Goal: Task Accomplishment & Management: Manage account settings

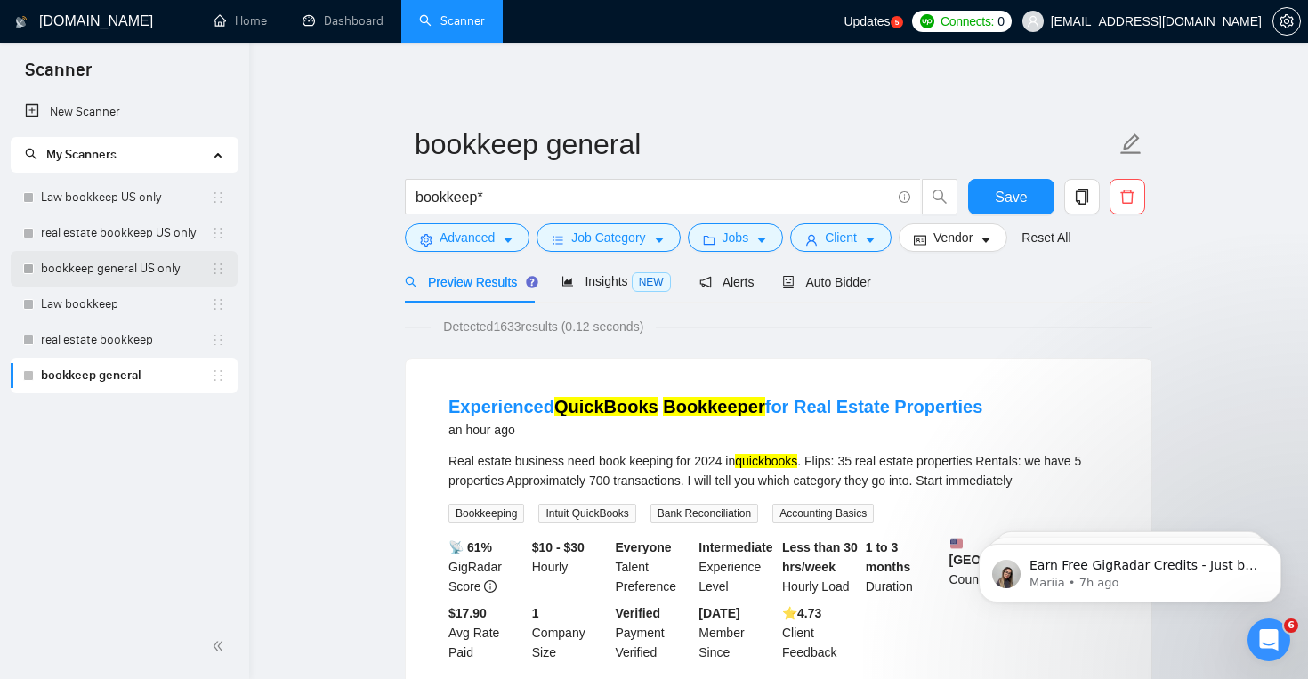
click at [166, 271] on link "bookkeep general US only" at bounding box center [126, 269] width 170 height 36
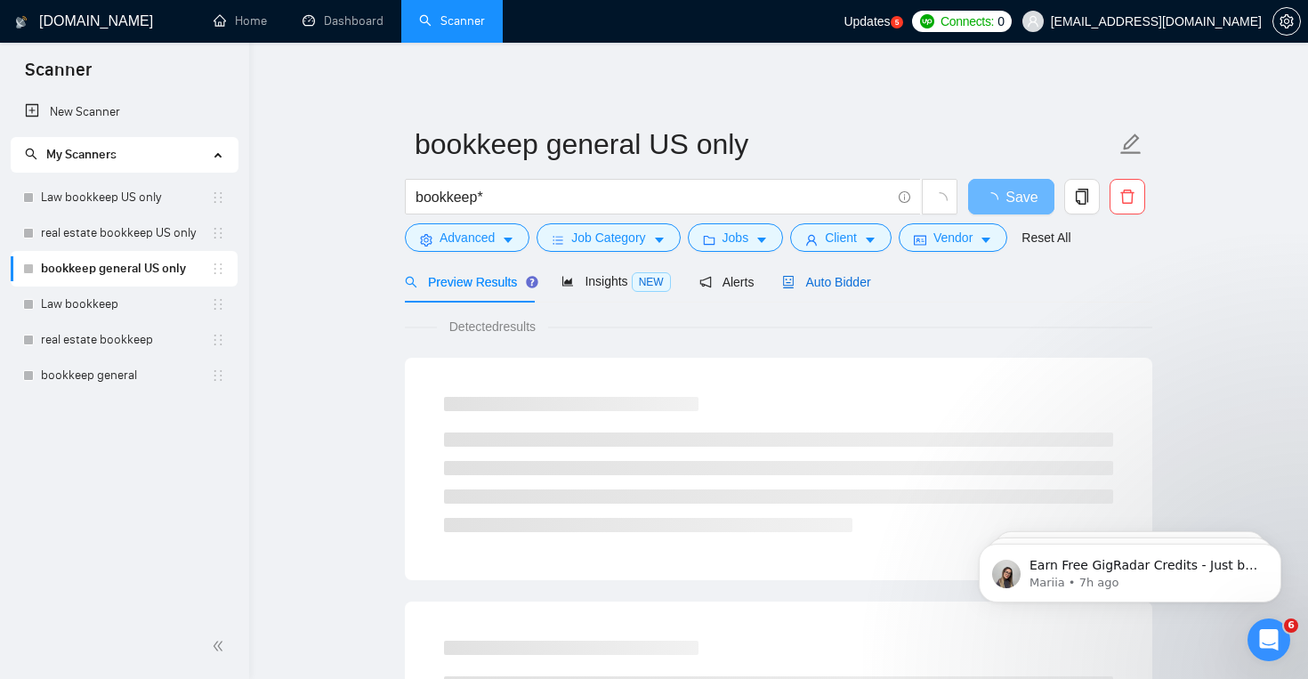
click at [834, 283] on span "Auto Bidder" at bounding box center [826, 282] width 88 height 14
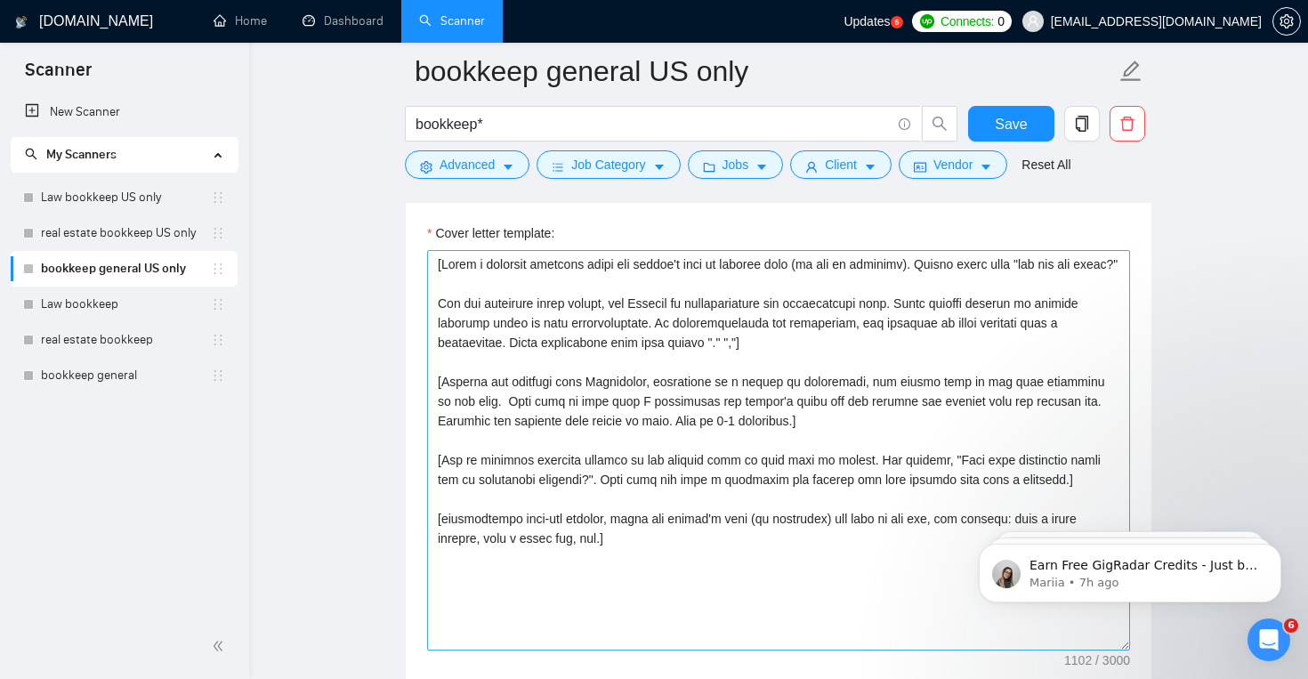
scroll to position [1931, 0]
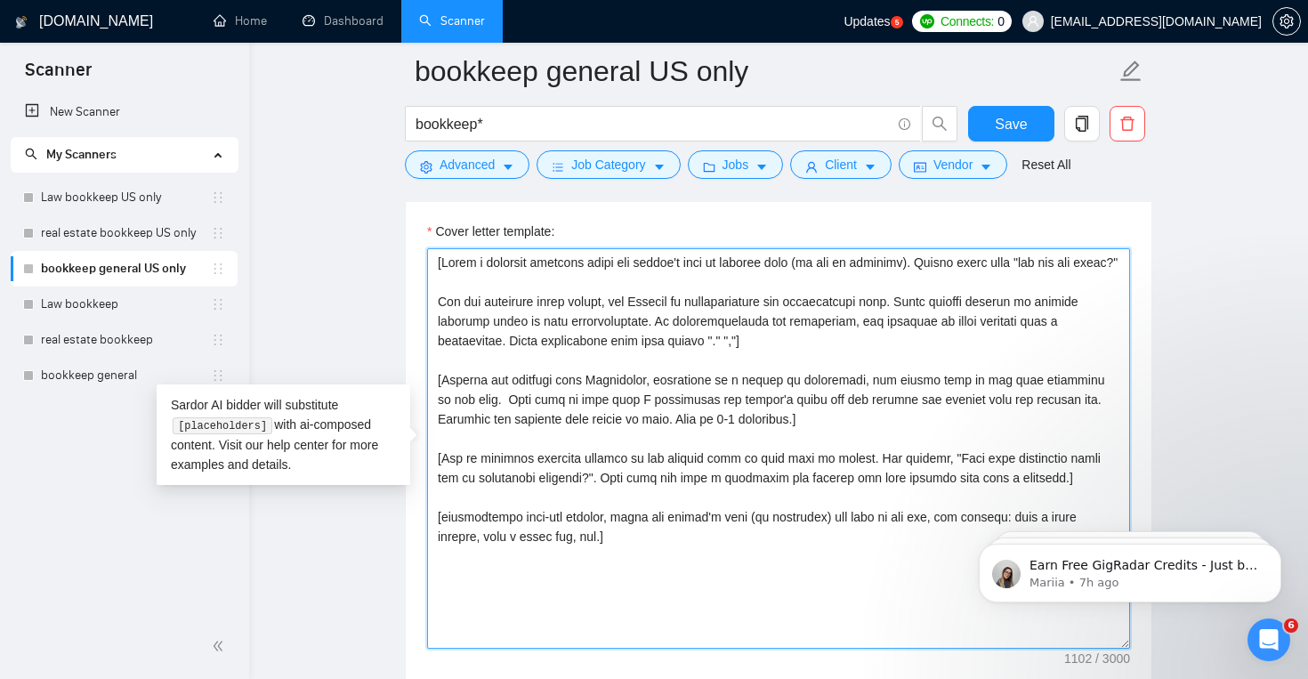
drag, startPoint x: 435, startPoint y: 270, endPoint x: 673, endPoint y: 573, distance: 385.4
click at [673, 573] on textarea "Cover letter template:" at bounding box center [778, 448] width 703 height 400
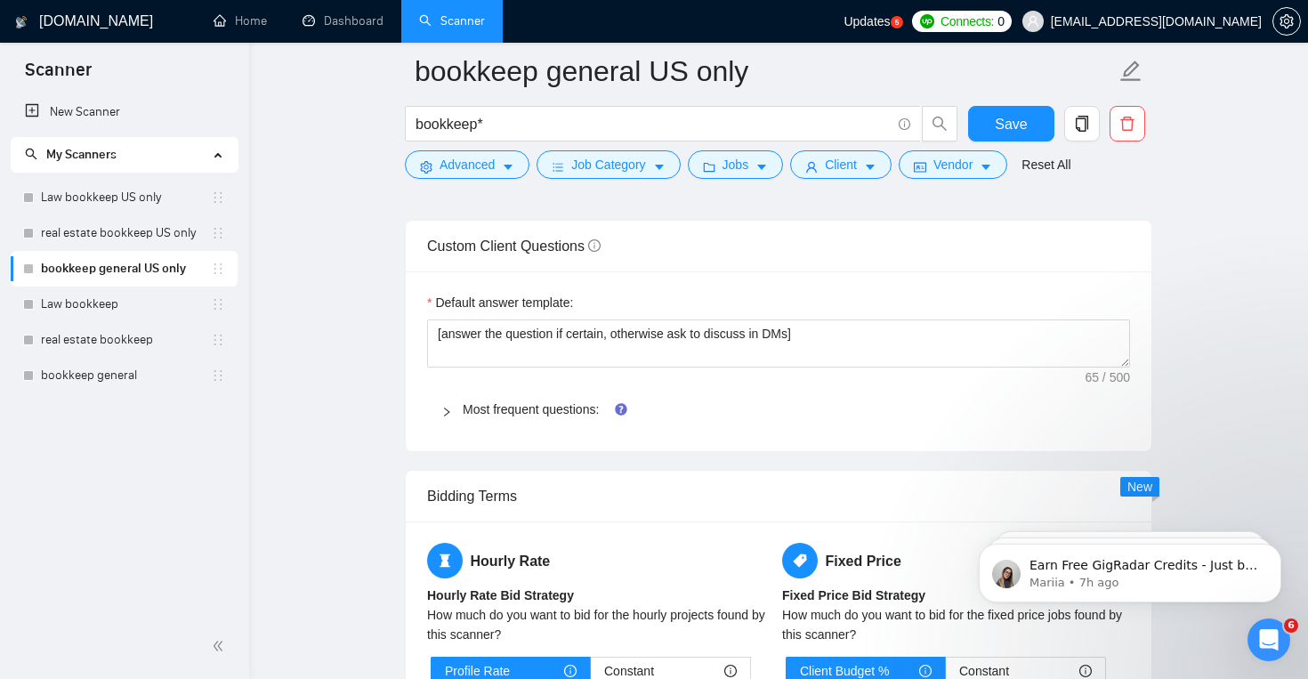
scroll to position [2425, 0]
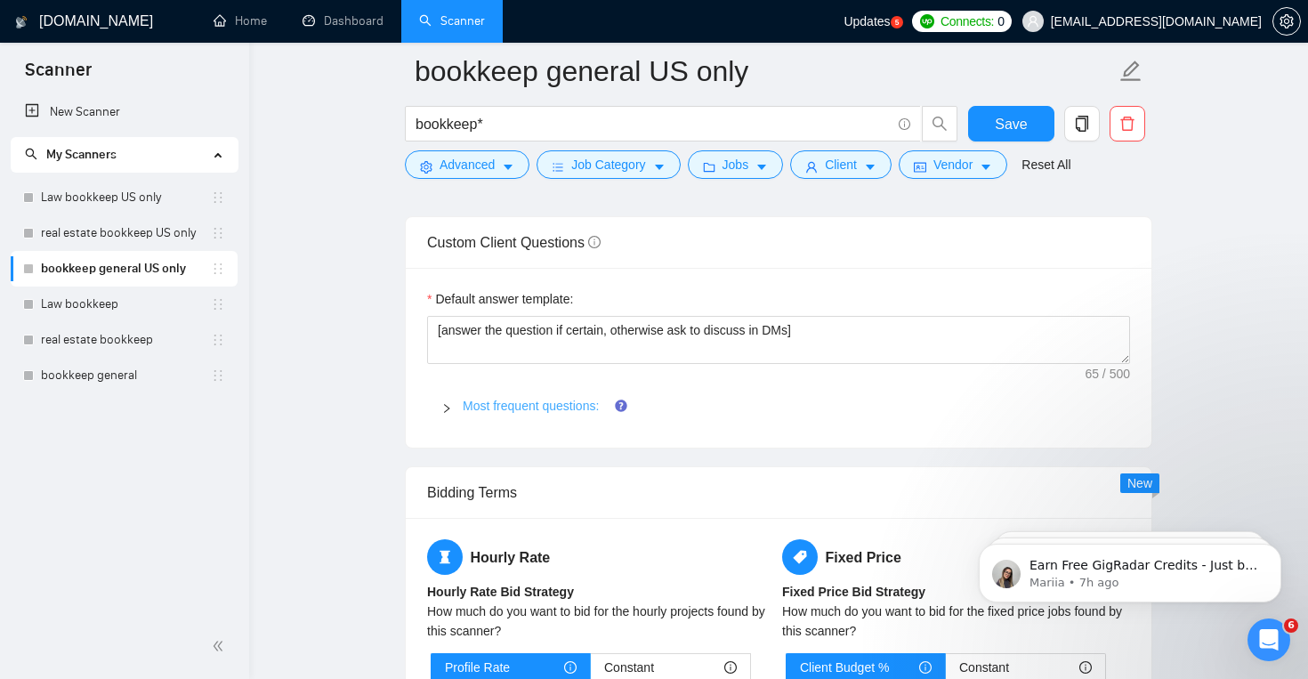
click at [561, 407] on link "Most frequent questions:" at bounding box center [531, 406] width 136 height 14
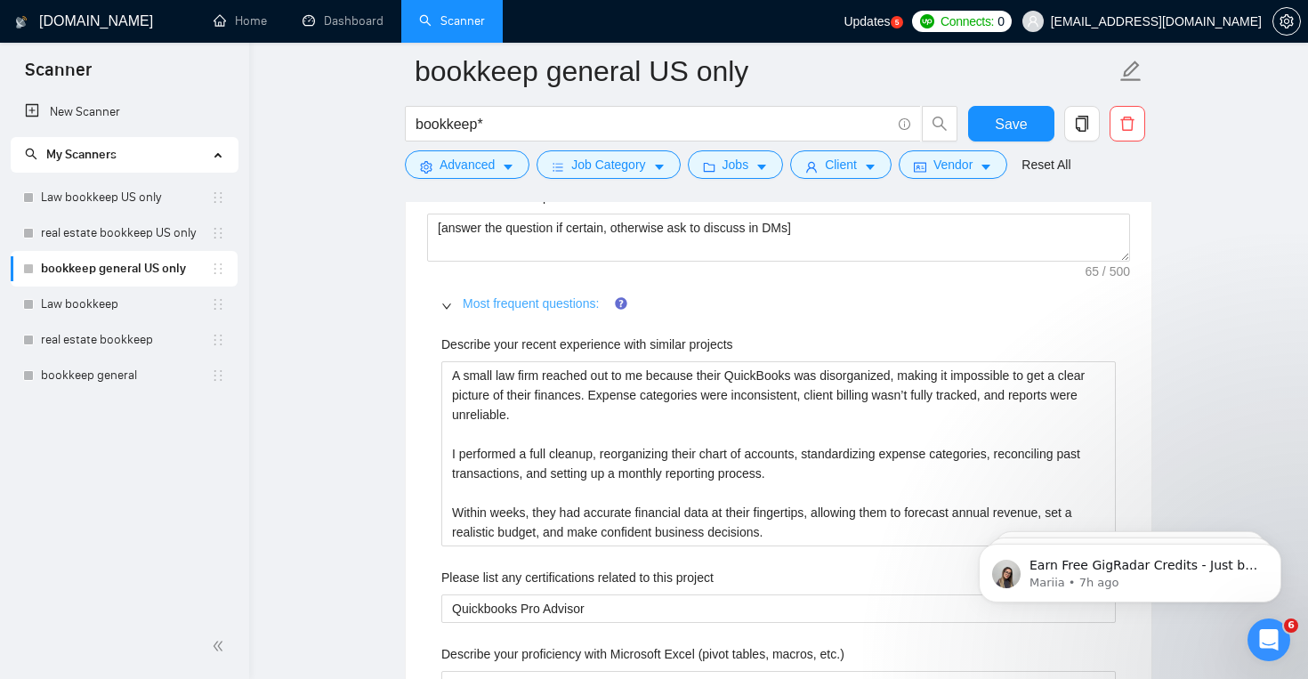
scroll to position [2530, 0]
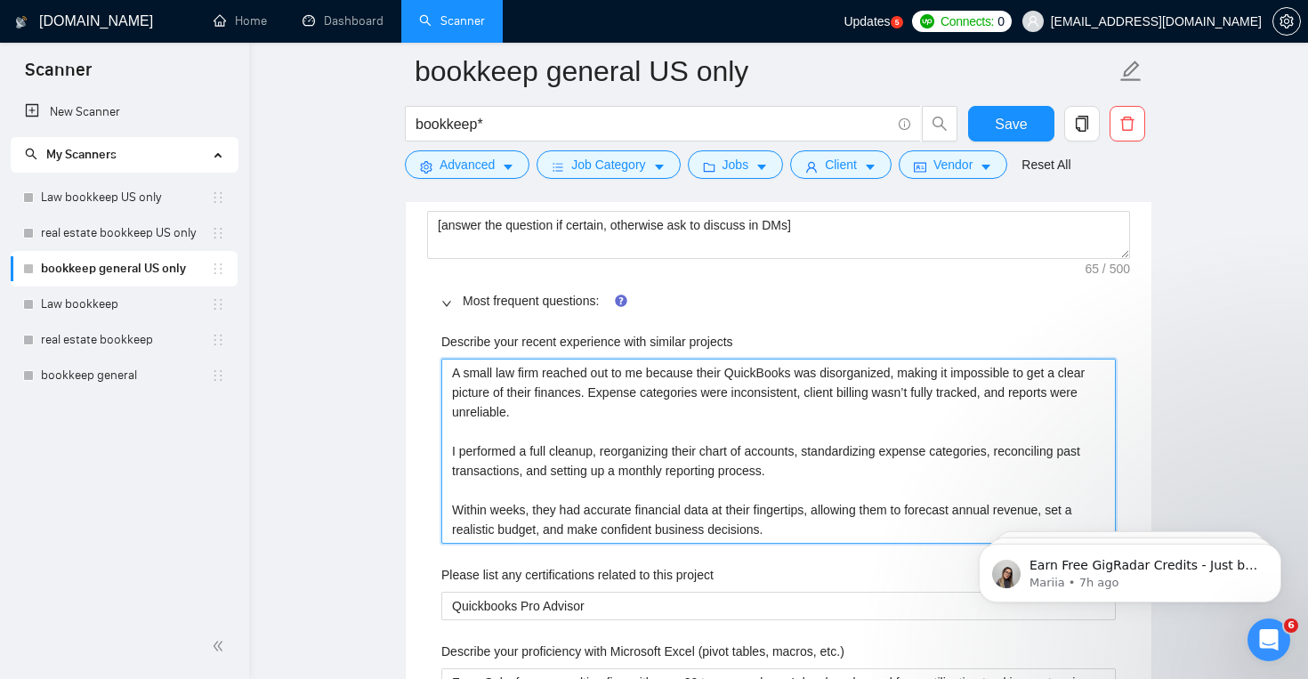
drag, startPoint x: 447, startPoint y: 370, endPoint x: 816, endPoint y: 541, distance: 406.9
click at [816, 541] on projects "A small law firm reached out to me because their QuickBooks was disorganized, m…" at bounding box center [778, 451] width 674 height 185
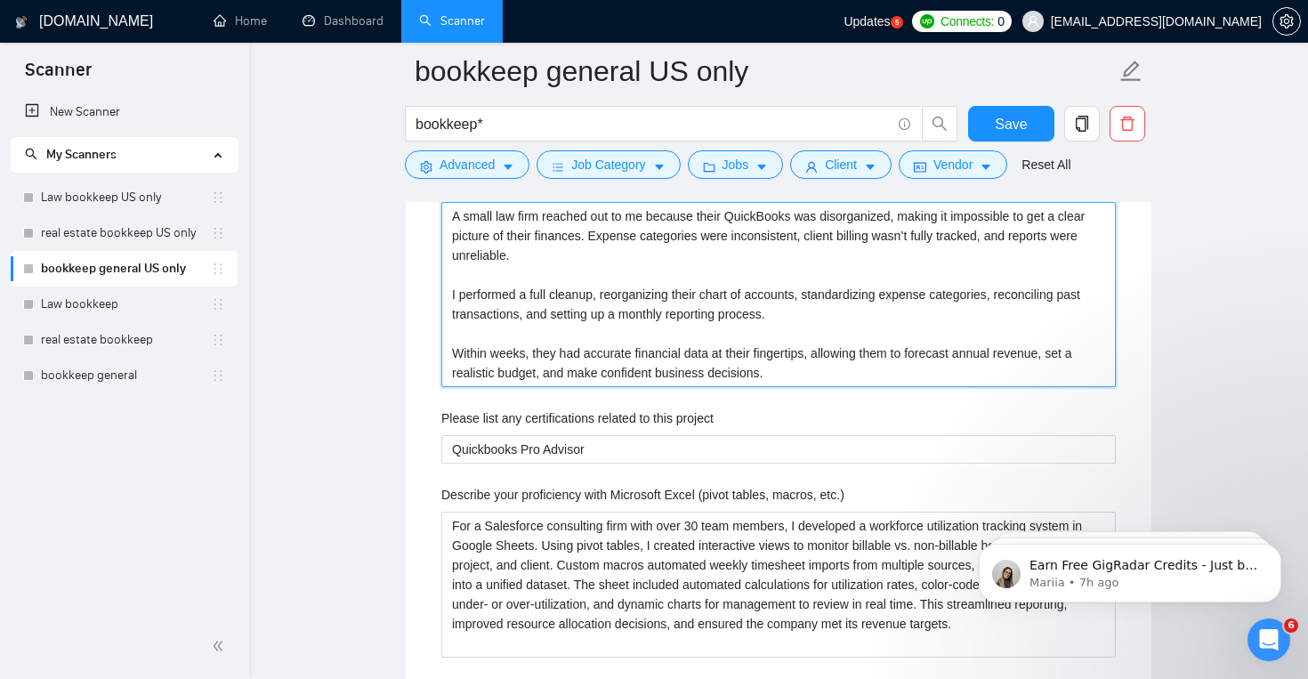
scroll to position [2766, 0]
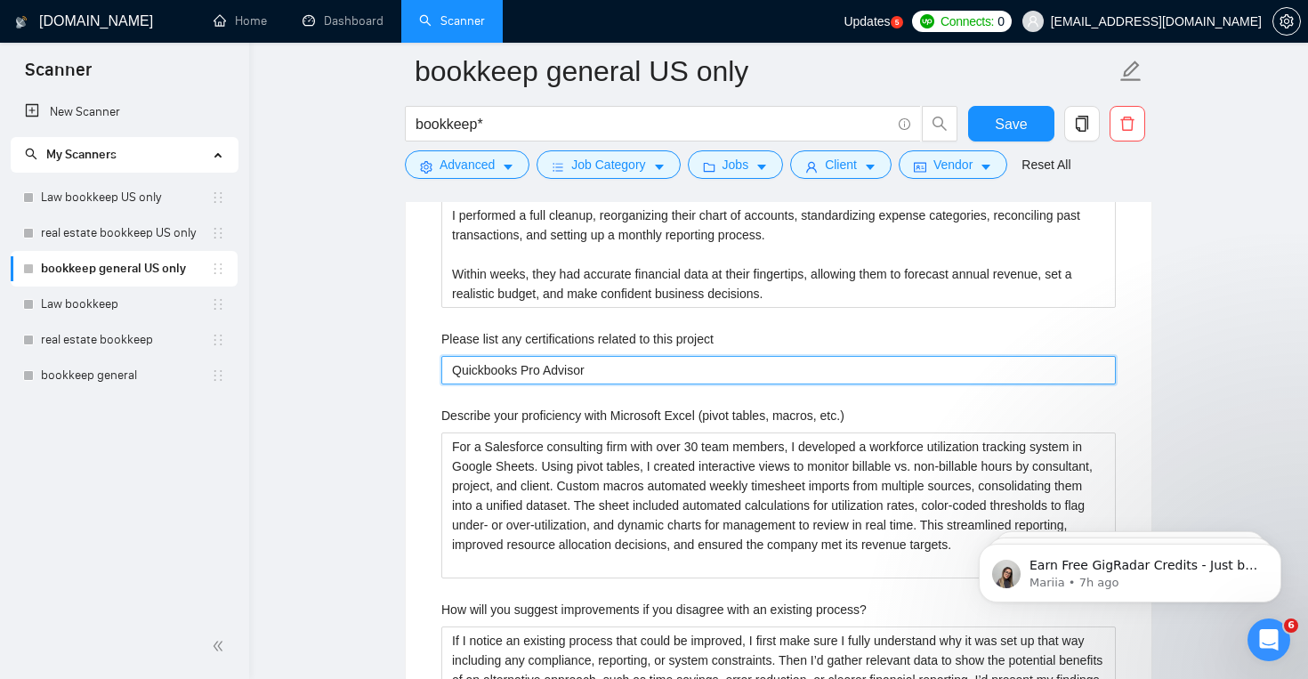
drag, startPoint x: 456, startPoint y: 368, endPoint x: 671, endPoint y: 369, distance: 215.3
click at [672, 370] on project "Quickbooks Pro Advisor" at bounding box center [778, 370] width 674 height 28
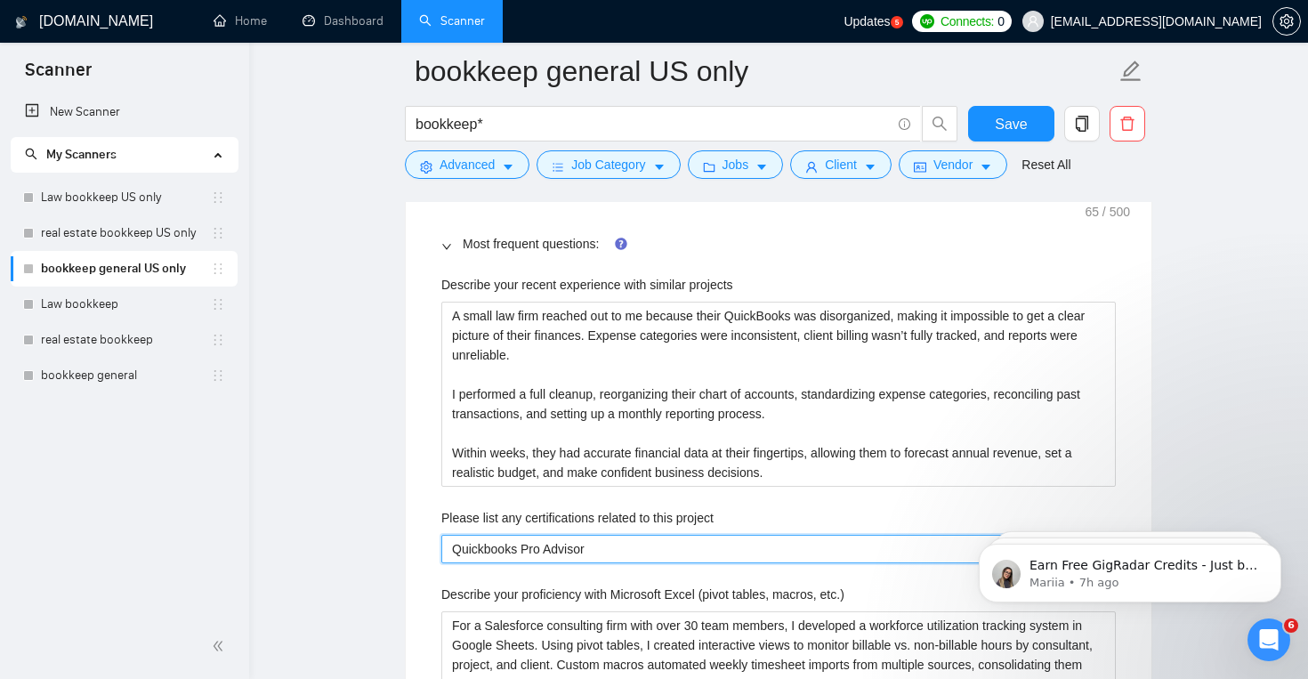
scroll to position [2588, 0]
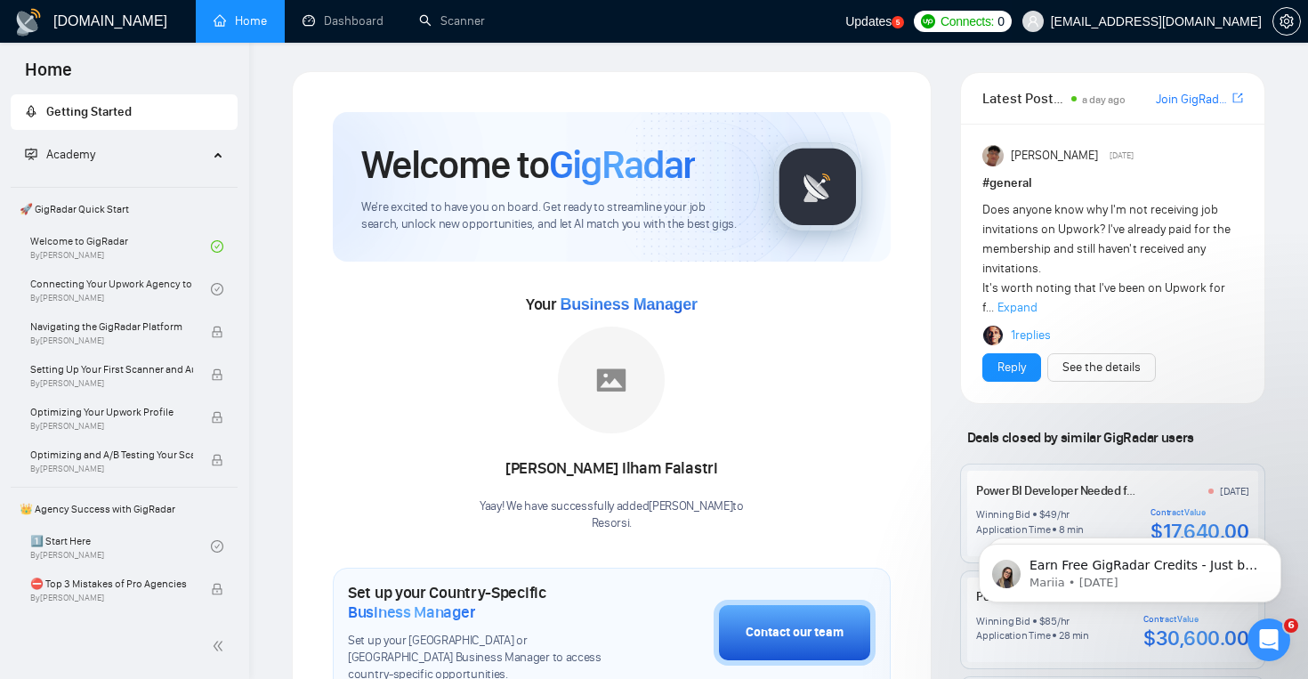
scroll to position [270, 0]
click at [462, 20] on link "Scanner" at bounding box center [452, 20] width 66 height 15
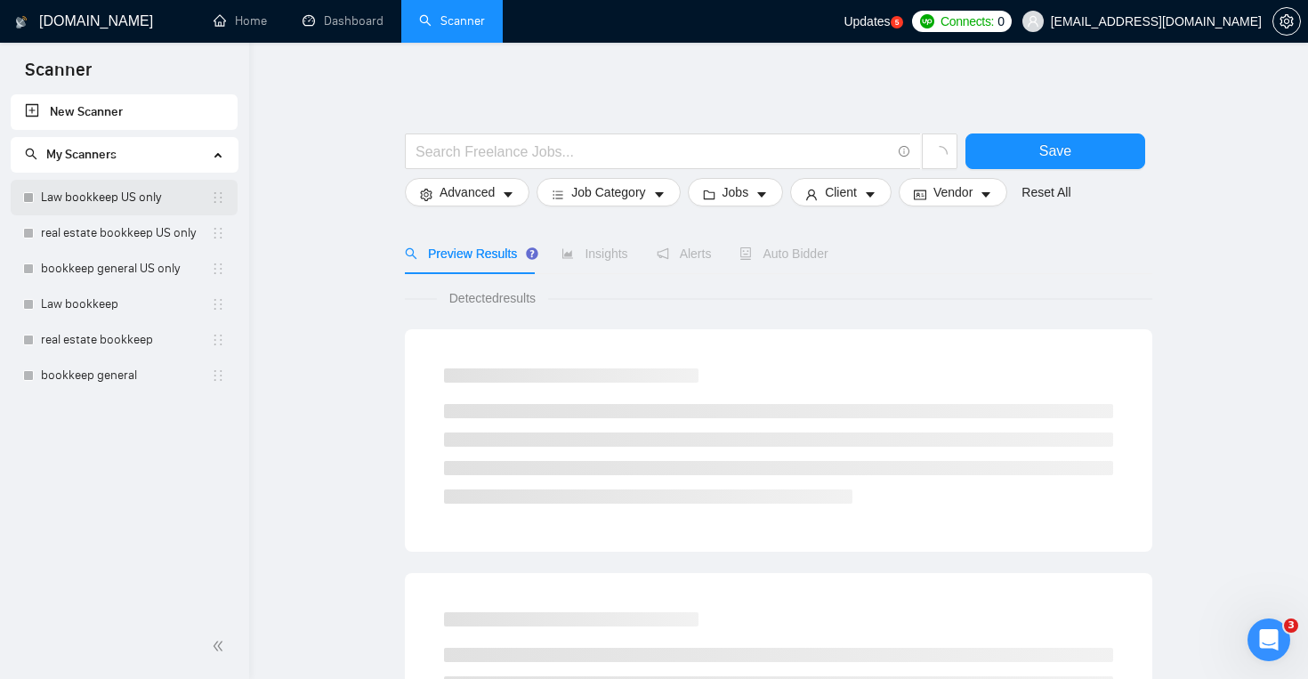
click at [171, 201] on link "Law bookkeep US only" at bounding box center [126, 198] width 170 height 36
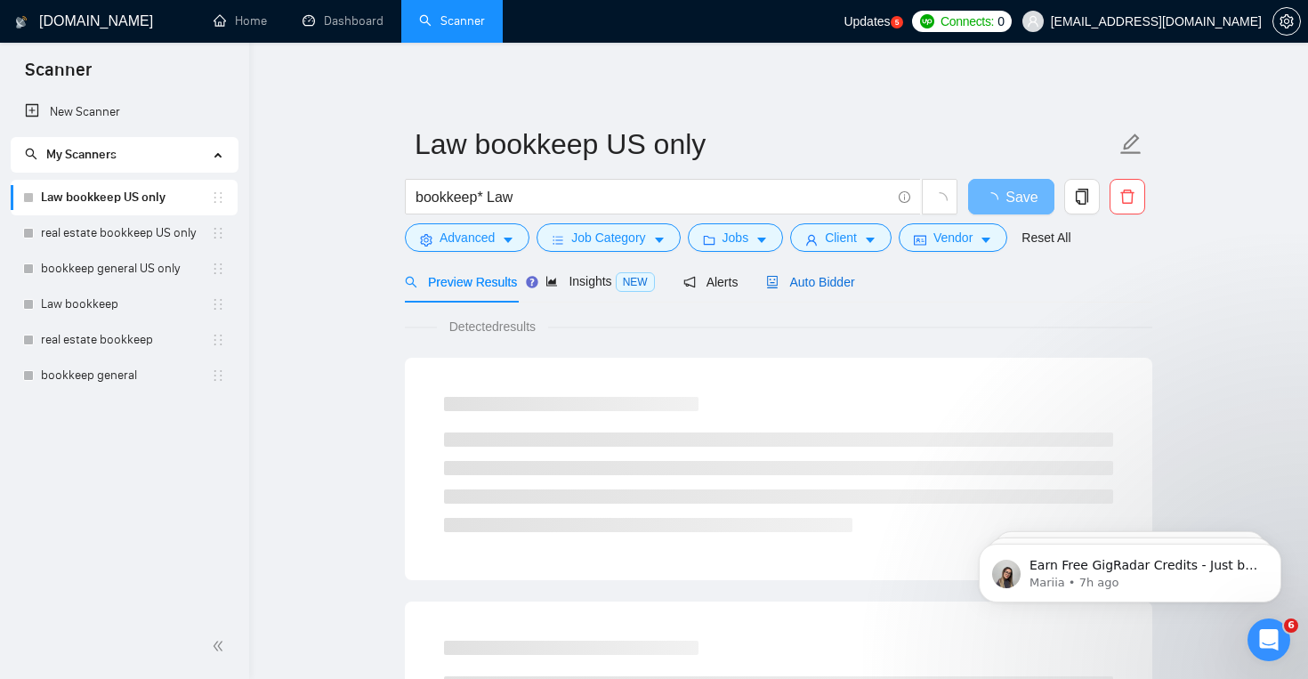
click at [842, 291] on div "Auto Bidder" at bounding box center [810, 282] width 88 height 20
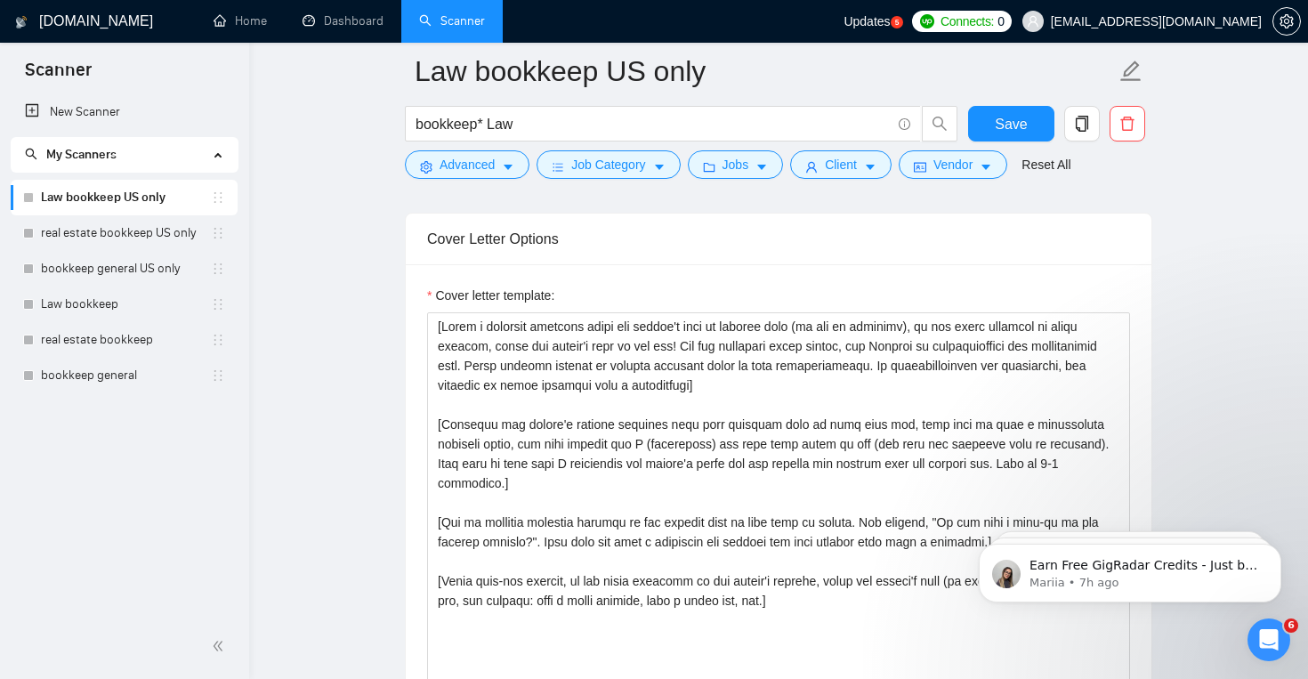
scroll to position [1894, 0]
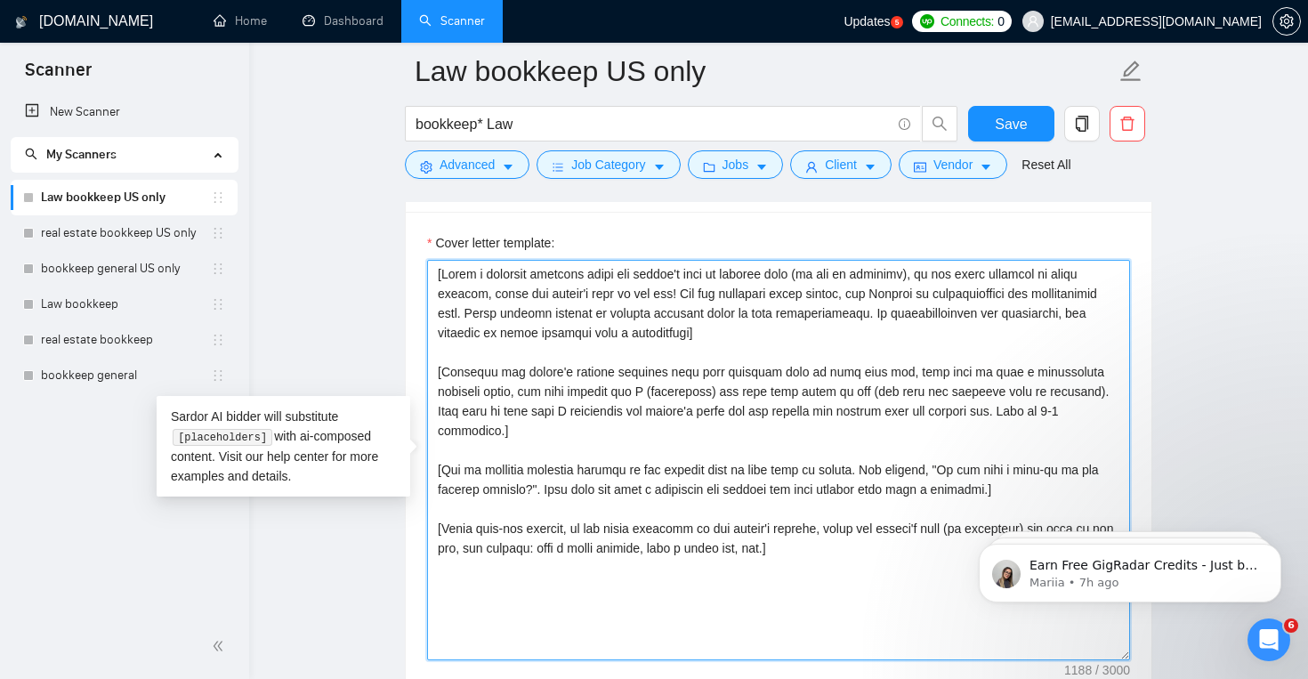
drag, startPoint x: 431, startPoint y: 273, endPoint x: 858, endPoint y: 546, distance: 507.0
click at [858, 546] on textarea "Cover letter template:" at bounding box center [778, 460] width 703 height 400
paste textarea ". Always start with "how are you doing?" For the remaining cover letter, use En…"
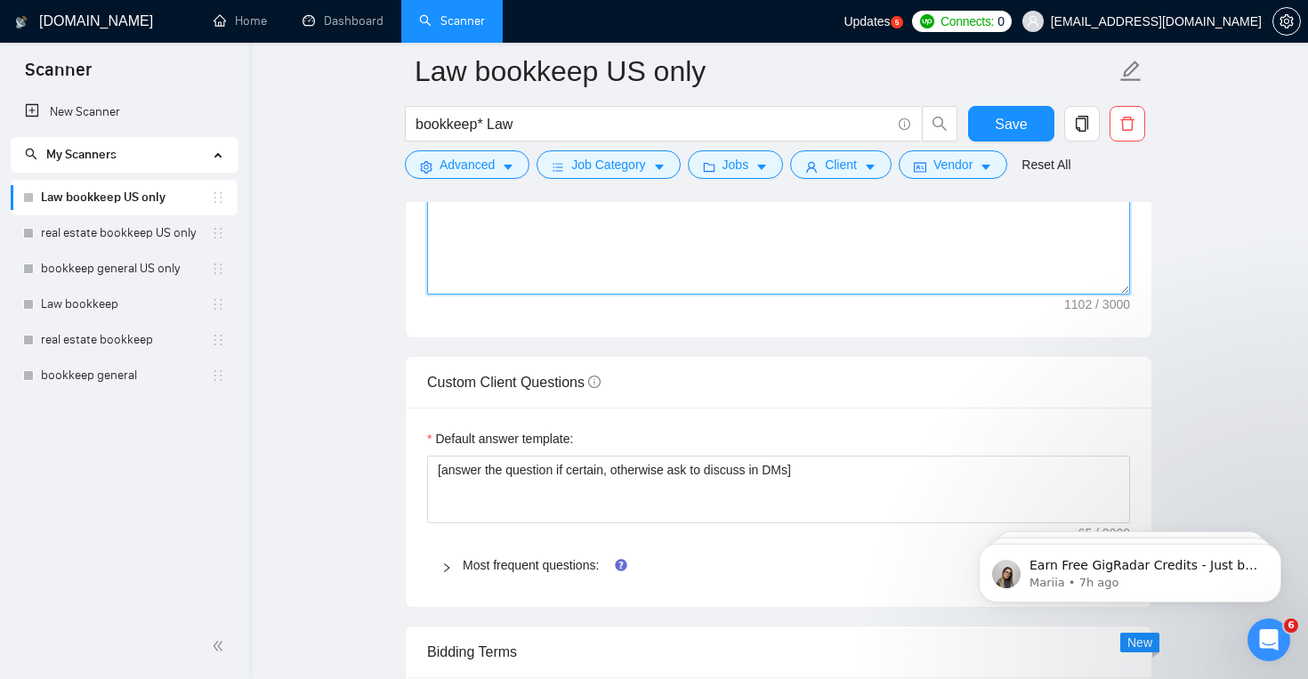
scroll to position [2259, 0]
type textarea "[Write a personal greeting using the client's name or company name (if any is p…"
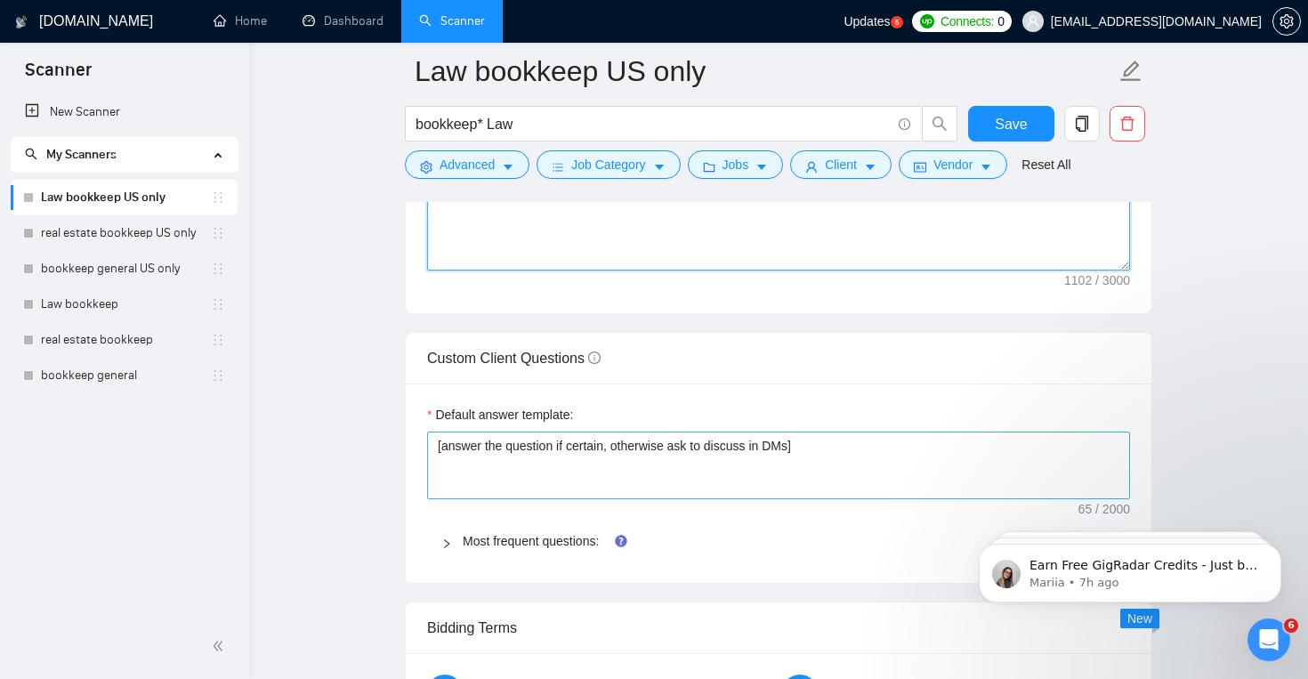
scroll to position [2333, 0]
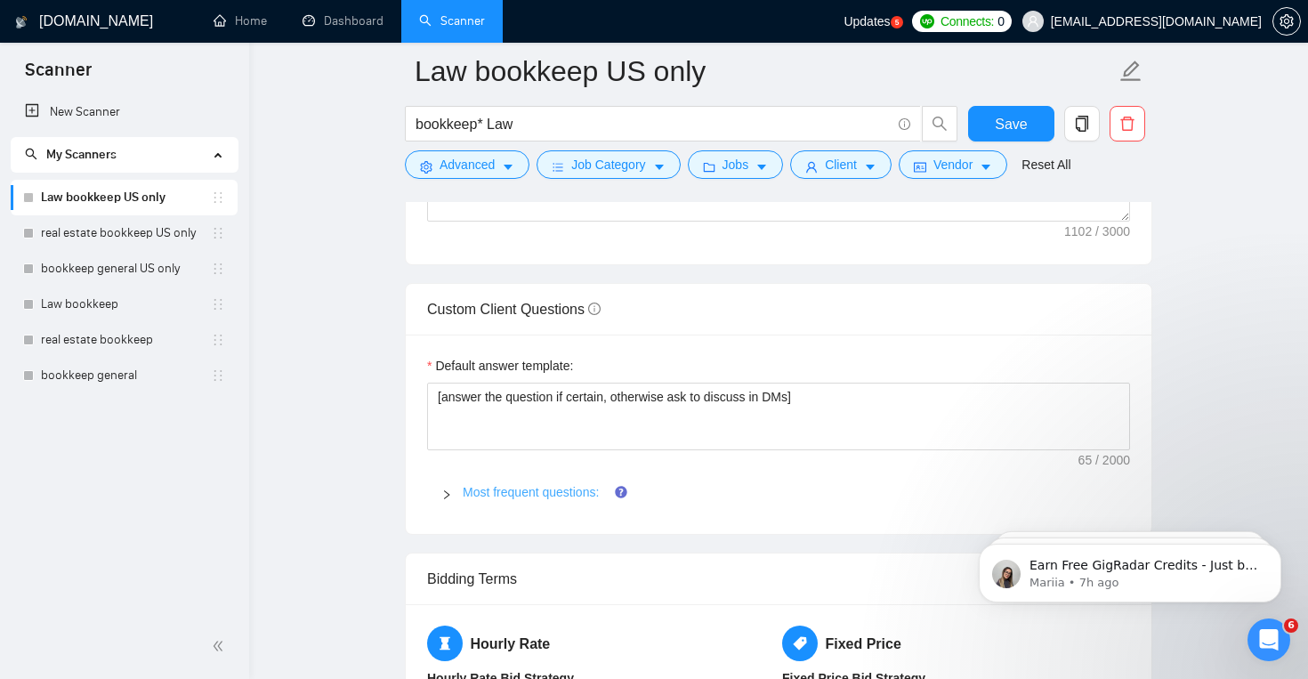
click at [599, 491] on link "Most frequent questions:" at bounding box center [531, 492] width 136 height 14
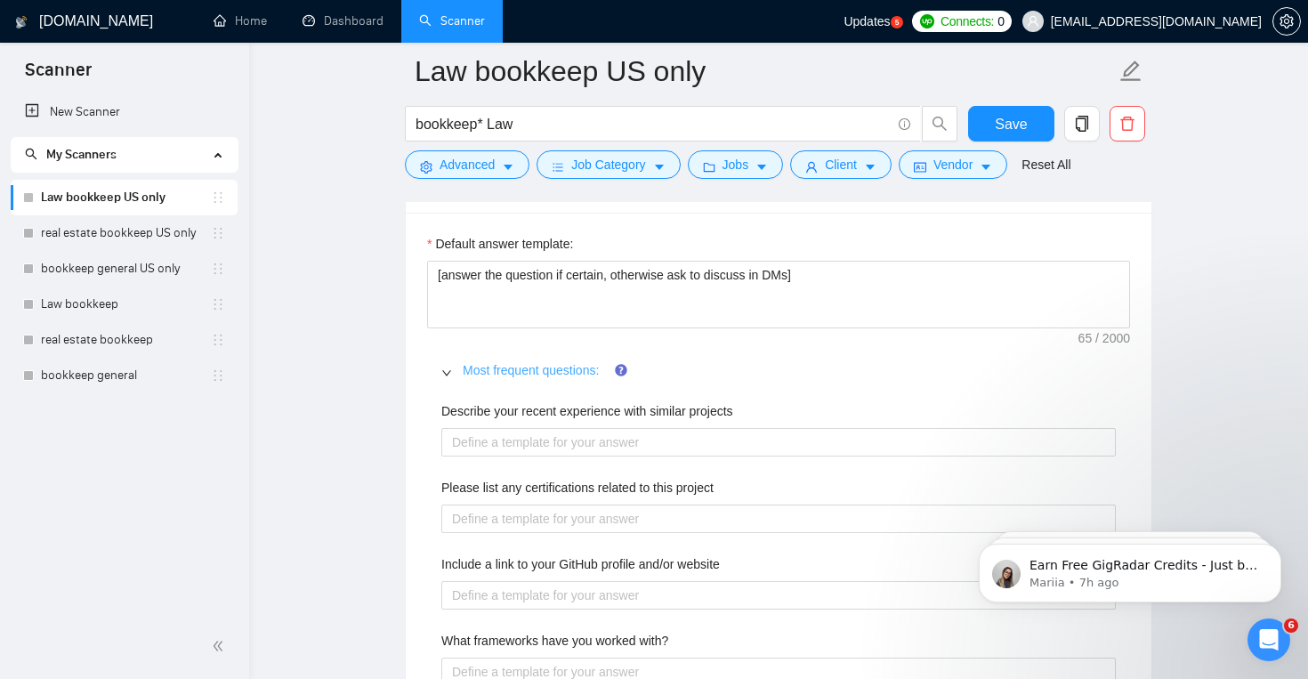
scroll to position [2475, 0]
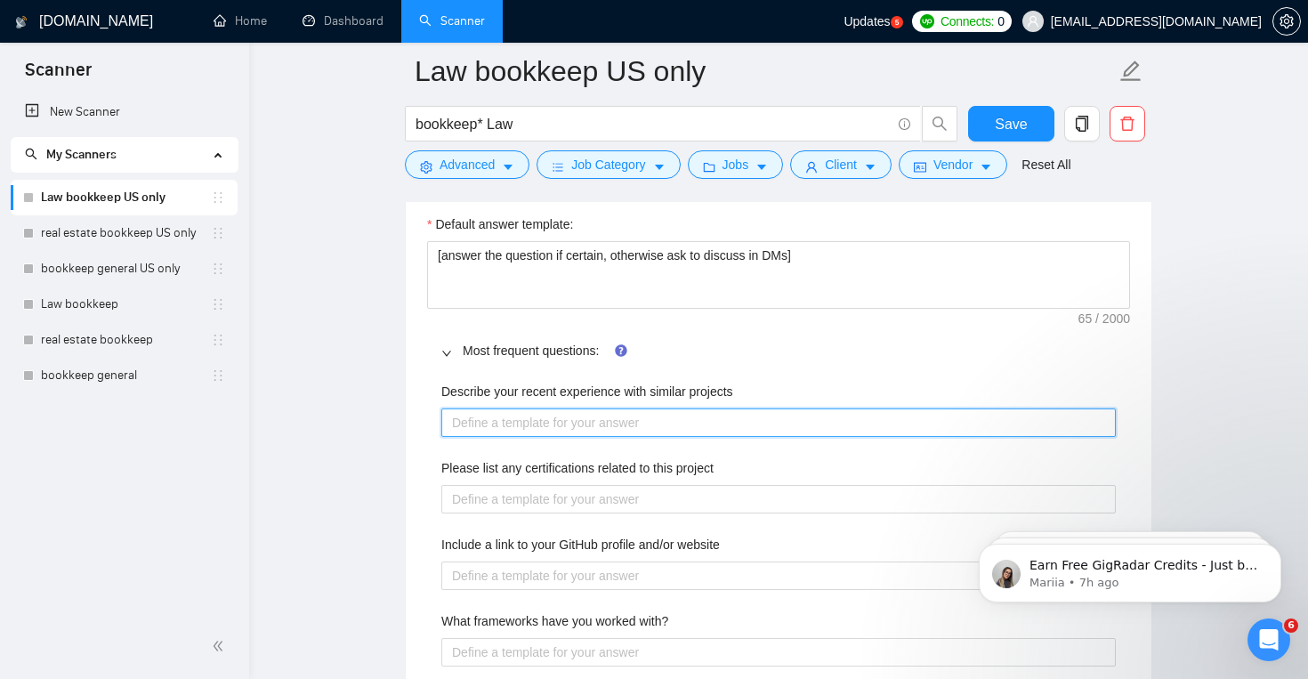
click at [617, 425] on projects "Describe your recent experience with similar projects" at bounding box center [778, 422] width 674 height 28
paste projects "A small law firm reached out to me because their QuickBooks was disorganized, m…"
type projects "A small law firm reached out to me because their QuickBooks was disorganized, m…"
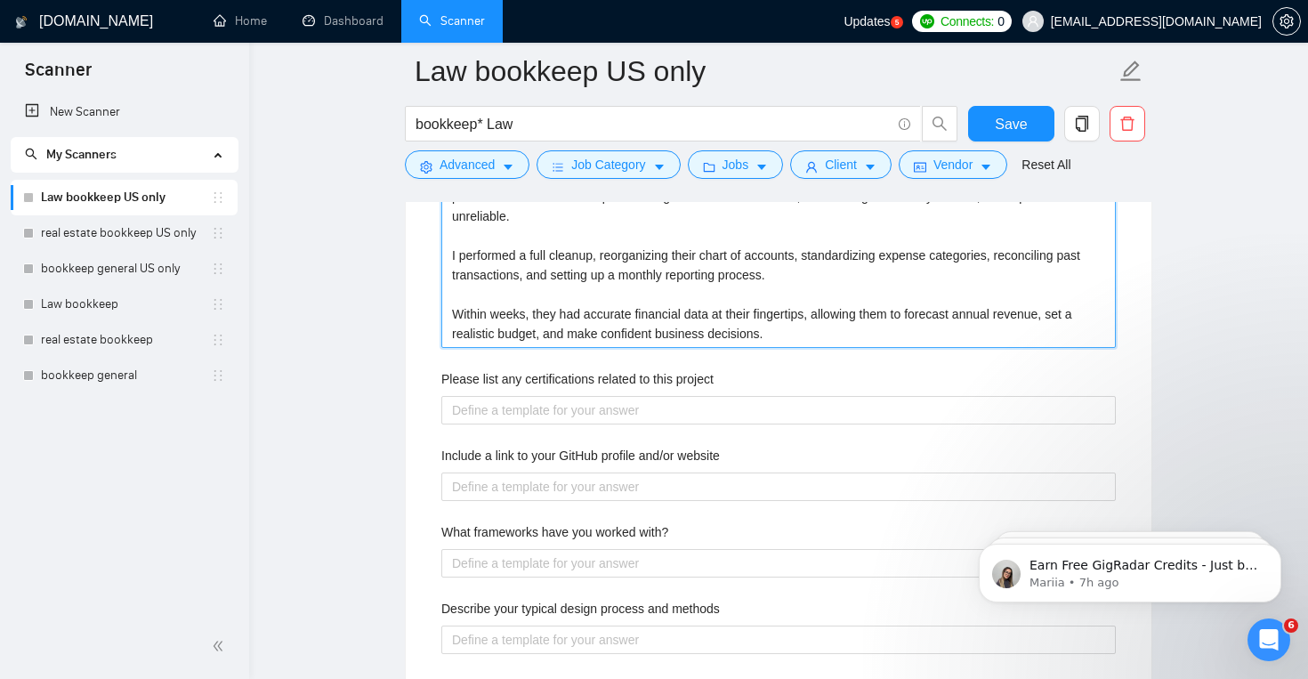
scroll to position [2723, 0]
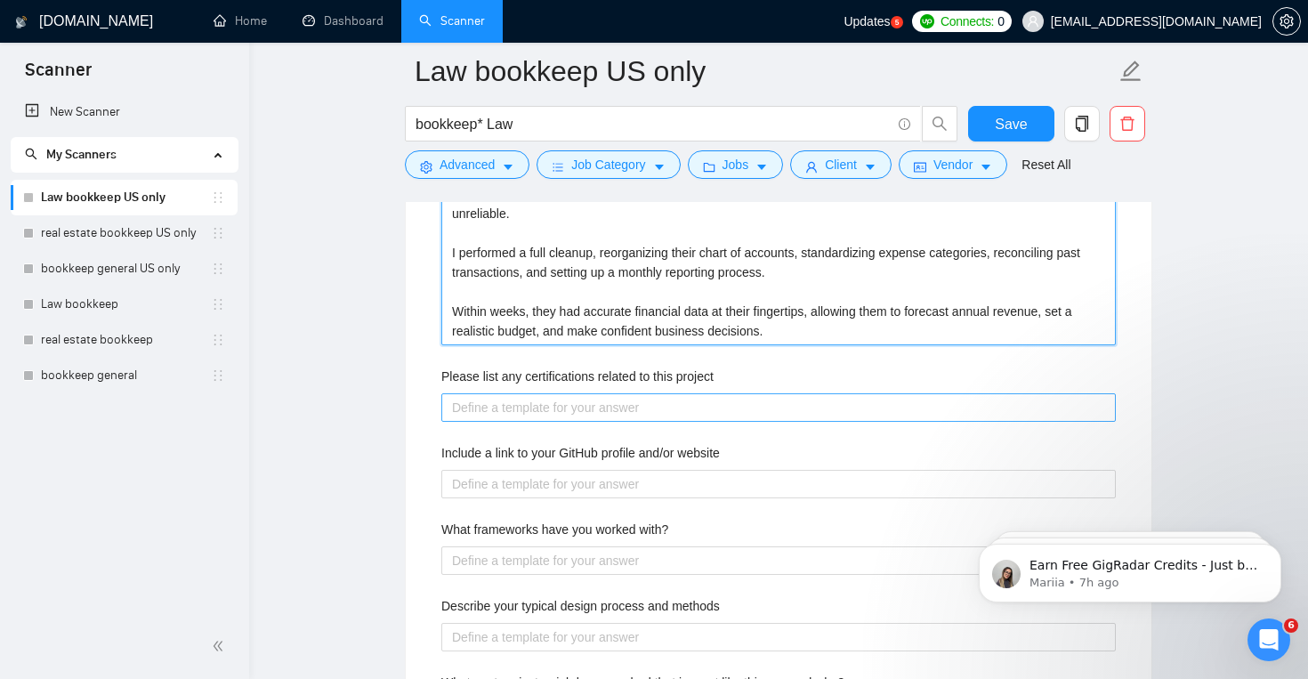
type projects "A small law firm reached out to me because their QuickBooks was disorganized, m…"
click at [632, 413] on project "Please list any certifications related to this project" at bounding box center [778, 407] width 674 height 28
paste project "Quickbooks Pro Advisor"
type project "Quickbooks Pro Advisor"
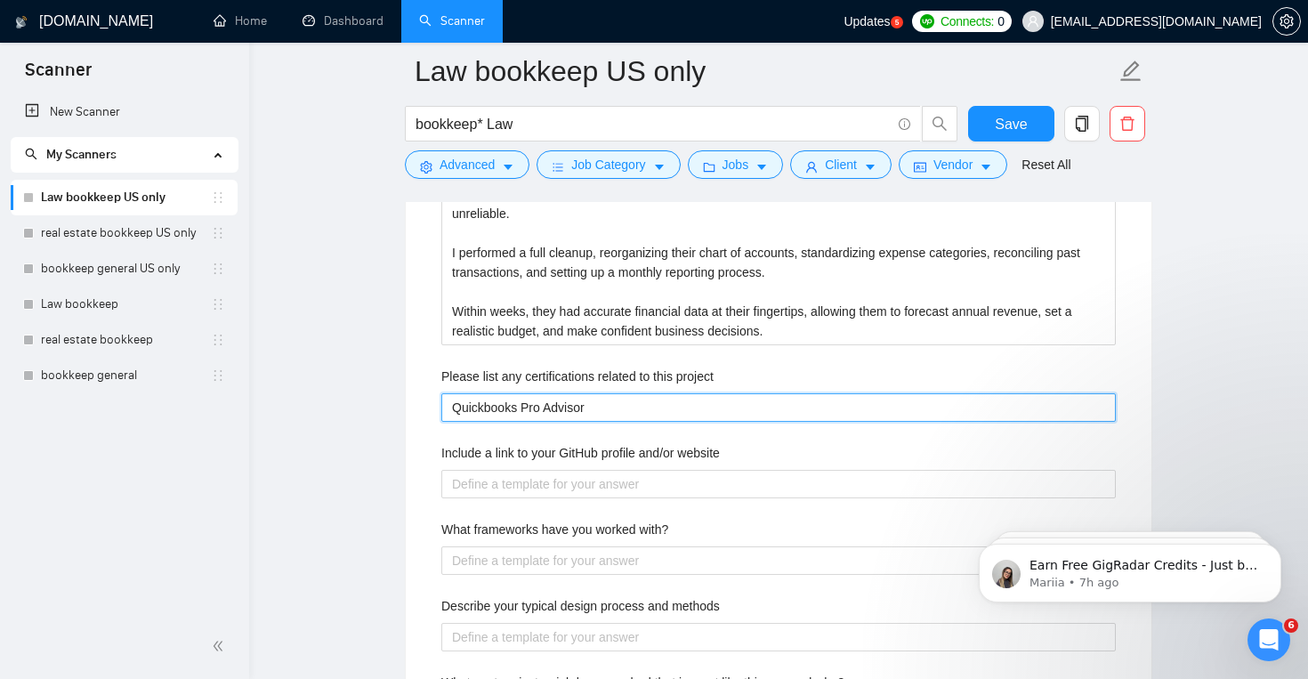
type project "Quickbooks Pro Advisor"
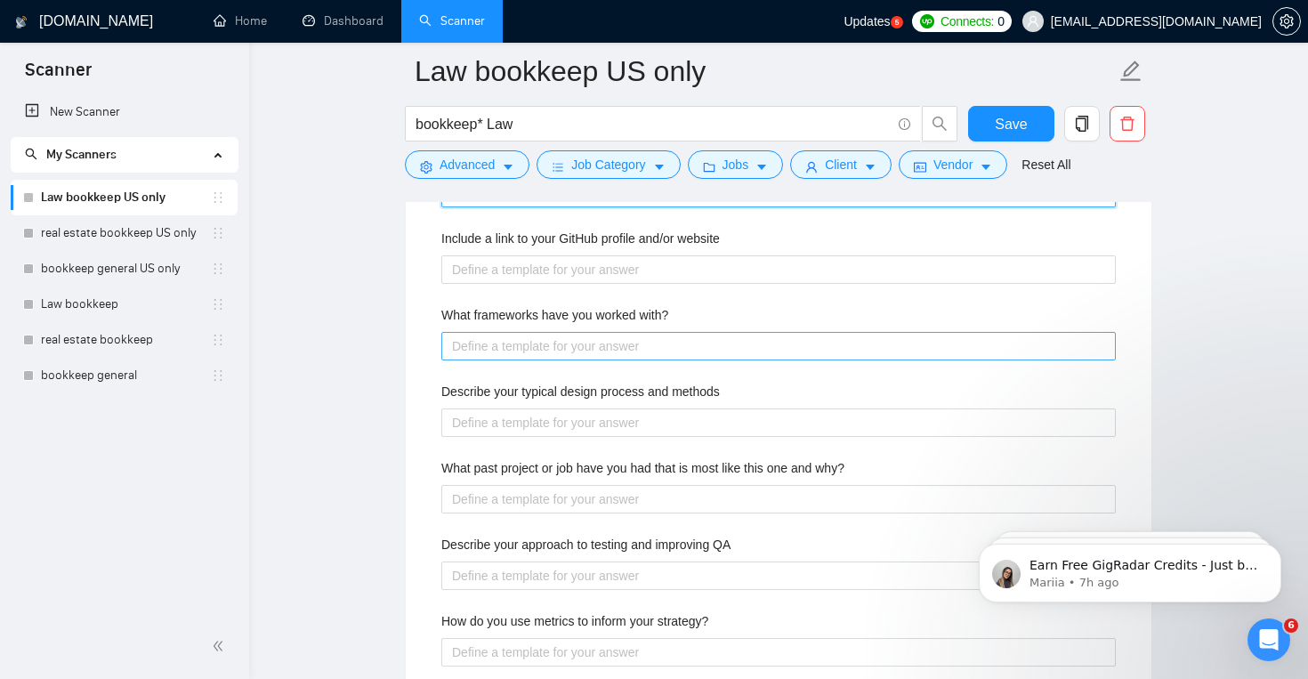
scroll to position [2942, 0]
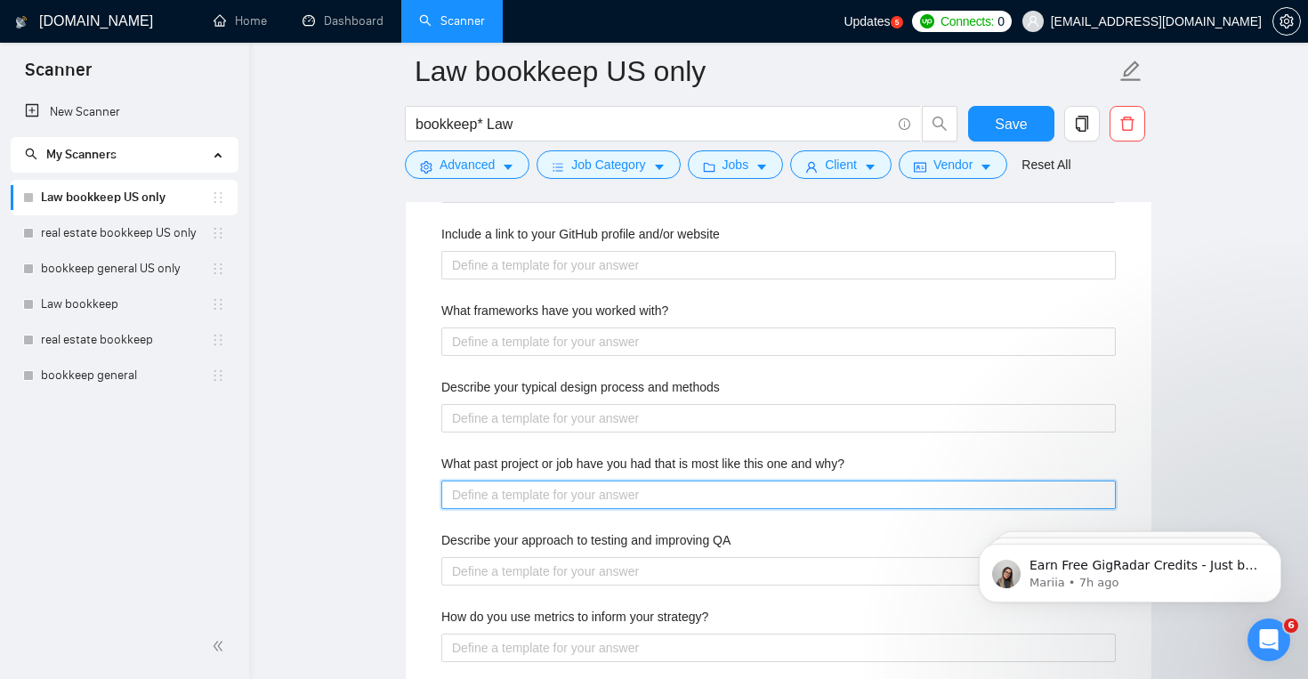
click at [722, 489] on why\? "What past project or job have you had that is most like this one and why?" at bounding box center [778, 494] width 674 height 28
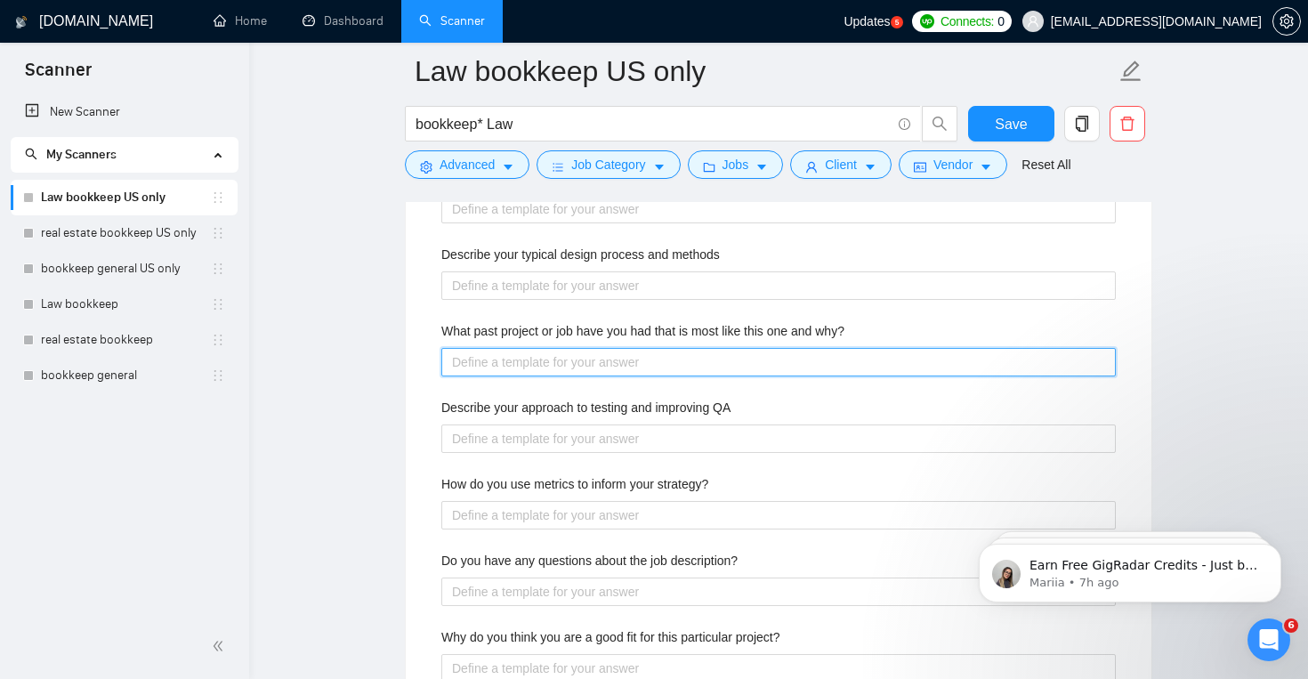
scroll to position [3057, 0]
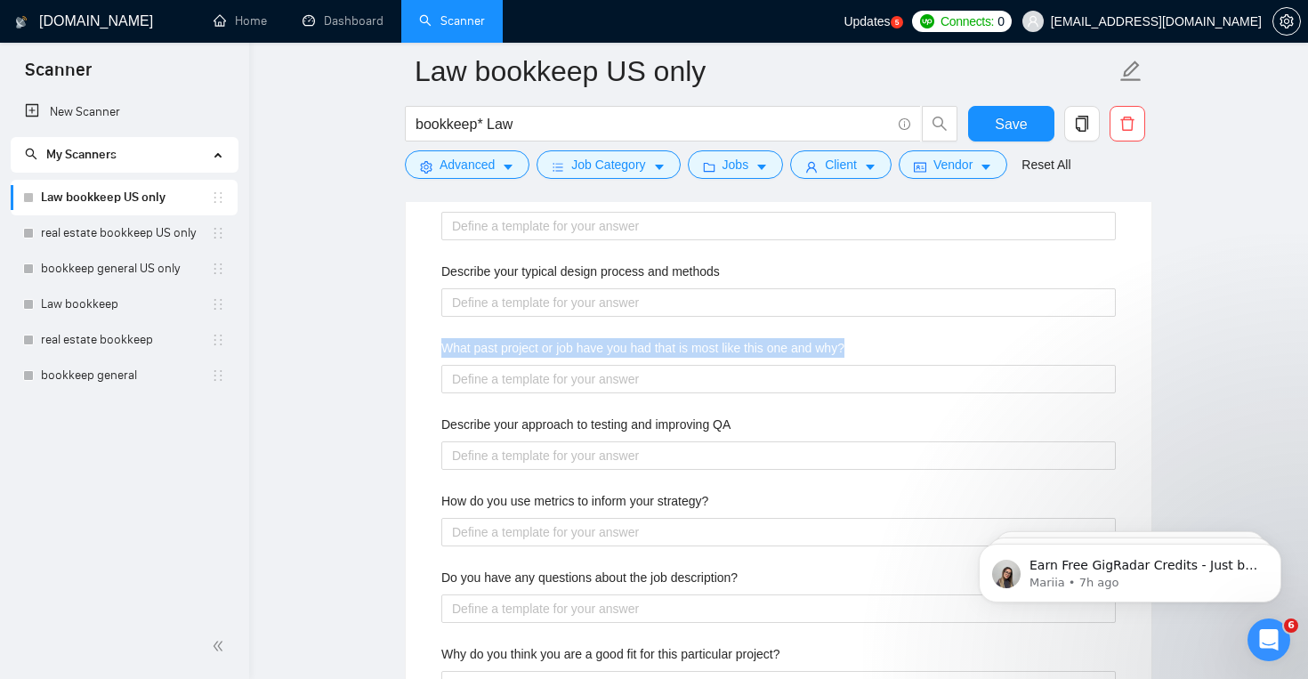
drag, startPoint x: 444, startPoint y: 350, endPoint x: 911, endPoint y: 353, distance: 467.2
click at [911, 353] on div "What past project or job have you had that is most like this one and why?" at bounding box center [778, 351] width 674 height 27
copy label "What past project or job have you had that is most like this one and why?"
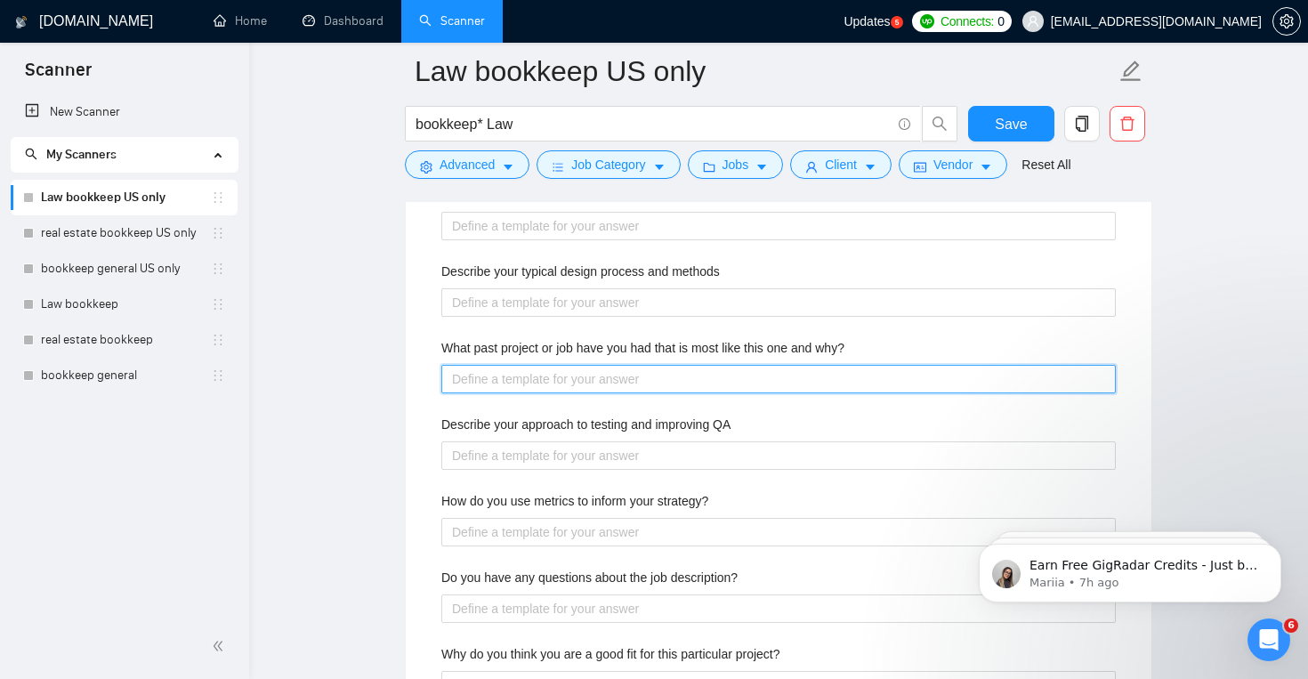
click at [669, 384] on why\? "What past project or job have you had that is most like this one and why?" at bounding box center [778, 379] width 674 height 28
paste why\? "One project very similar to this was my work for a law firm where I provided on…"
type why\? "One project very similar to this was my work for a law firm where I provided on…"
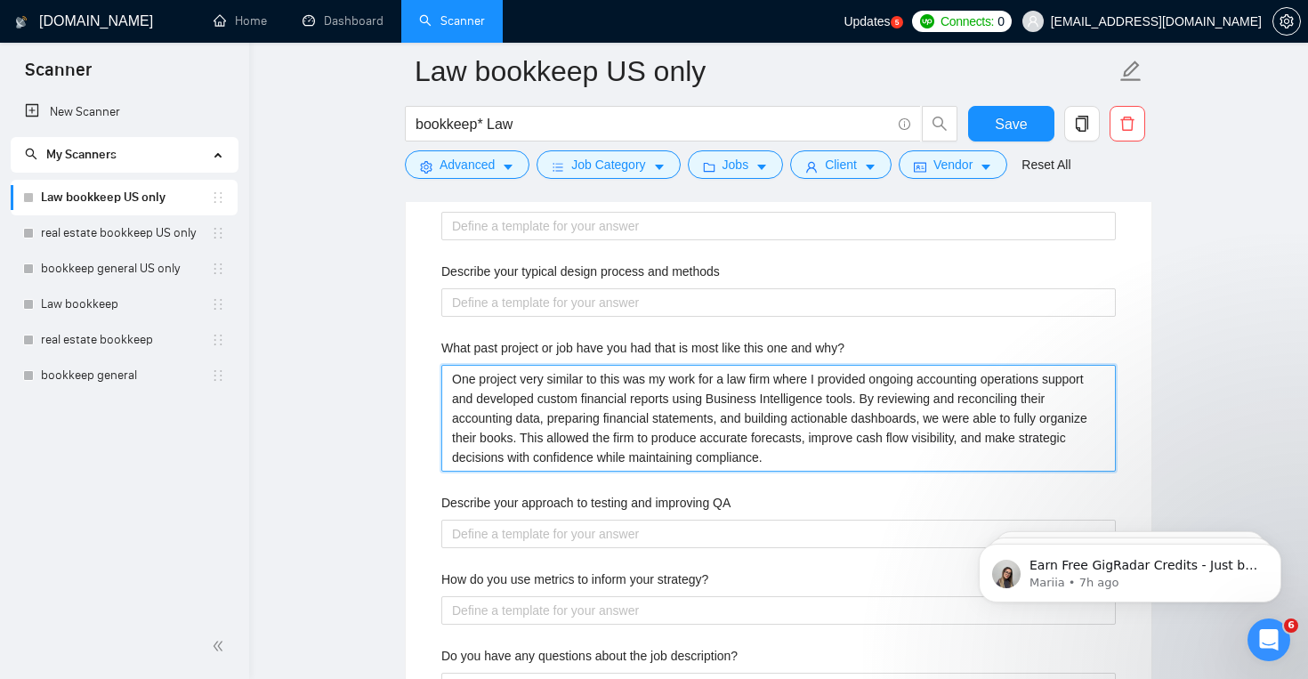
type why\? "One project very similar to this was my work for a law firm where I provided on…"
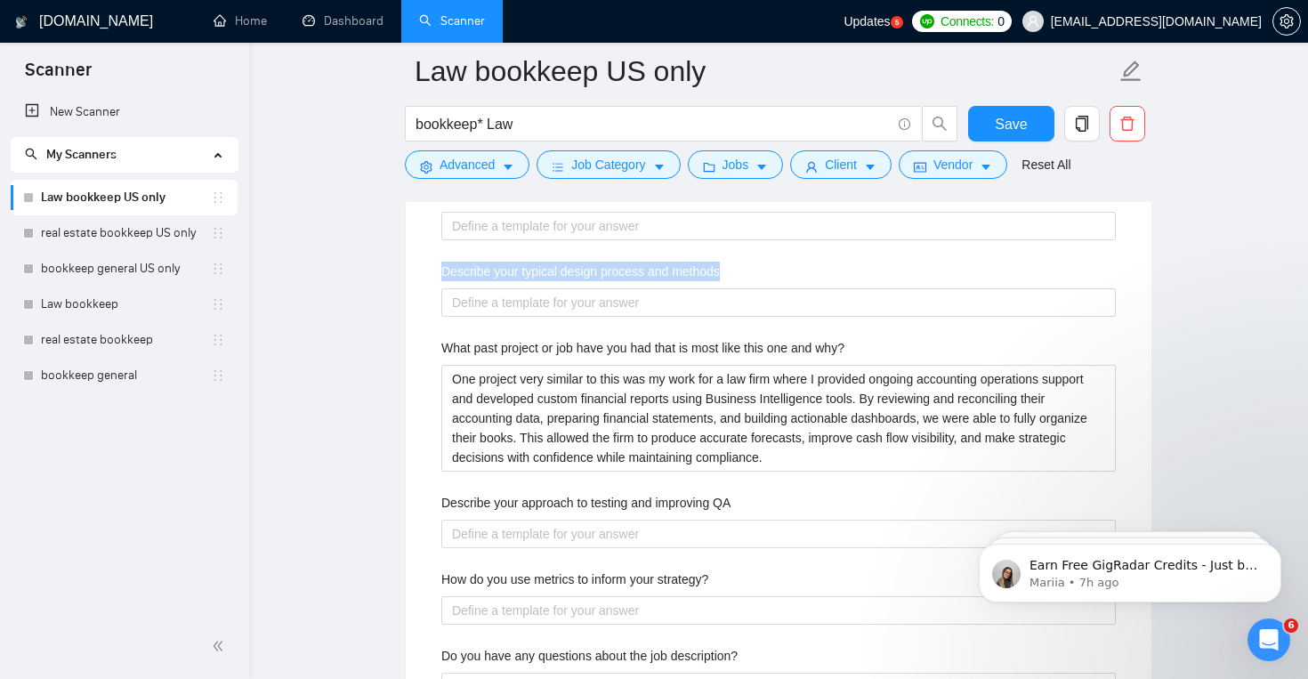
drag, startPoint x: 430, startPoint y: 278, endPoint x: 841, endPoint y: 276, distance: 411.1
click at [844, 276] on div "Describe your recent experience with similar projects A small law firm reached …" at bounding box center [778, 298] width 703 height 1021
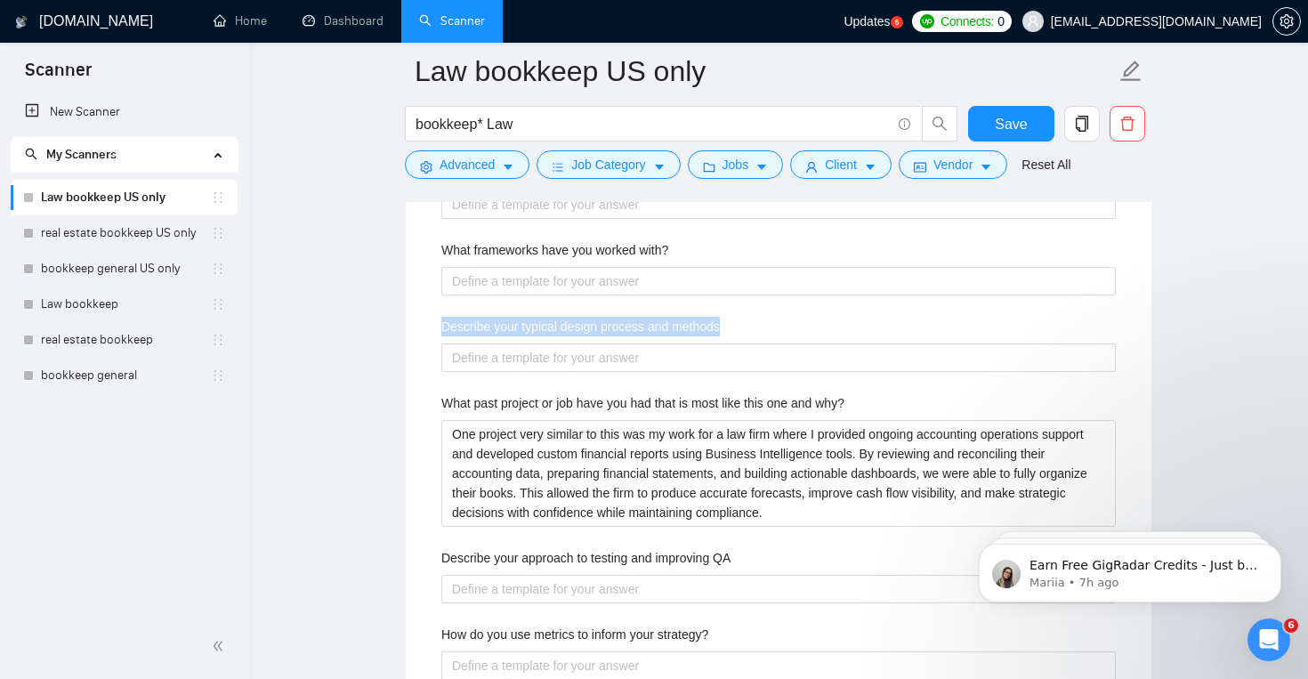
scroll to position [2998, 0]
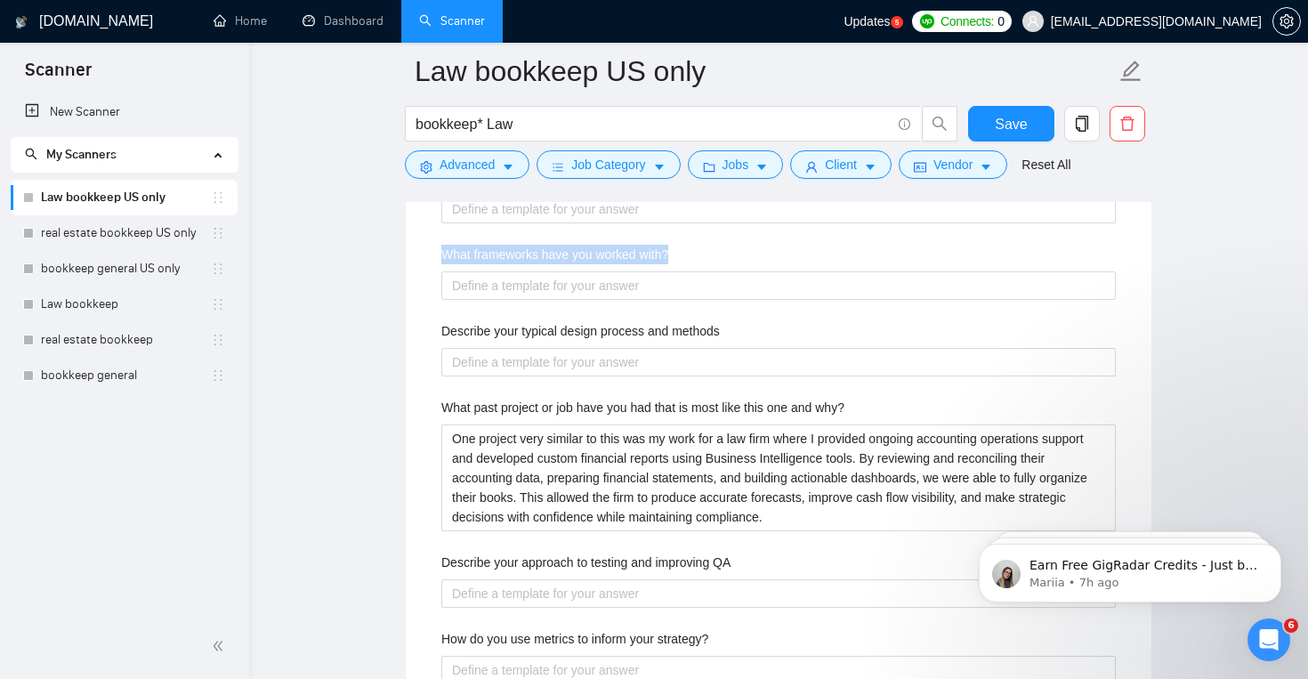
drag, startPoint x: 450, startPoint y: 255, endPoint x: 747, endPoint y: 252, distance: 296.3
click at [747, 252] on div "Describe your recent experience with similar projects A small law firm reached …" at bounding box center [778, 358] width 703 height 1021
copy label "What frameworks have you worked with?"
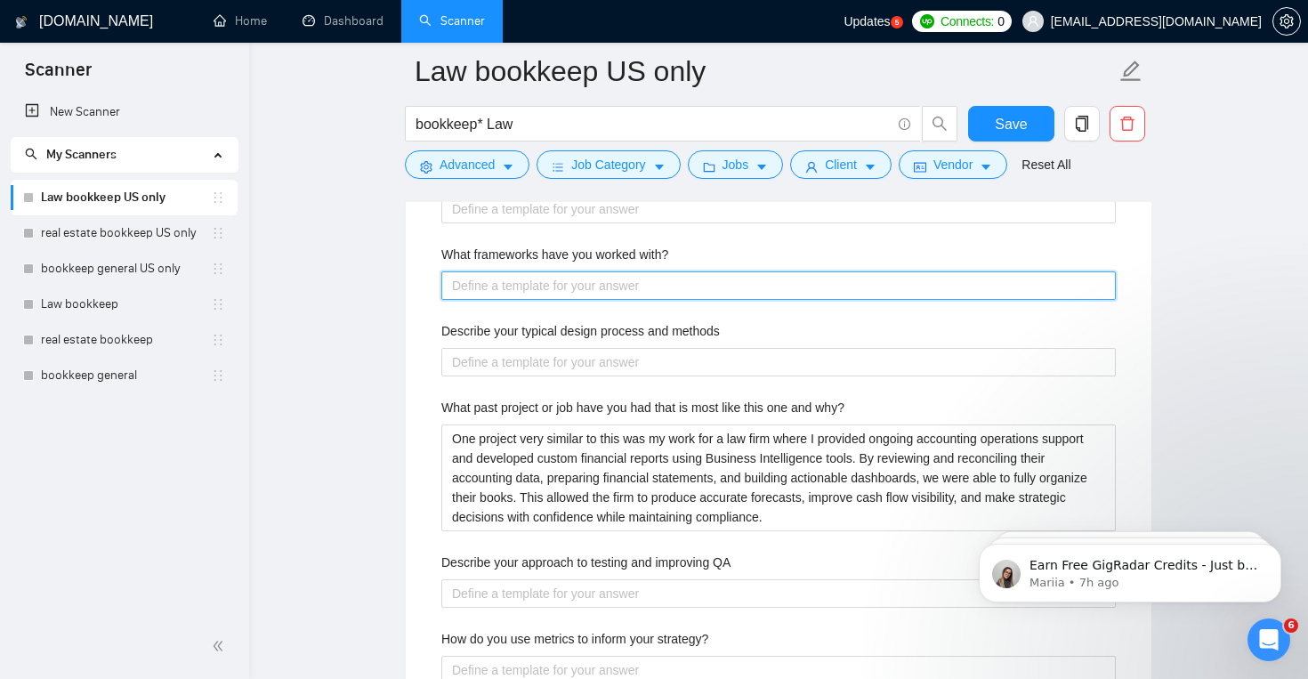
click at [569, 289] on with\? "What frameworks have you worked with?" at bounding box center [778, 285] width 674 height 28
paste with\? "In my accounting and bookkeeping work, I’ve worked within multiple financial an…"
type with\? "In my accounting and bookkeeping work, I’ve worked within multiple financial an…"
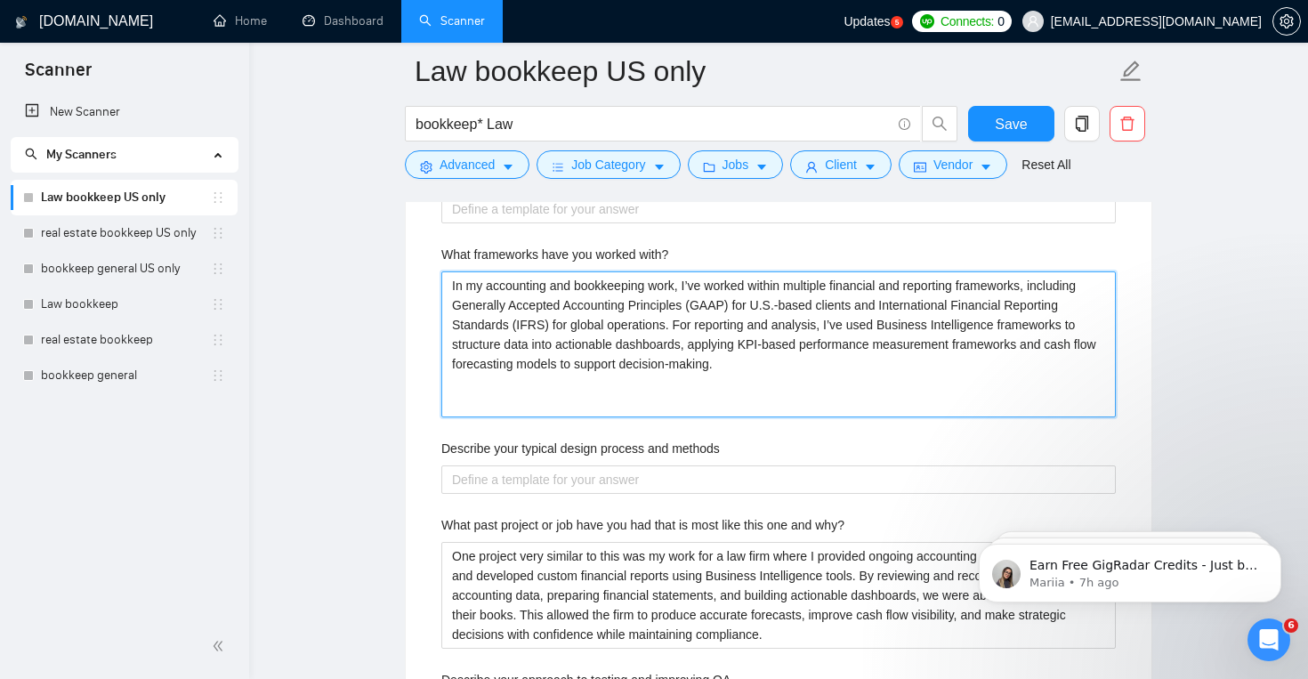
type with\? "In my accounting and bookkeeping work, I’ve worked within multiple financial an…"
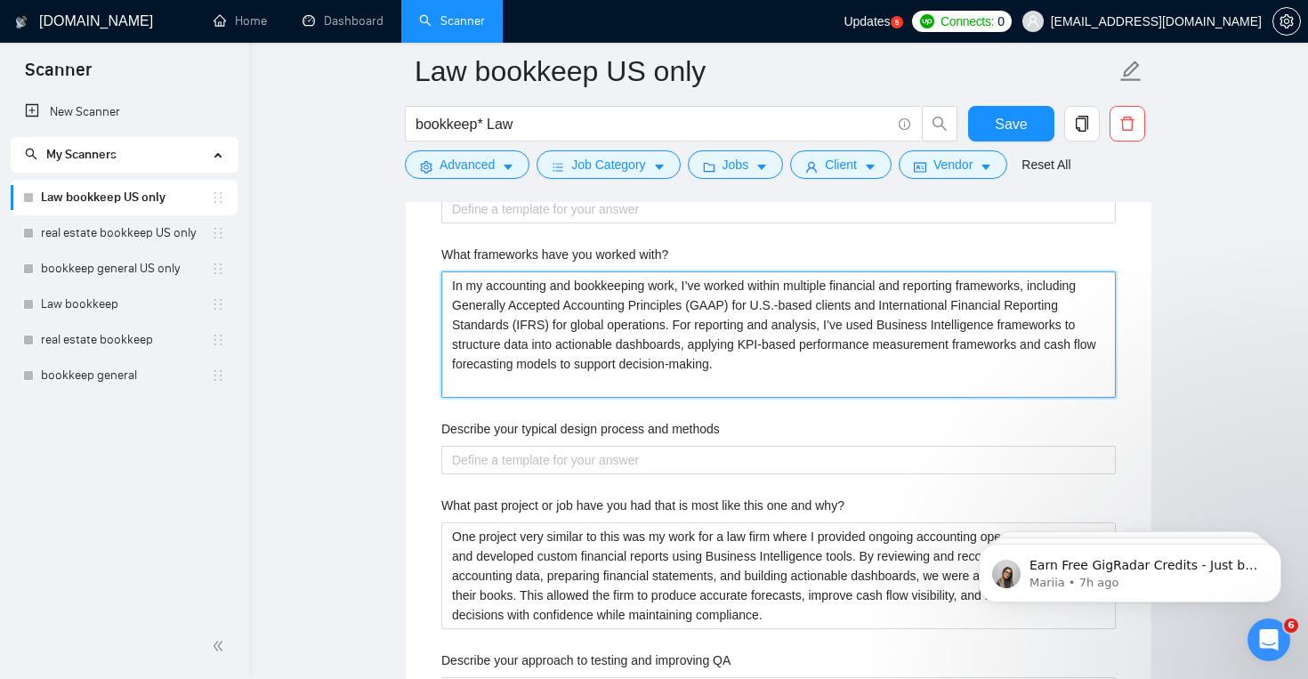
type with\? "In my accounting and bookkeeping work, I’ve worked within multiple financial an…"
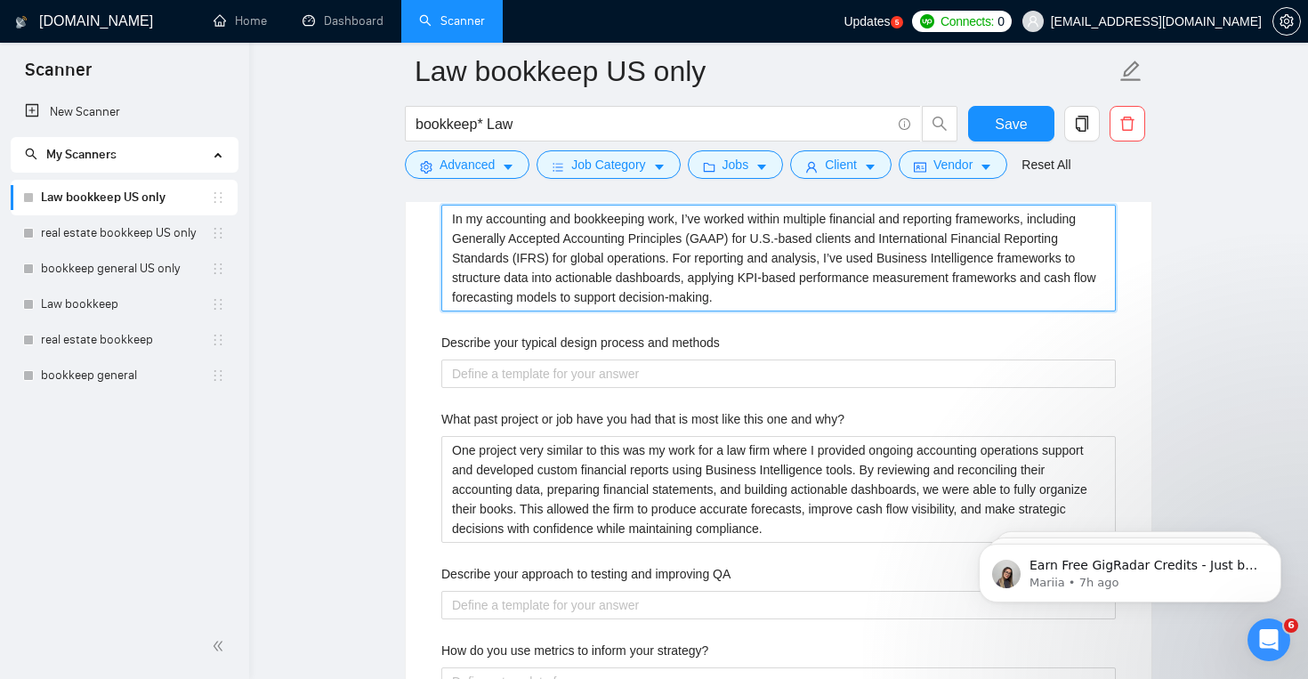
scroll to position [3070, 0]
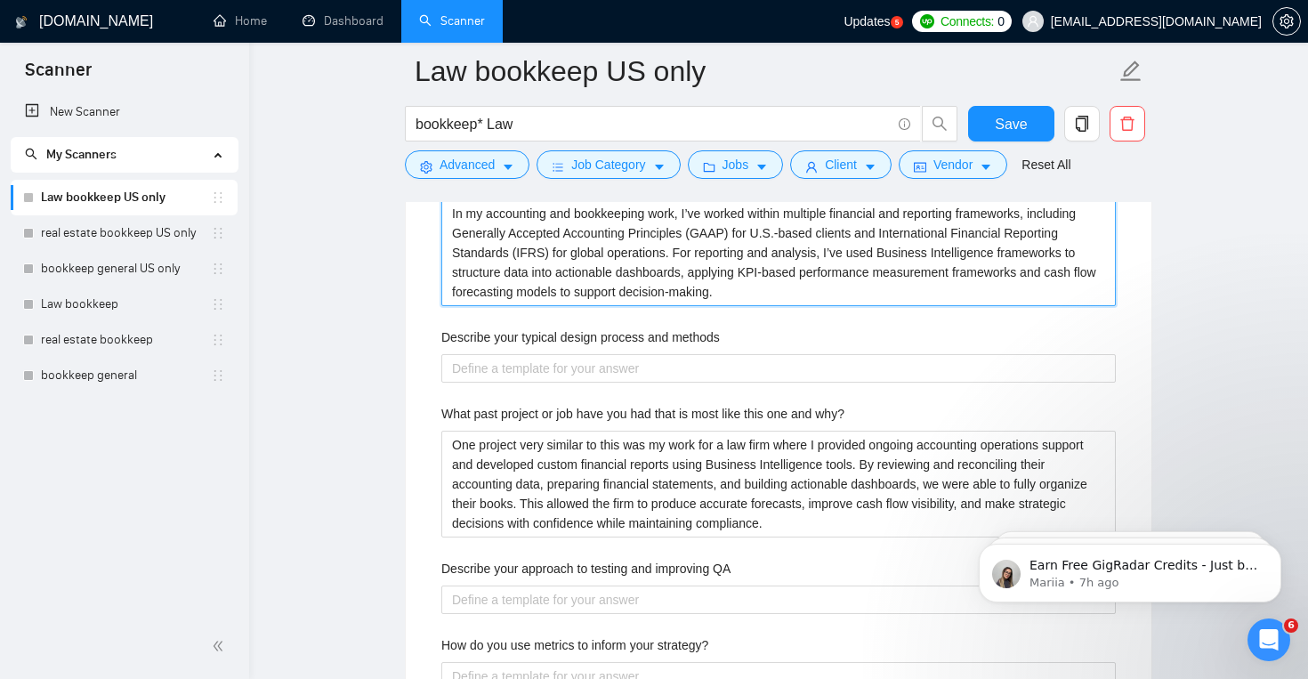
type with\? "In my accounting and bookkeeping work, I’ve worked within multiple financial an…"
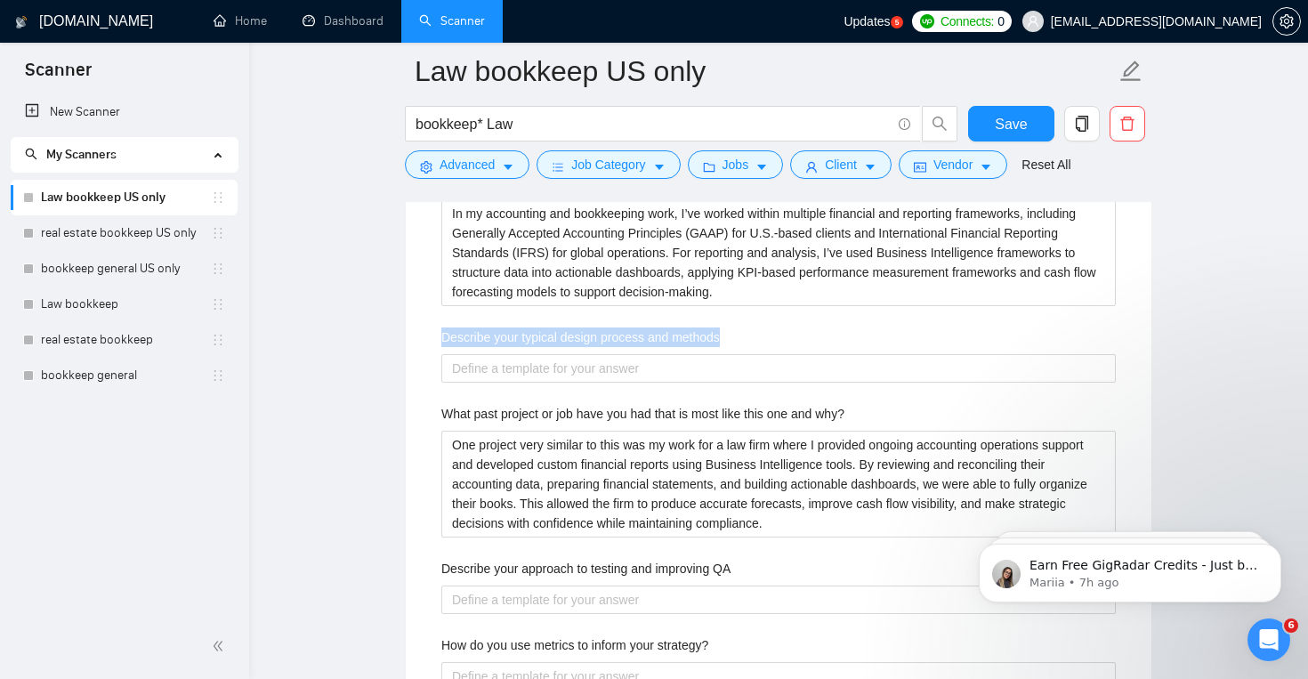
drag, startPoint x: 405, startPoint y: 337, endPoint x: 898, endPoint y: 344, distance: 493.0
click at [899, 344] on div "Custom Client Questions Default answer template: [answer the question if certai…" at bounding box center [778, 222] width 747 height 1352
copy label "Describe your typical design process and methods"
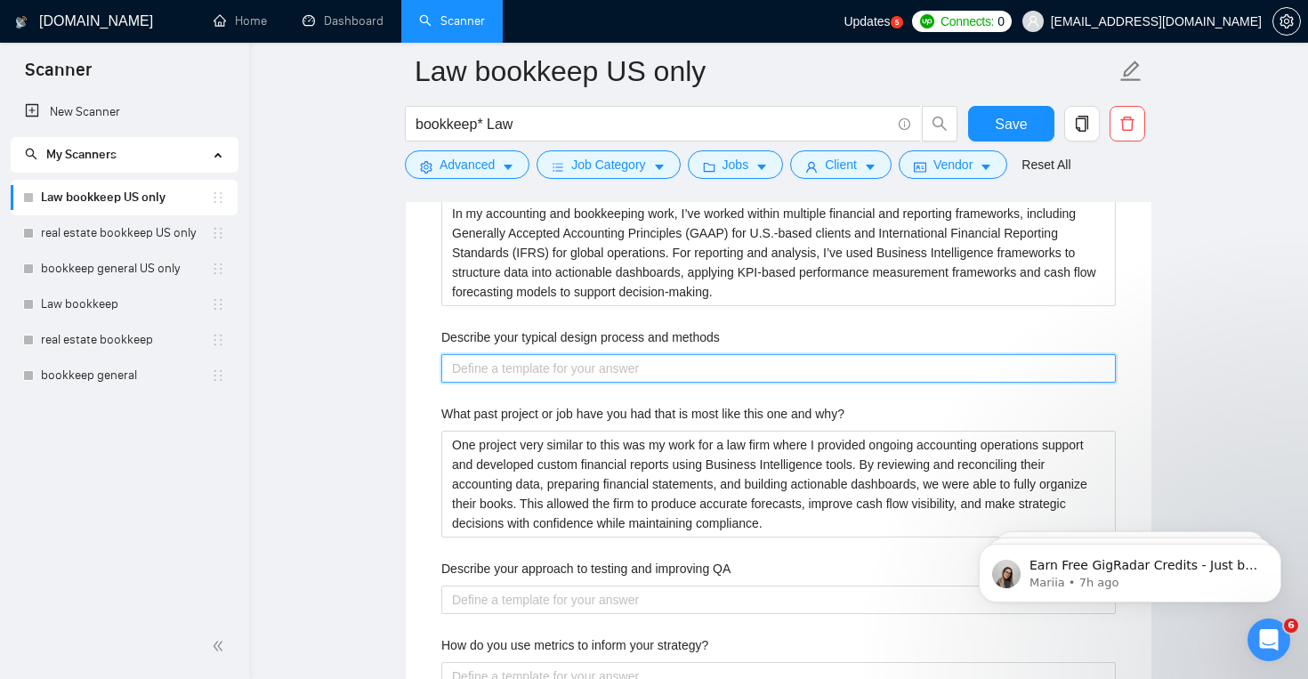
click at [617, 370] on methods "Describe your typical design process and methods" at bounding box center [778, 368] width 674 height 28
paste methods "My design process begins with understanding the client’s operational goals and …"
type methods "My design process begins with understanding the client’s operational goals and …"
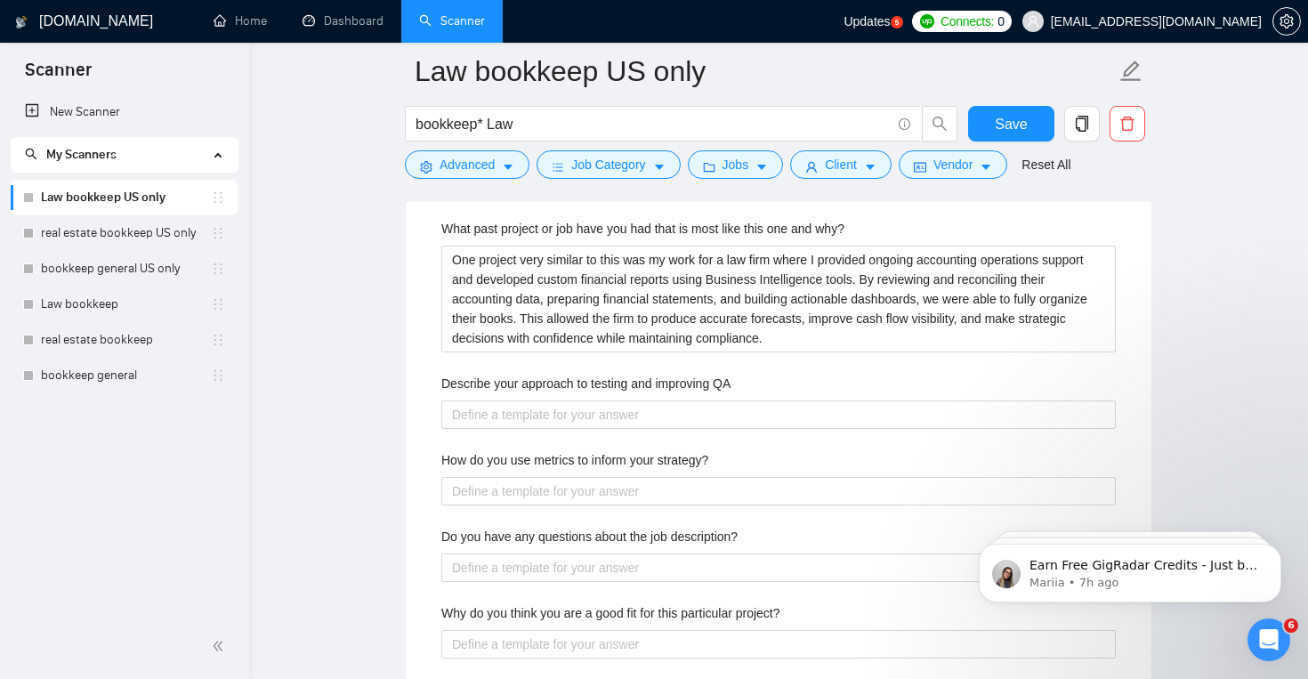
scroll to position [3399, 0]
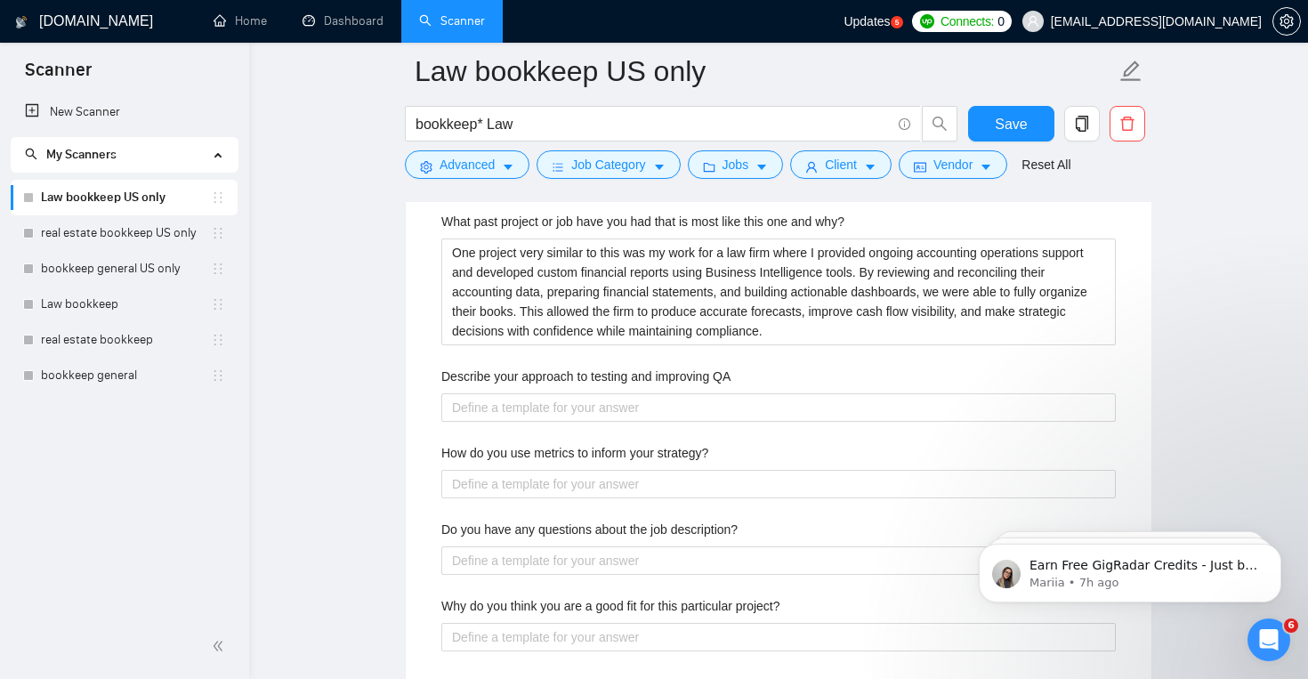
type methods "My design process begins with understanding the client’s operational goals and …"
drag, startPoint x: 429, startPoint y: 378, endPoint x: 851, endPoint y: 370, distance: 421.8
copy label "Describe your approach to testing and improving QA"
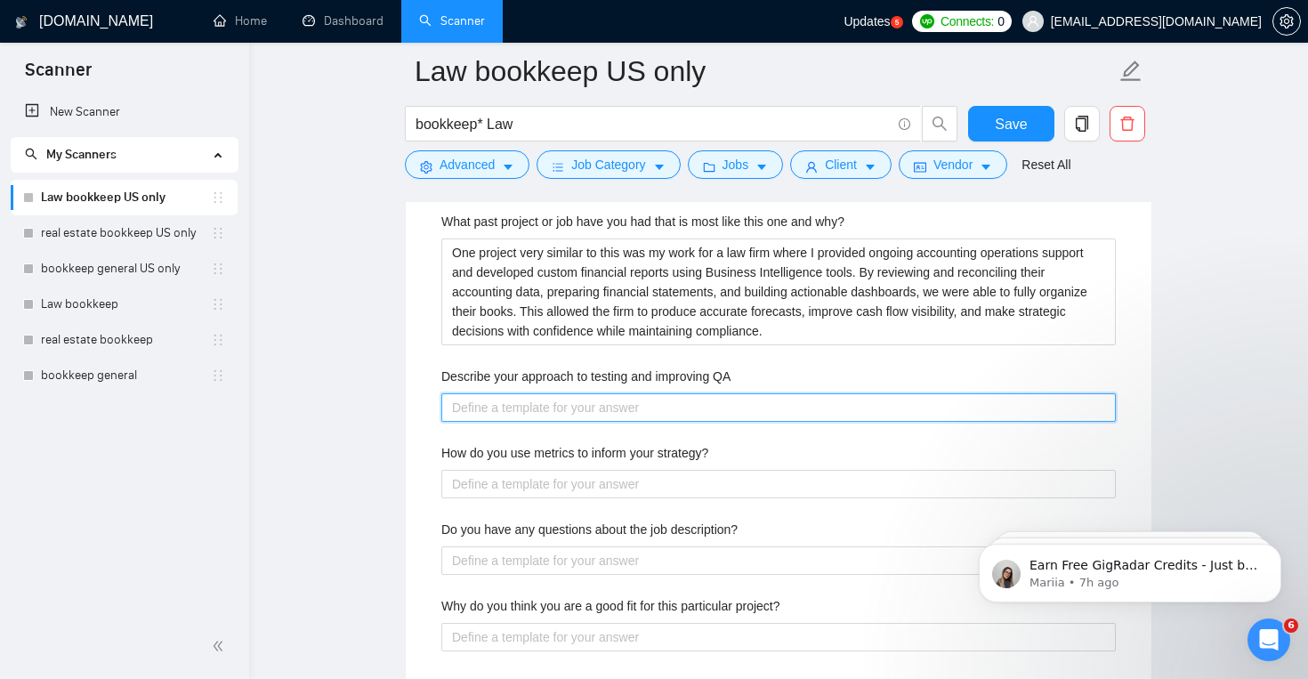
click at [568, 406] on QA "Describe your approach to testing and improving QA" at bounding box center [778, 407] width 674 height 28
paste QA "I ensure quality by validating all data sources, reconciling figures, and doubl…"
type QA "I ensure quality by validating all data sources, reconciling figures, and doubl…"
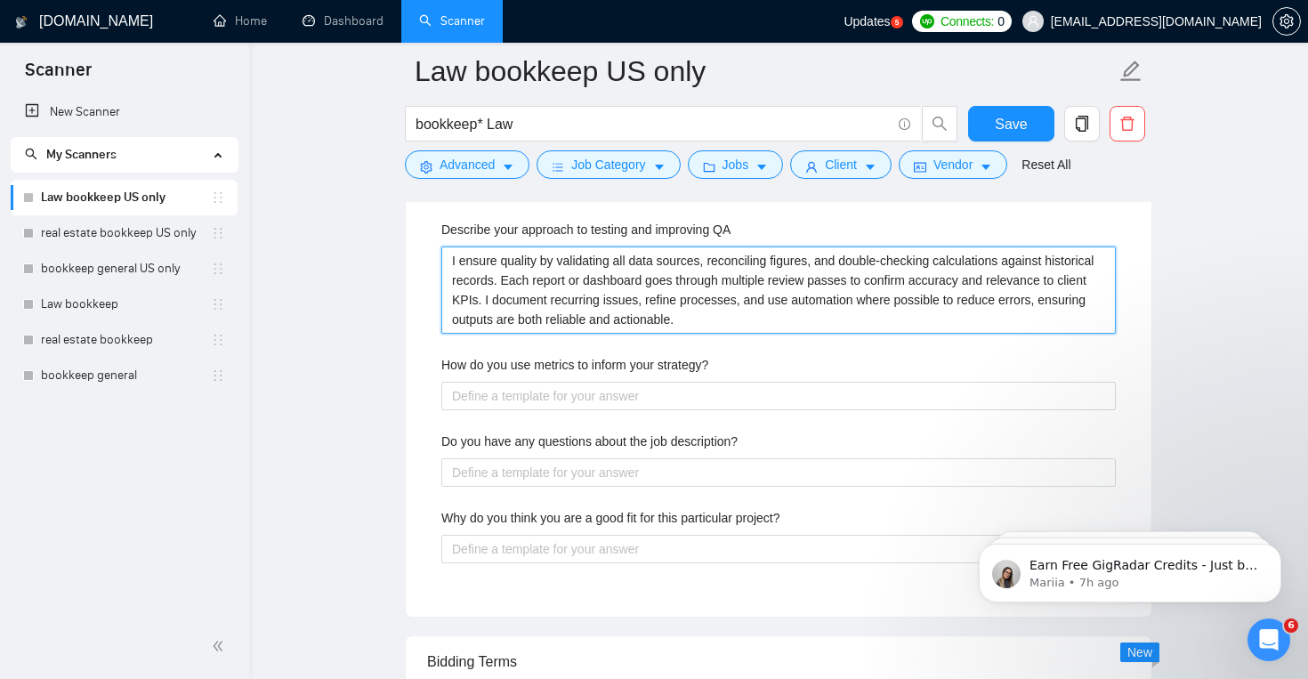
scroll to position [3549, 0]
type QA "I ensure quality by validating all data sources, reconciling figures, and doubl…"
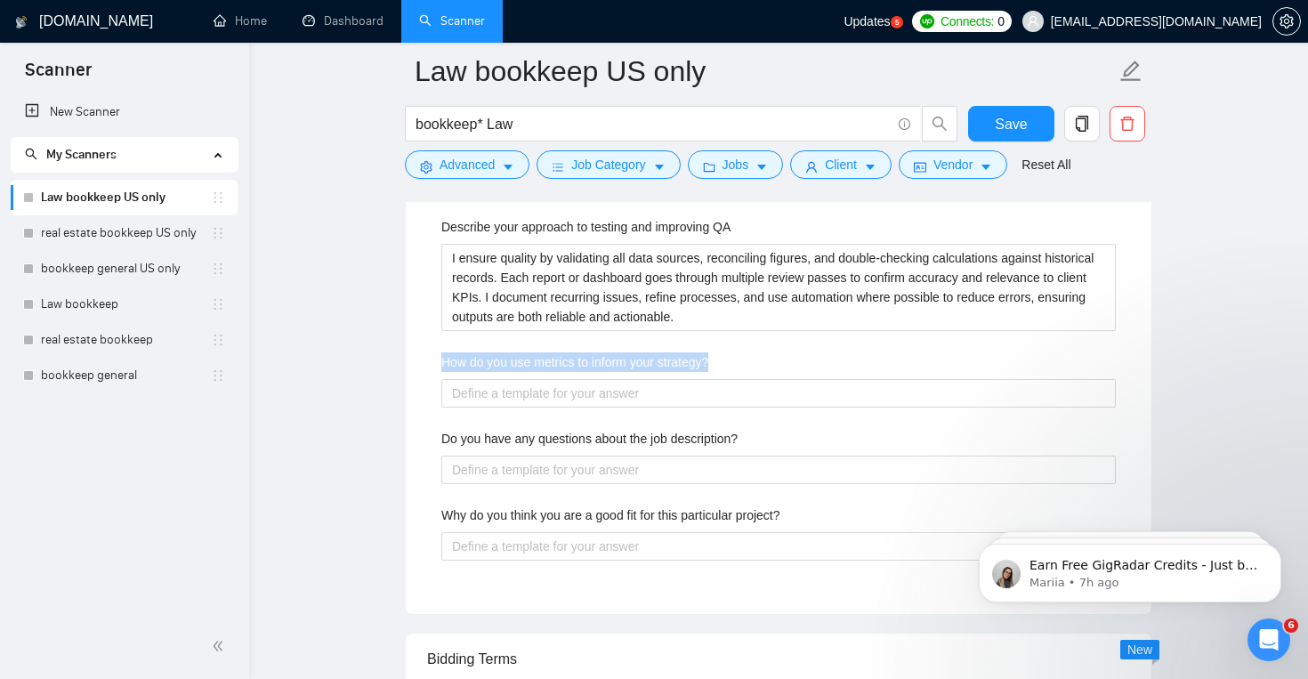
drag, startPoint x: 456, startPoint y: 366, endPoint x: 859, endPoint y: 361, distance: 403.1
copy label "How do you use metrics to inform your strategy?"
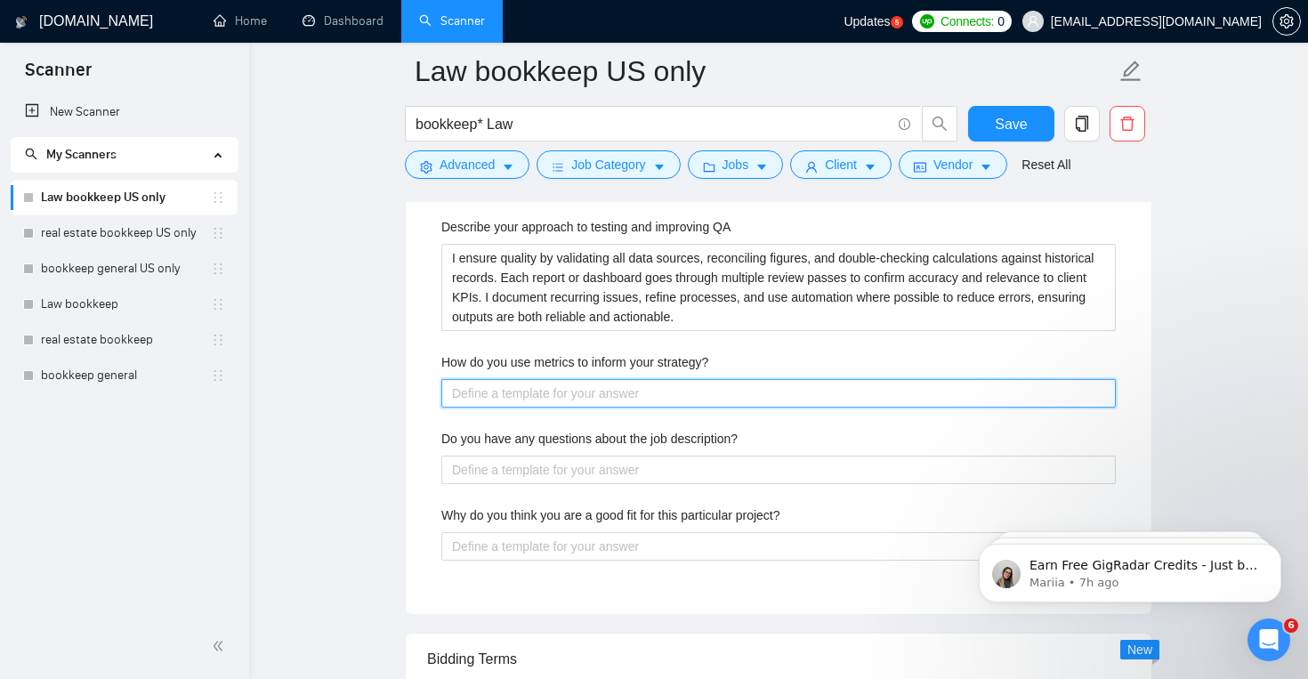
click at [664, 390] on strategy\? "How do you use metrics to inform your strategy?" at bounding box center [778, 393] width 674 height 28
paste strategy\? "I track key financial KPIs, compare them against budgets or forecasts, and anal…"
type strategy\? "I track key financial KPIs, compare them against budgets or forecasts, and anal…"
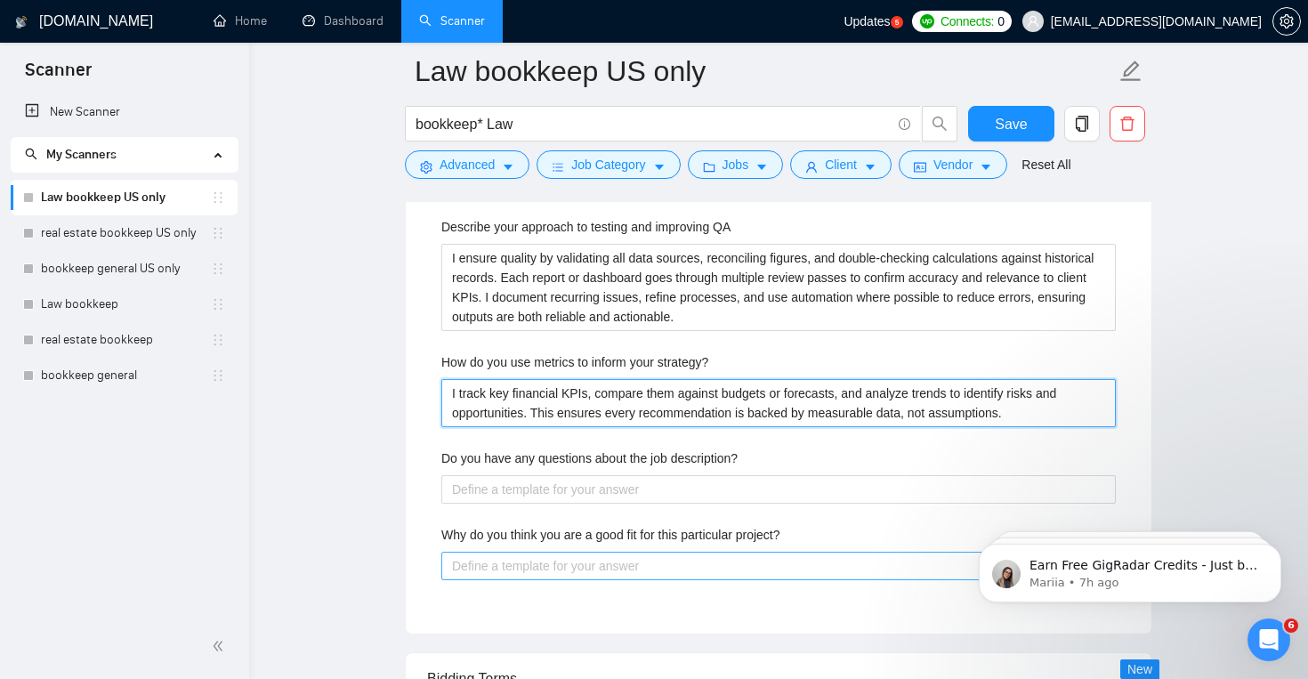
type strategy\? "I track key financial KPIs, compare them against budgets or forecasts, and anal…"
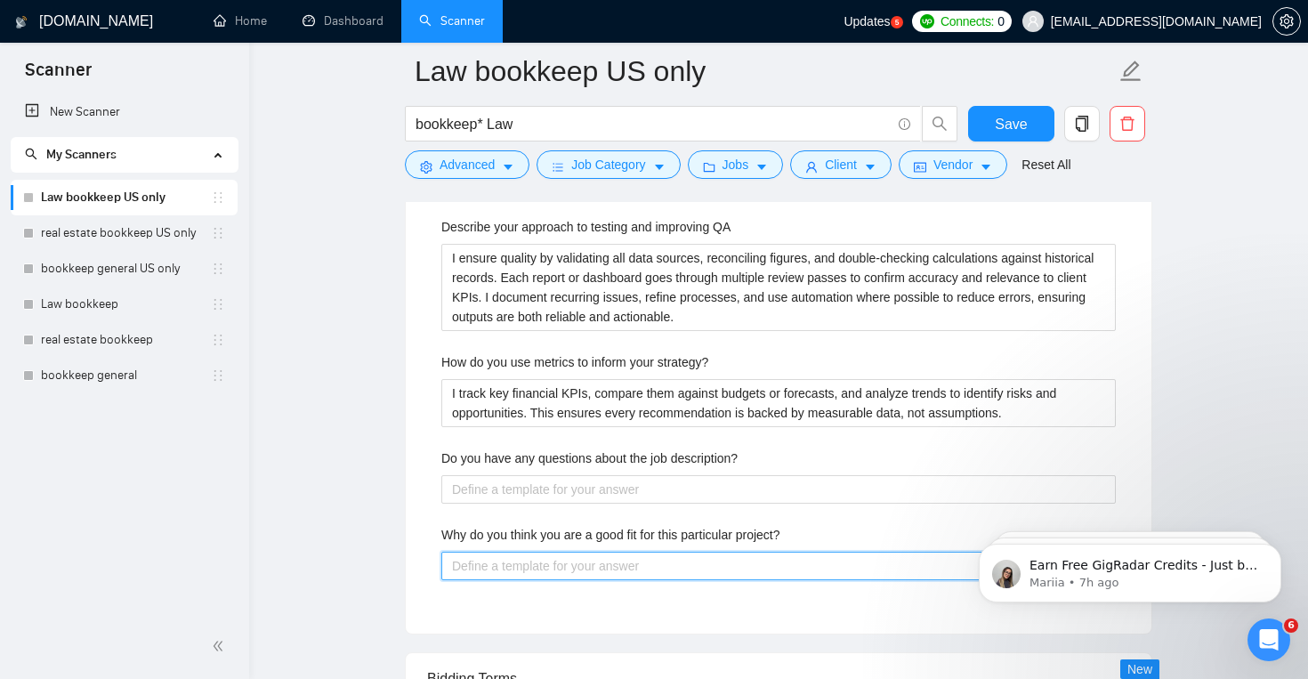
click at [615, 568] on project\? "Why do you think you are a good fit for this particular project?" at bounding box center [778, 566] width 674 height 28
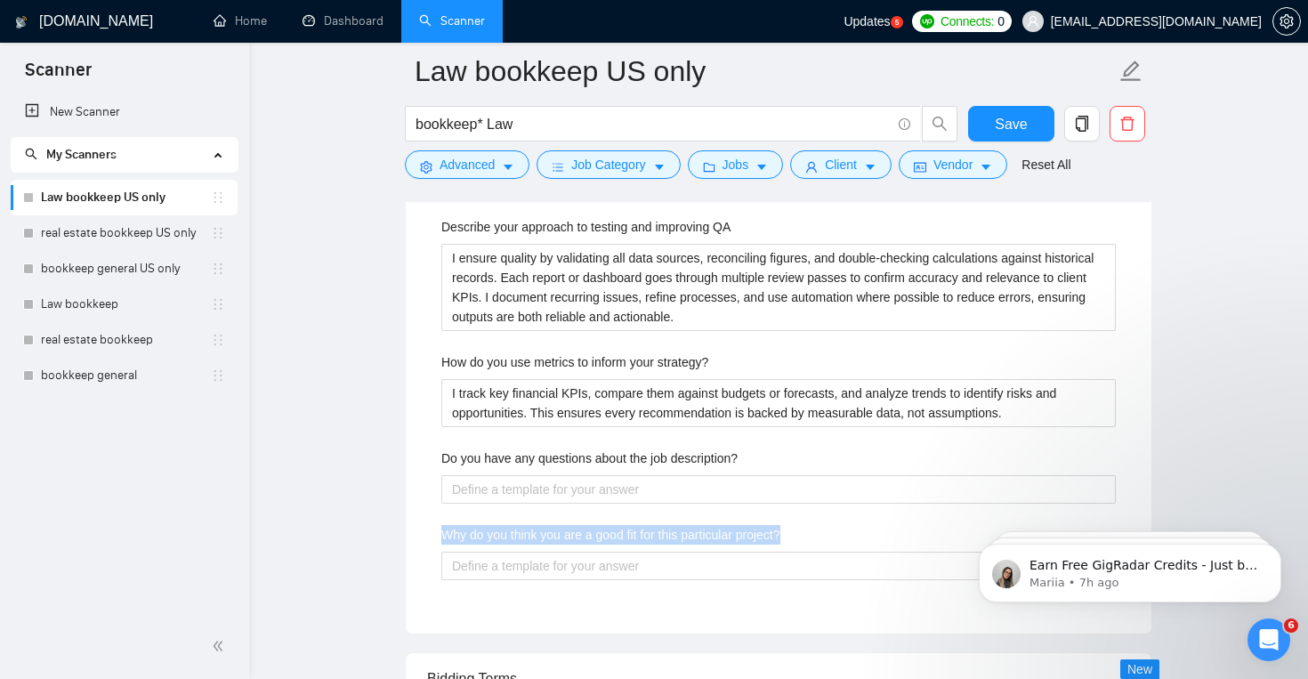
drag, startPoint x: 459, startPoint y: 537, endPoint x: 922, endPoint y: 538, distance: 462.7
copy label "Why do you think you are a good fit for this particular project?"
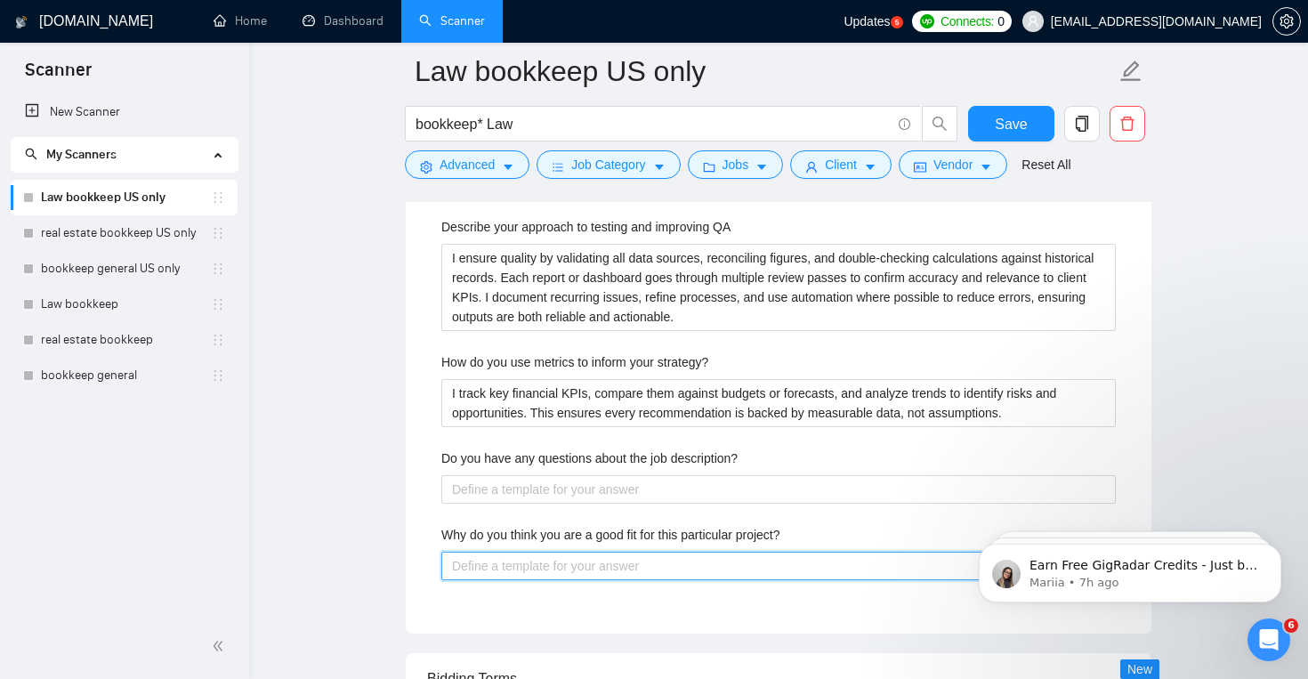
click at [630, 552] on project\? "Why do you think you are a good fit for this particular project?" at bounding box center [778, 566] width 674 height 28
paste project\? "I’m a strong fit because I combine hands-on bookkeeping expertise with advanced…"
type project\? "I’m a strong fit because I combine hands-on bookkeeping expertise with advanced…"
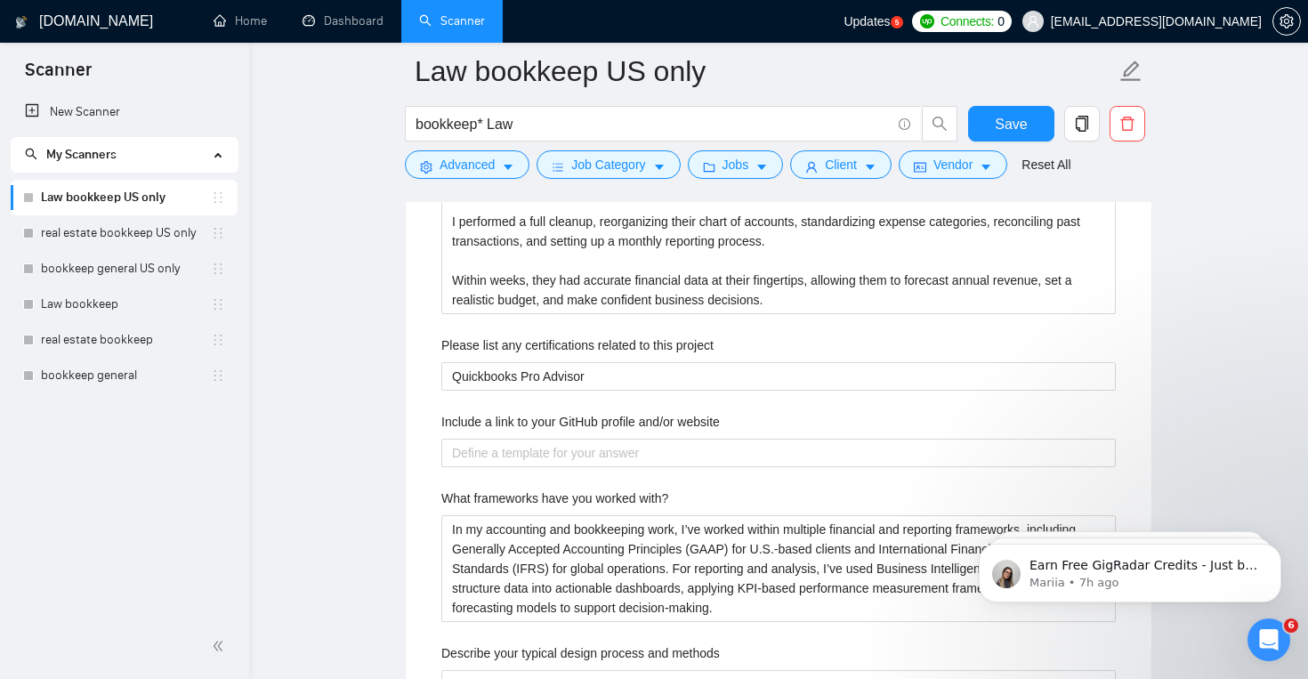
scroll to position [2626, 0]
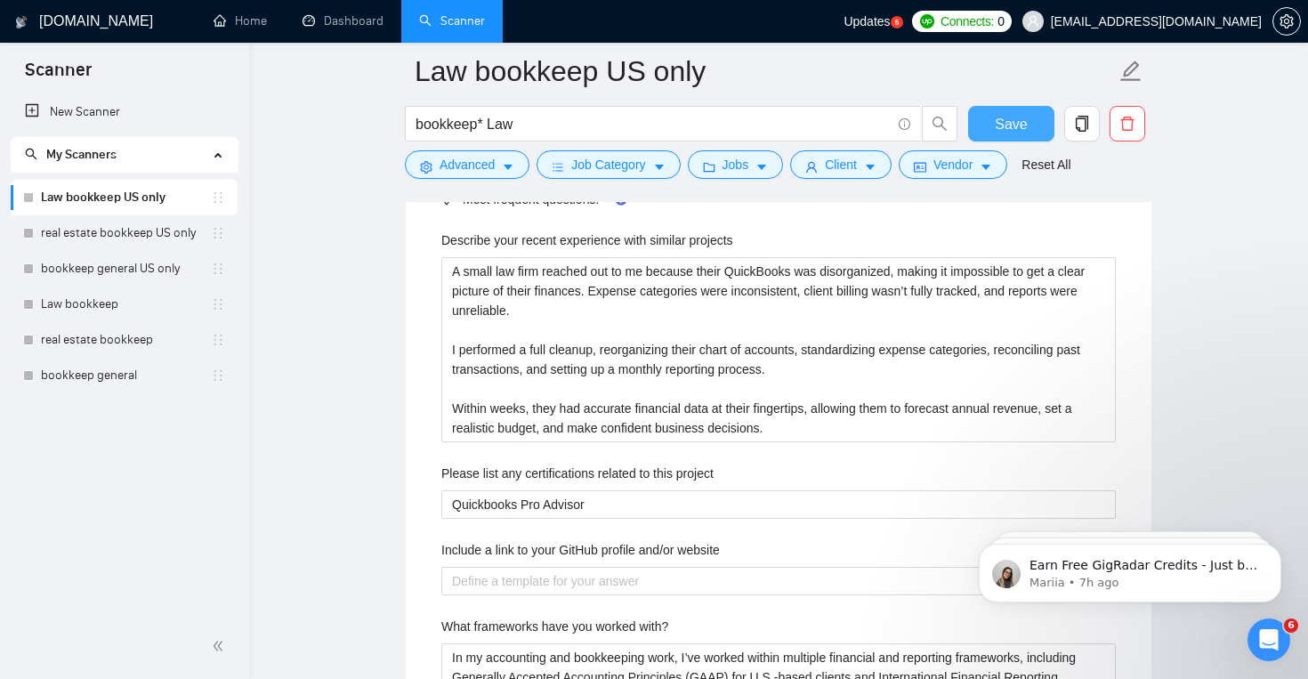
type project\? "I’m a strong fit because I combine hands-on bookkeeping expertise with advanced…"
click at [1019, 125] on span "Save" at bounding box center [1011, 124] width 32 height 22
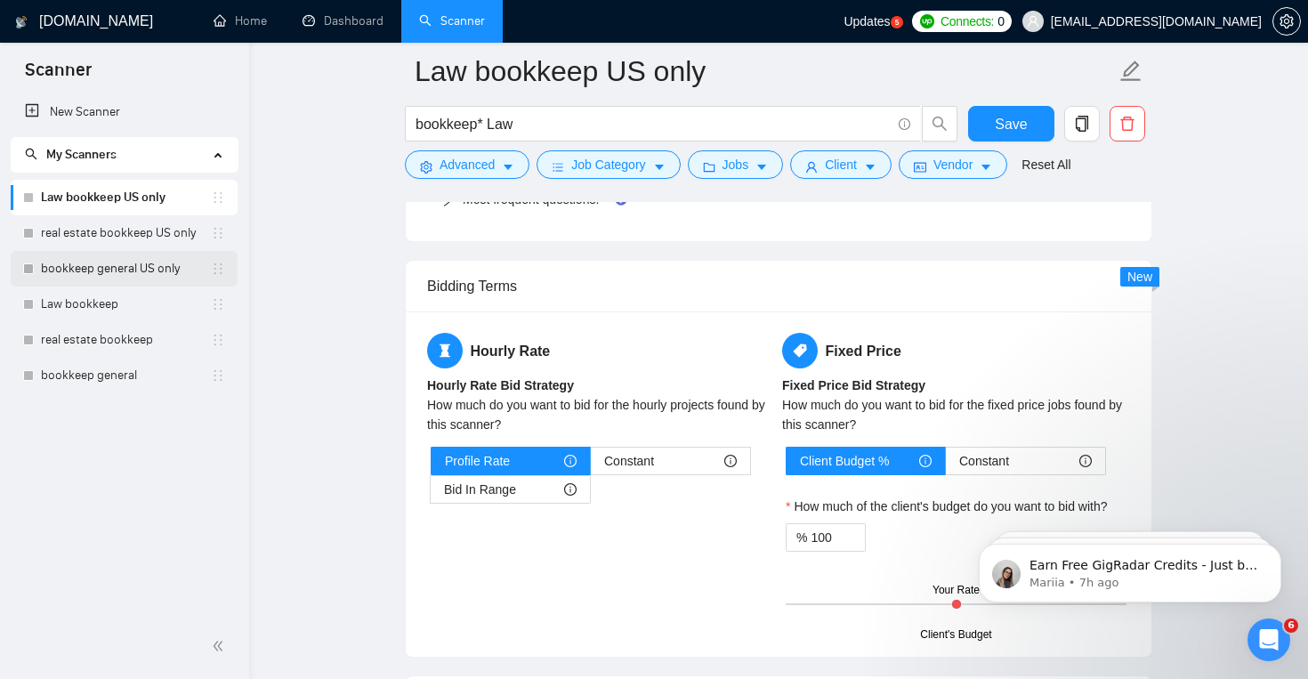
click at [160, 271] on link "bookkeep general US only" at bounding box center [126, 269] width 170 height 36
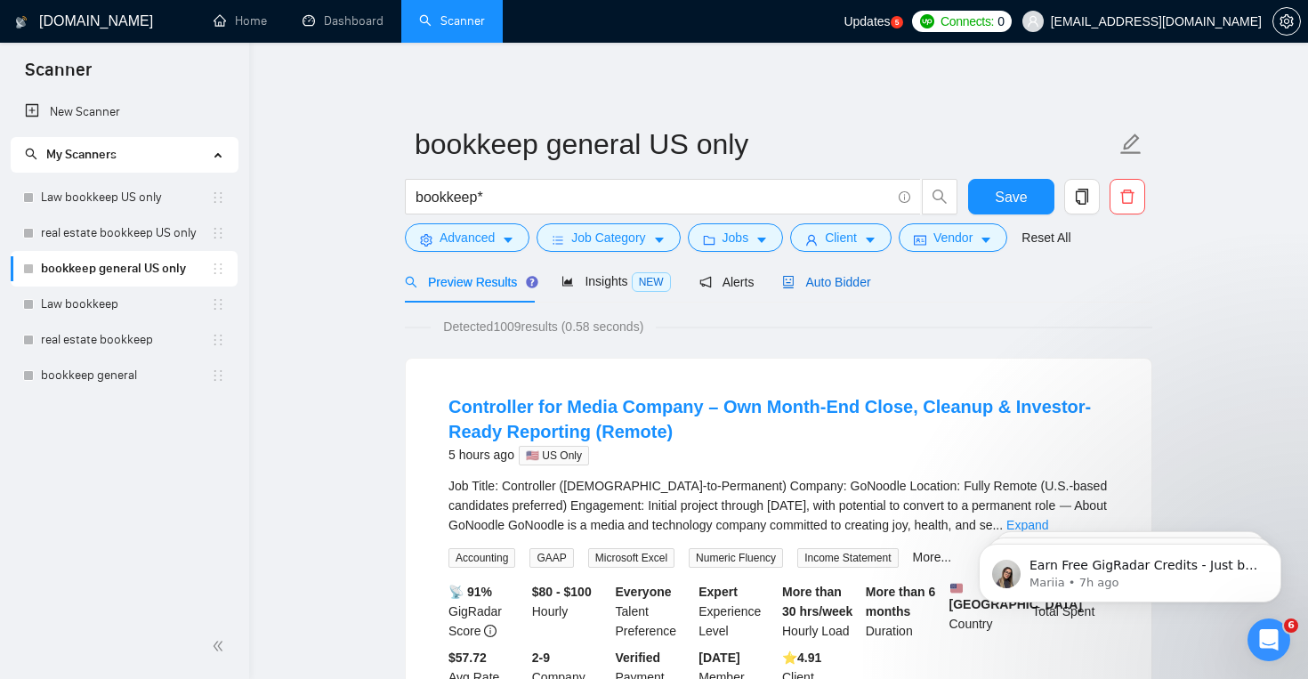
click at [847, 281] on span "Auto Bidder" at bounding box center [826, 282] width 88 height 14
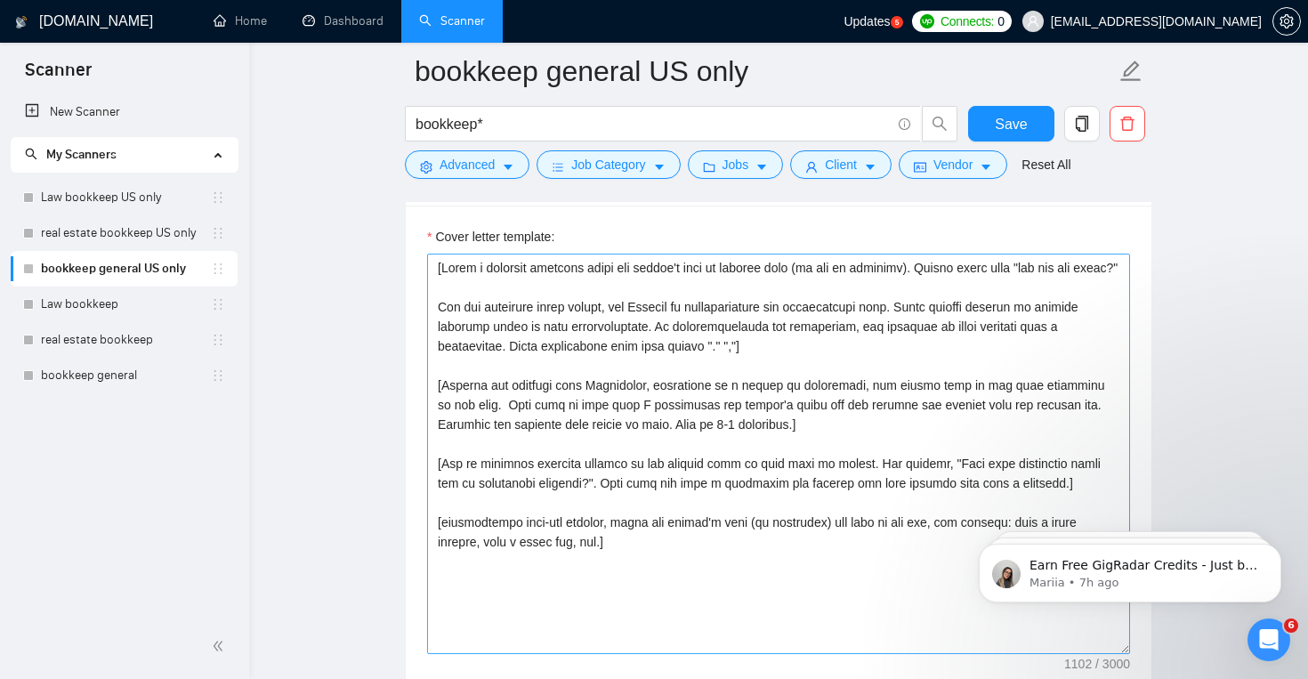
scroll to position [1927, 0]
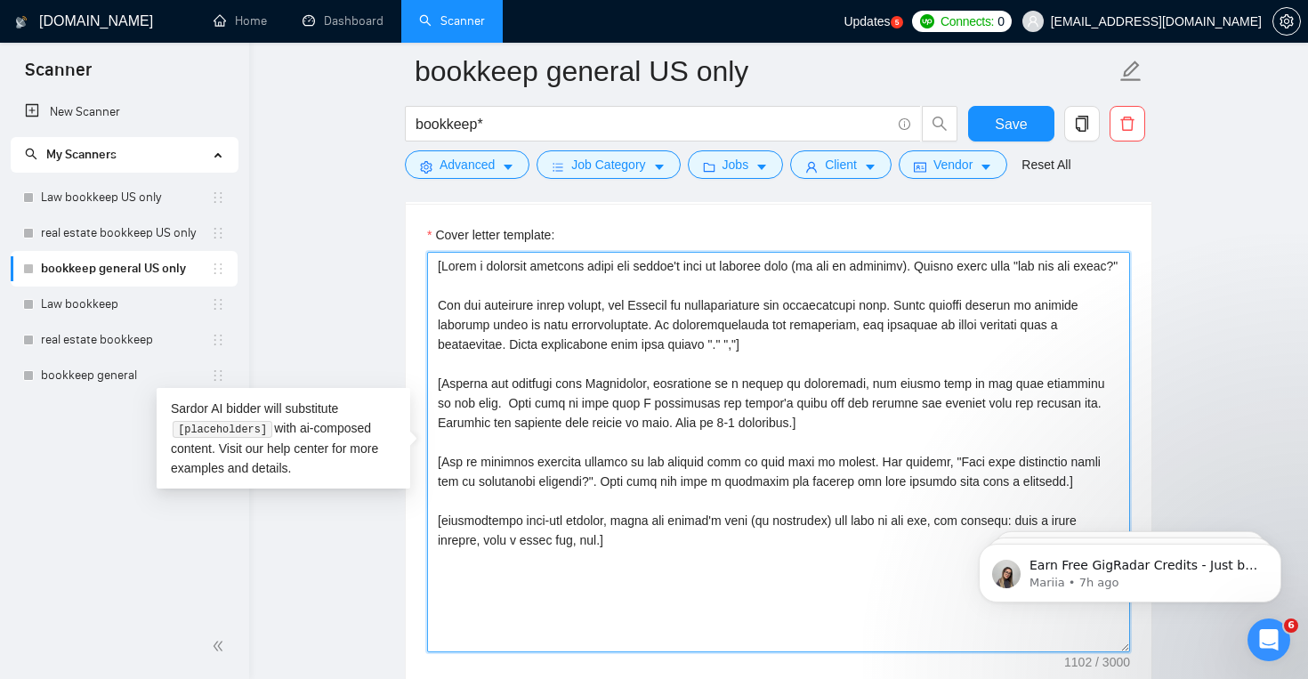
drag, startPoint x: 432, startPoint y: 267, endPoint x: 721, endPoint y: 590, distance: 432.9
click at [721, 590] on textarea "Cover letter template:" at bounding box center [778, 452] width 703 height 400
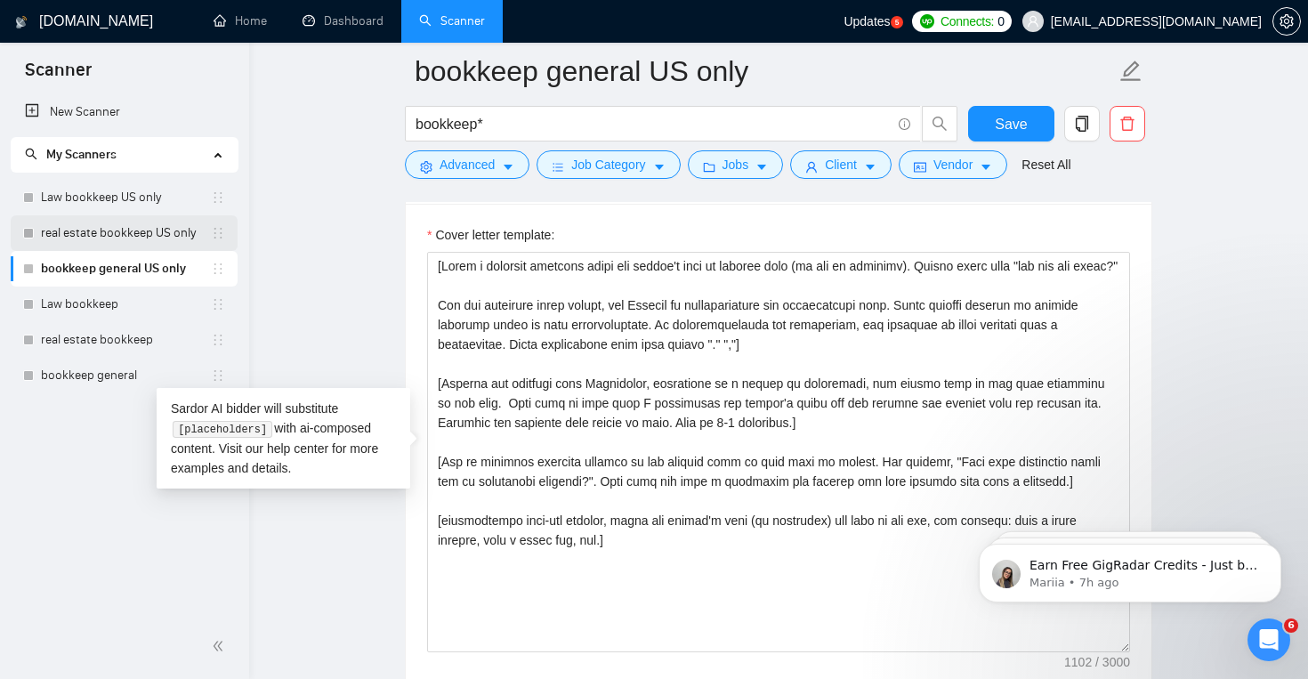
click at [131, 235] on link "real estate bookkeep US only" at bounding box center [126, 233] width 170 height 36
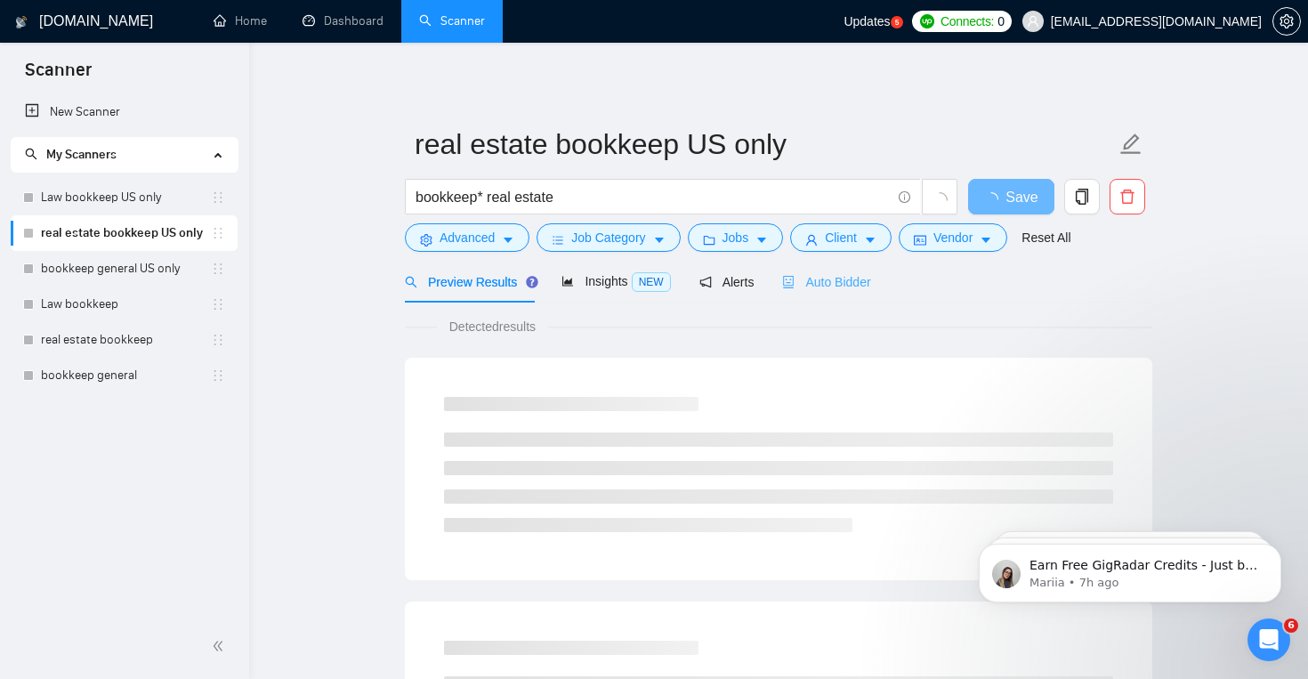
click at [804, 291] on div "Auto Bidder" at bounding box center [826, 282] width 88 height 42
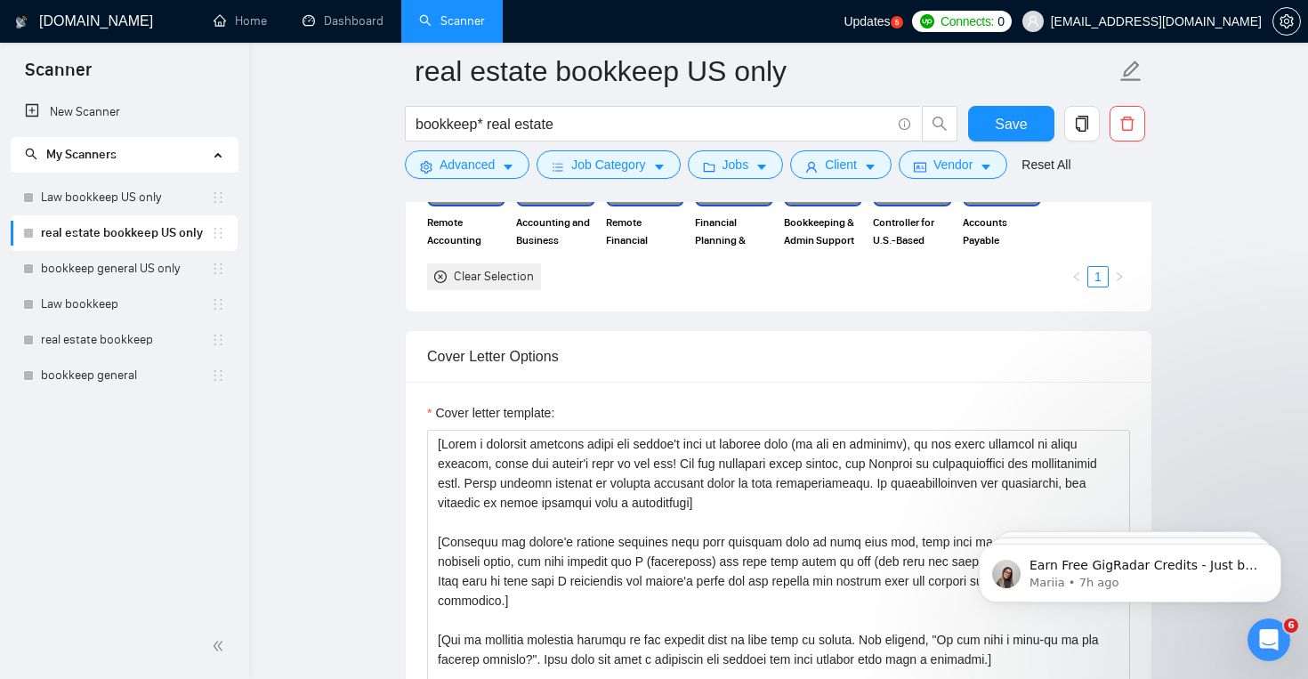
scroll to position [1796, 0]
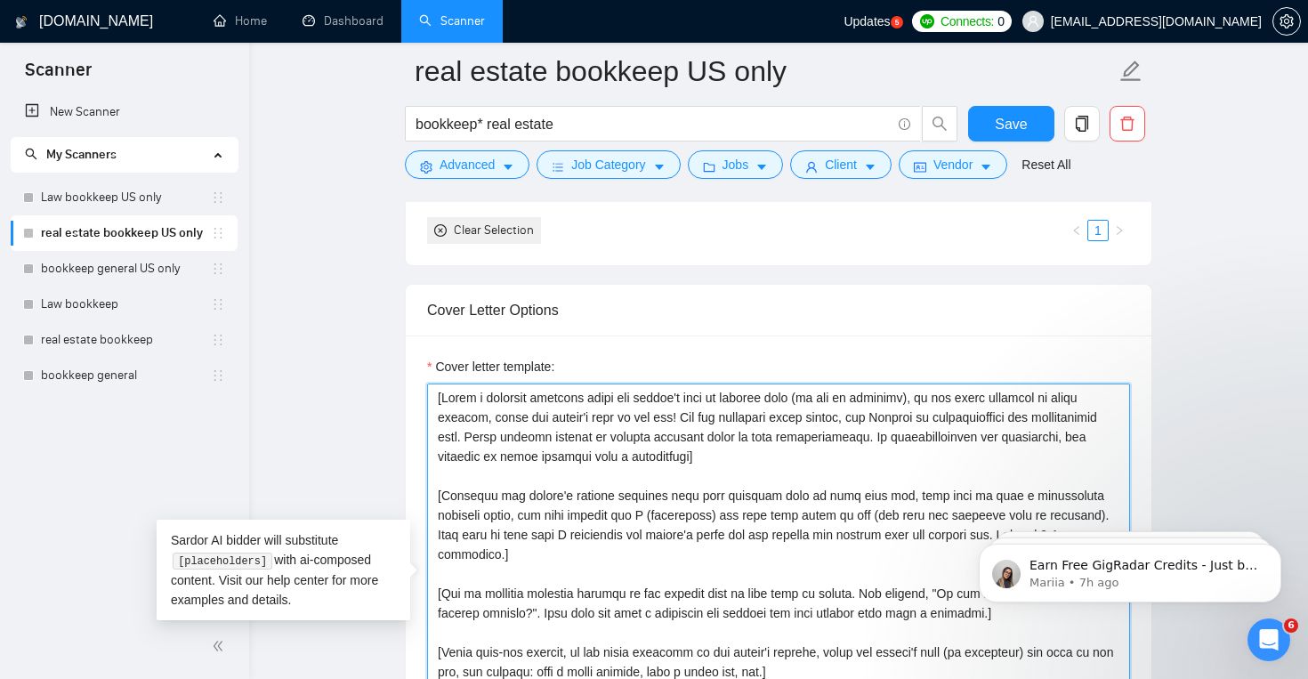
drag, startPoint x: 433, startPoint y: 401, endPoint x: 819, endPoint y: 656, distance: 461.7
click at [819, 656] on textarea "Cover letter template:" at bounding box center [778, 584] width 703 height 400
paste textarea ". Always start with "how are you doing?" For the remaining cover letter, use En…"
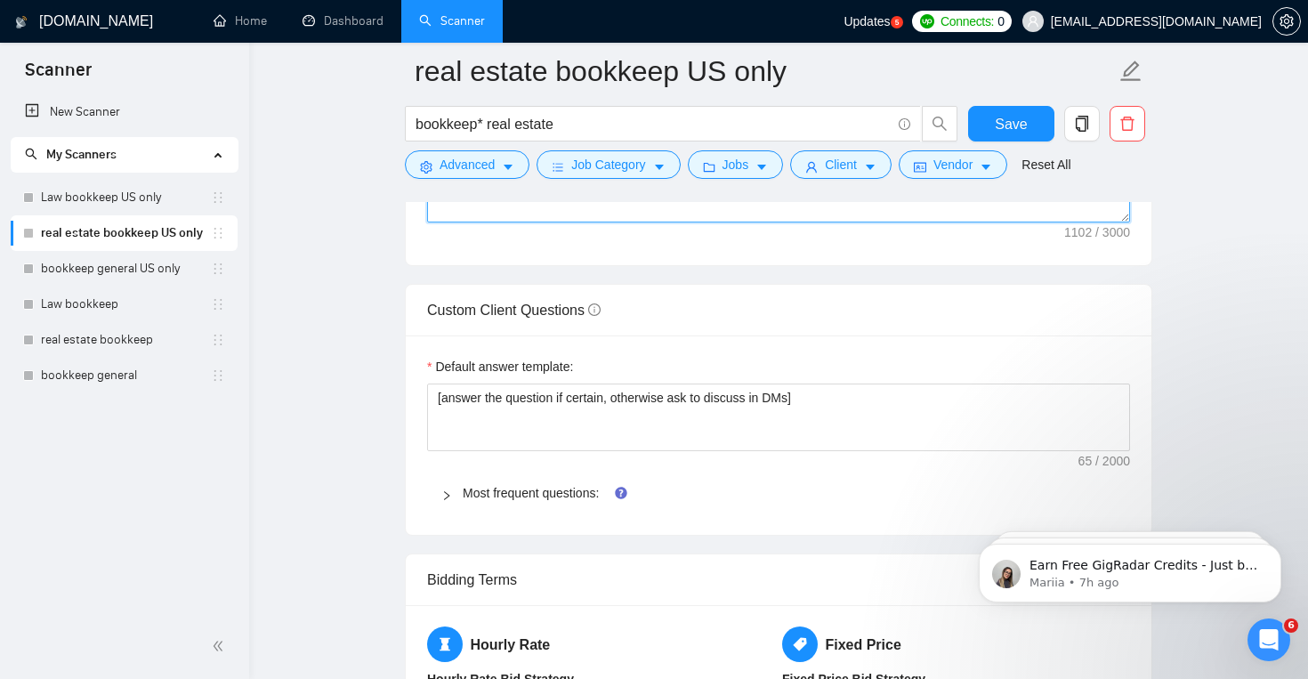
scroll to position [2426, 0]
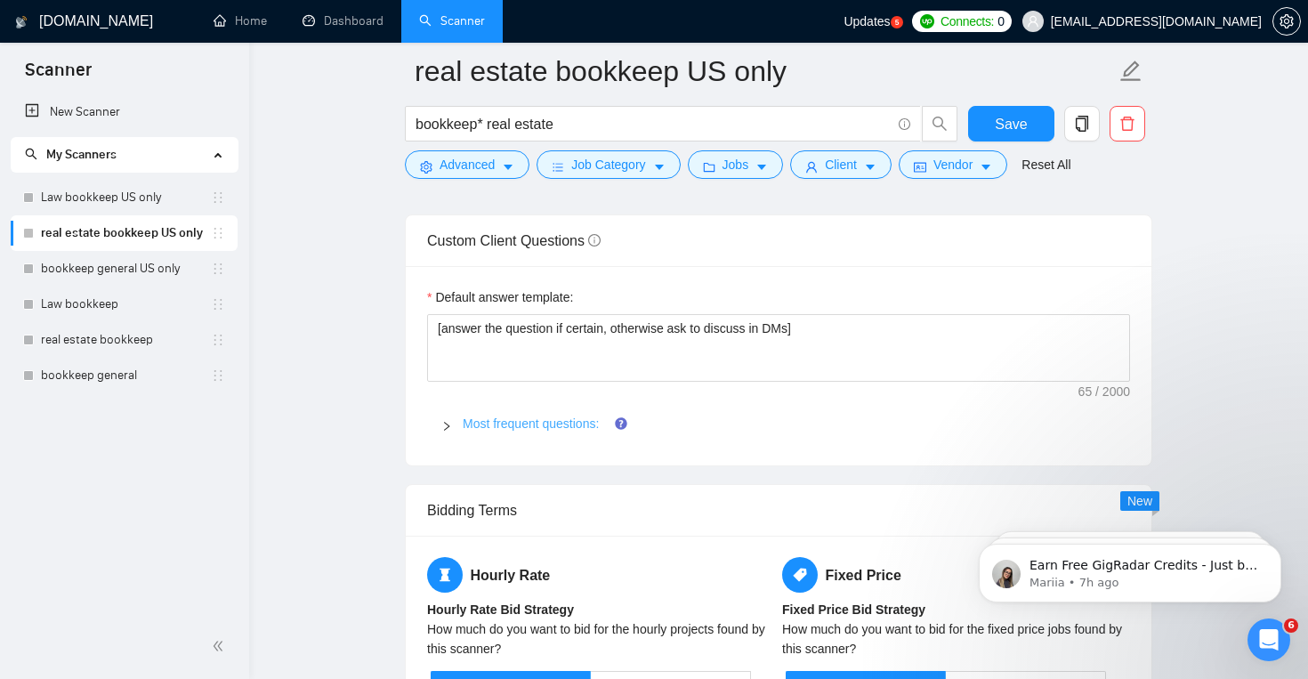
type textarea "[Write a personal greeting using the client's name or company name (if any is p…"
click at [521, 422] on link "Most frequent questions:" at bounding box center [531, 423] width 136 height 14
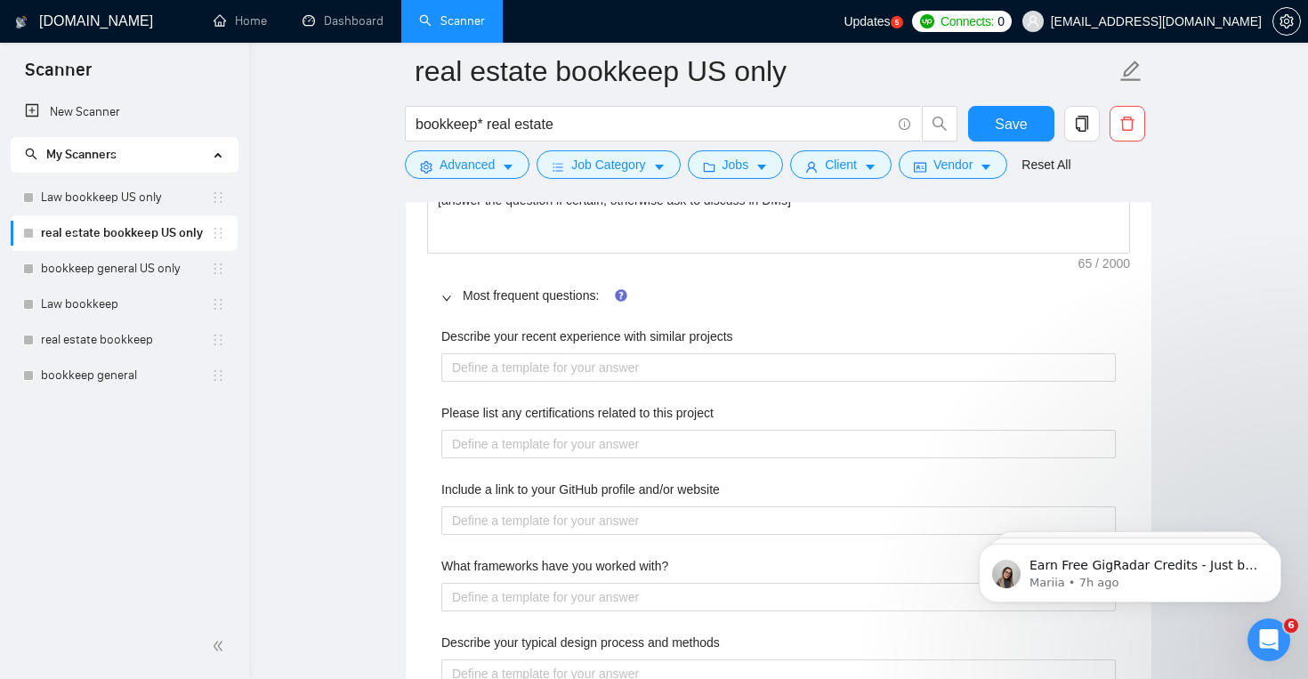
scroll to position [2624, 0]
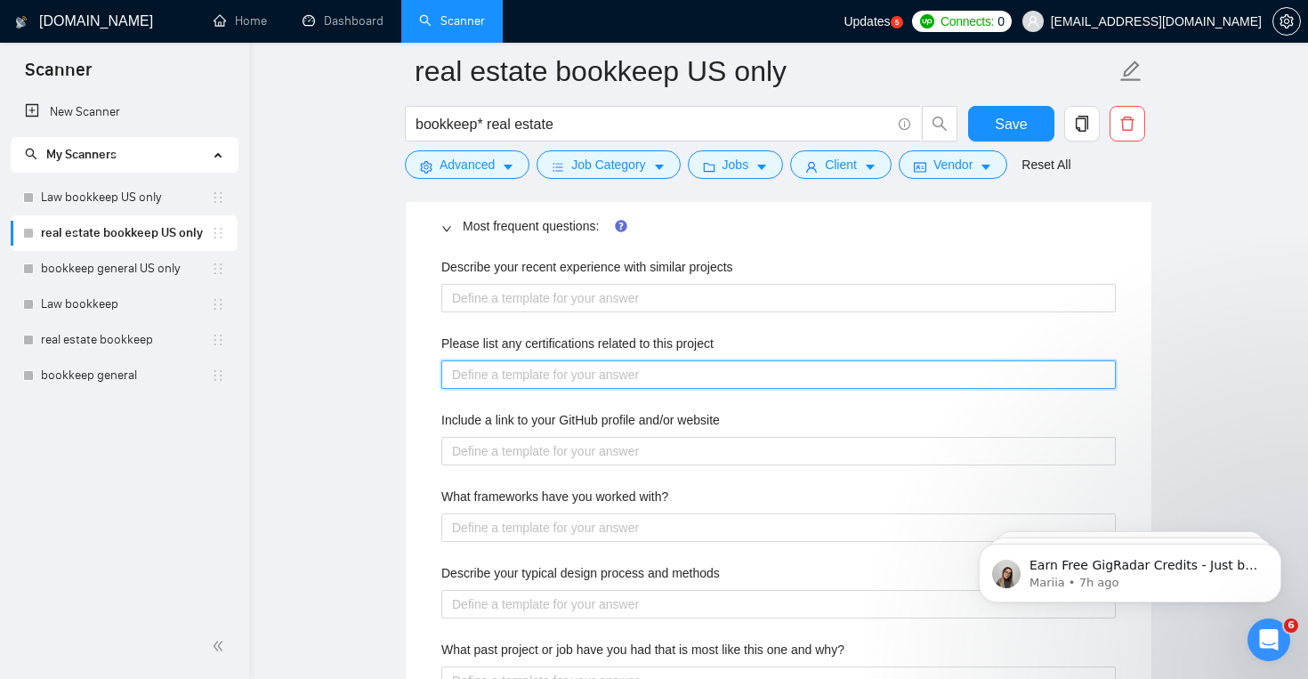
click at [553, 375] on project "Please list any certifications related to this project" at bounding box center [778, 374] width 674 height 28
type project "Q"
type project "Qui"
type project "Quic"
type project "Quick"
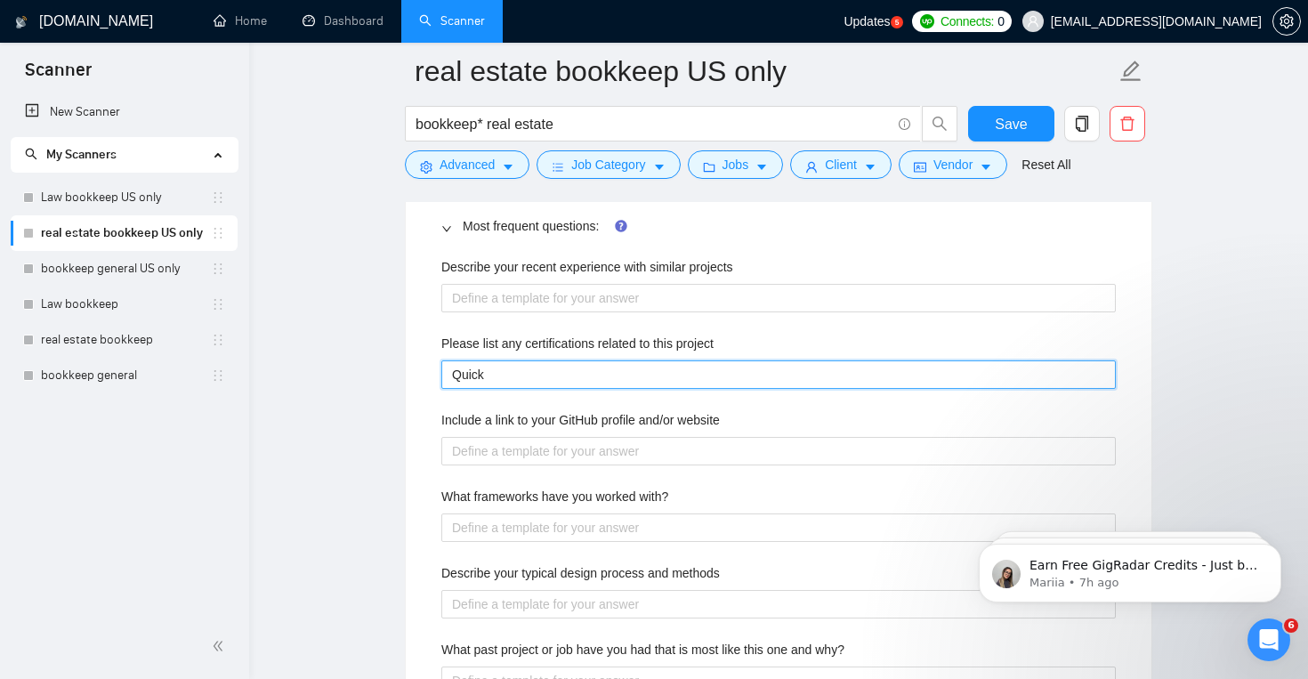
type project "QuickO"
type project "Quick"
type project "QuickB"
type project "QuickBo"
type project "QuickBoo"
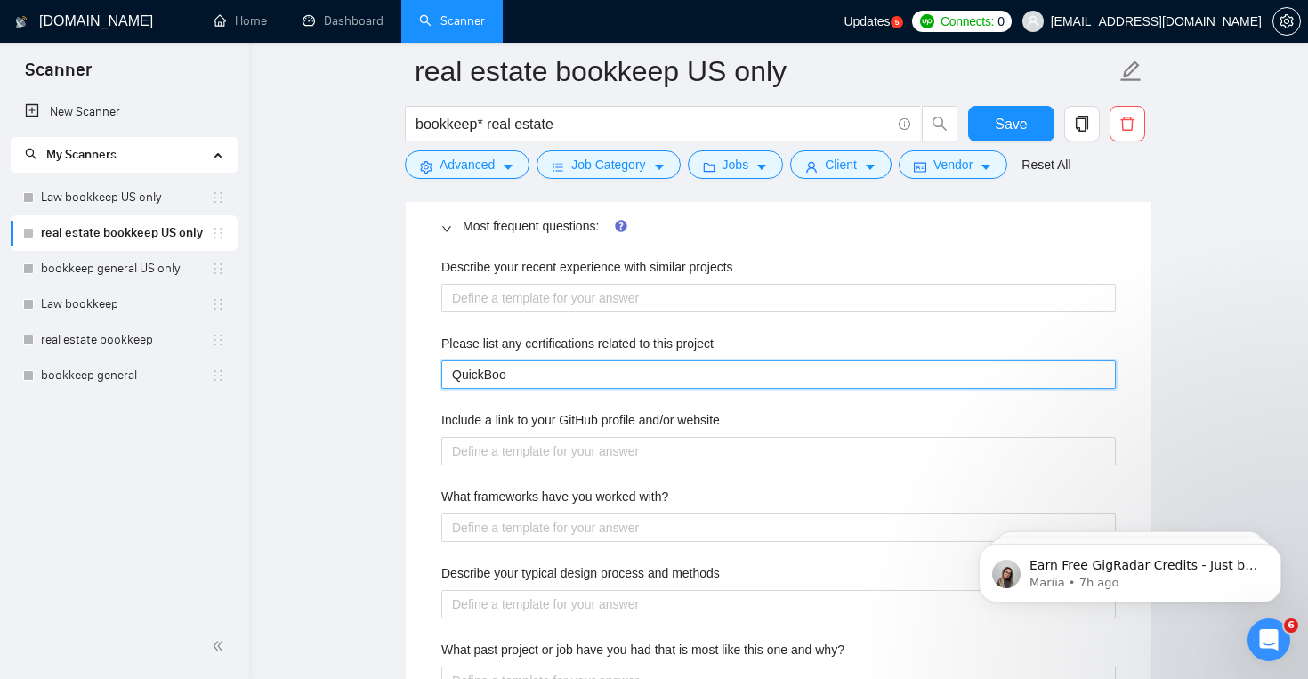
type project "QuickBook"
type project "QuickBooks"
type project "QuickBooks P"
type project "QuickBooks Pr"
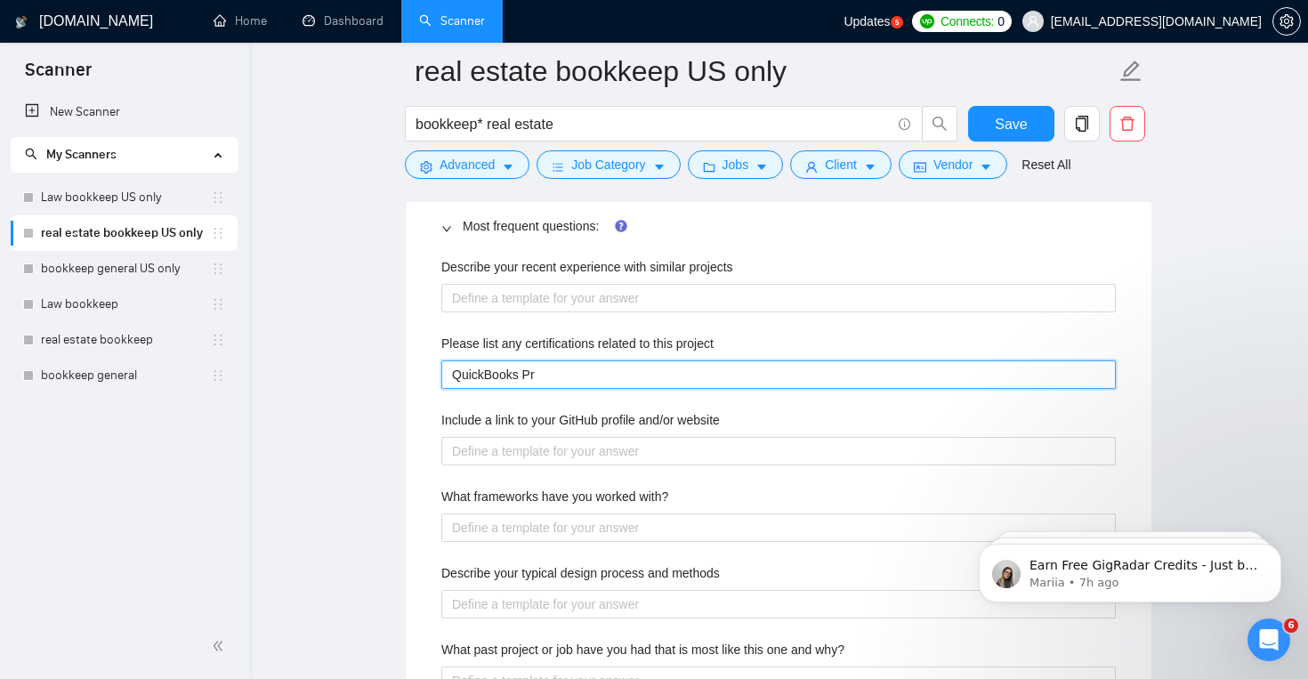
type project "QuickBooks Pro"
type project "QuickBooks Pro A"
type project "QuickBooks Pro Ad"
type project "QuickBooks Pro Adv"
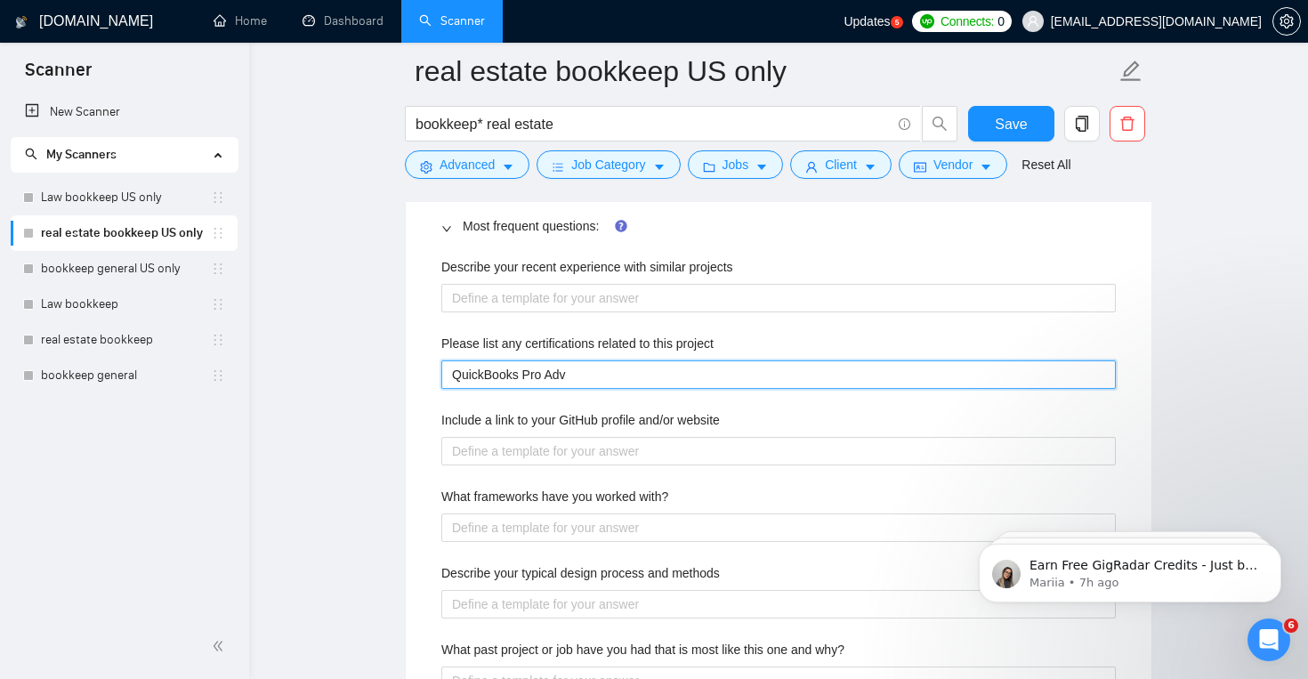
type project "QuickBooks Pro Advi"
type project "QuickBooks Pro Advis"
type project "QuickBooks Pro Adviso"
type project "QuickBooks Pro Advisor"
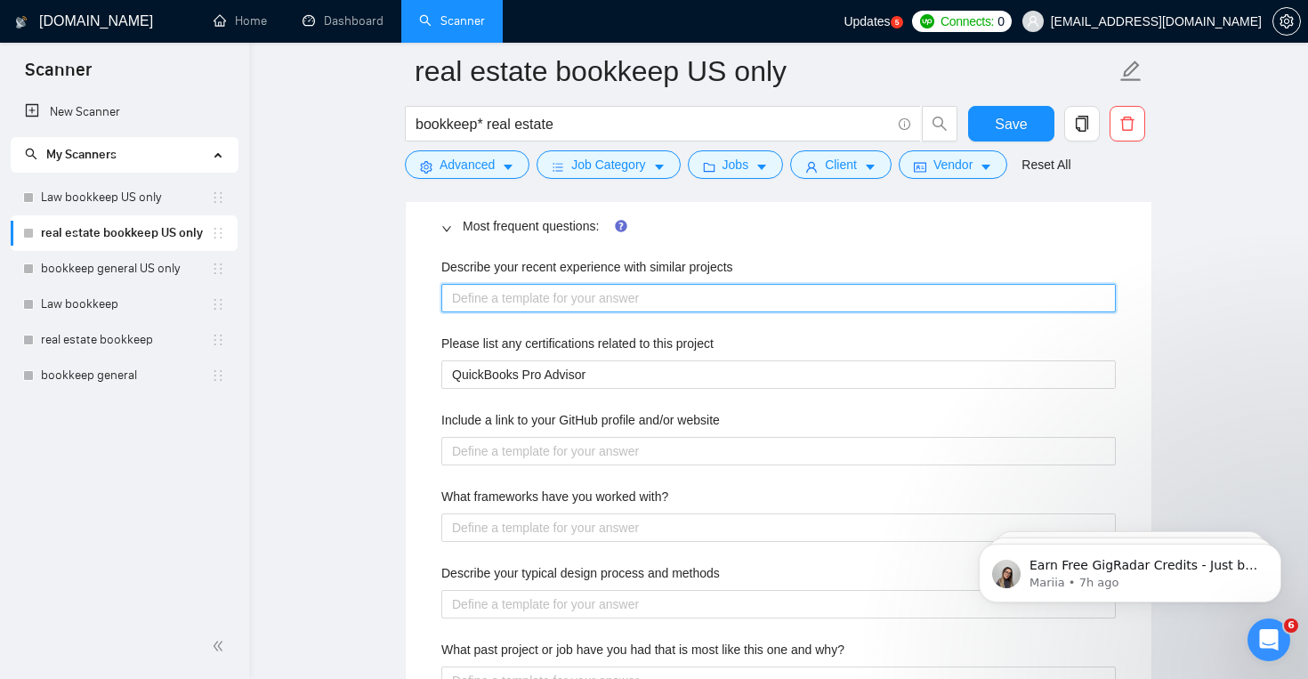
click at [626, 301] on projects "Describe your recent experience with similar projects" at bounding box center [778, 298] width 674 height 28
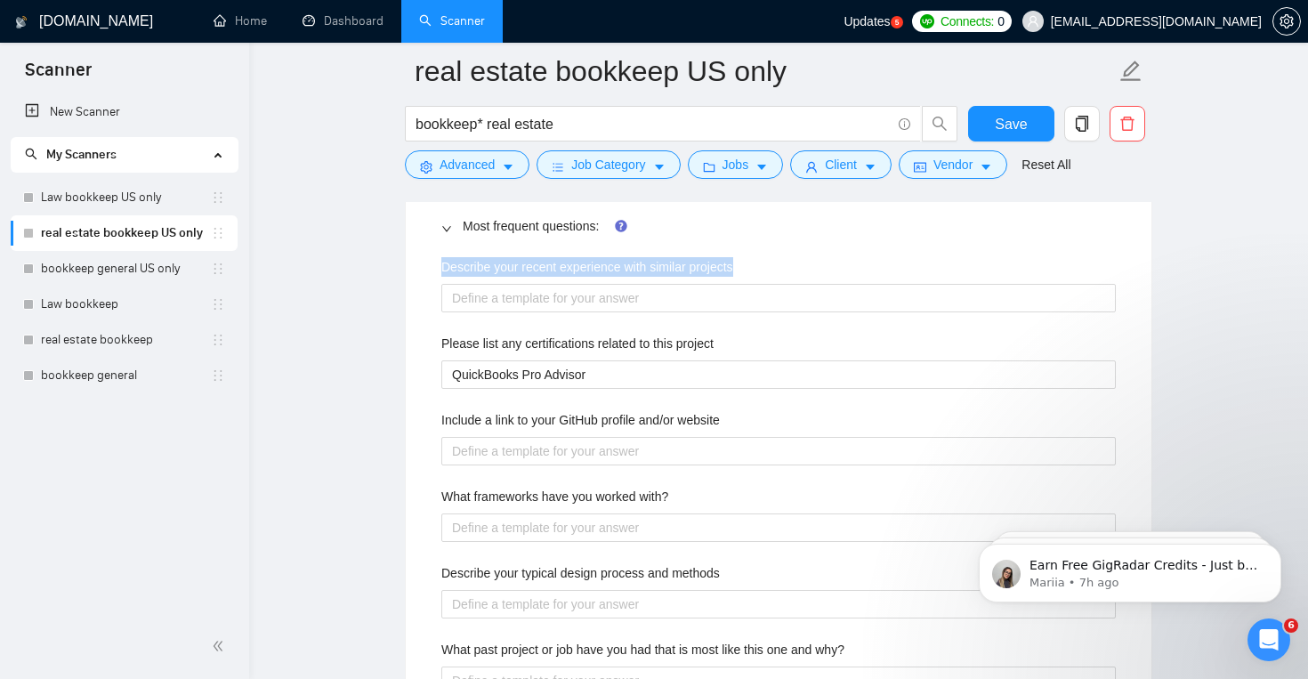
drag, startPoint x: 430, startPoint y: 271, endPoint x: 844, endPoint y: 272, distance: 414.7
click at [844, 272] on div "Describe your recent experience with similar projects Please list any certifica…" at bounding box center [778, 639] width 703 height 787
copy label "Describe your recent experience with similar projects"
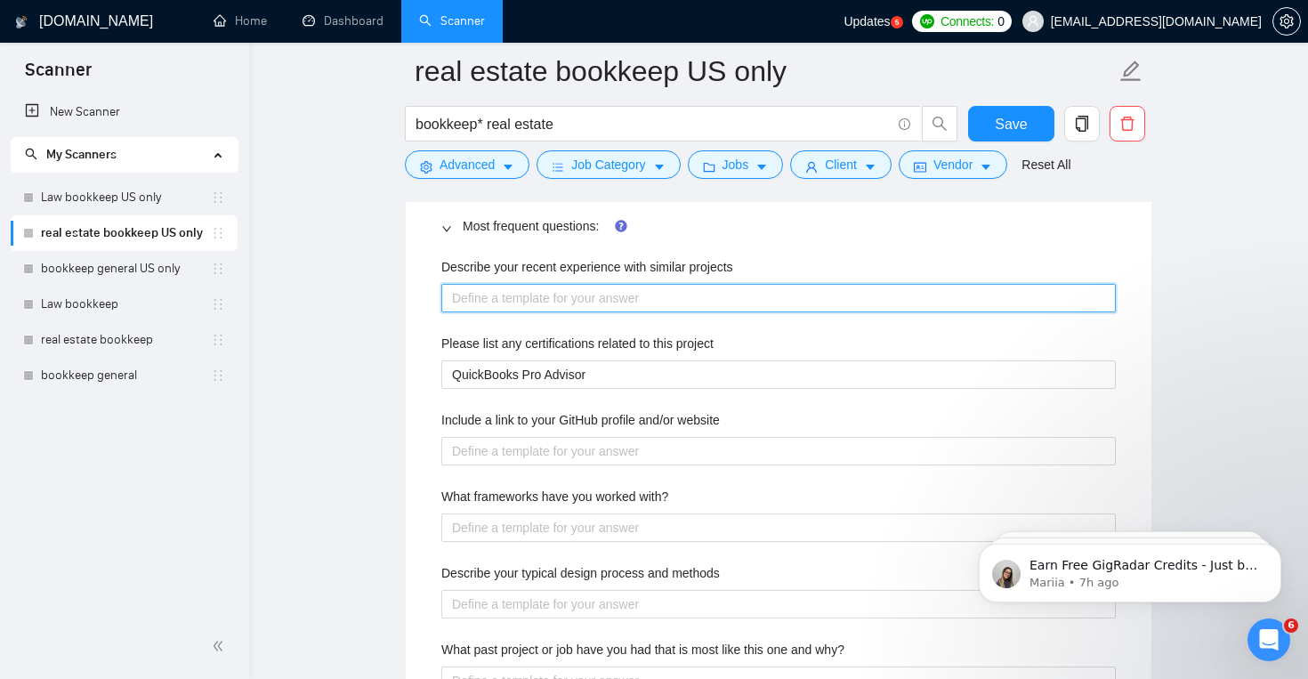
click at [688, 300] on projects "Describe your recent experience with similar projects" at bounding box center [778, 298] width 674 height 28
paste projects "A recent similar project was for a real estate firm where I provided comprehens…"
type projects "A recent similar project was for a real estate firm where I provided comprehens…"
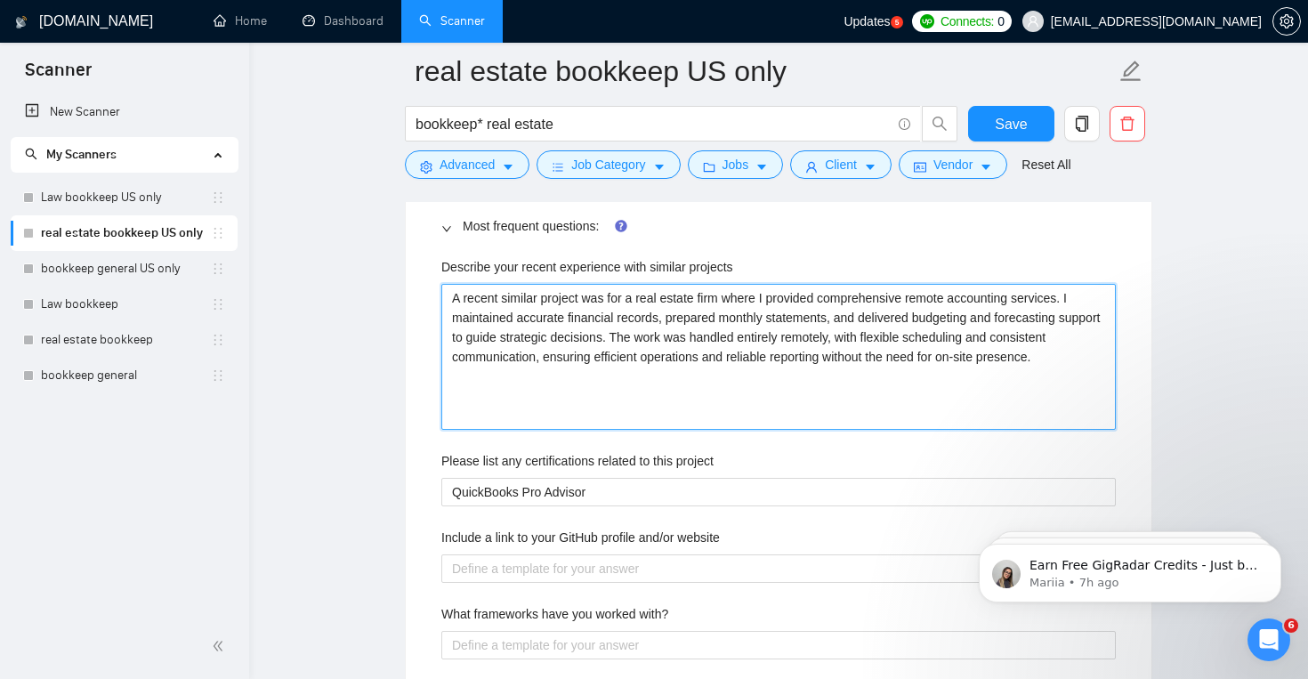
type projects "A recent similar project was for a real estate firm where I provided comprehens…"
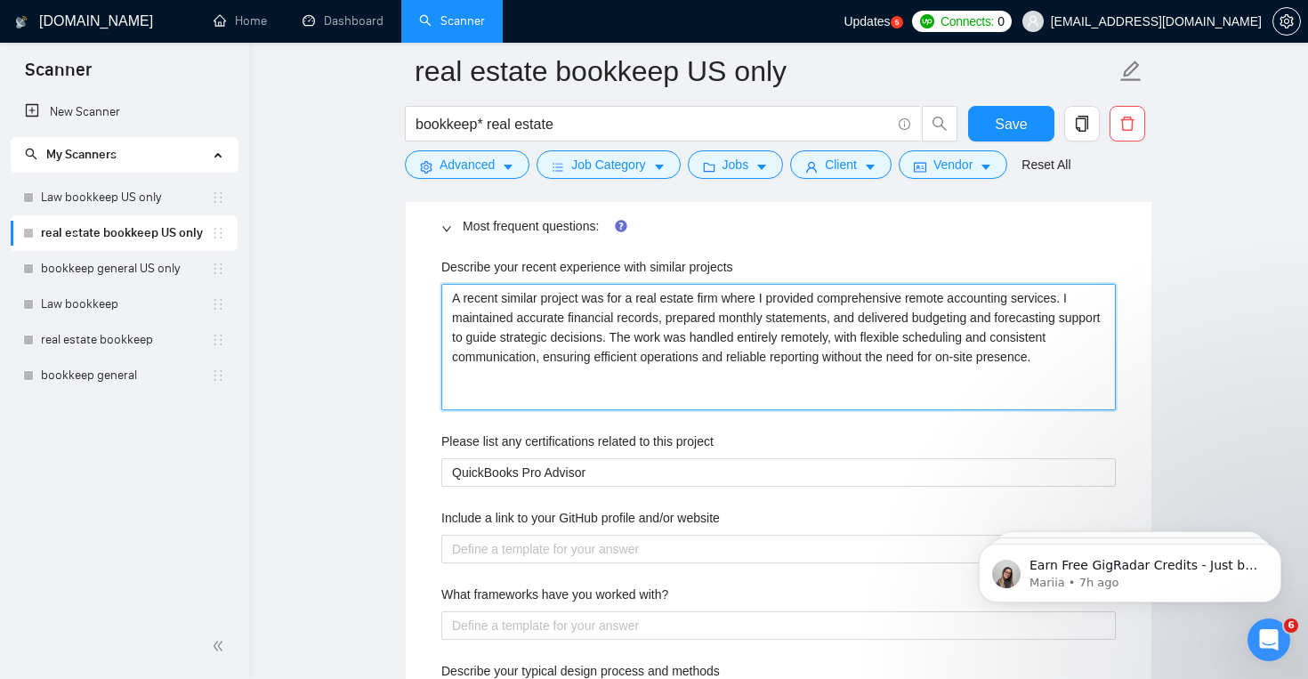
type projects "A recent similar project was for a real estate firm where I provided comprehens…"
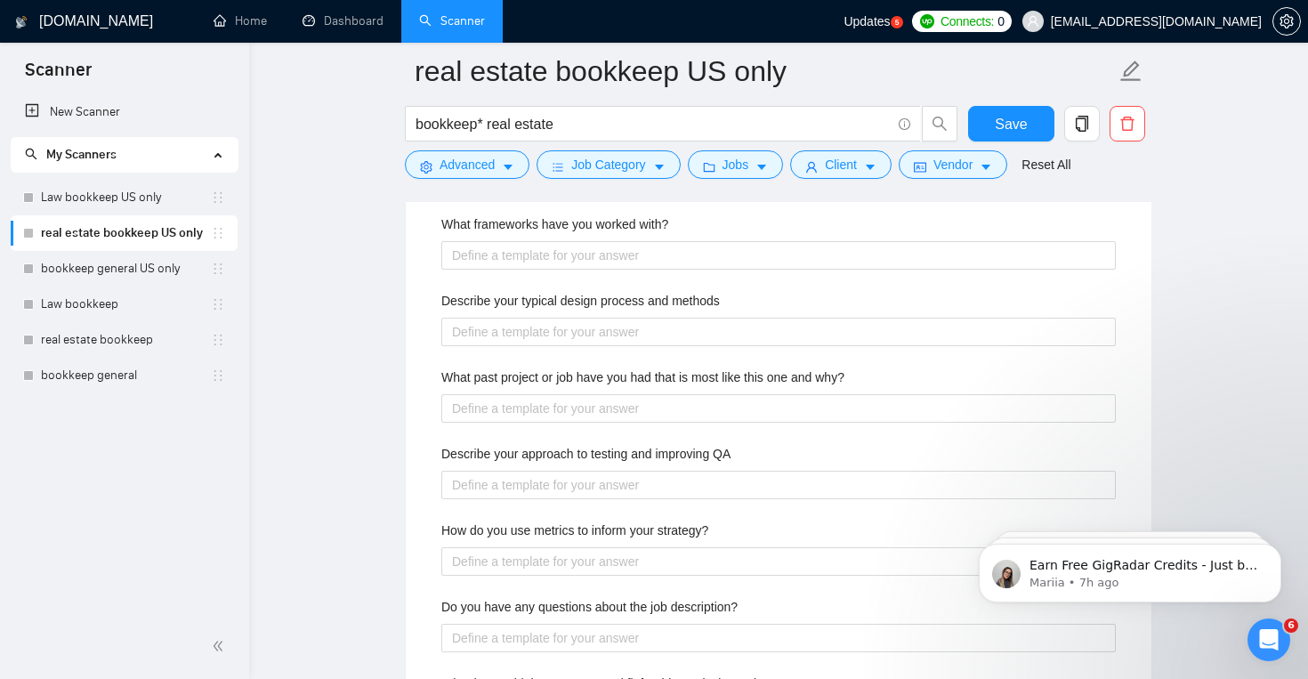
scroll to position [2976, 0]
type projects "A recent similar project was for a real estate firm where I provided comprehens…"
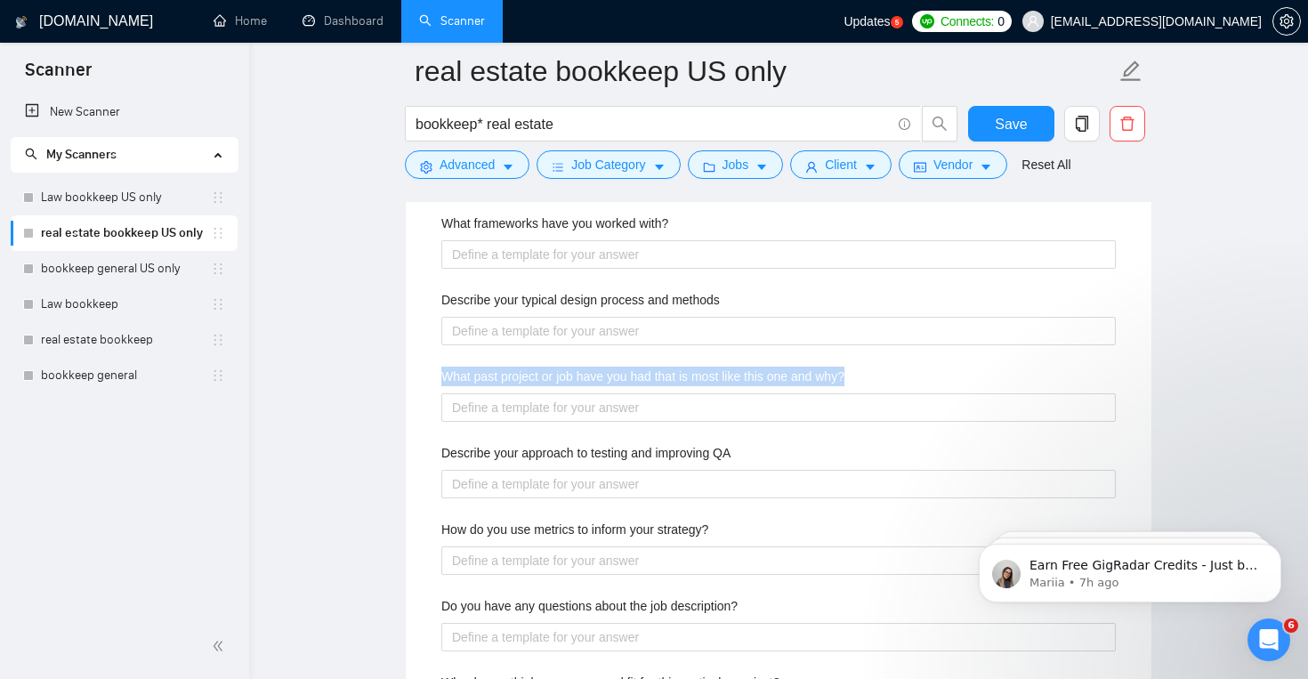
drag, startPoint x: 429, startPoint y: 374, endPoint x: 888, endPoint y: 380, distance: 459.2
click at [888, 380] on div "Describe your recent experience with similar projects A recent similar project …" at bounding box center [778, 327] width 703 height 865
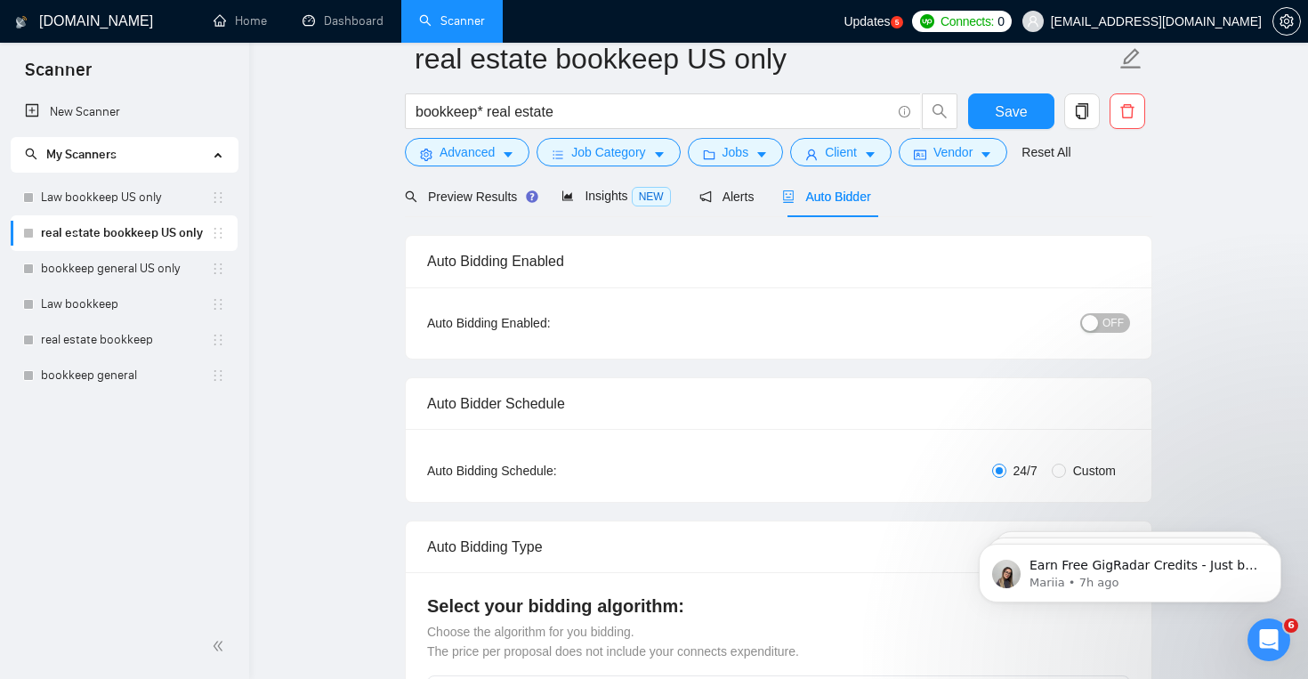
scroll to position [0, 0]
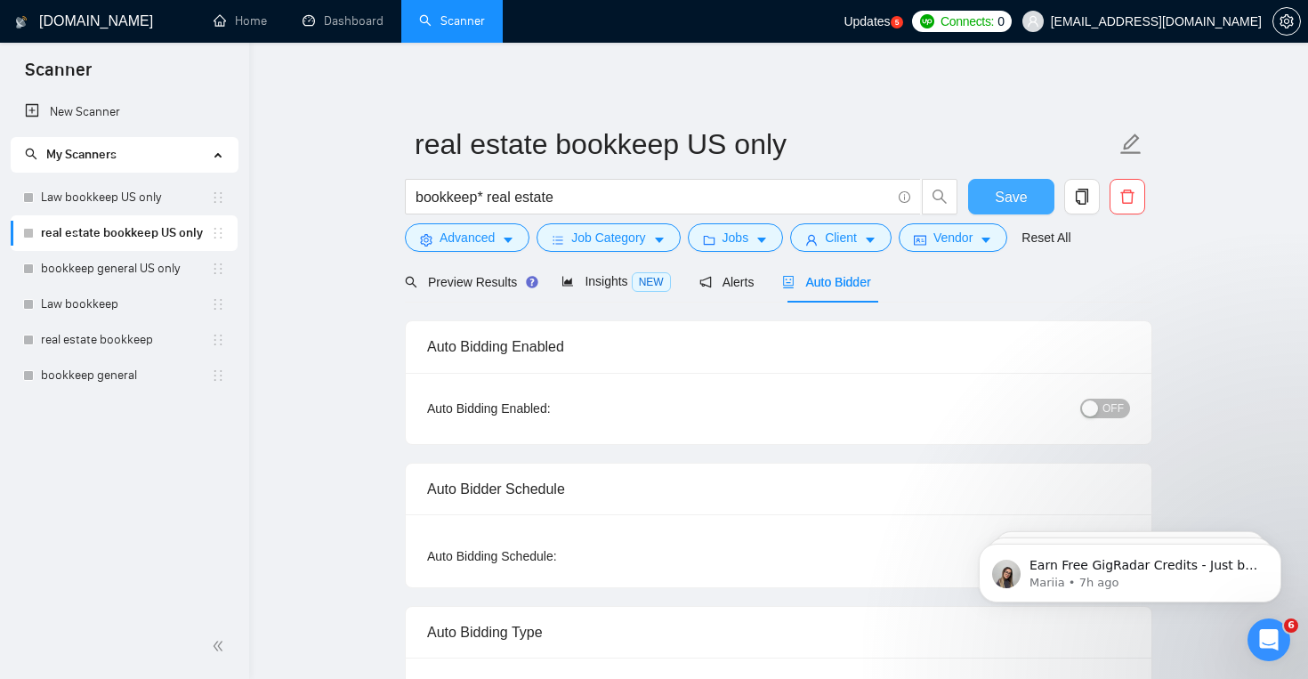
click at [1003, 204] on span "Save" at bounding box center [1011, 197] width 32 height 22
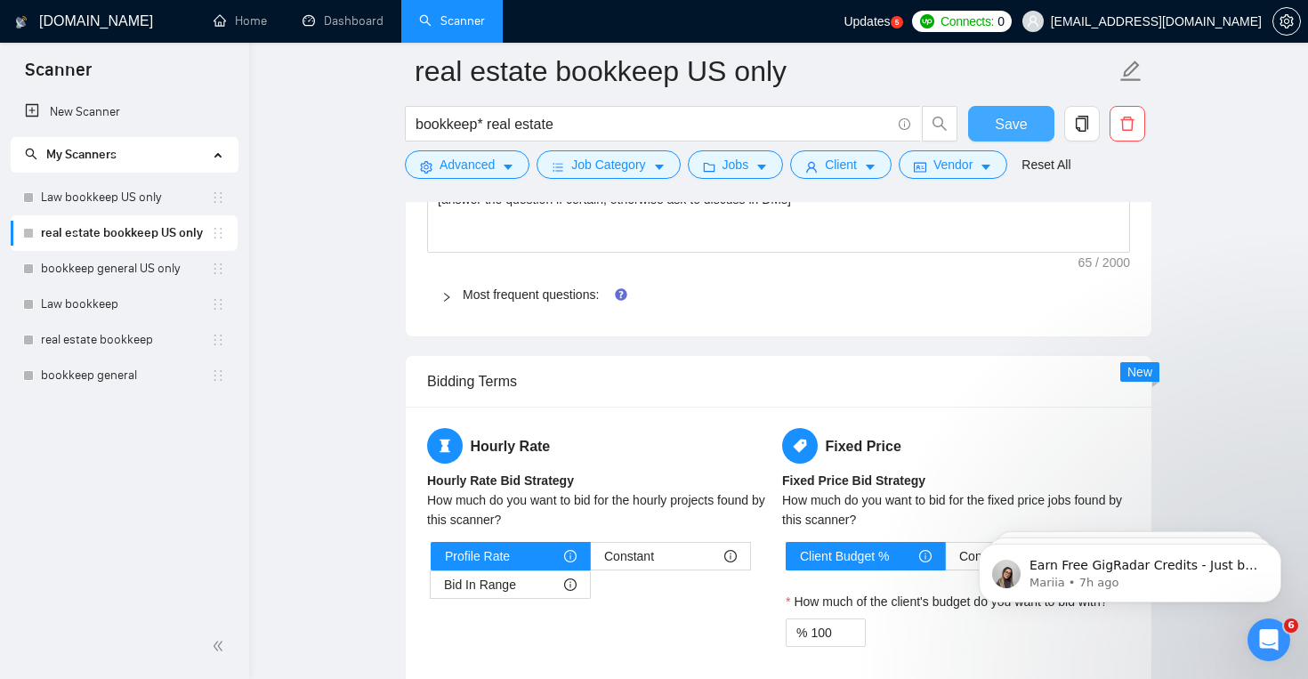
scroll to position [2553, 0]
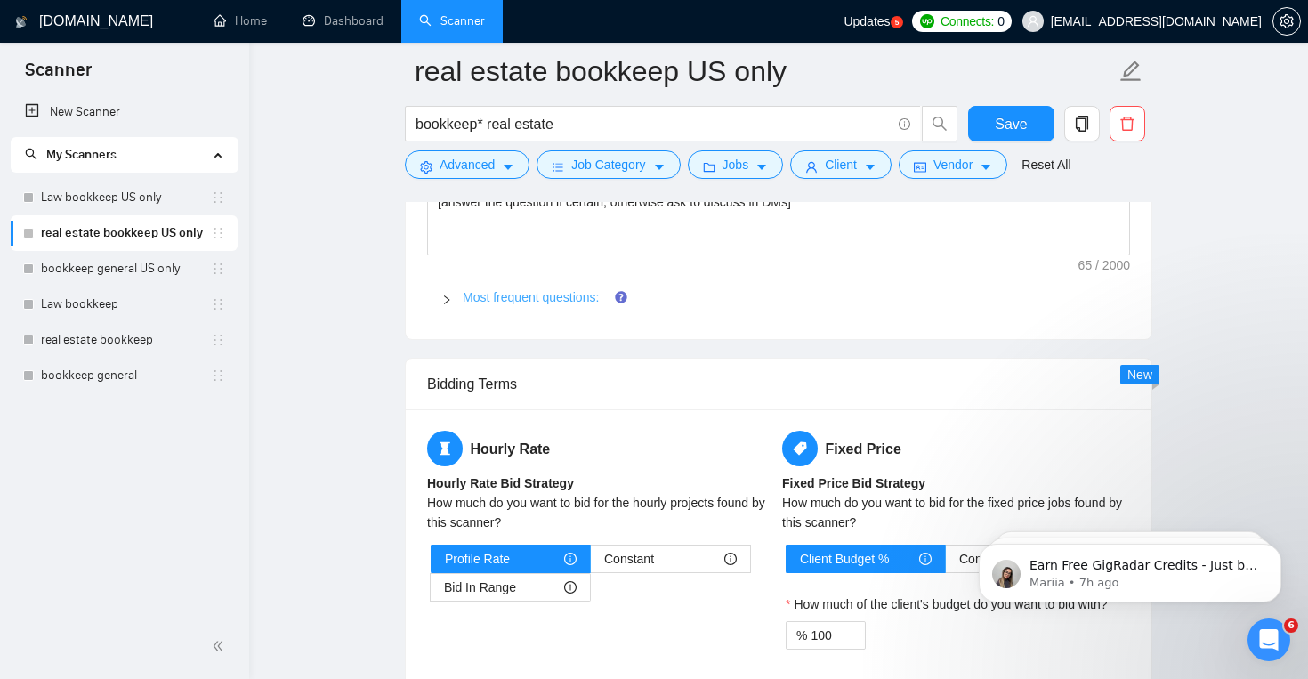
click at [569, 295] on link "Most frequent questions:" at bounding box center [531, 297] width 136 height 14
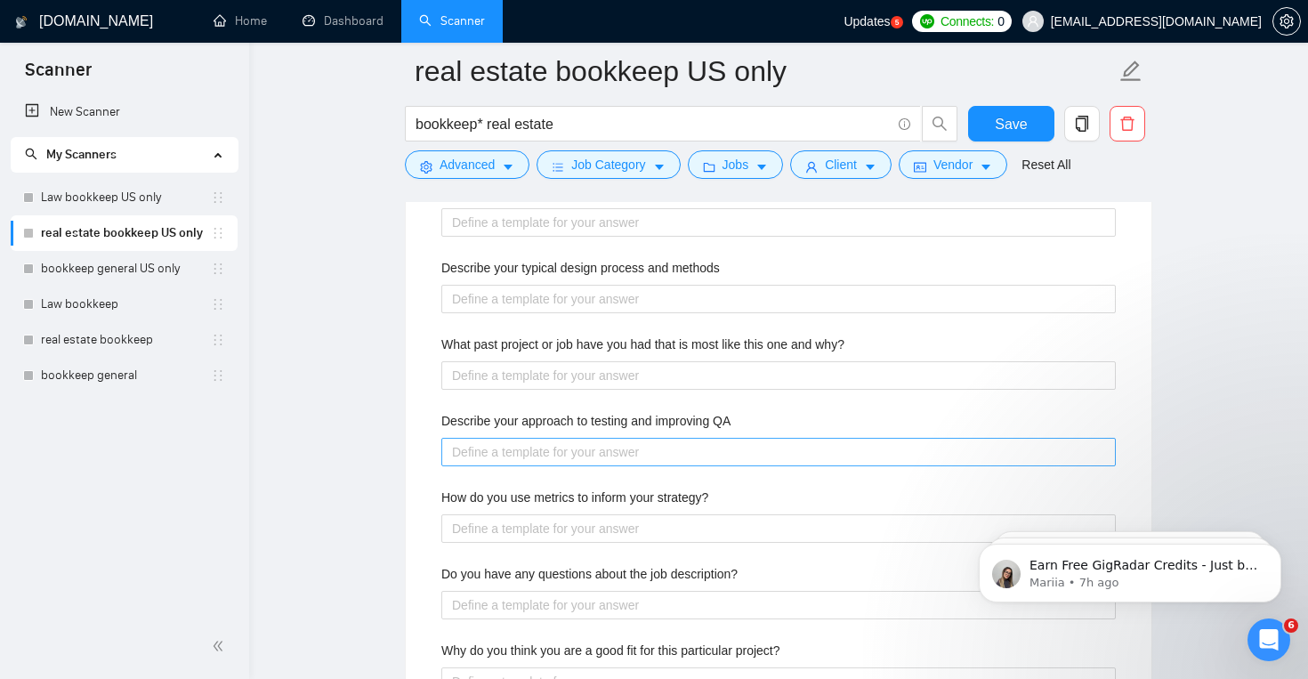
scroll to position [2992, 0]
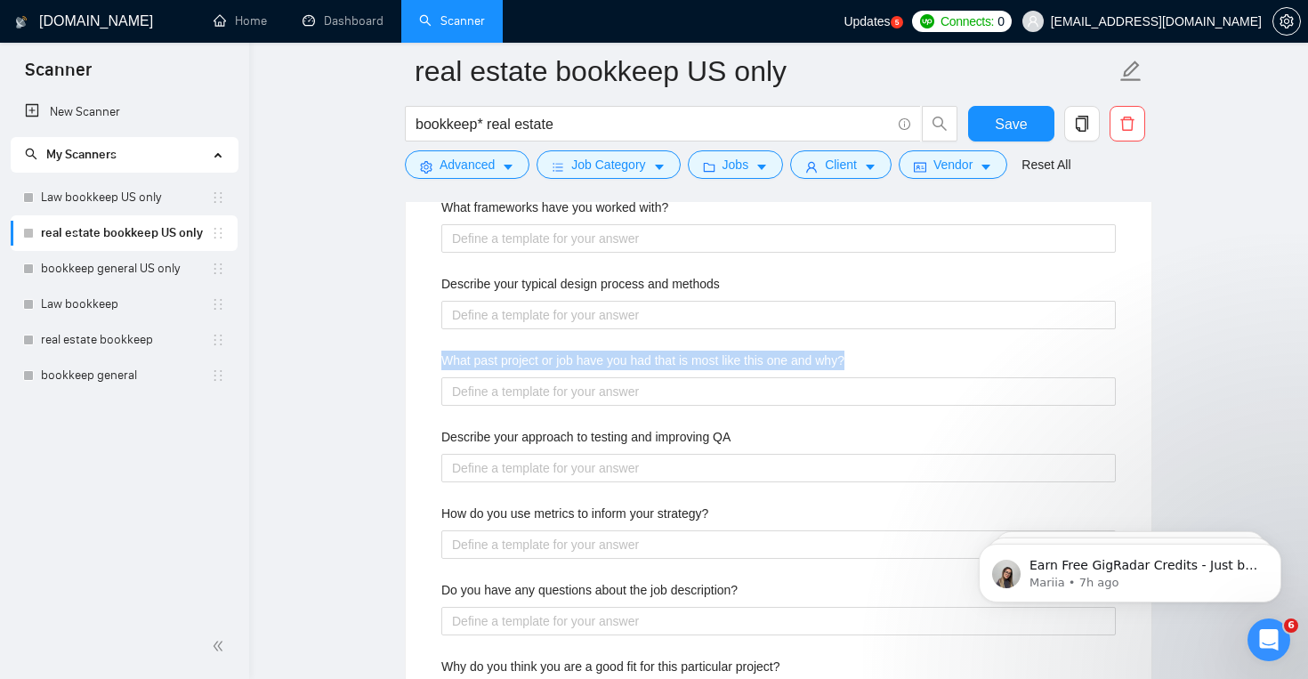
drag, startPoint x: 439, startPoint y: 358, endPoint x: 957, endPoint y: 374, distance: 518.1
click at [957, 374] on div "Describe your recent experience with similar projects A recent similar project …" at bounding box center [778, 311] width 703 height 865
copy label "What past project or job have you had that is most like this one and why?"
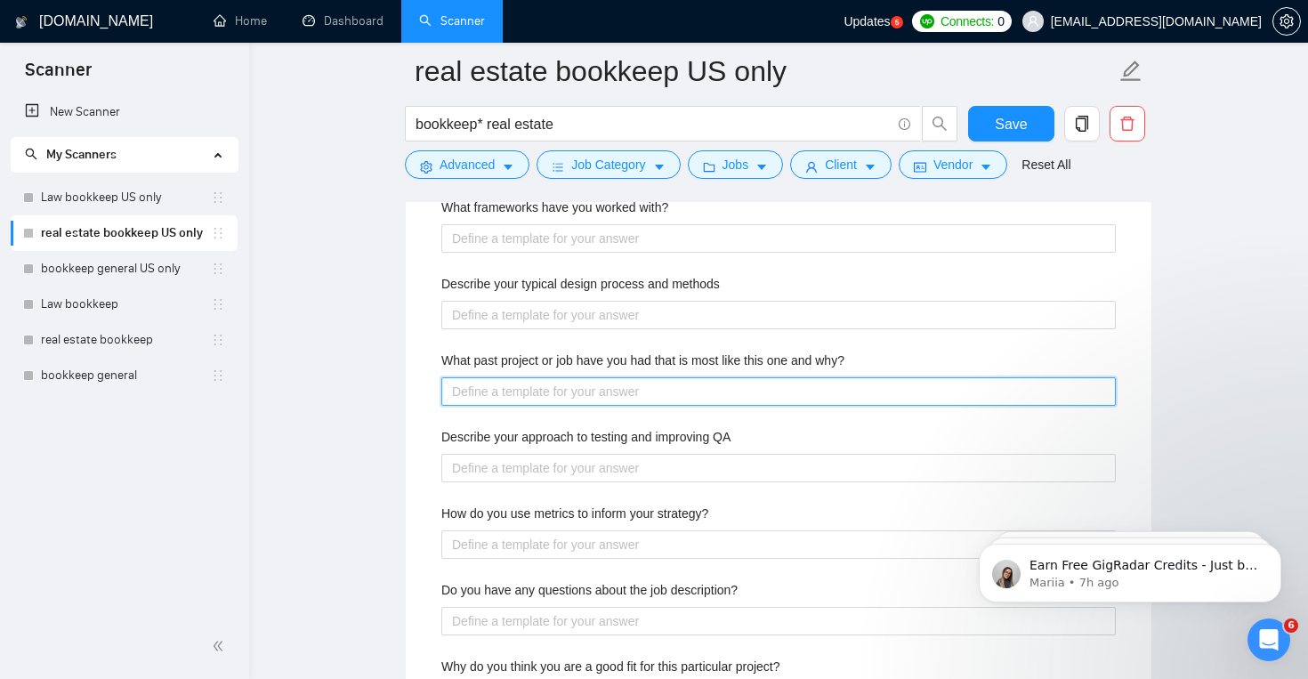
click at [661, 398] on why\? "What past project or job have you had that is most like this one and why?" at bounding box center [778, 391] width 674 height 28
paste why\? "A recent project very similar to this was for a real estate firm where I manage…"
type why\? "A recent project very similar to this was for a real estate firm where I manage…"
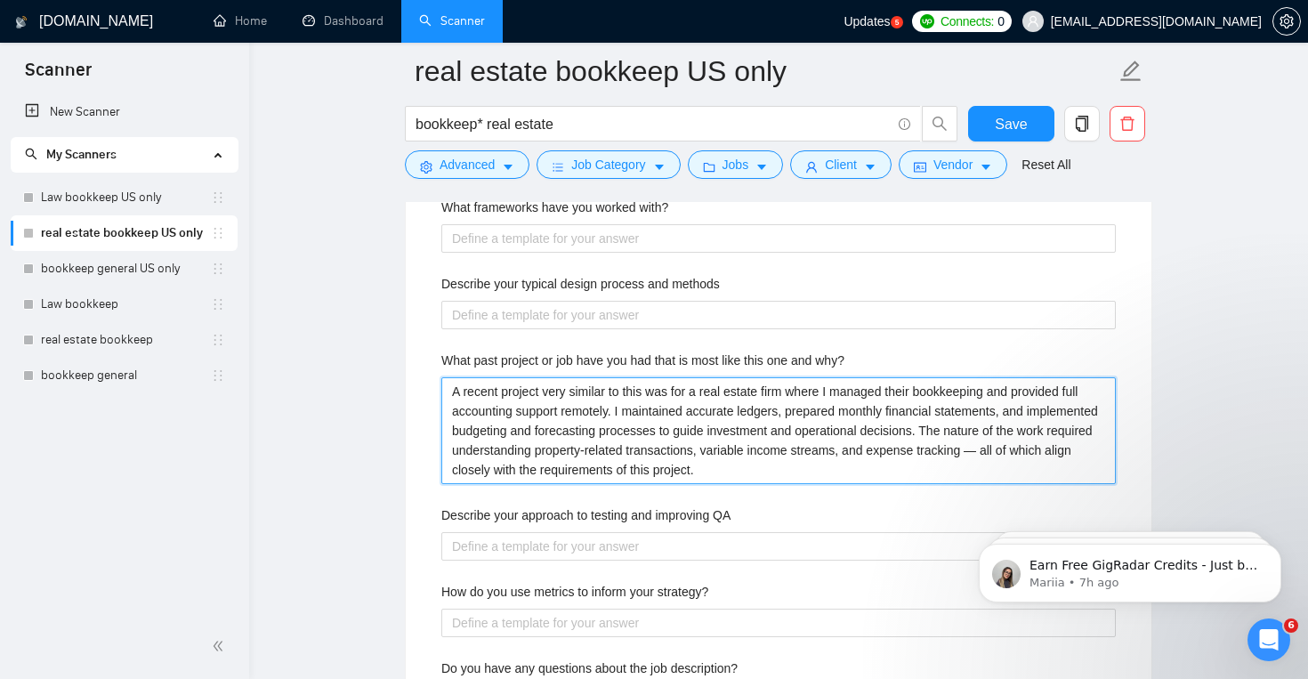
click at [1090, 454] on why\? "A recent project very similar to this was for a real estate firm where I manage…" at bounding box center [778, 430] width 674 height 107
type why\? "A recent project very similar to this was for a real estate firm where I manage…"
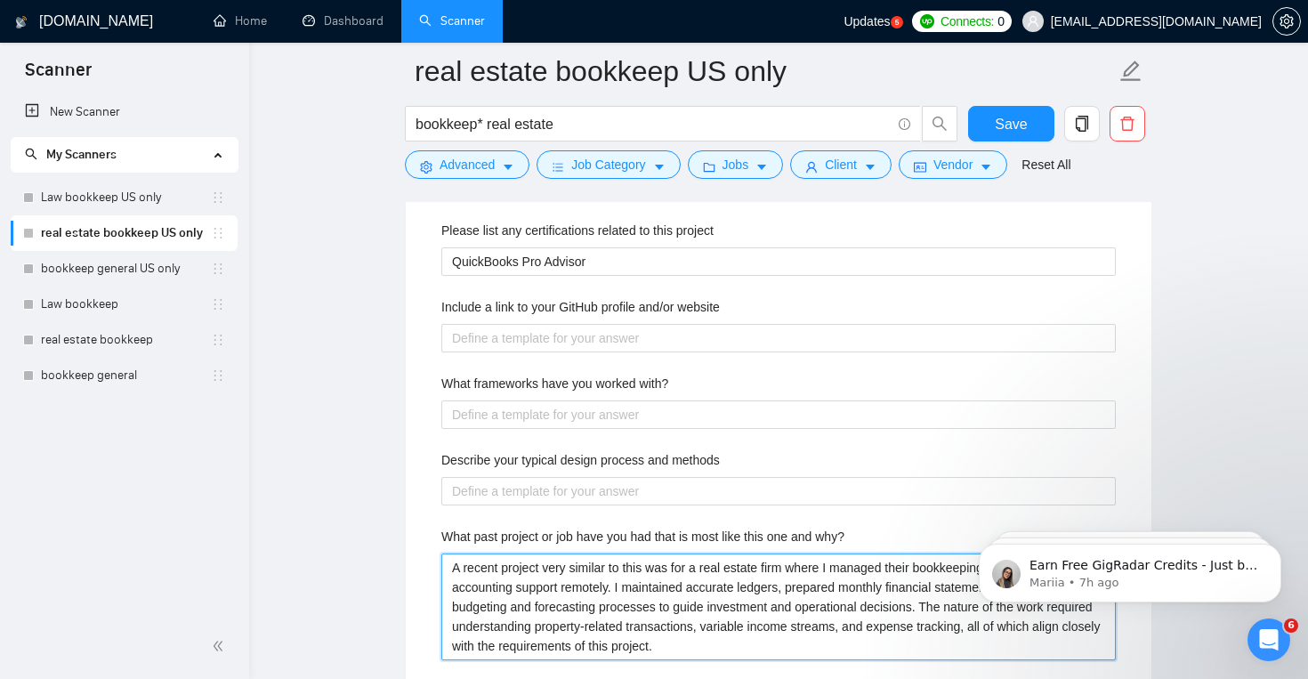
scroll to position [2813, 0]
type why\? "A recent project very similar to this was for a real estate firm where I manage…"
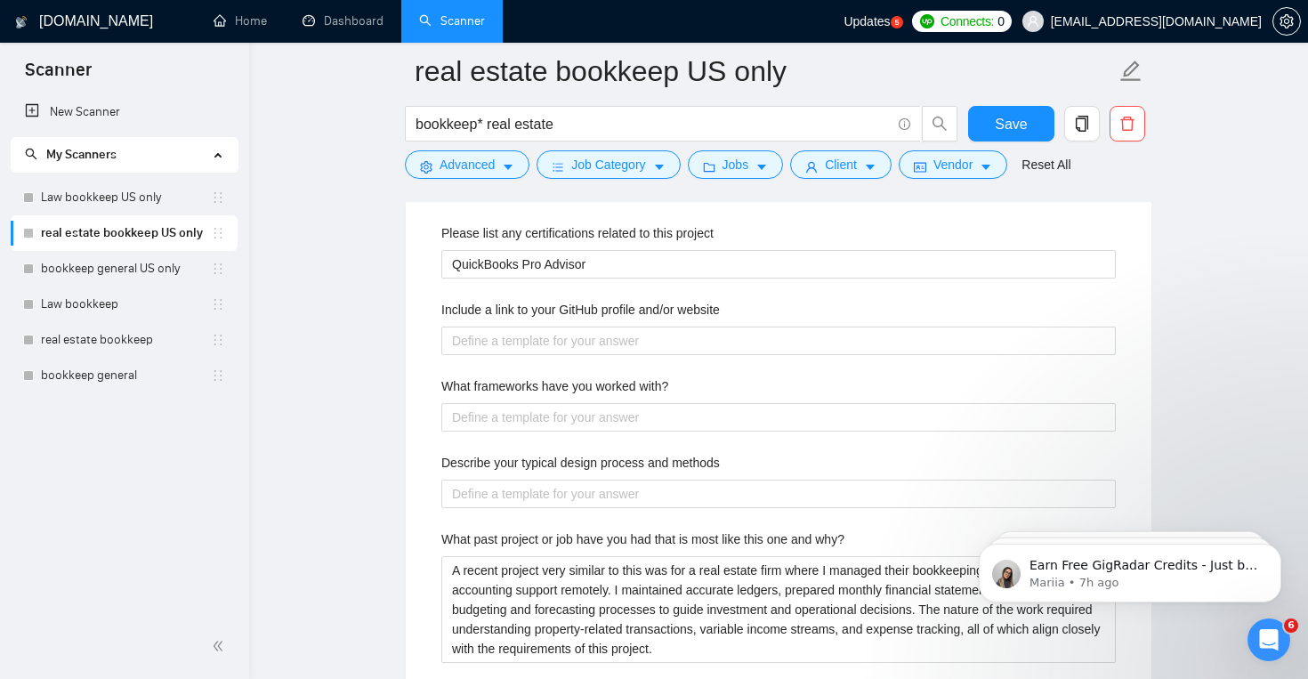
drag, startPoint x: 433, startPoint y: 384, endPoint x: 719, endPoint y: 374, distance: 285.8
click at [718, 374] on div "Describe your recent experience with similar projects A recent similar project …" at bounding box center [778, 529] width 703 height 943
drag, startPoint x: 438, startPoint y: 389, endPoint x: 724, endPoint y: 386, distance: 286.5
click at [724, 386] on div "Describe your recent experience with similar projects A recent similar project …" at bounding box center [778, 529] width 703 height 943
copy label "What frameworks have you worked with?"
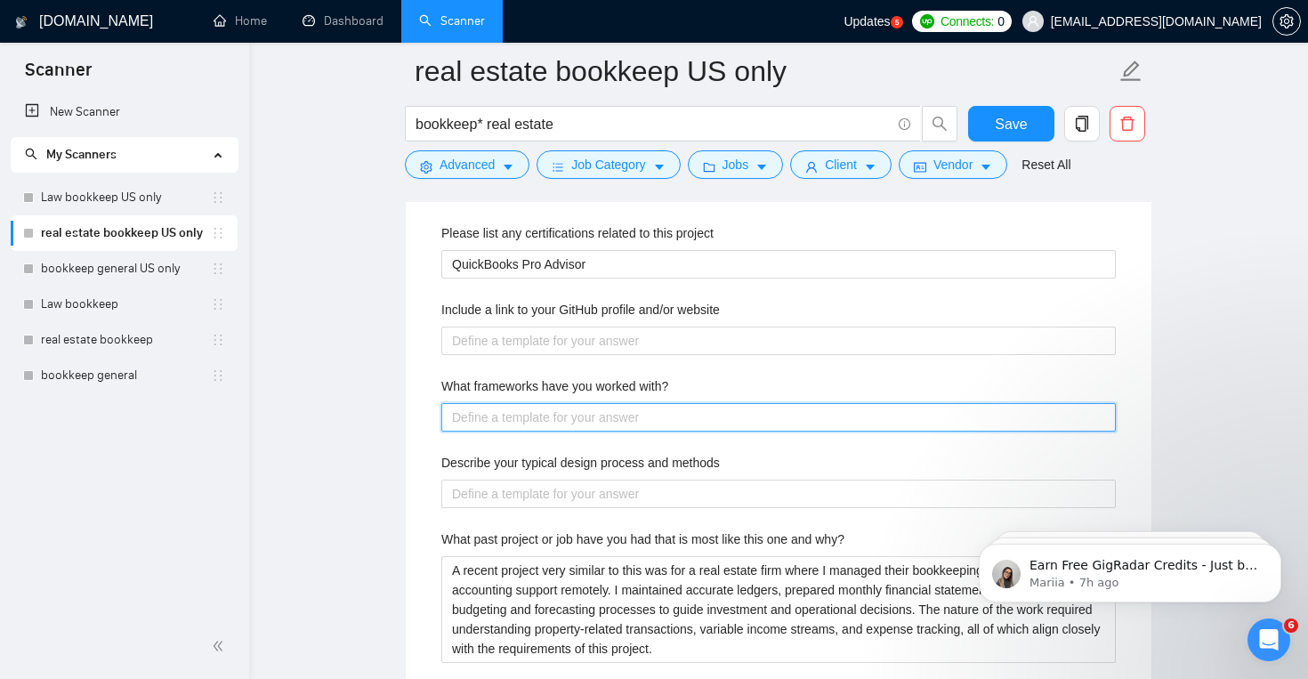
click at [691, 419] on with\? "What frameworks have you worked with?" at bounding box center [778, 417] width 674 height 28
paste with\? "In my bookkeeping and accounting work, I’ve applied frameworks such as U.S. GAA…"
type with\? "In my bookkeeping and accounting work, I’ve applied frameworks such as U.S. GAA…"
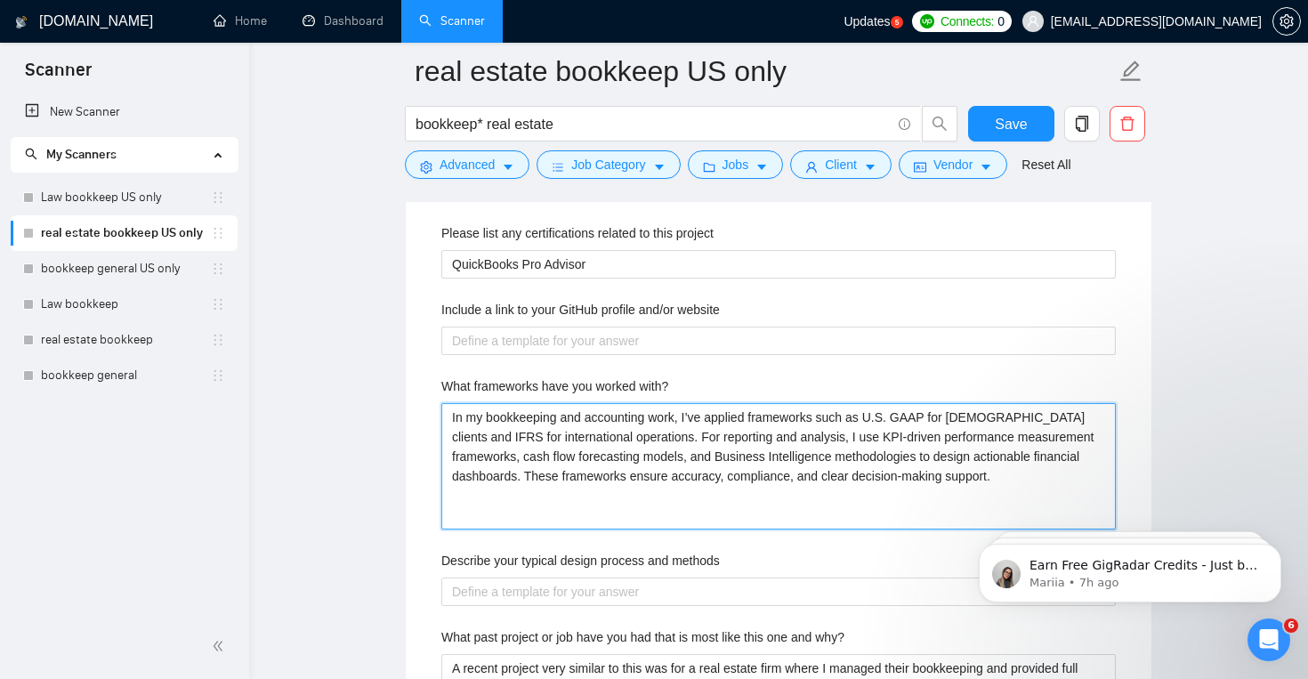
type with\? "In my bookkeeping and accounting work, I’ve applied frameworks such as U.S. GAA…"
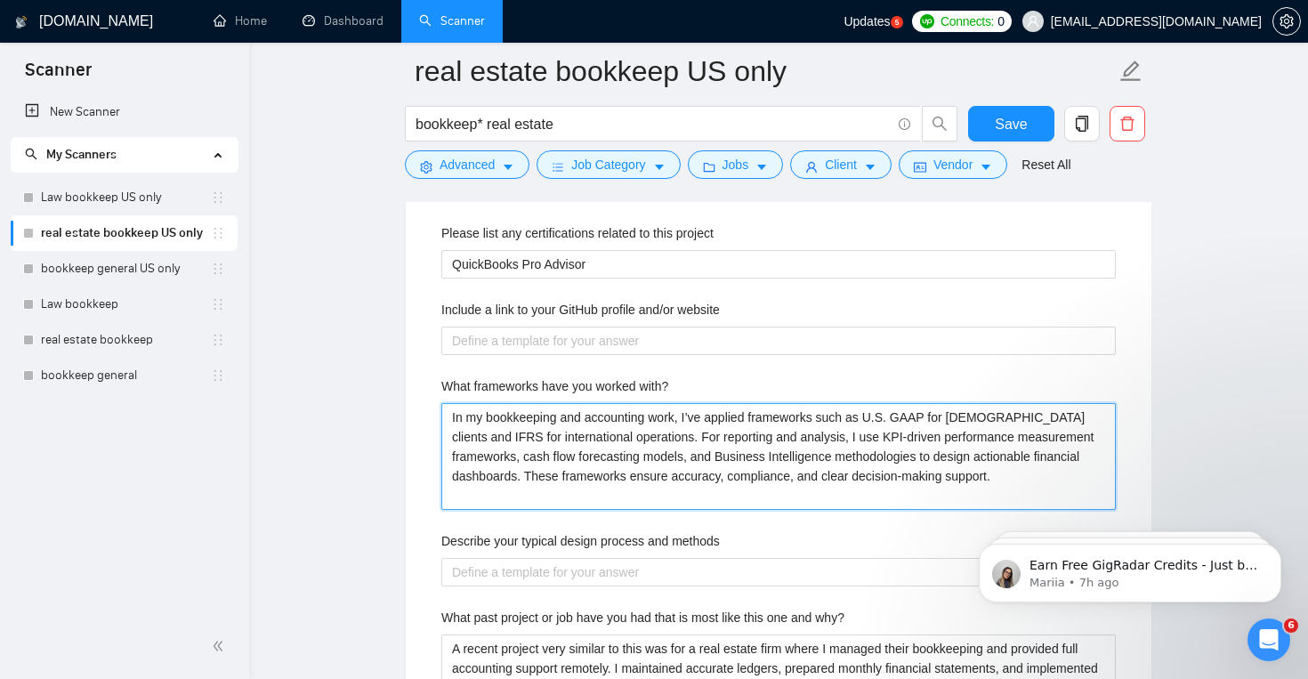
type with\? "In my bookkeeping and accounting work, I’ve applied frameworks such as U.S. GAA…"
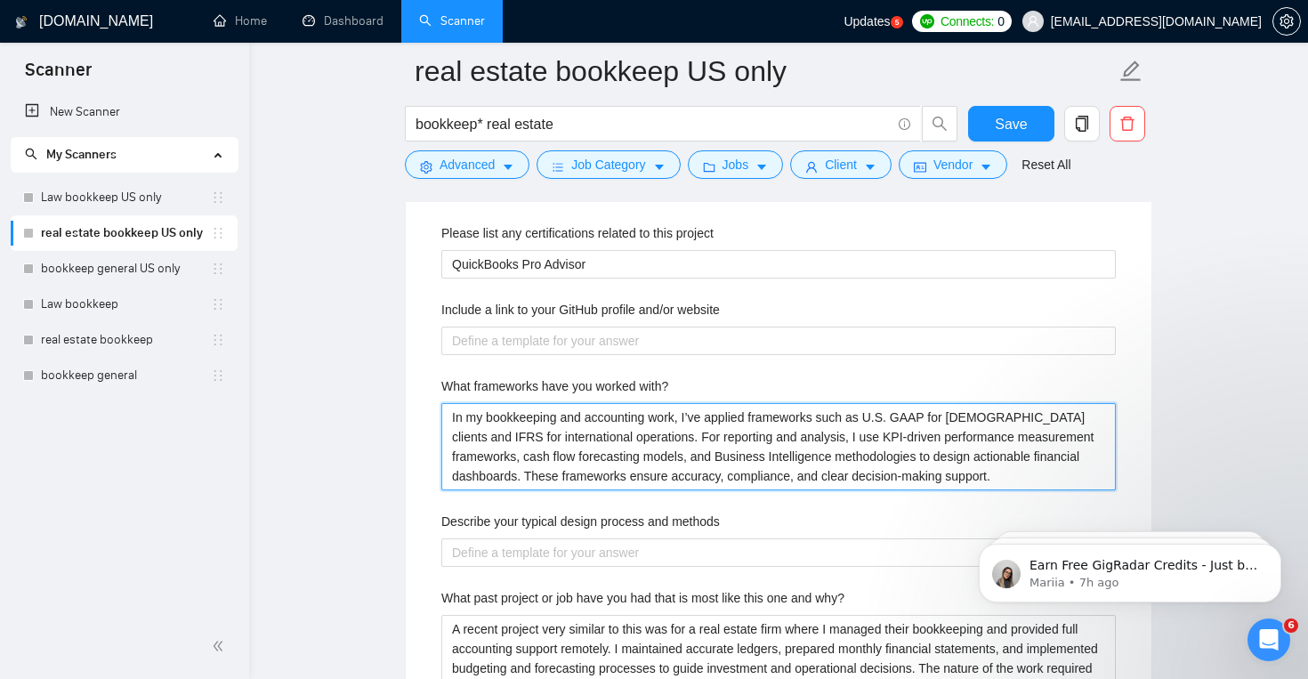
type with\? "In my bookkeeping and accounting work, I’ve applied frameworks such as U.S. GAA…"
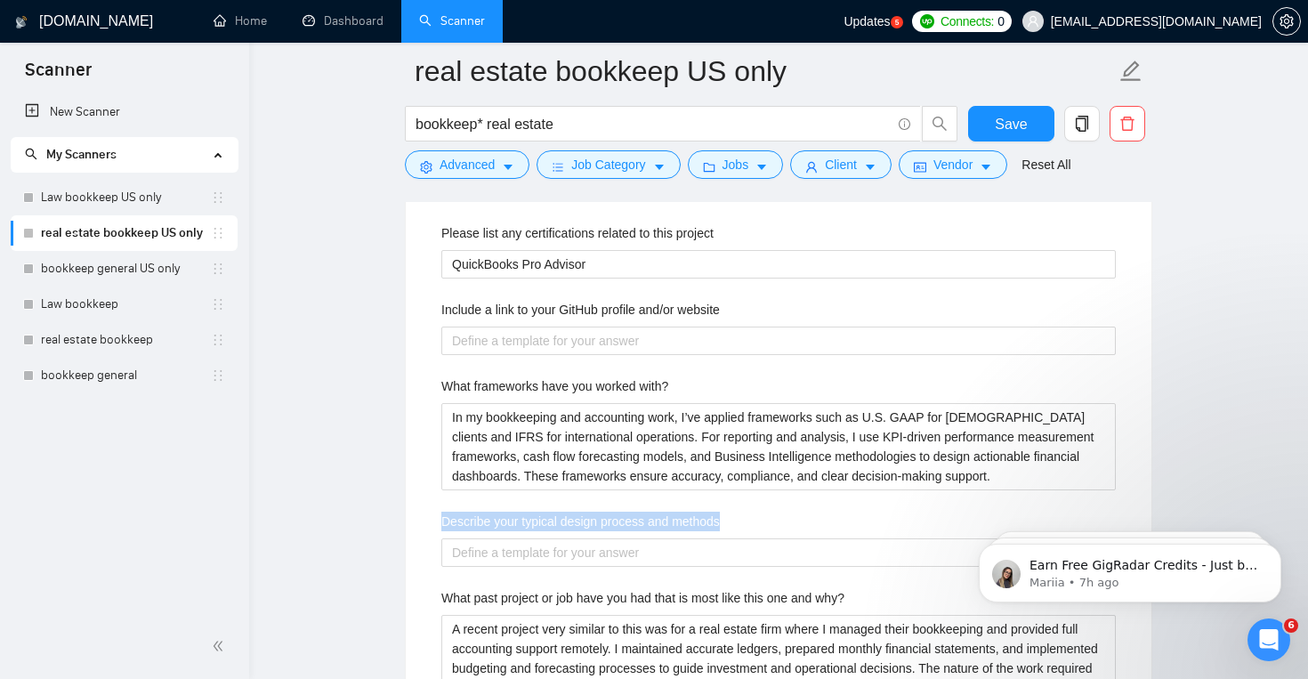
drag, startPoint x: 444, startPoint y: 522, endPoint x: 785, endPoint y: 522, distance: 340.8
click at [785, 522] on div "Default answer template: [answer the question if certain, otherwise ask to disc…" at bounding box center [779, 480] width 746 height 1201
copy label "Describe your typical design process and methods"
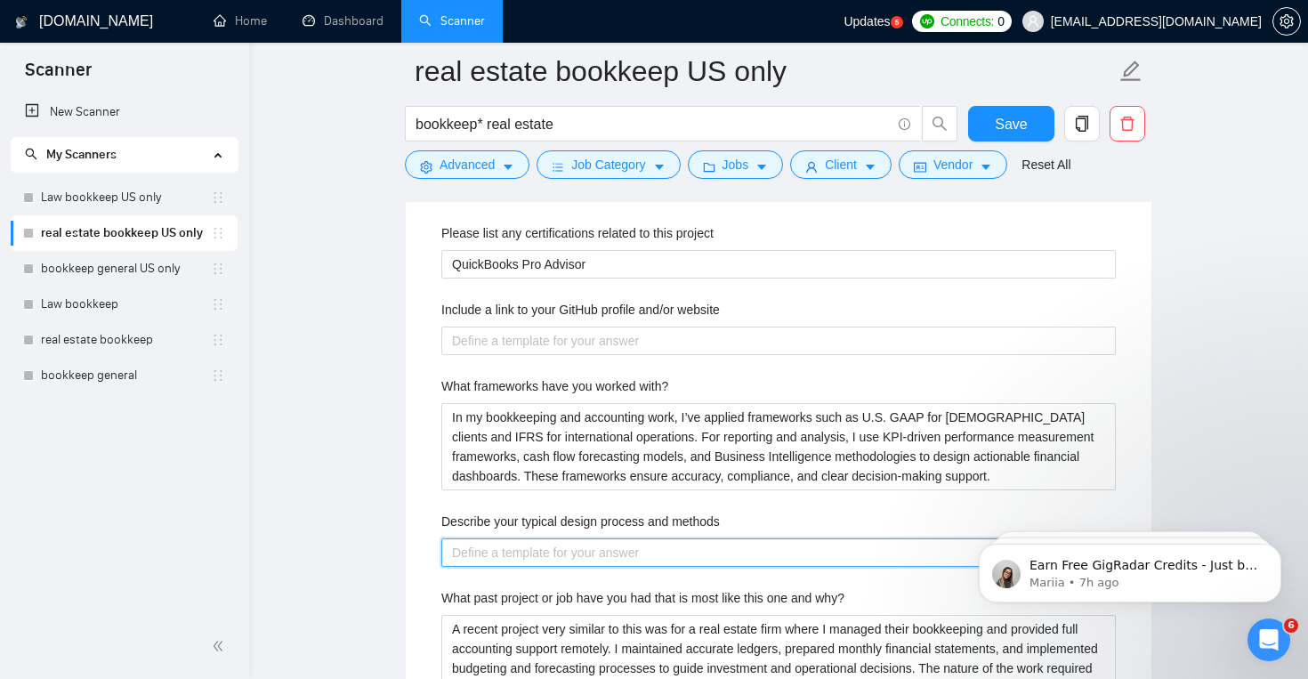
click at [542, 544] on methods "Describe your typical design process and methods" at bounding box center [778, 552] width 674 height 28
paste methods "I start by understanding the client’s goals and reviewing existing financial da…"
type methods "I start by understanding the client’s goals and reviewing existing financial da…"
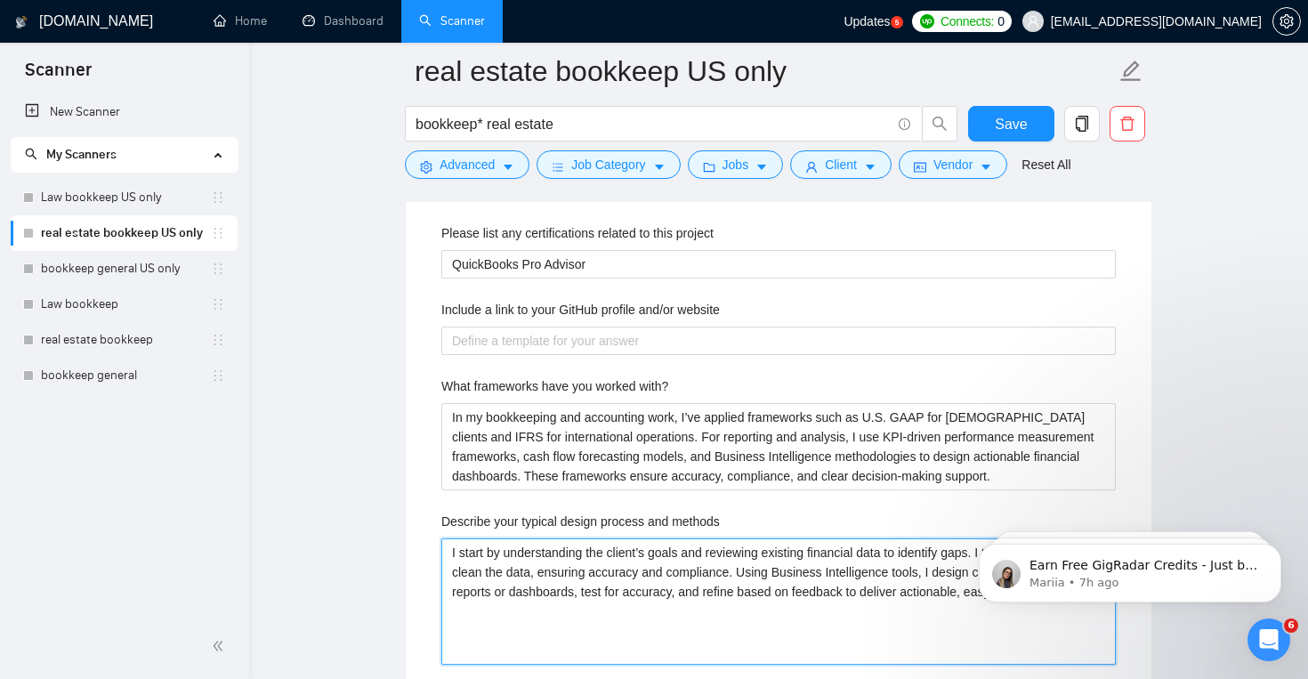
type methods "I start by understanding the client’s goals and reviewing existing financial da…"
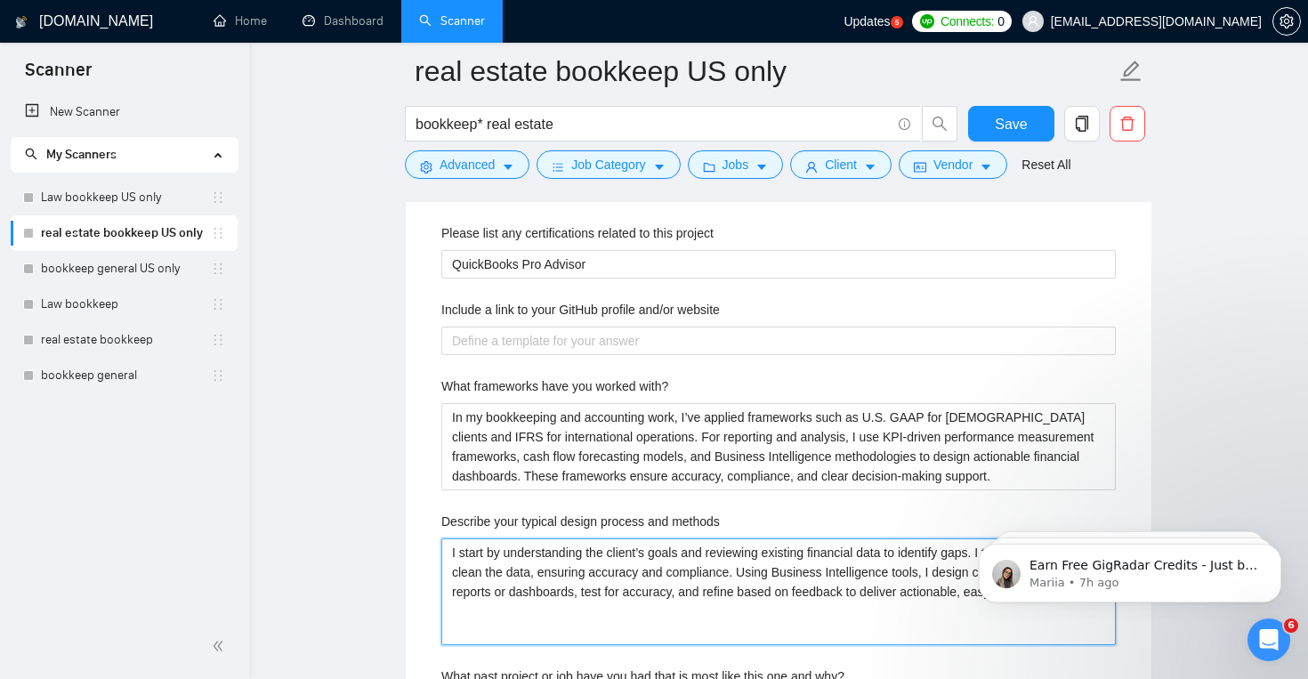
type methods "I start by understanding the client’s goals and reviewing existing financial da…"
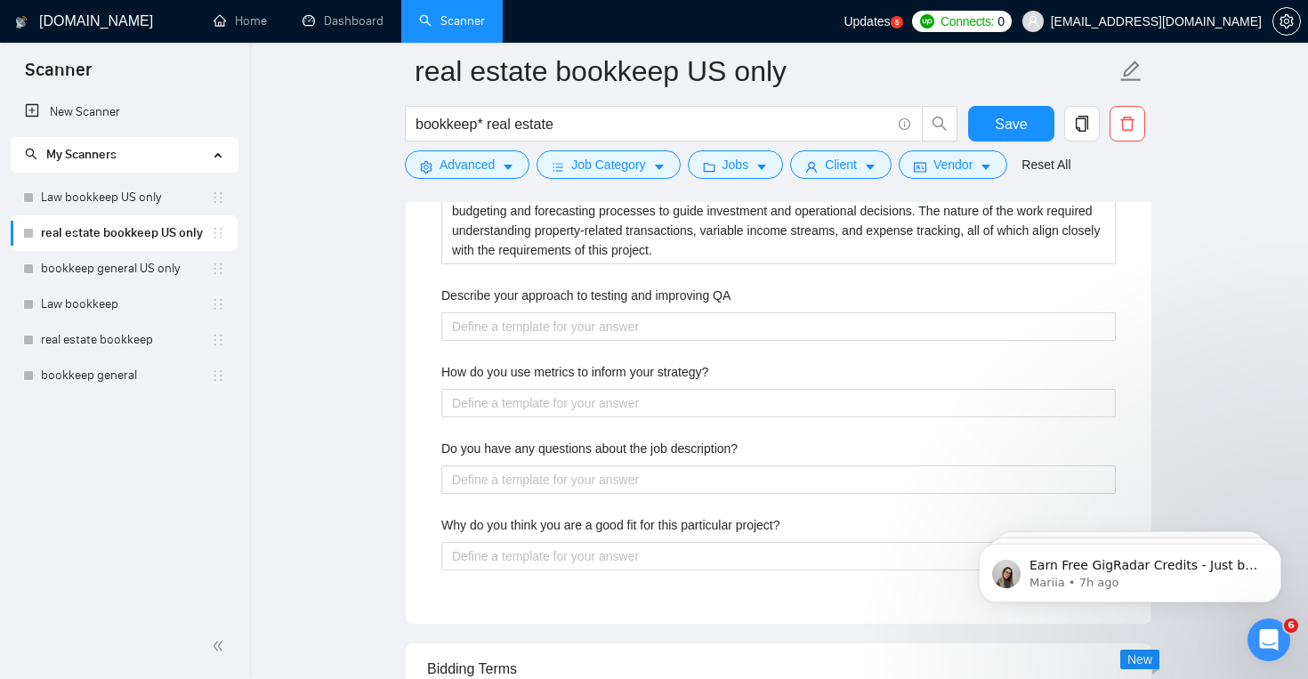
scroll to position [3333, 0]
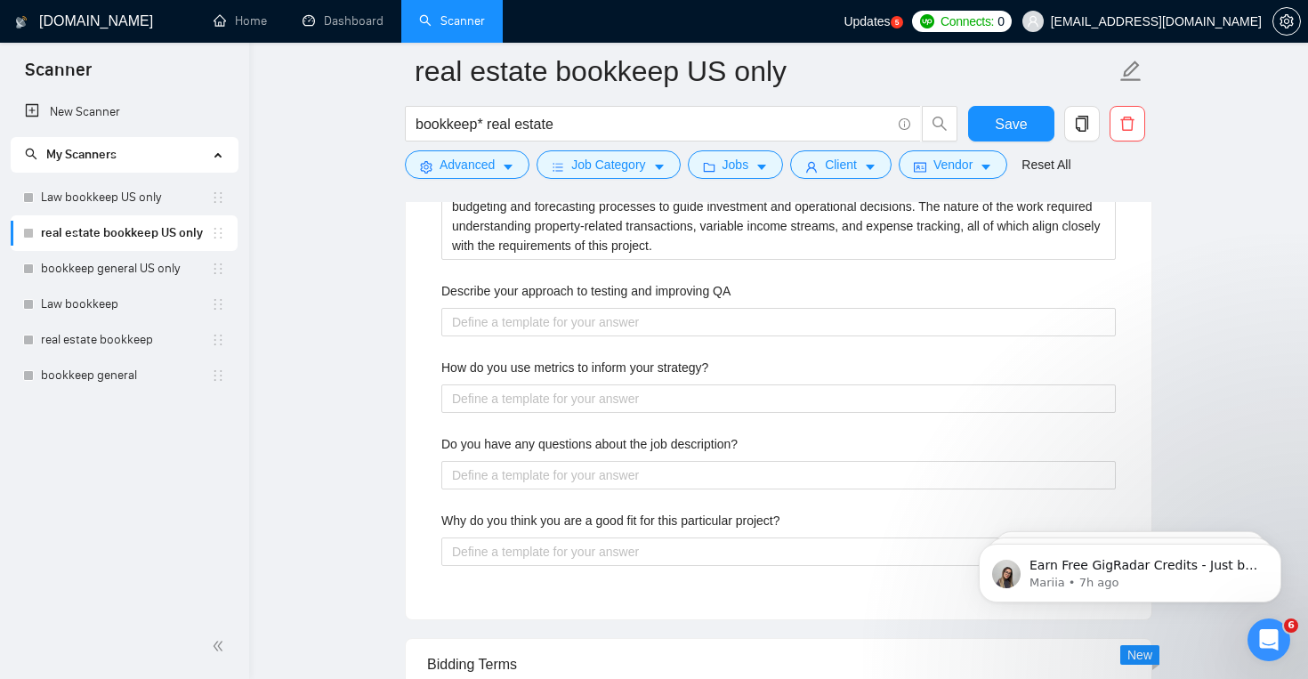
type methods "I start by understanding the client’s goals and reviewing existing financial da…"
drag, startPoint x: 398, startPoint y: 307, endPoint x: 840, endPoint y: 279, distance: 443.1
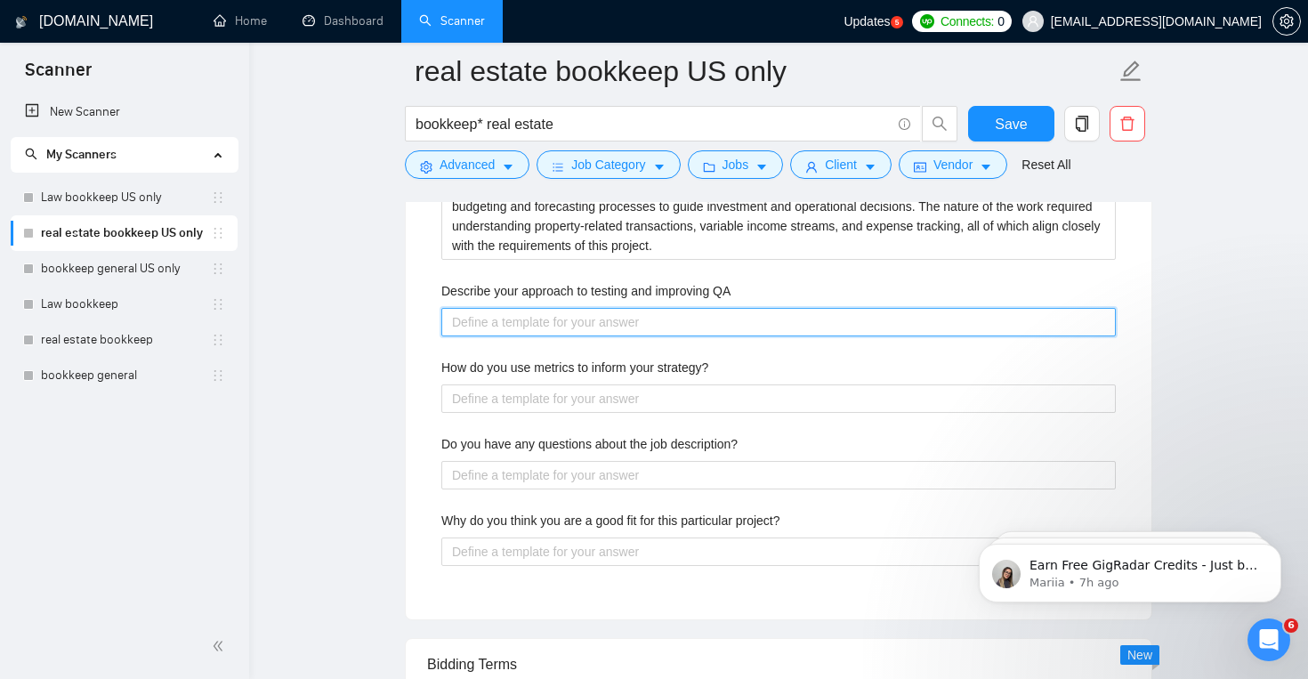
click at [541, 321] on QA "Describe your approach to testing and improving QA" at bounding box center [778, 322] width 674 height 28
paste QA "I ensure quality by validating all data sources, reconciling figures, and doubl…"
type QA "I ensure quality by validating all data sources, reconciling figures, and doubl…"
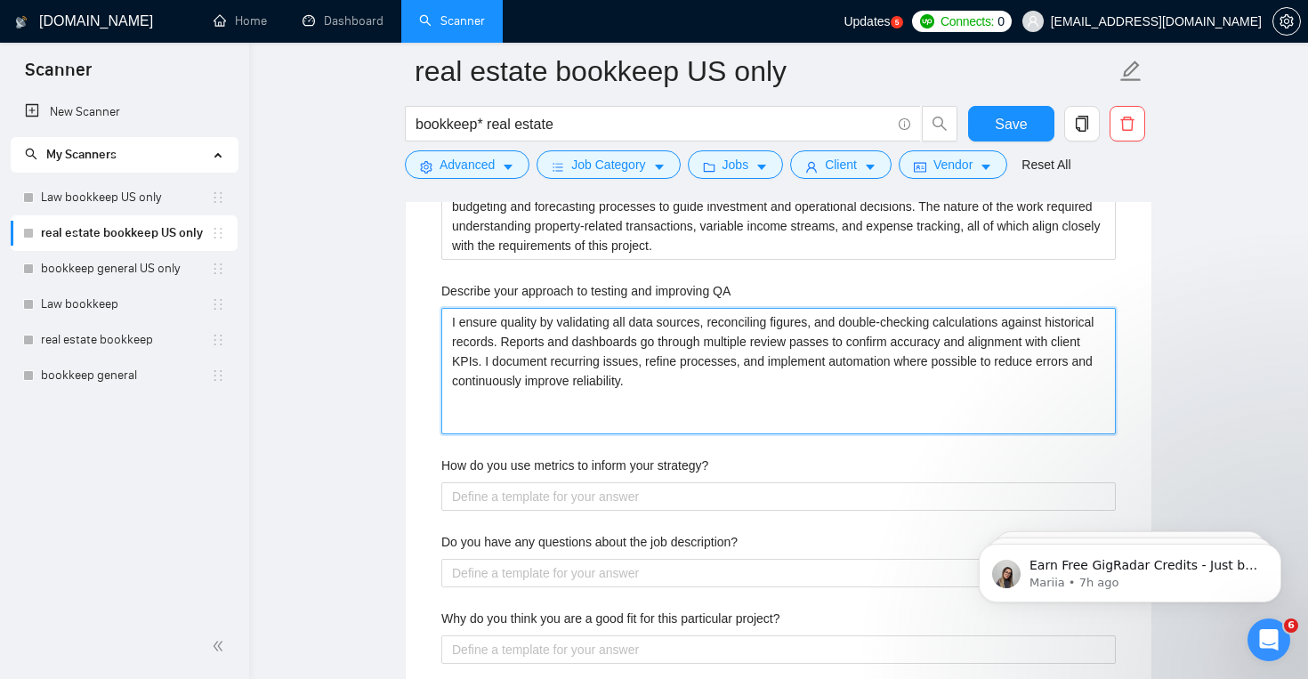
type QA "I ensure quality by validating all data sources, reconciling figures, and doubl…"
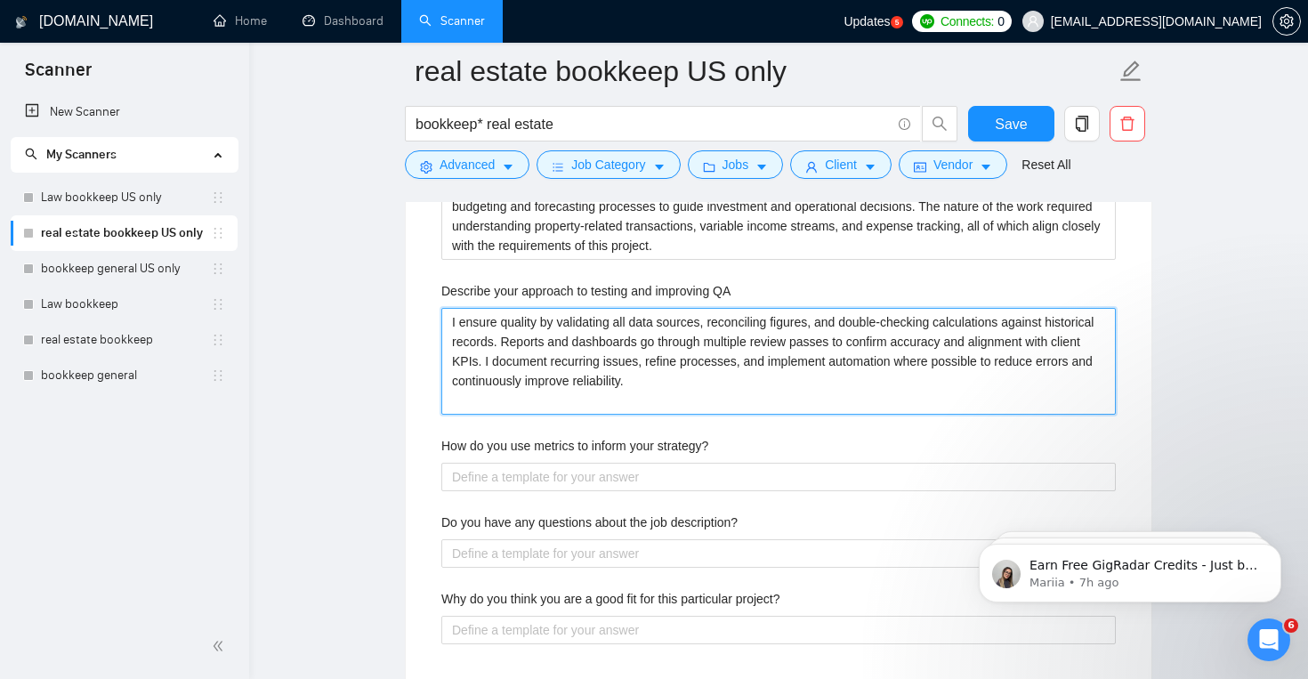
type QA "I ensure quality by validating all data sources, reconciling figures, and doubl…"
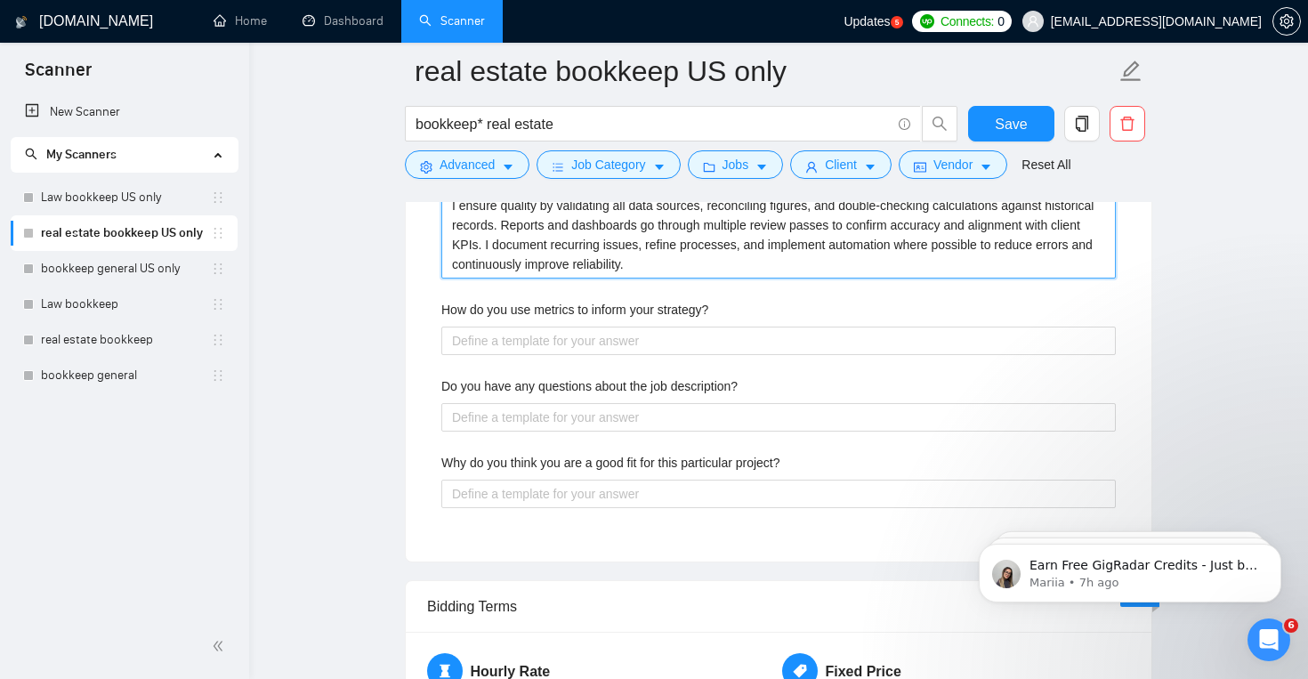
scroll to position [3454, 0]
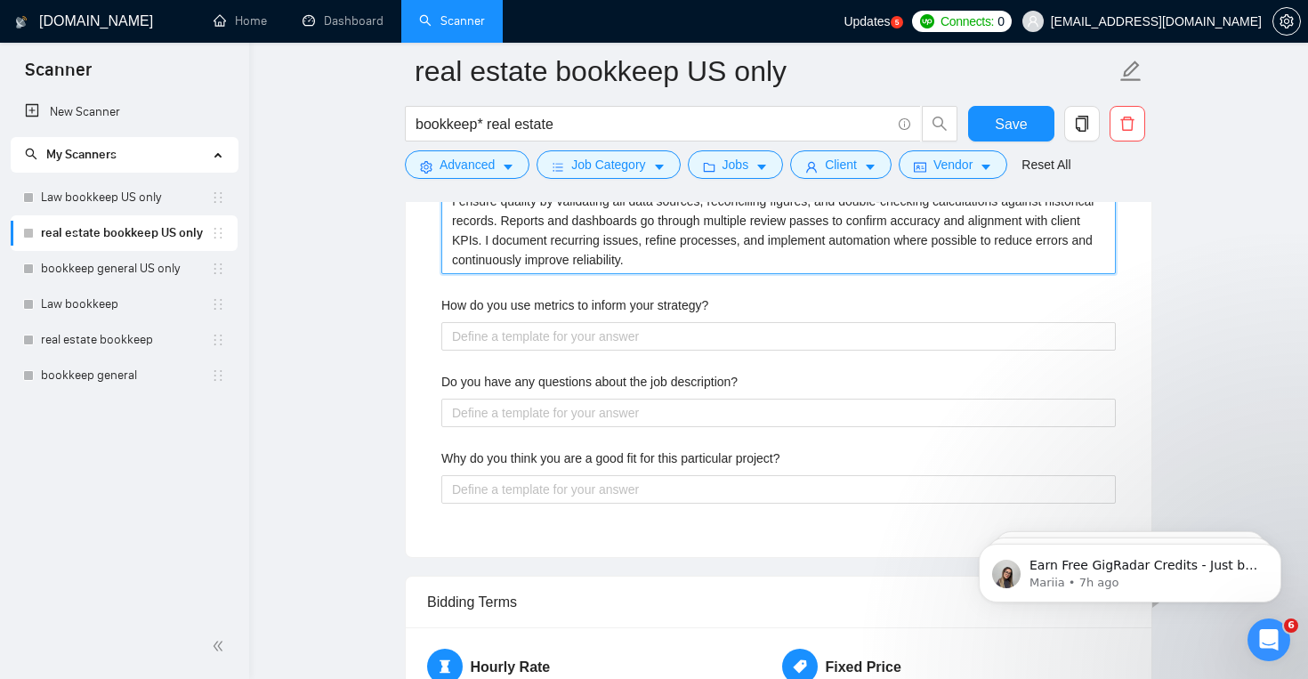
type QA "I ensure quality by validating all data sources, reconciling figures, and doubl…"
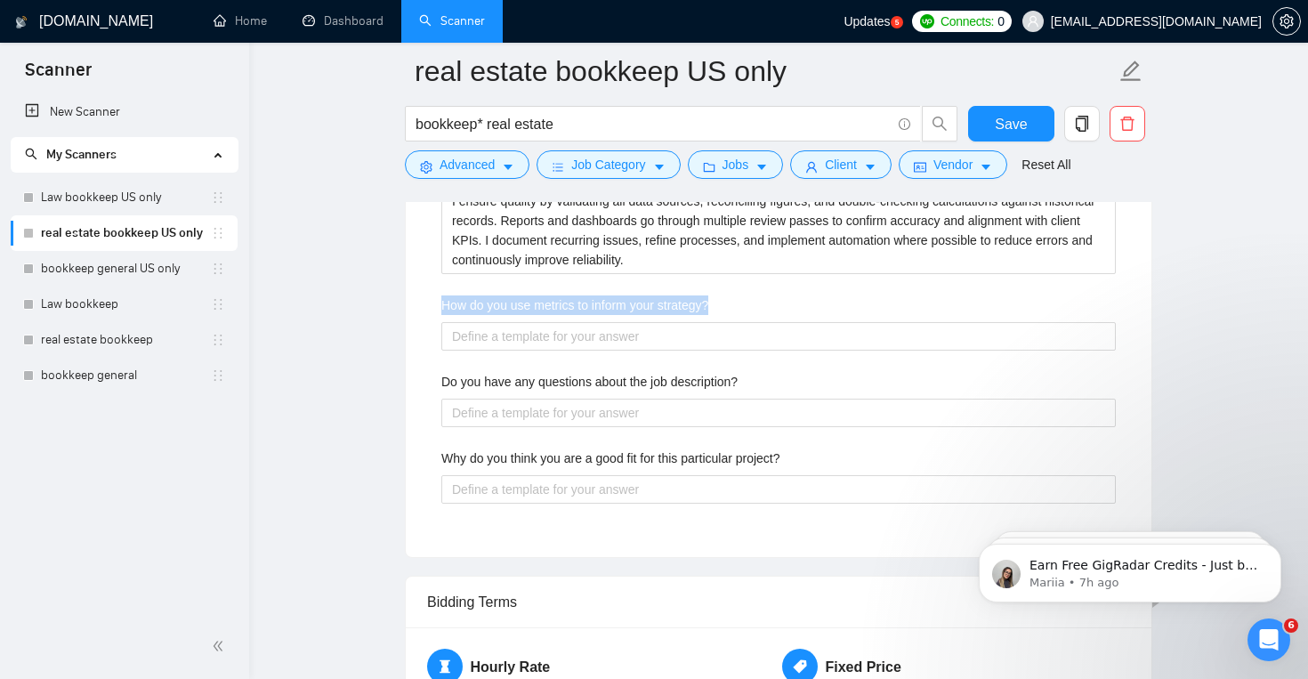
drag, startPoint x: 427, startPoint y: 314, endPoint x: 414, endPoint y: 309, distance: 14.4
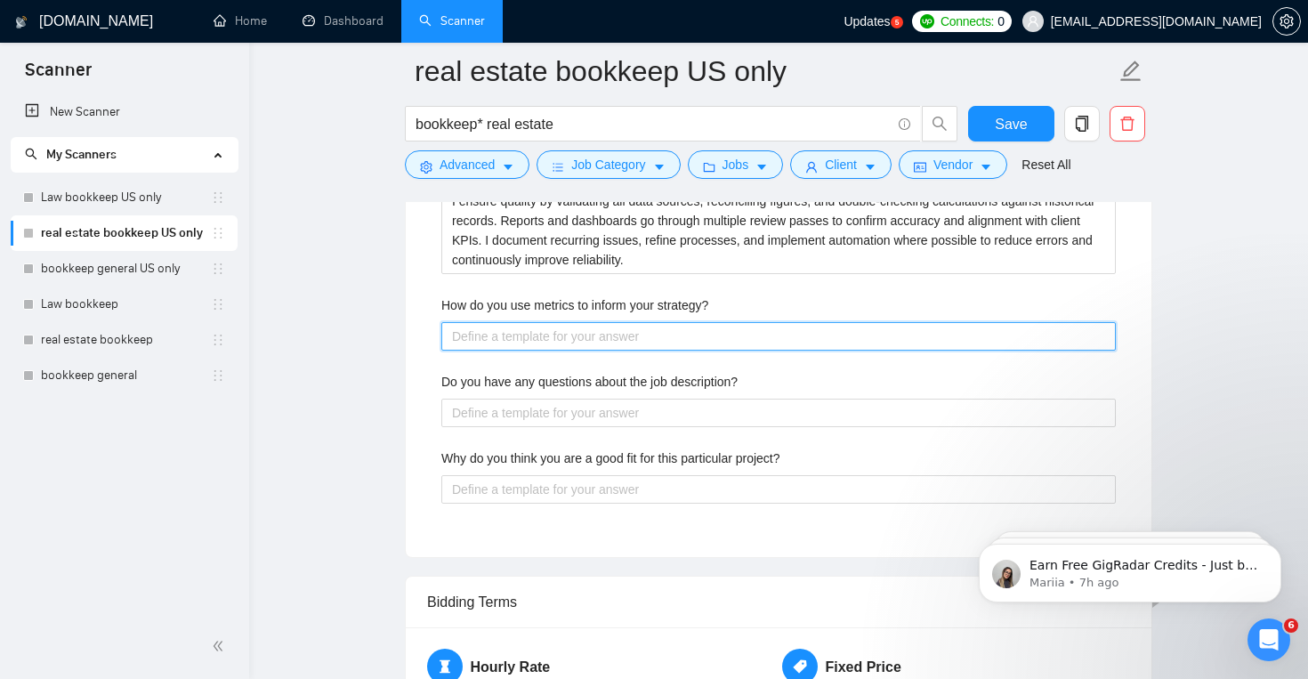
click at [636, 341] on strategy\? "How do you use metrics to inform your strategy?" at bounding box center [778, 336] width 674 height 28
paste strategy\? "I track key financial metrics such as cash flow trends, profit margins, and bud…"
type strategy\? "I track key financial metrics such as cash flow trends, profit margins, and bud…"
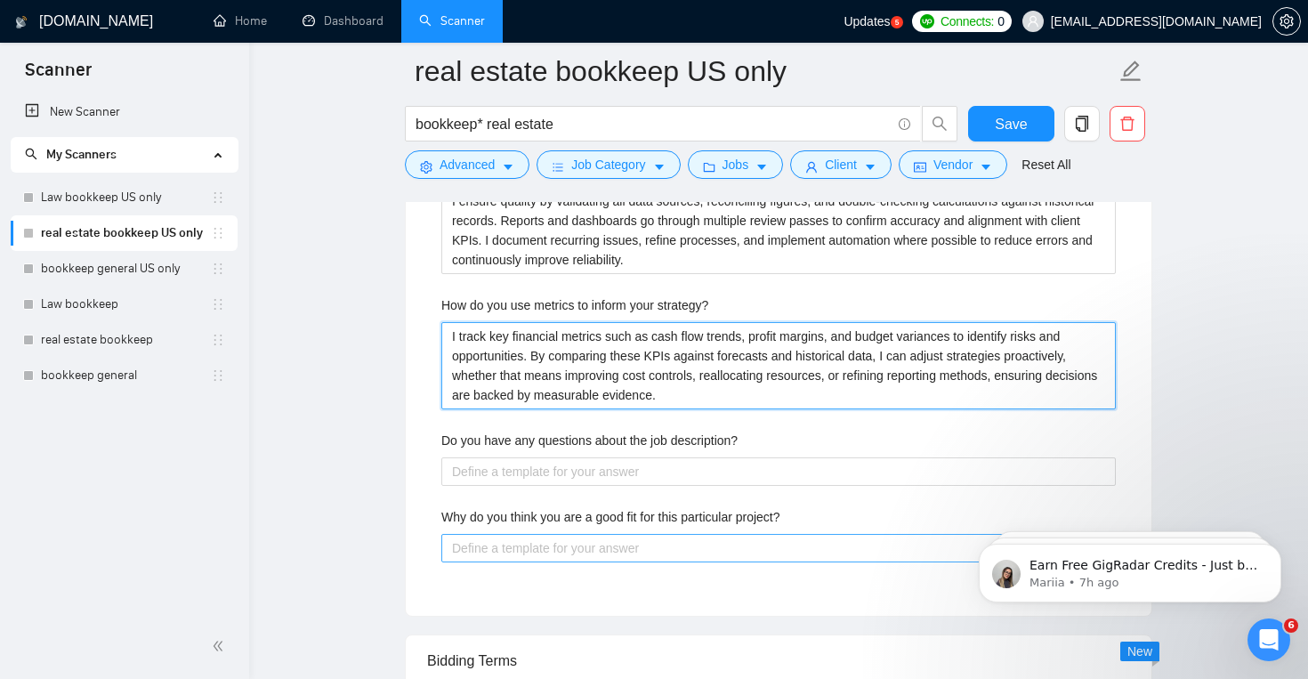
type strategy\? "I track key financial metrics such as cash flow trends, profit margins, and bud…"
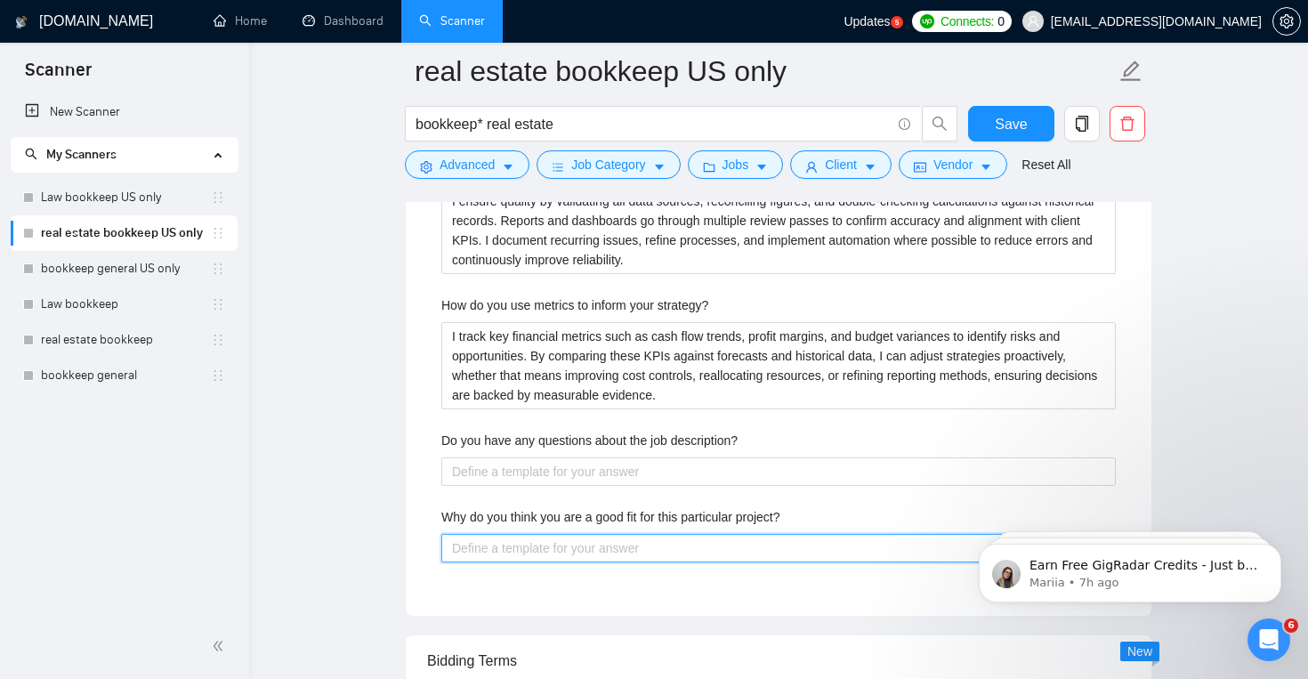
click at [613, 542] on project\? "Why do you think you are a good fit for this particular project?" at bounding box center [778, 548] width 674 height 28
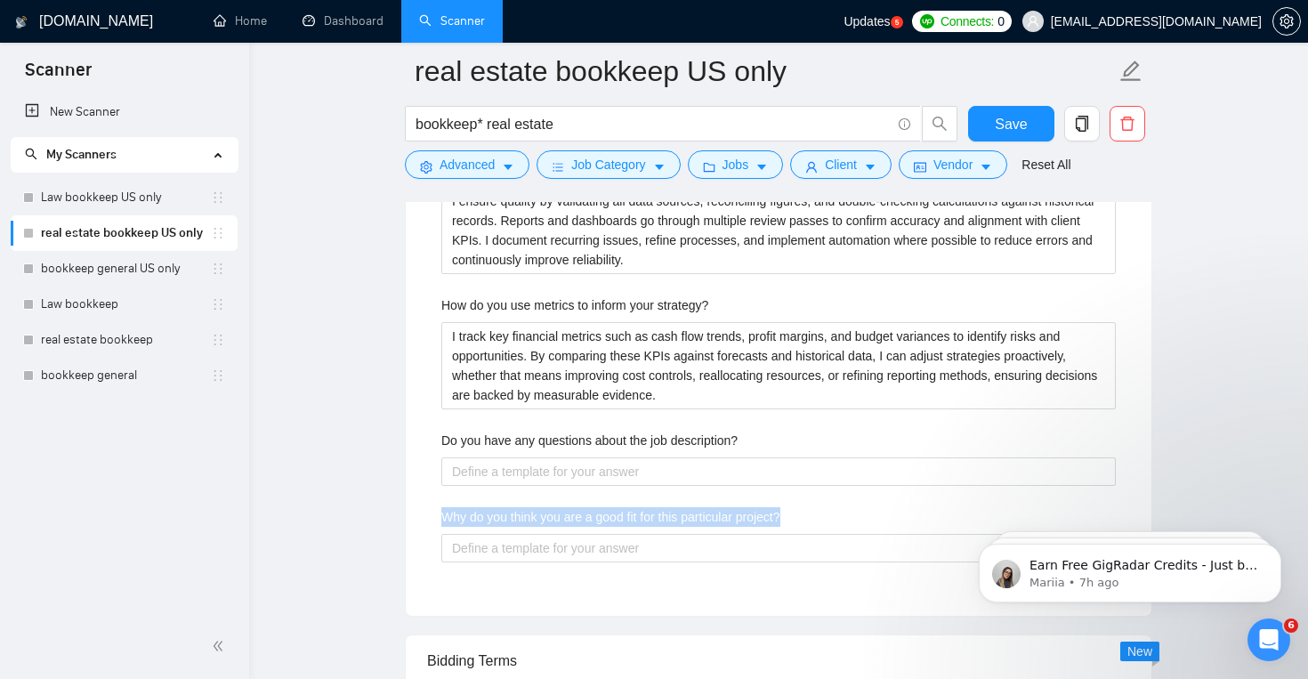
drag, startPoint x: 423, startPoint y: 514, endPoint x: 916, endPoint y: 513, distance: 493.8
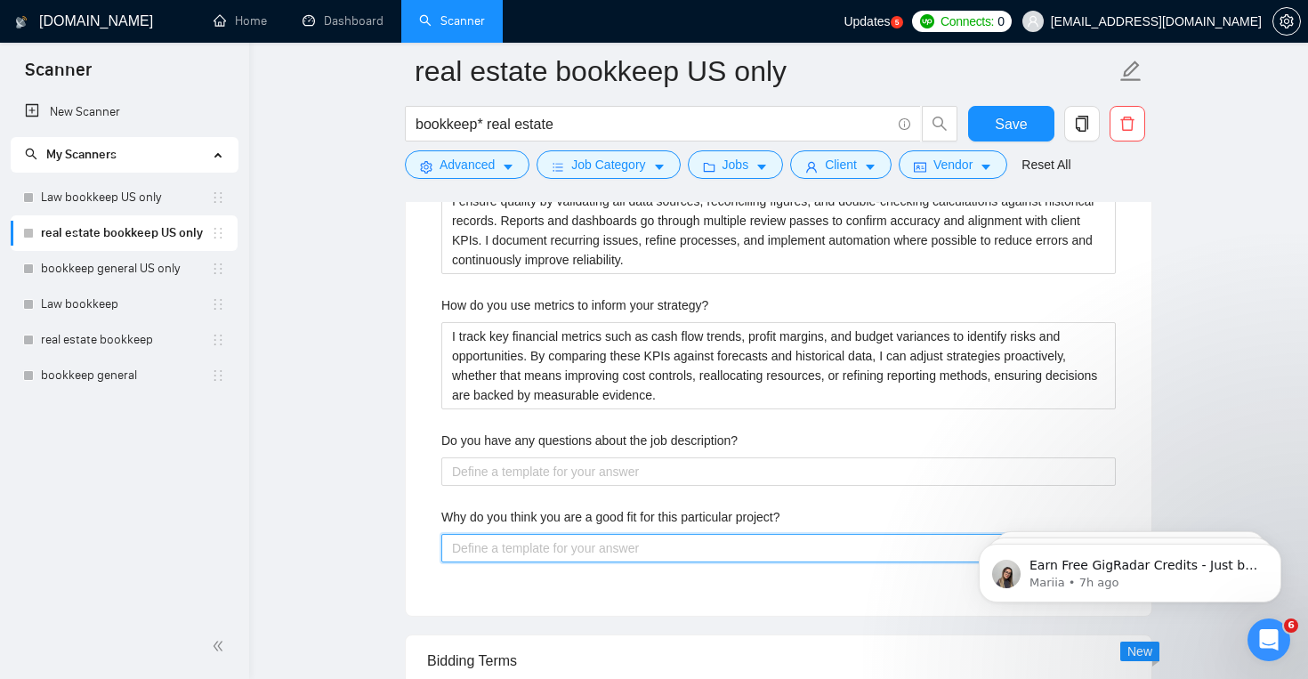
click at [552, 553] on project\? "Why do you think you are a good fit for this particular project?" at bounding box center [778, 548] width 674 height 28
paste project\? "I am a strong fit because I have direct experience providing bookkeeping and ac…"
type project\? "I am a strong fit because I have direct experience providing bookkeeping and ac…"
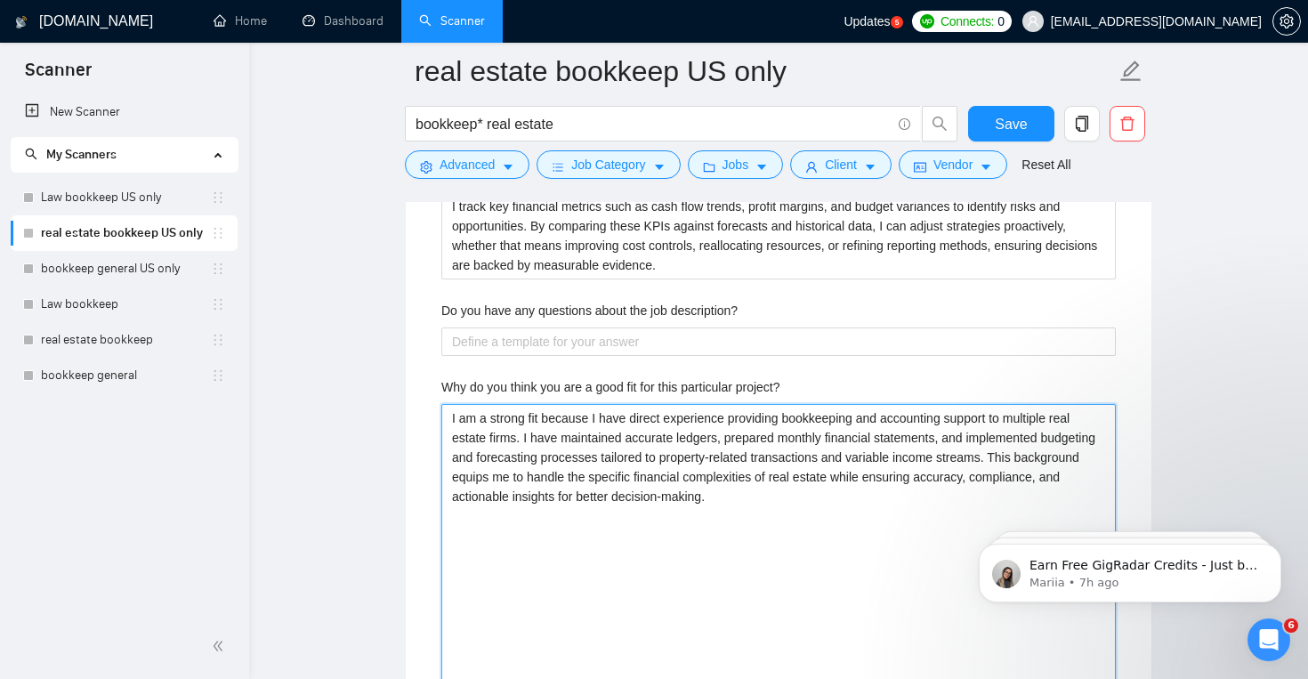
type project\? "I am a strong fit because I have direct experience providing bookkeeping and ac…"
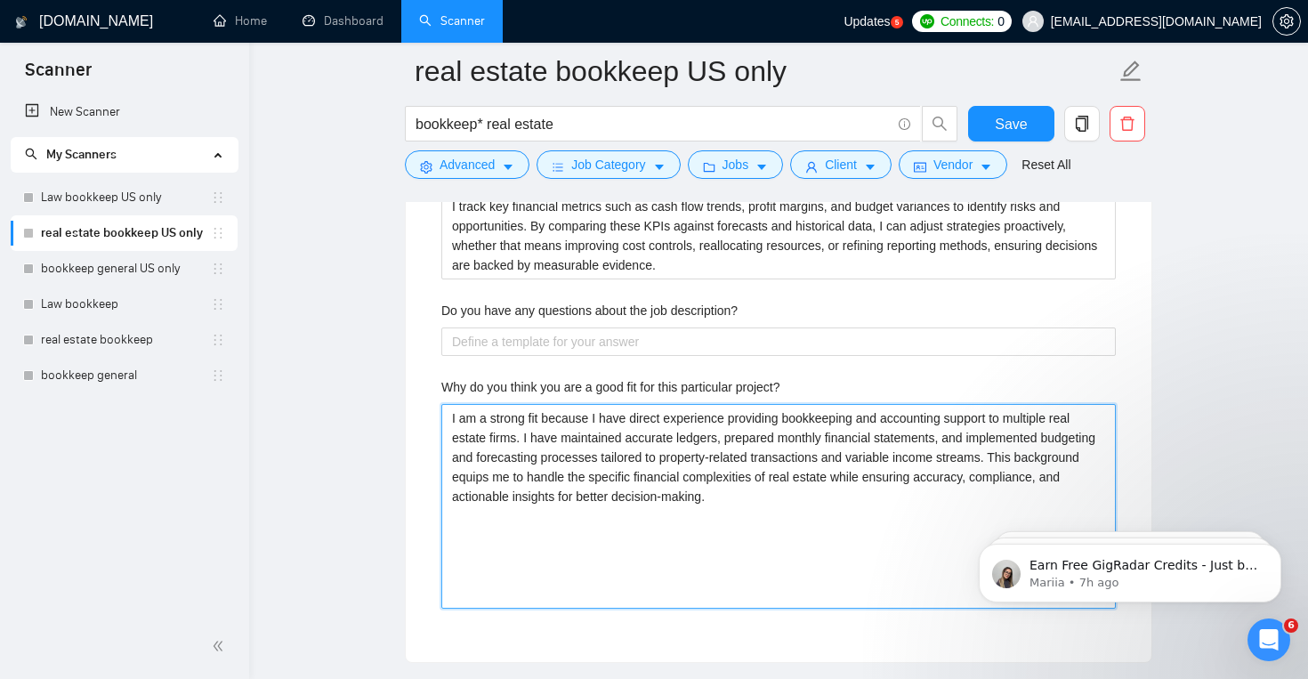
type project\? "I am a strong fit because I have direct experience providing bookkeeping and ac…"
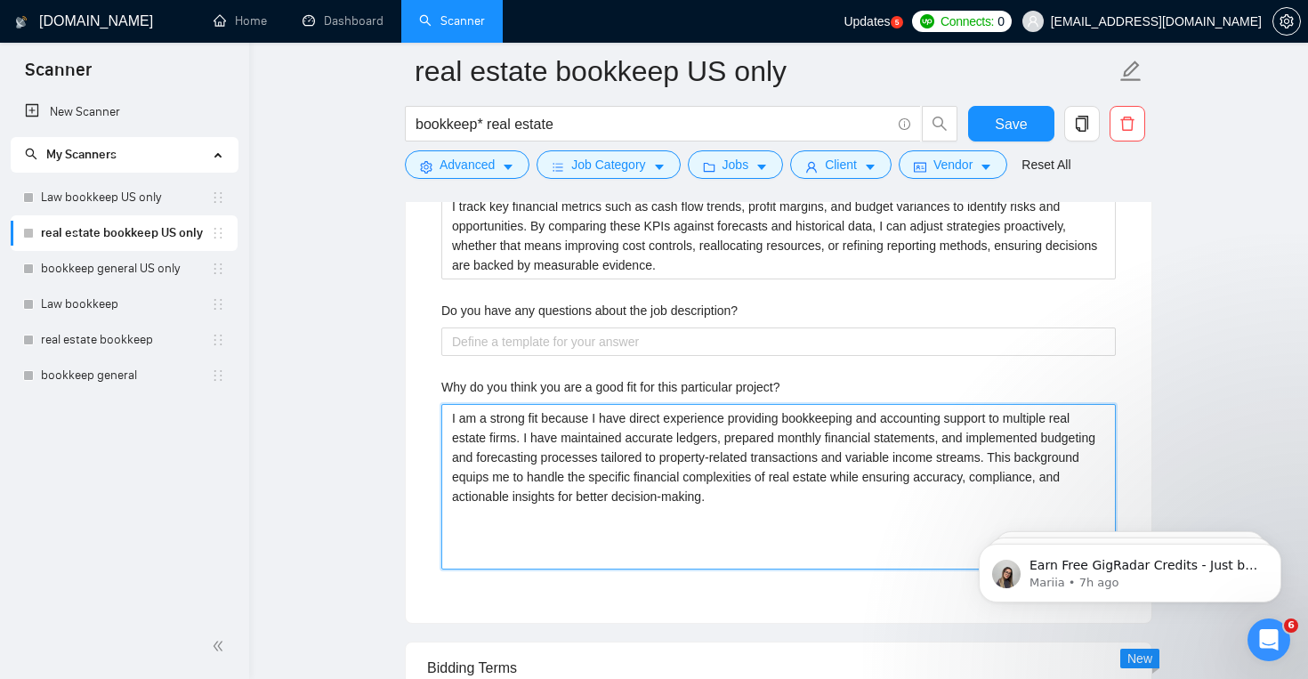
type project\? "I am a strong fit because I have direct experience providing bookkeeping and ac…"
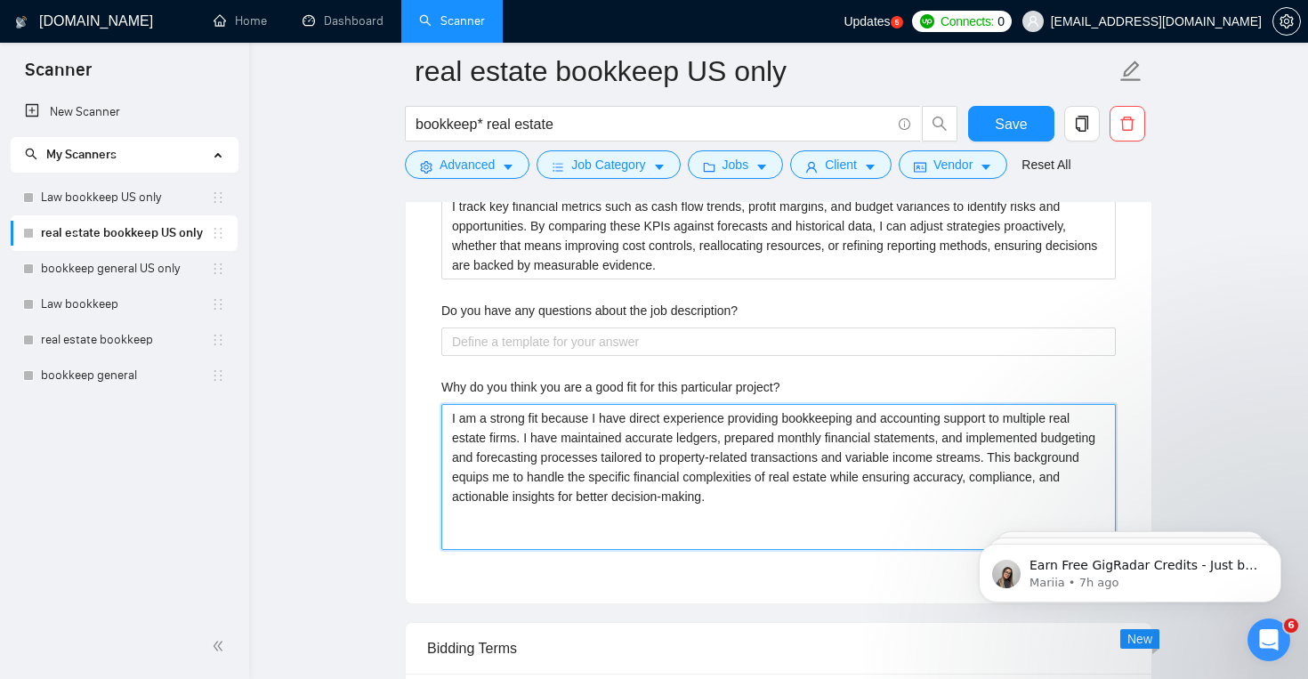
type project\? "I am a strong fit because I have direct experience providing bookkeeping and ac…"
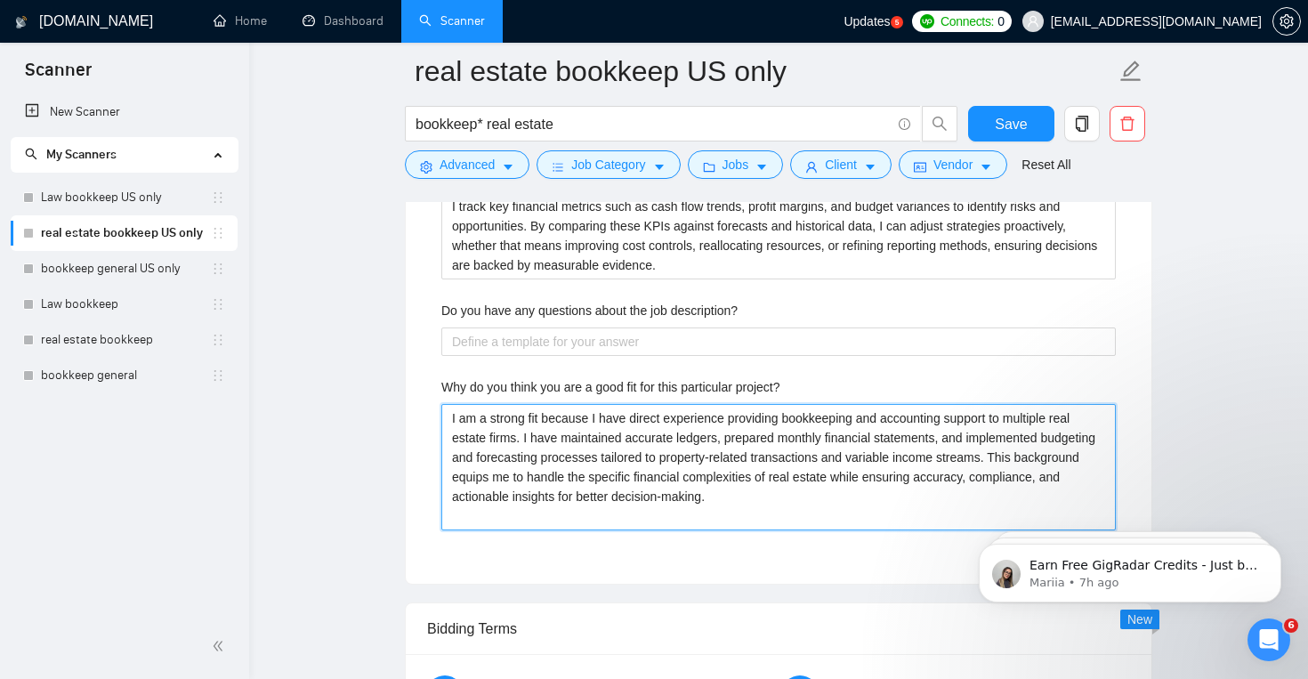
type project\? "I am a strong fit because I have direct experience providing bookkeeping and ac…"
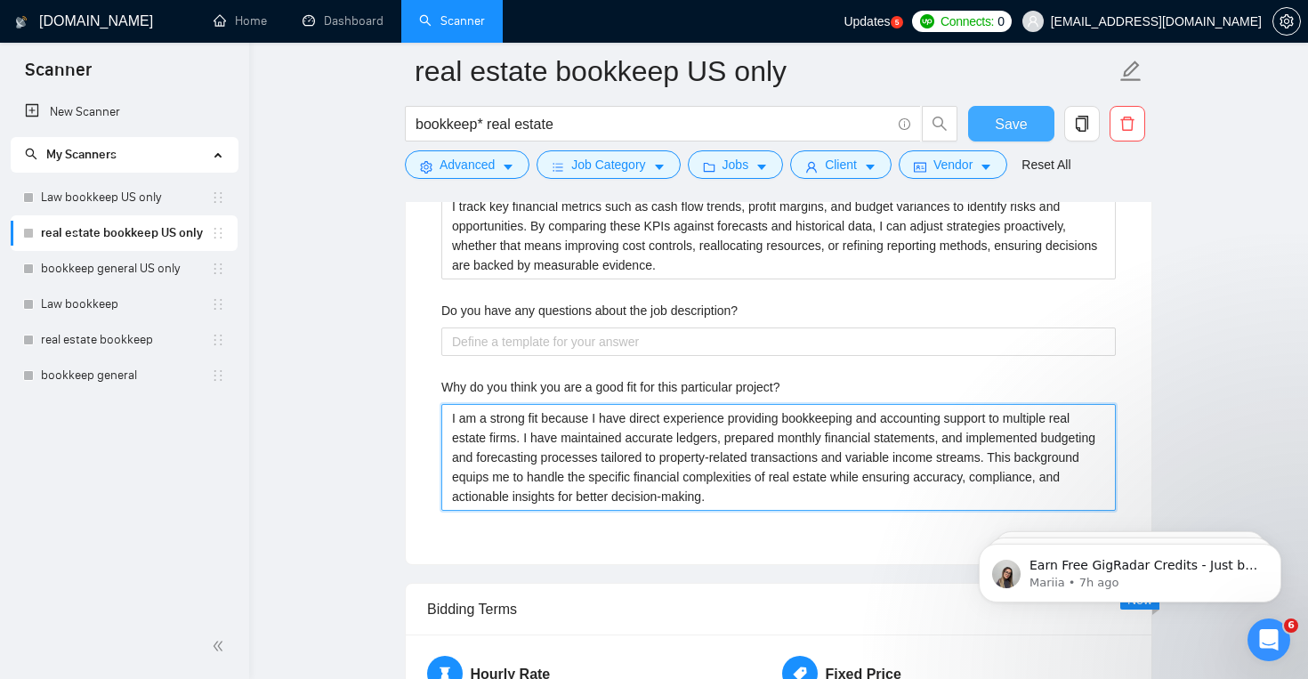
type project\? "I am a strong fit because I have direct experience providing bookkeeping and ac…"
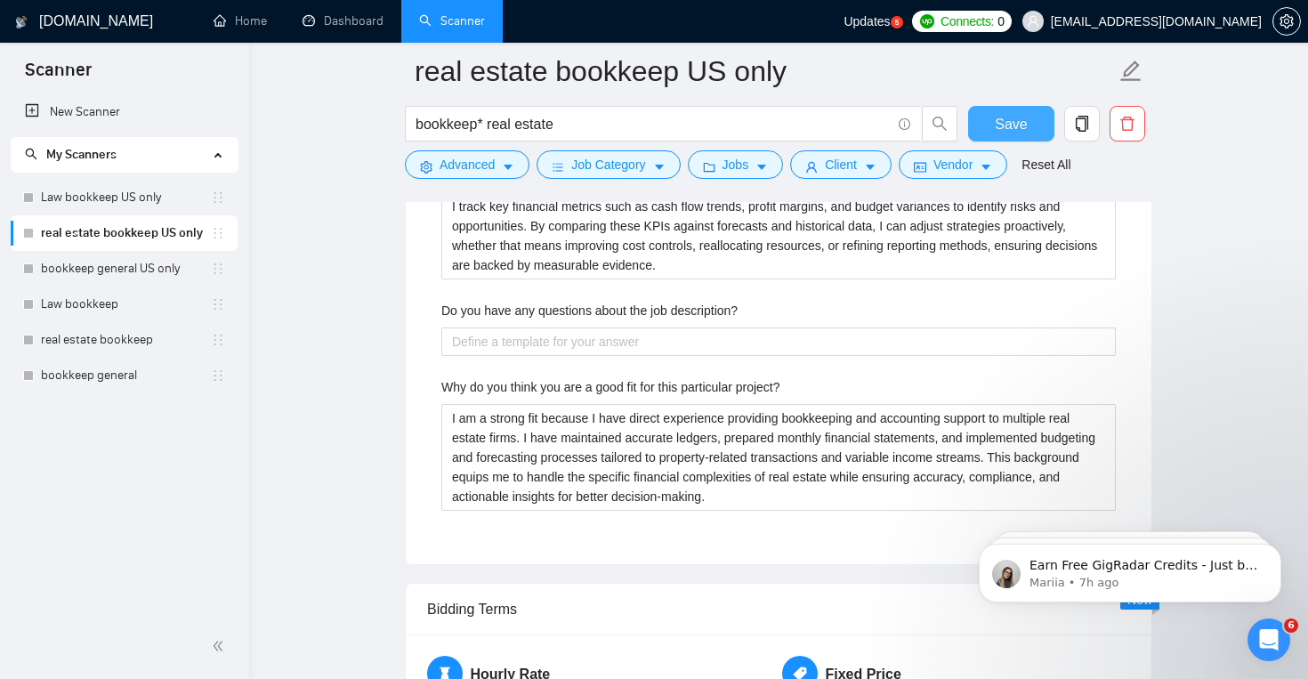
click at [987, 135] on button "Save" at bounding box center [1011, 124] width 86 height 36
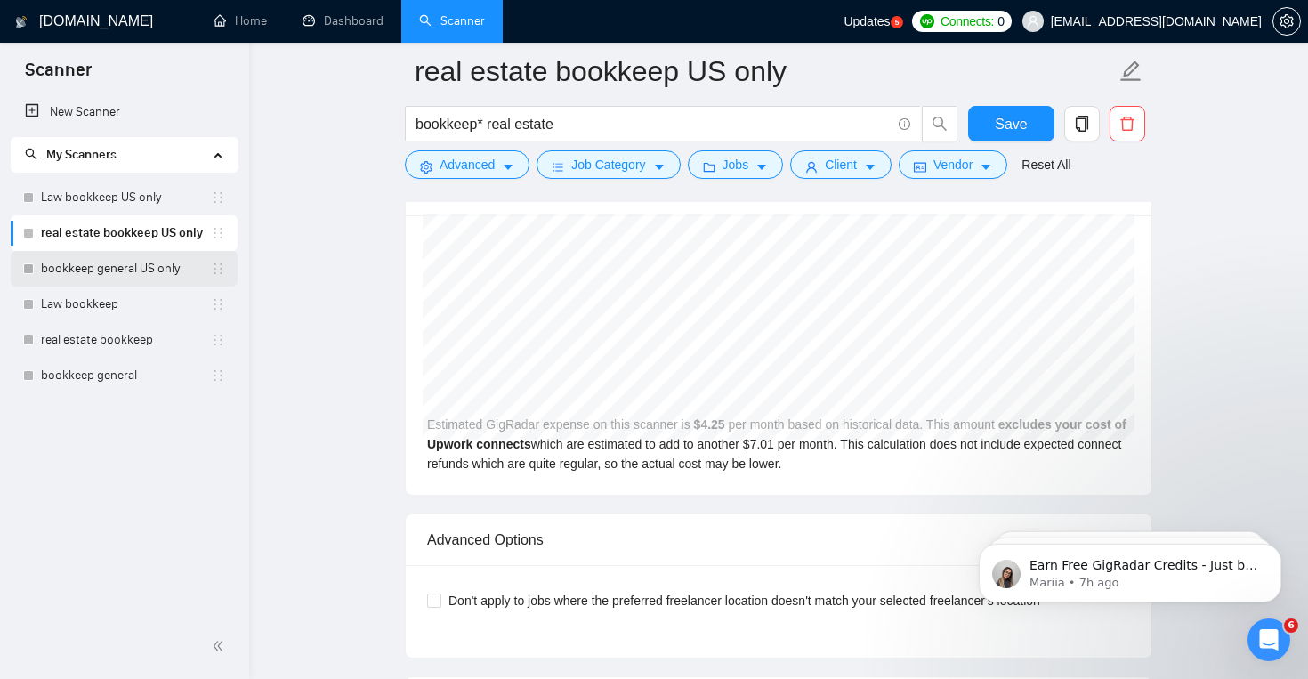
click at [112, 261] on link "bookkeep general US only" at bounding box center [126, 269] width 170 height 36
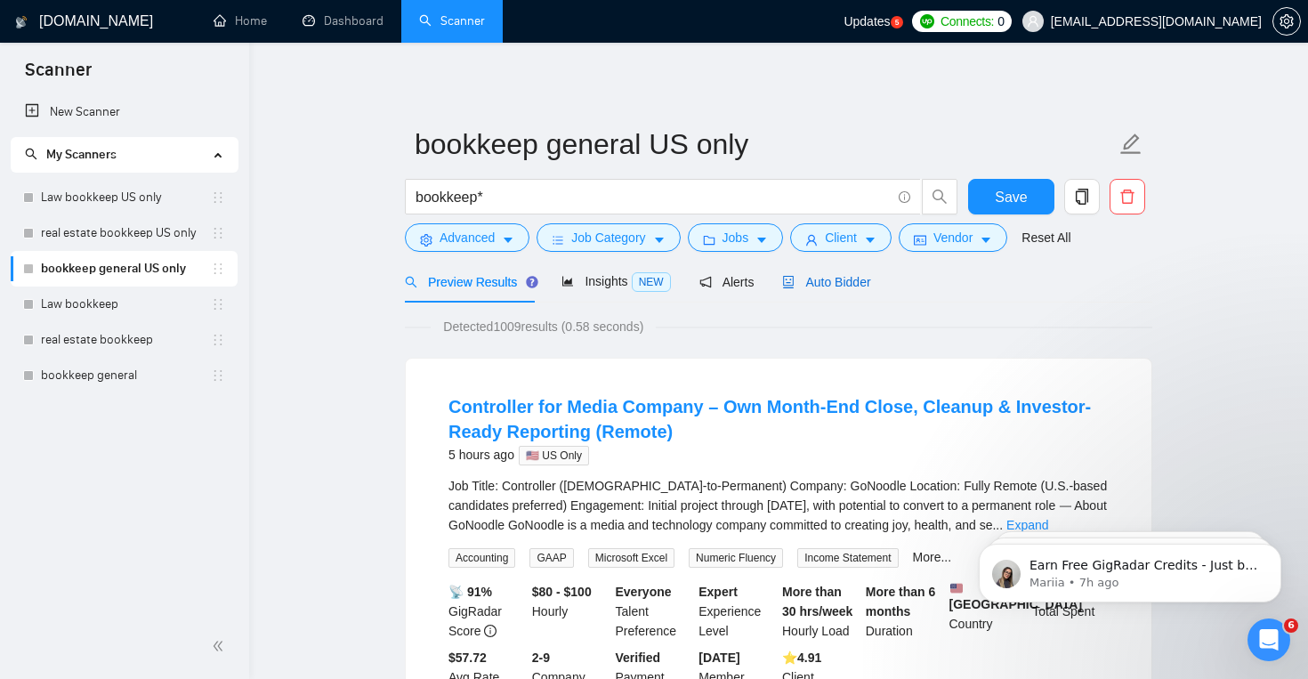
click at [864, 279] on span "Auto Bidder" at bounding box center [826, 282] width 88 height 14
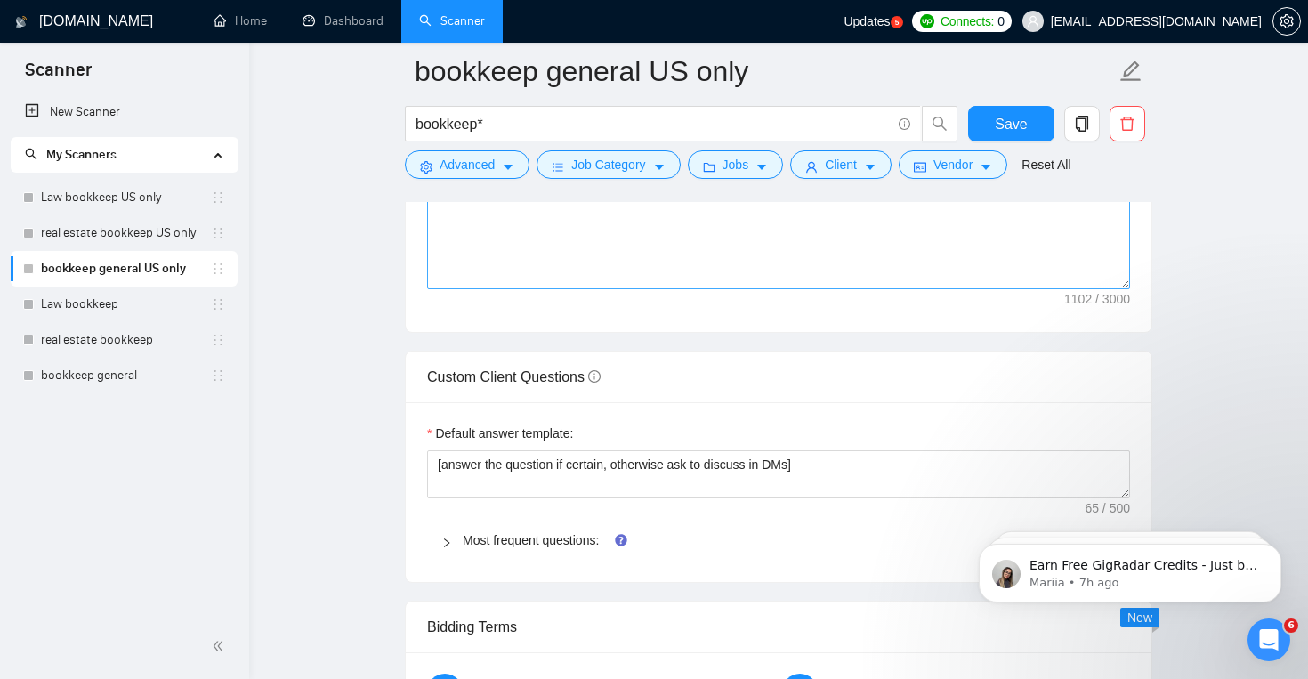
scroll to position [2405, 0]
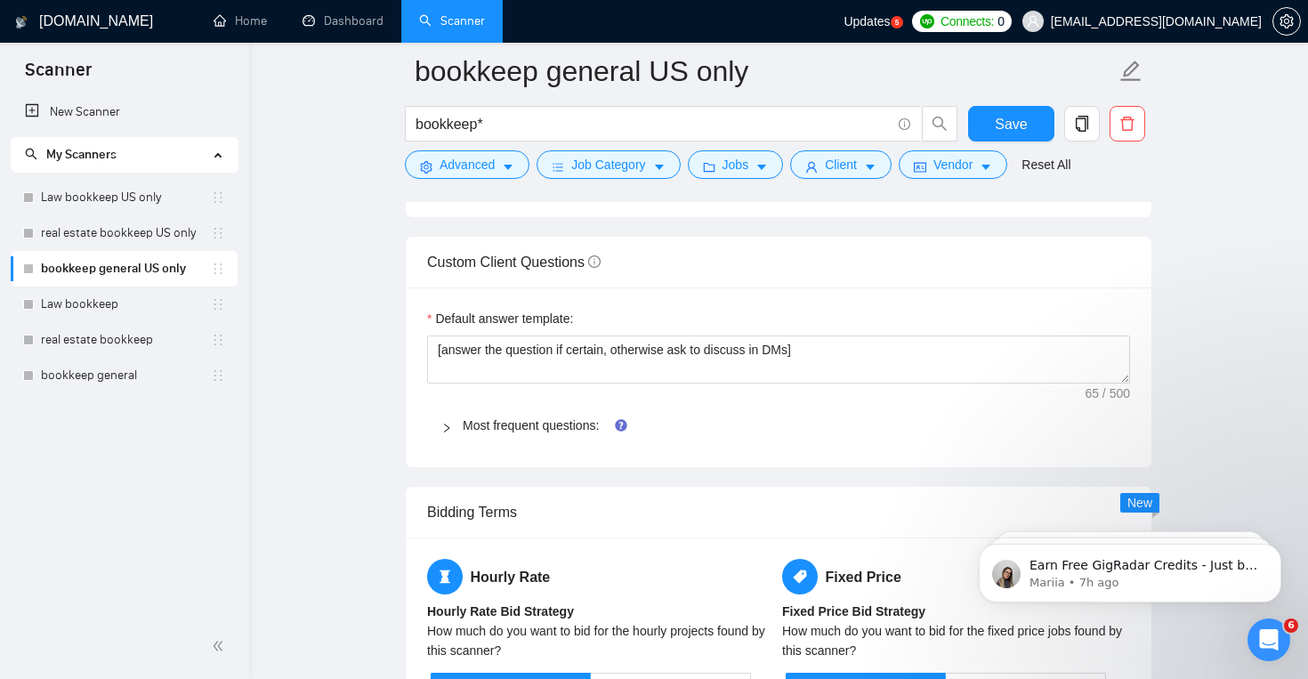
click at [570, 432] on span "Most frequent questions:" at bounding box center [789, 426] width 653 height 20
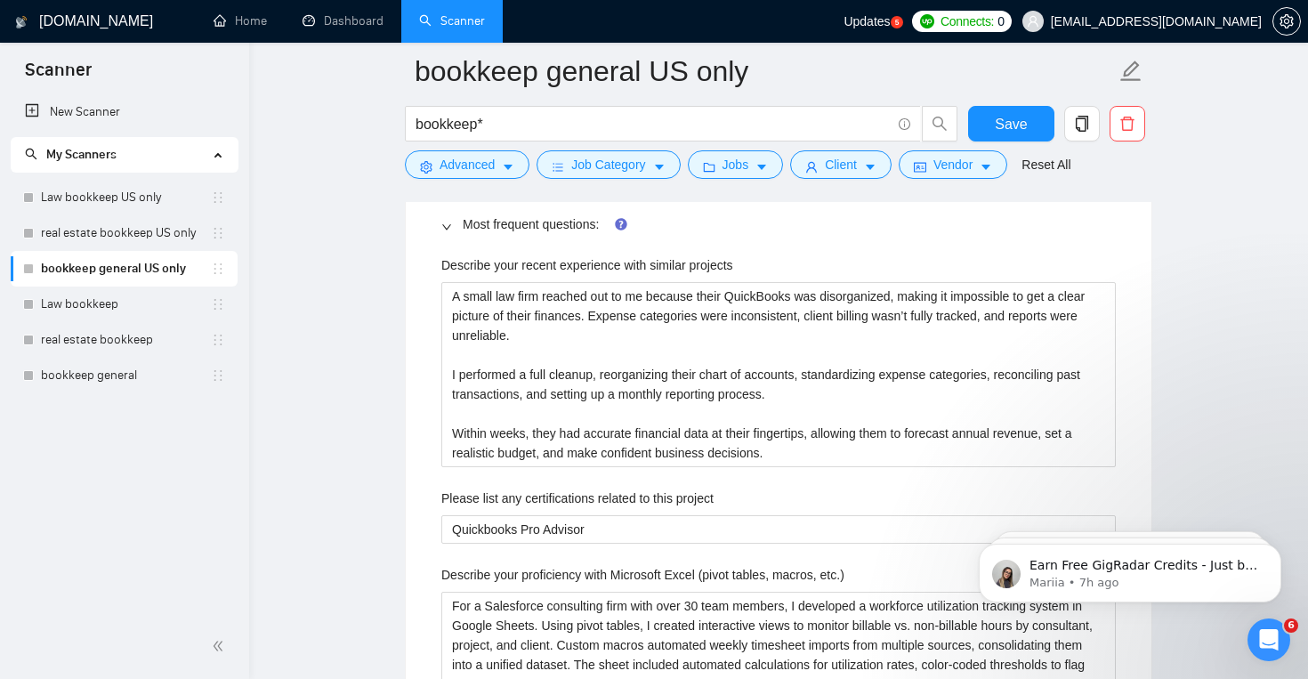
scroll to position [2515, 0]
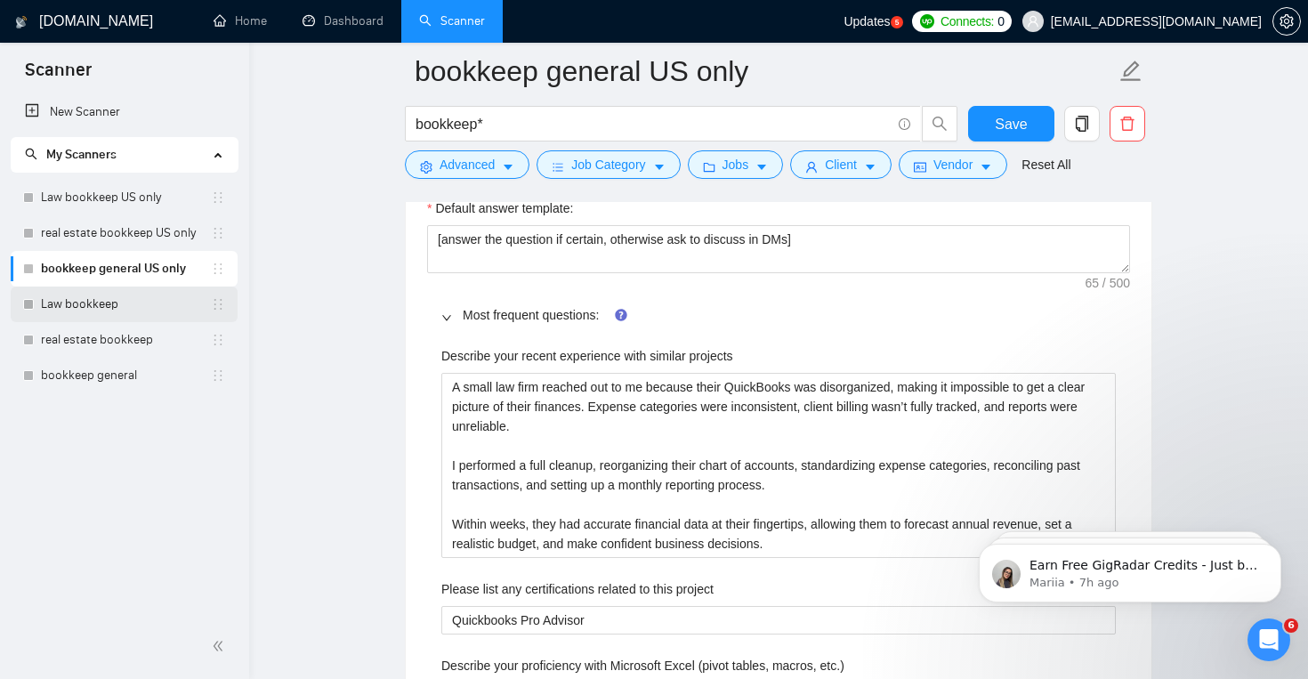
click at [172, 312] on link "Law bookkeep" at bounding box center [126, 305] width 170 height 36
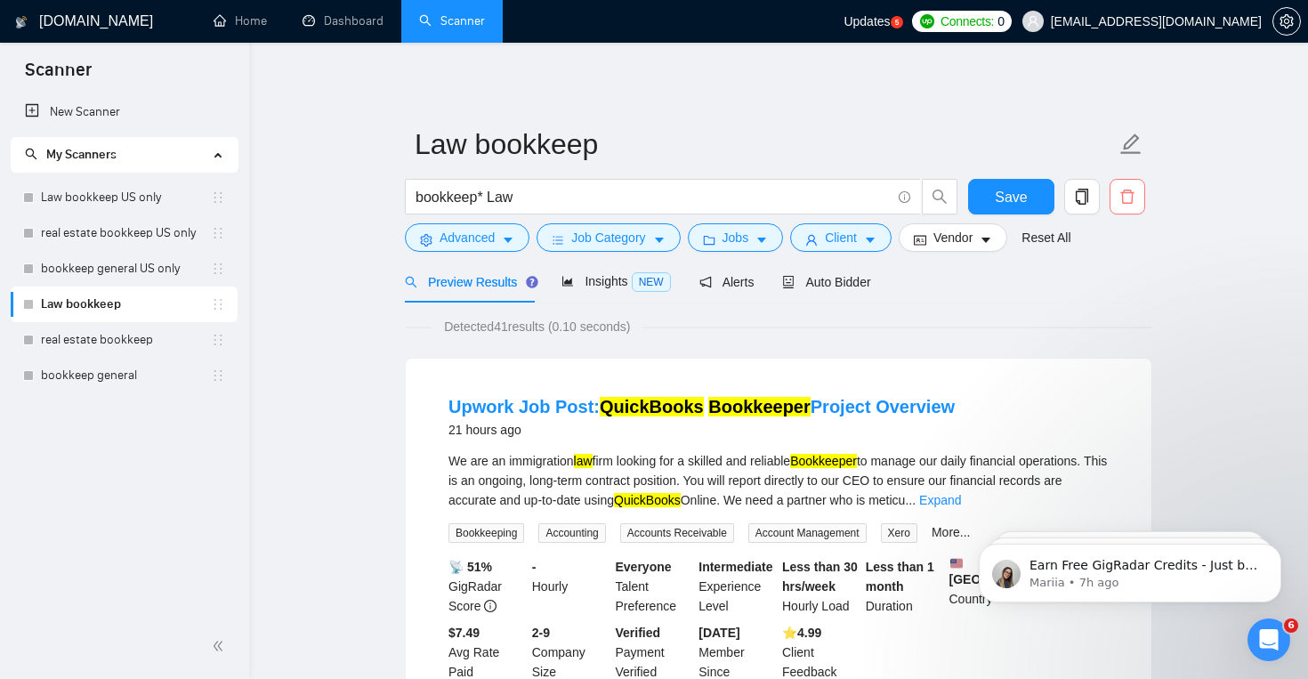
click at [1124, 197] on icon "delete" at bounding box center [1127, 197] width 16 height 16
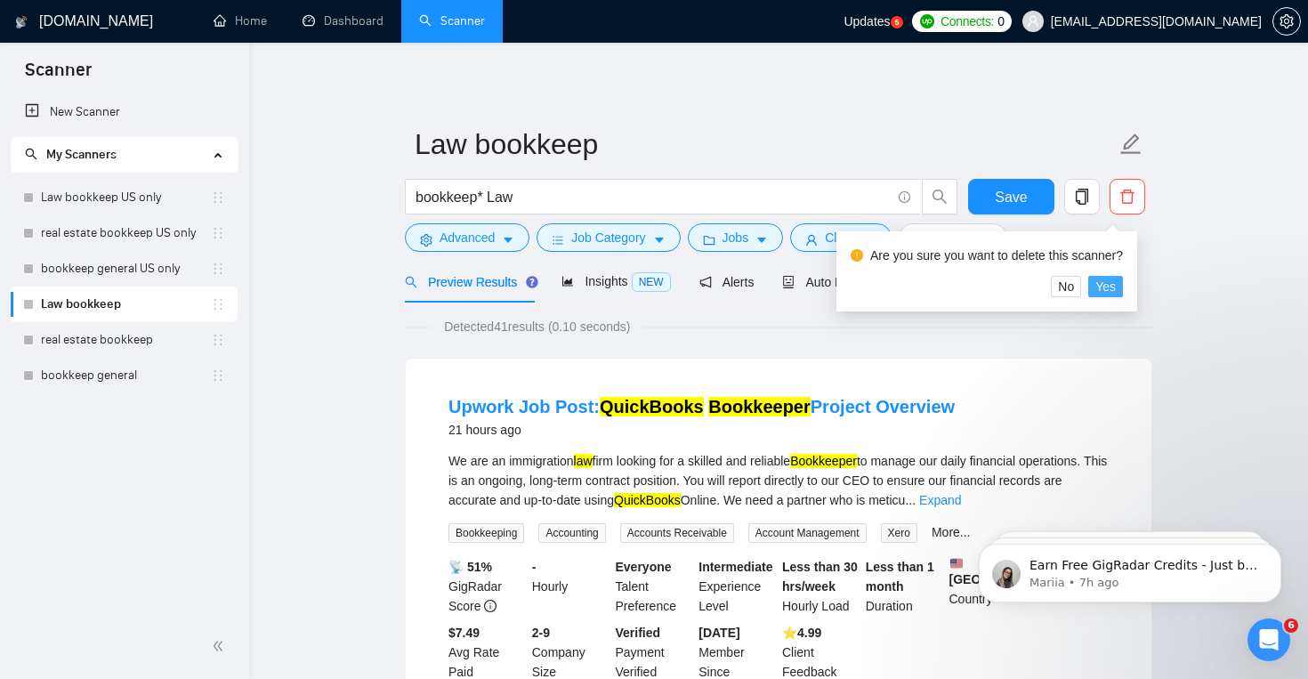
click at [1116, 287] on span "Yes" at bounding box center [1105, 287] width 20 height 20
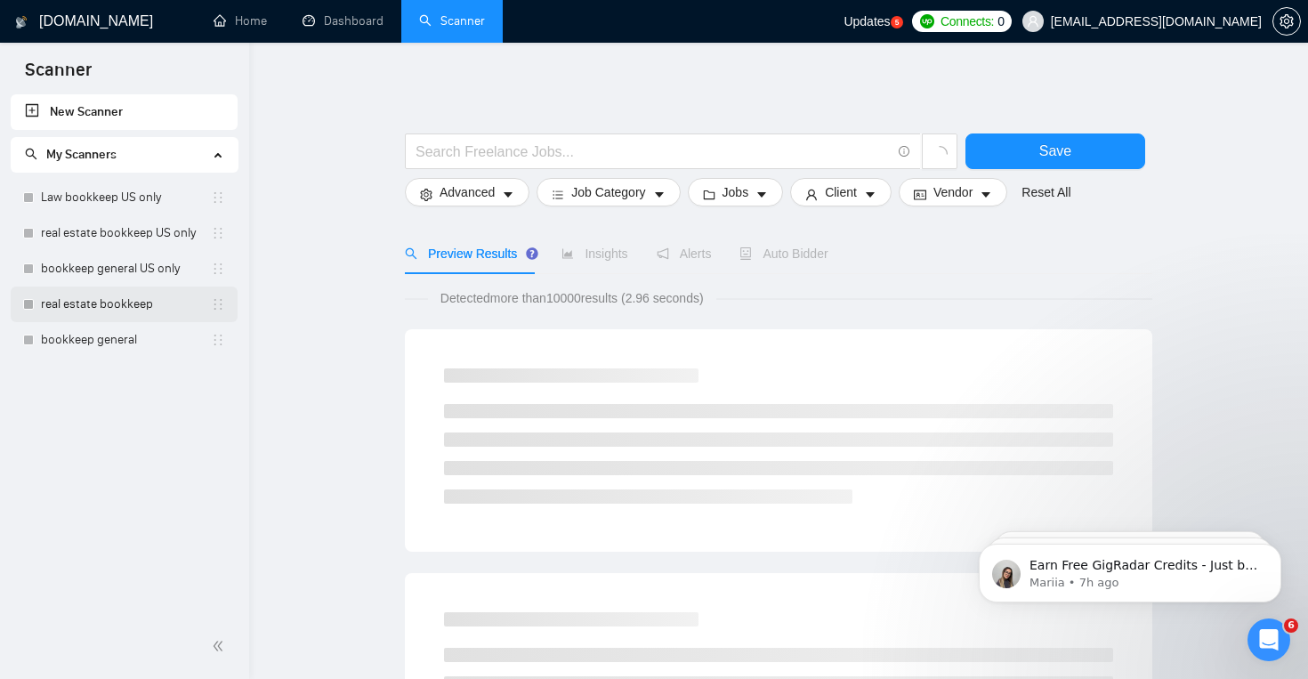
click at [140, 310] on link "real estate bookkeep" at bounding box center [126, 305] width 170 height 36
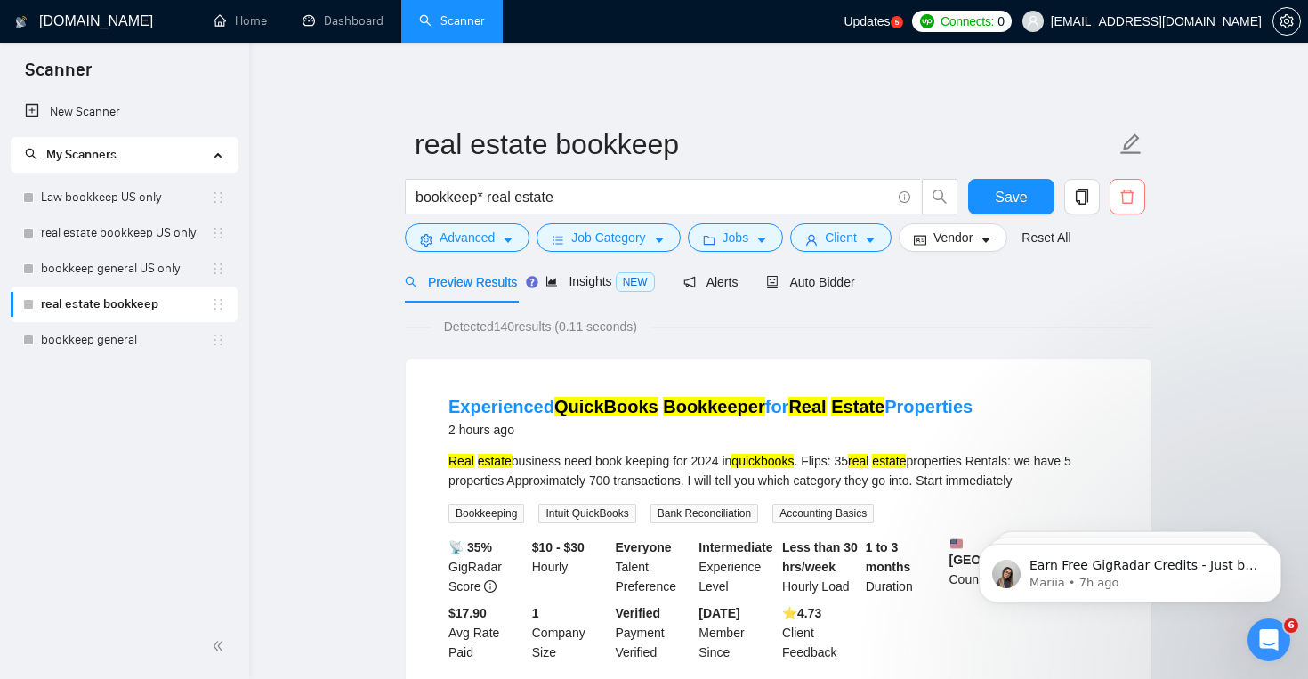
click at [1121, 201] on icon "delete" at bounding box center [1127, 197] width 16 height 16
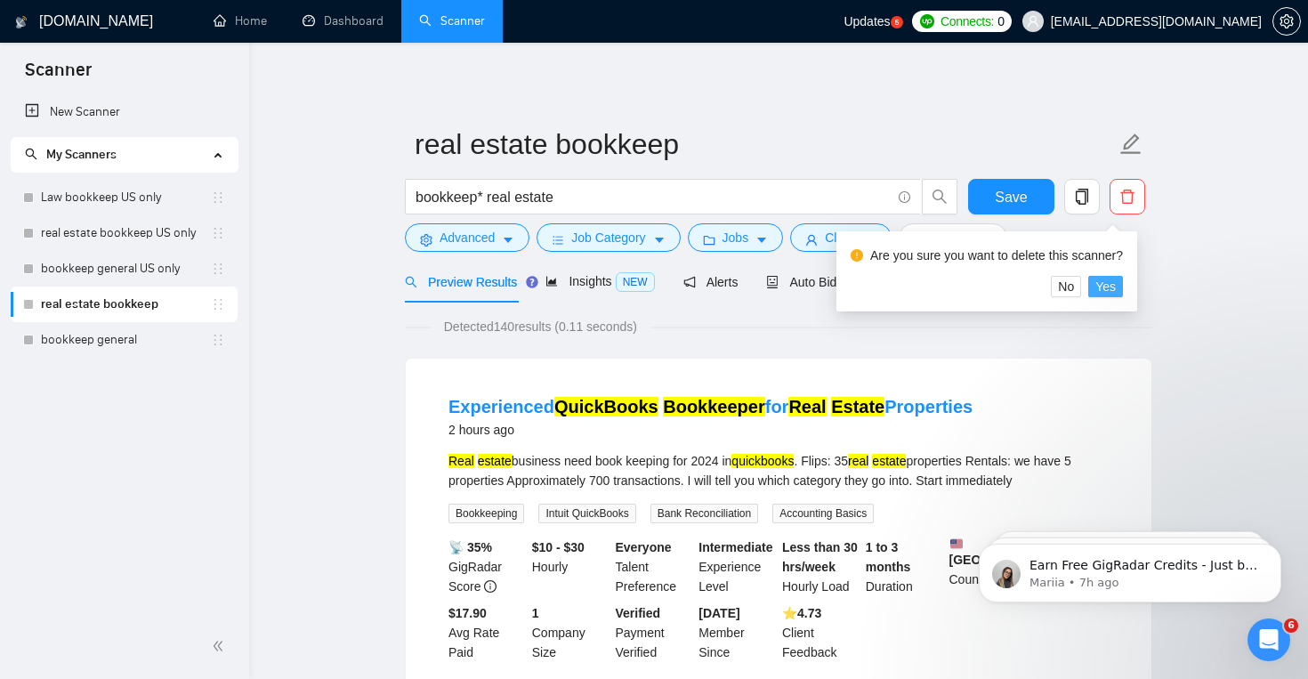
click at [1116, 294] on span "Yes" at bounding box center [1105, 287] width 20 height 20
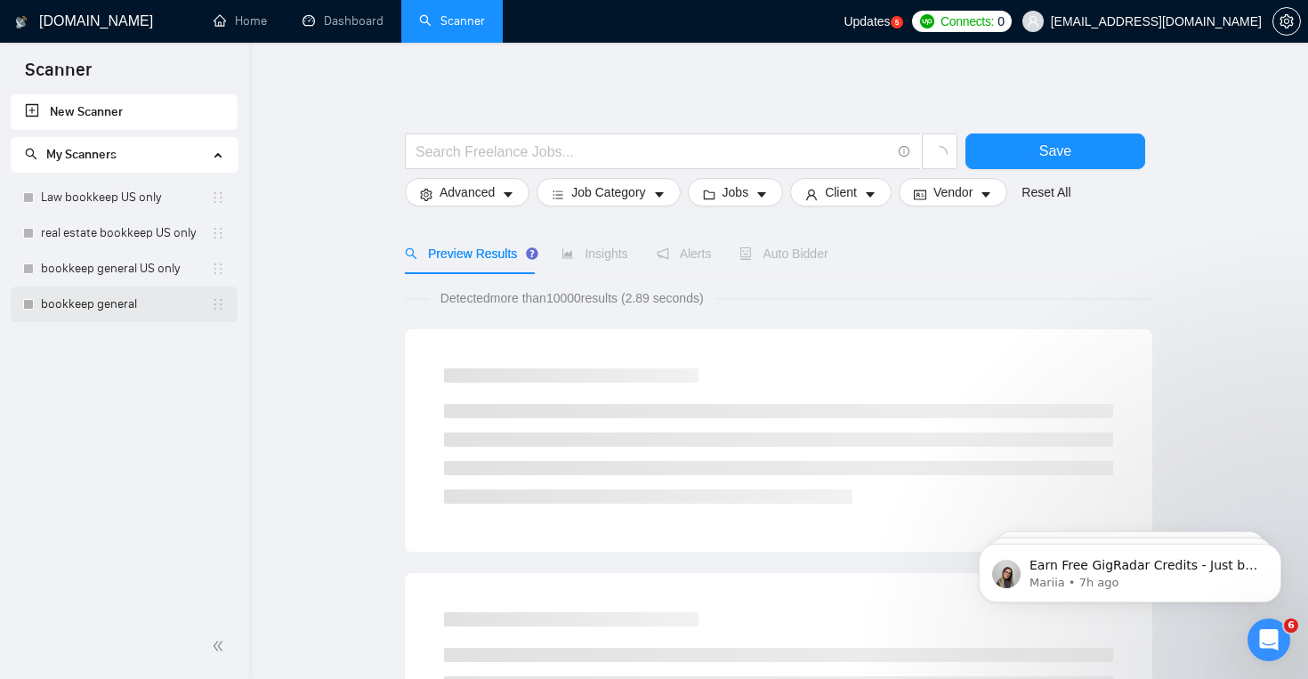
click at [119, 303] on link "bookkeep general" at bounding box center [126, 305] width 170 height 36
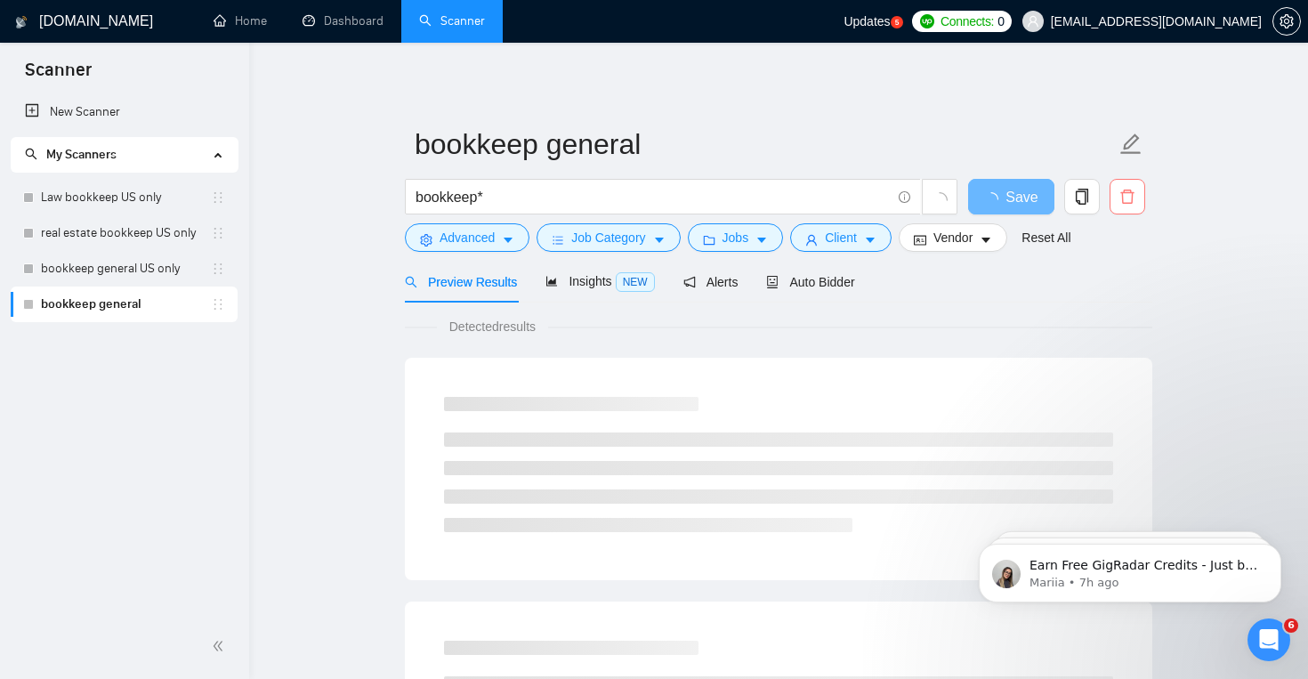
click at [1117, 195] on span "delete" at bounding box center [1127, 197] width 34 height 16
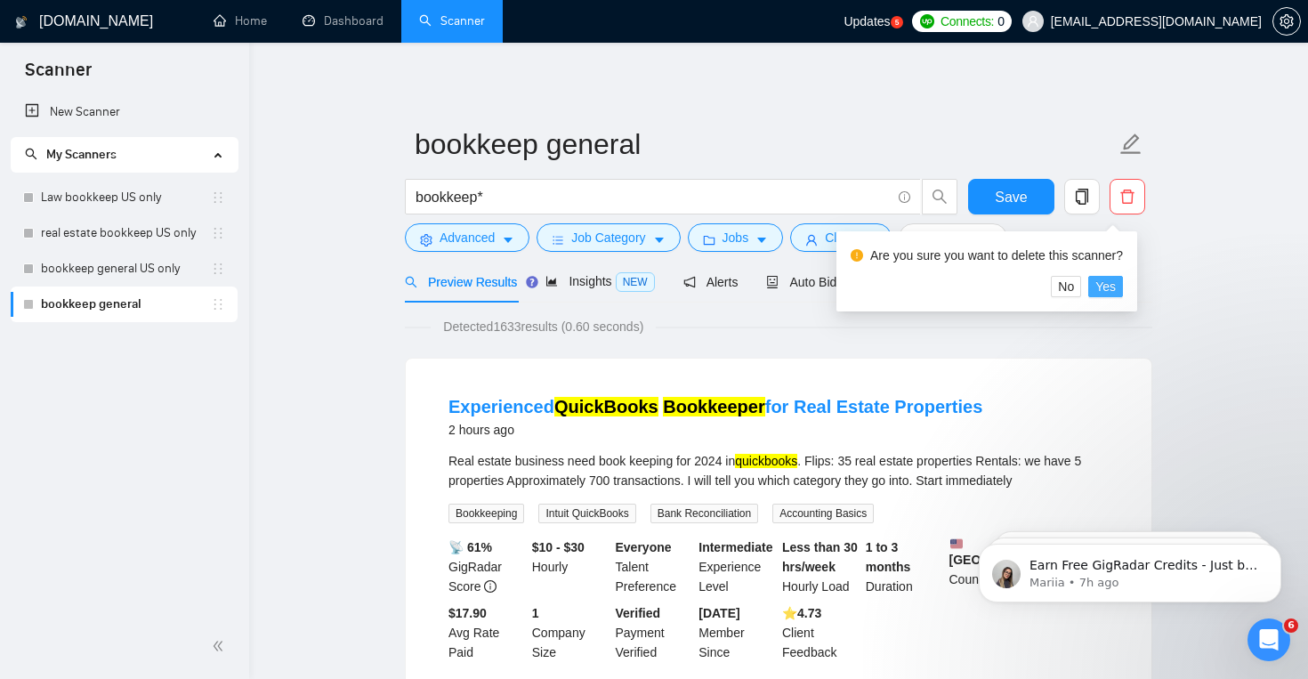
click at [1116, 290] on span "Yes" at bounding box center [1105, 287] width 20 height 20
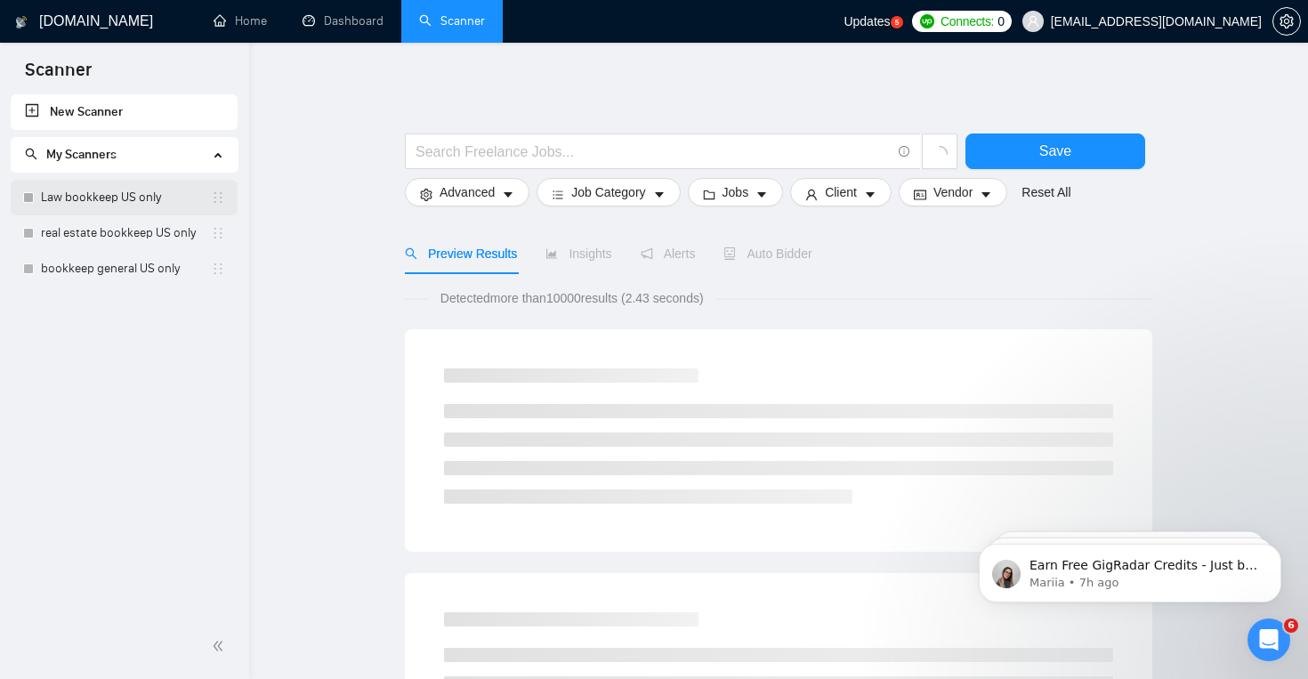
click at [147, 198] on link "Law bookkeep US only" at bounding box center [126, 198] width 170 height 36
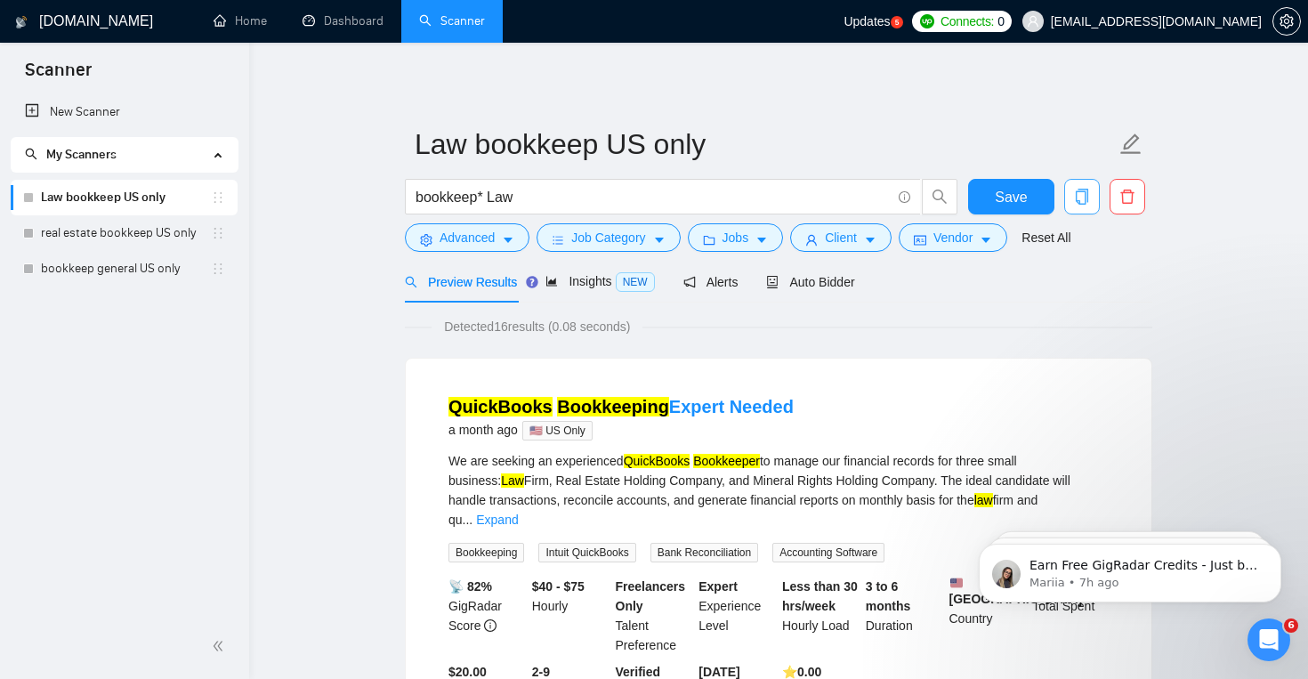
click at [1082, 199] on icon "copy" at bounding box center [1082, 197] width 16 height 16
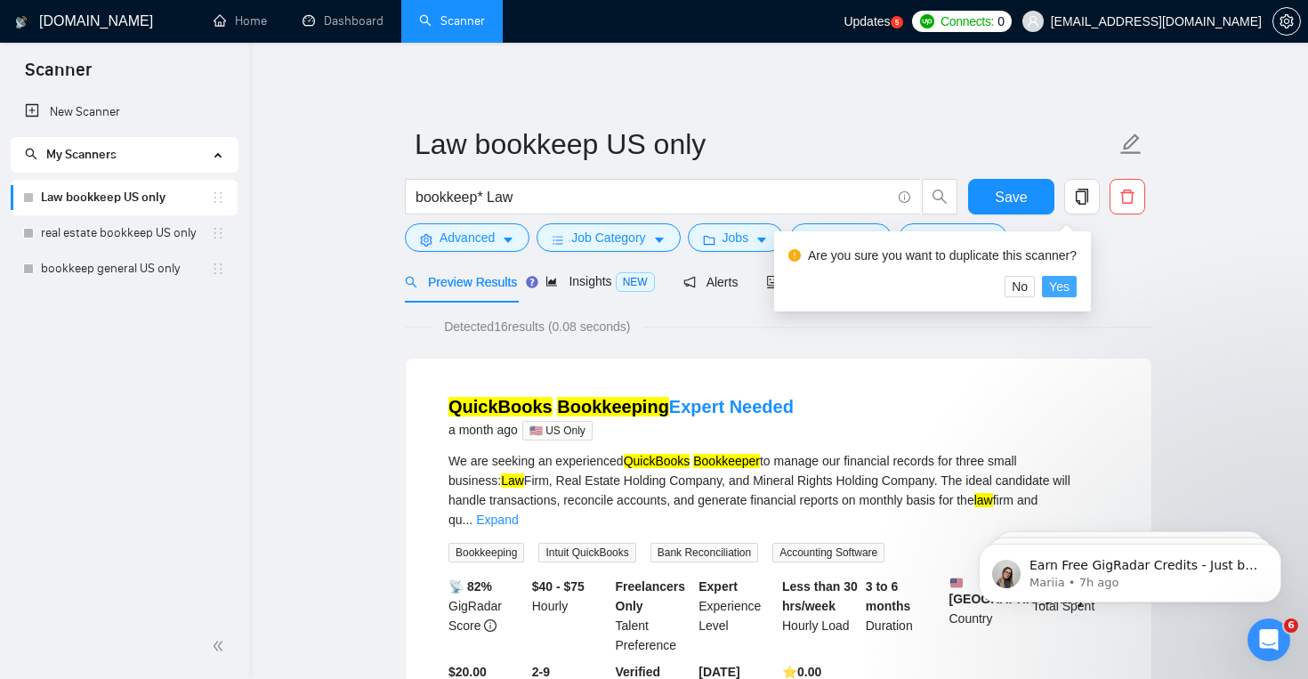
click at [1070, 293] on span "Yes" at bounding box center [1059, 287] width 20 height 20
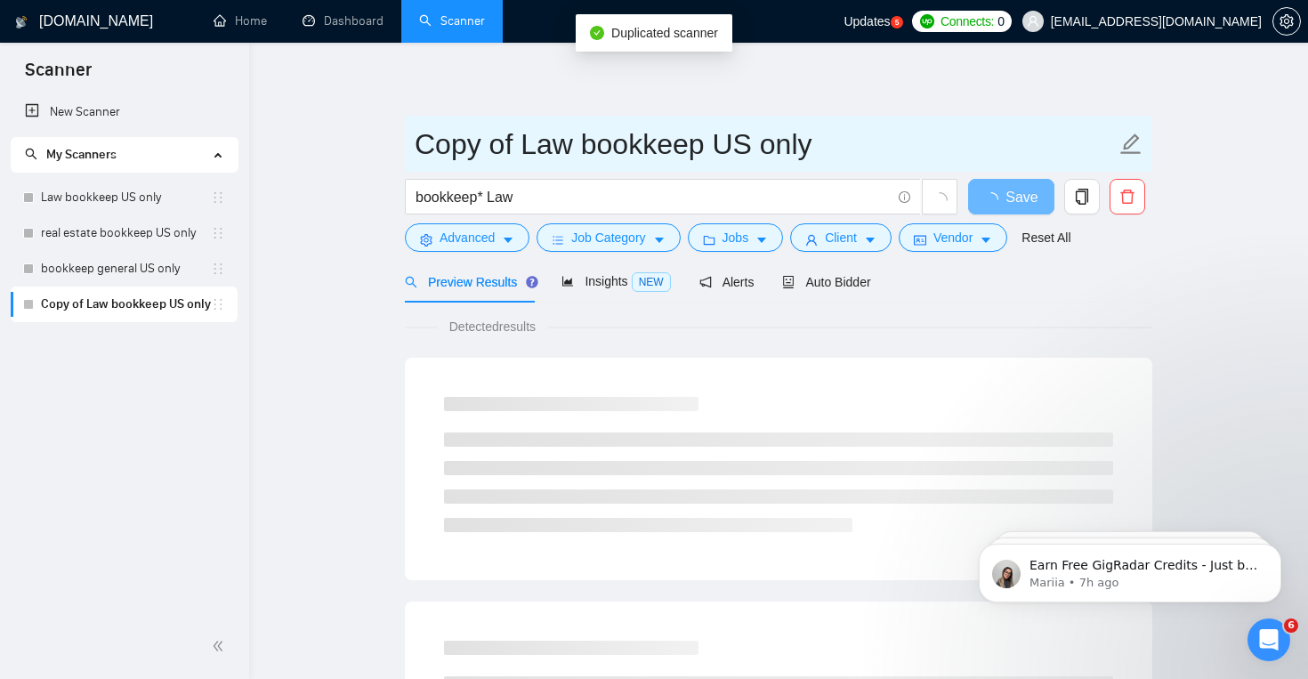
click at [523, 152] on input "Copy of Law bookkeep US only" at bounding box center [765, 144] width 701 height 44
drag, startPoint x: 523, startPoint y: 152, endPoint x: 373, endPoint y: 150, distance: 150.4
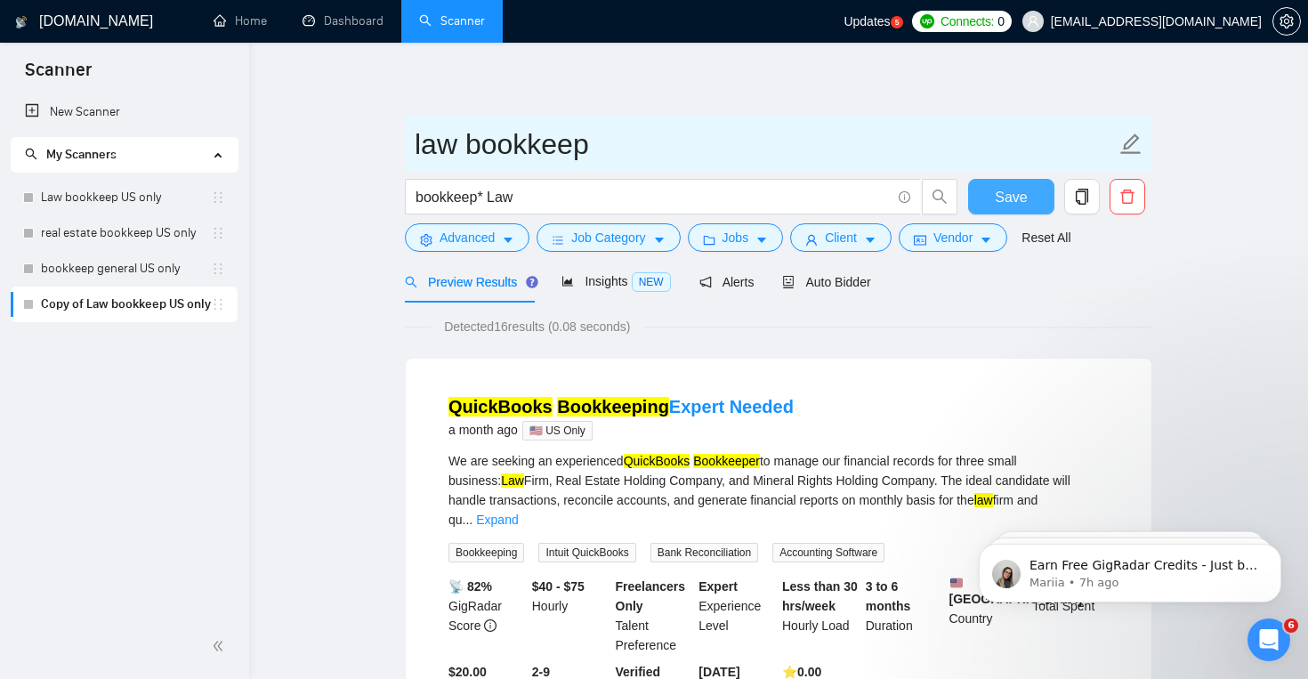
type input "law bookkeep"
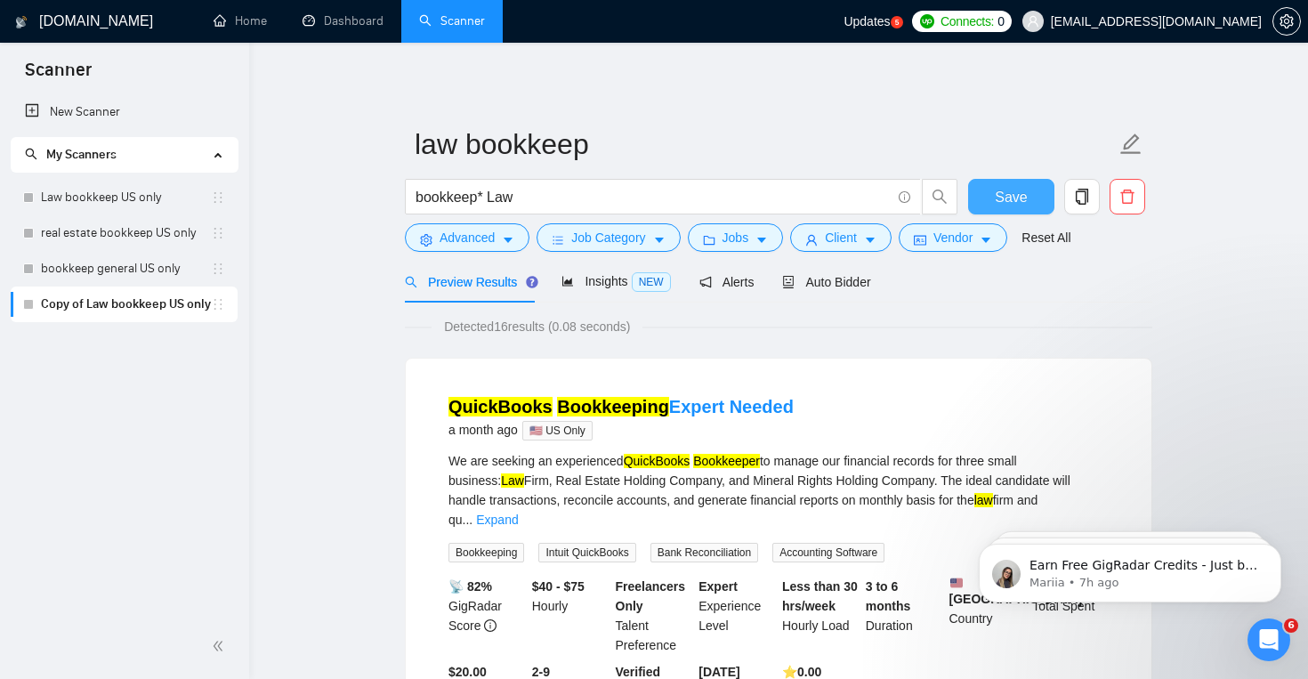
click at [1007, 209] on button "Save" at bounding box center [1011, 197] width 86 height 36
click at [965, 238] on span "Vendor" at bounding box center [952, 238] width 39 height 20
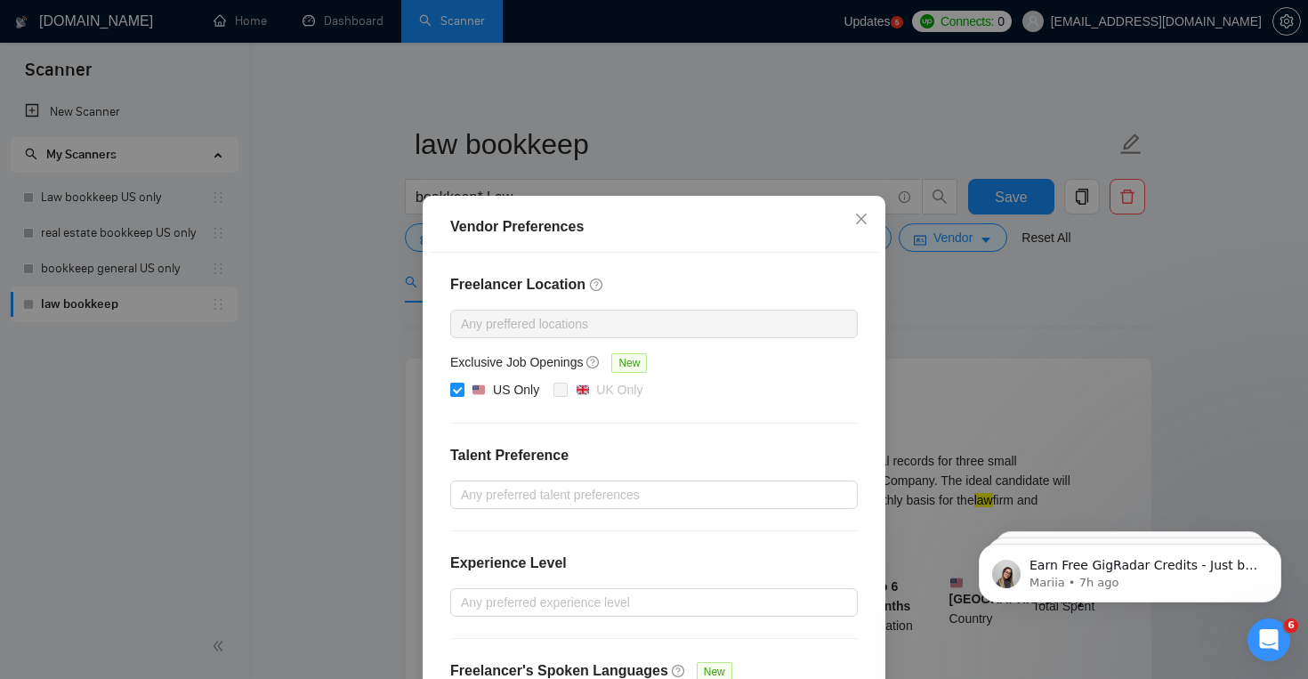
click at [494, 380] on div "US Only" at bounding box center [516, 390] width 46 height 20
click at [463, 383] on input "US Only" at bounding box center [456, 389] width 12 height 12
checkbox input "false"
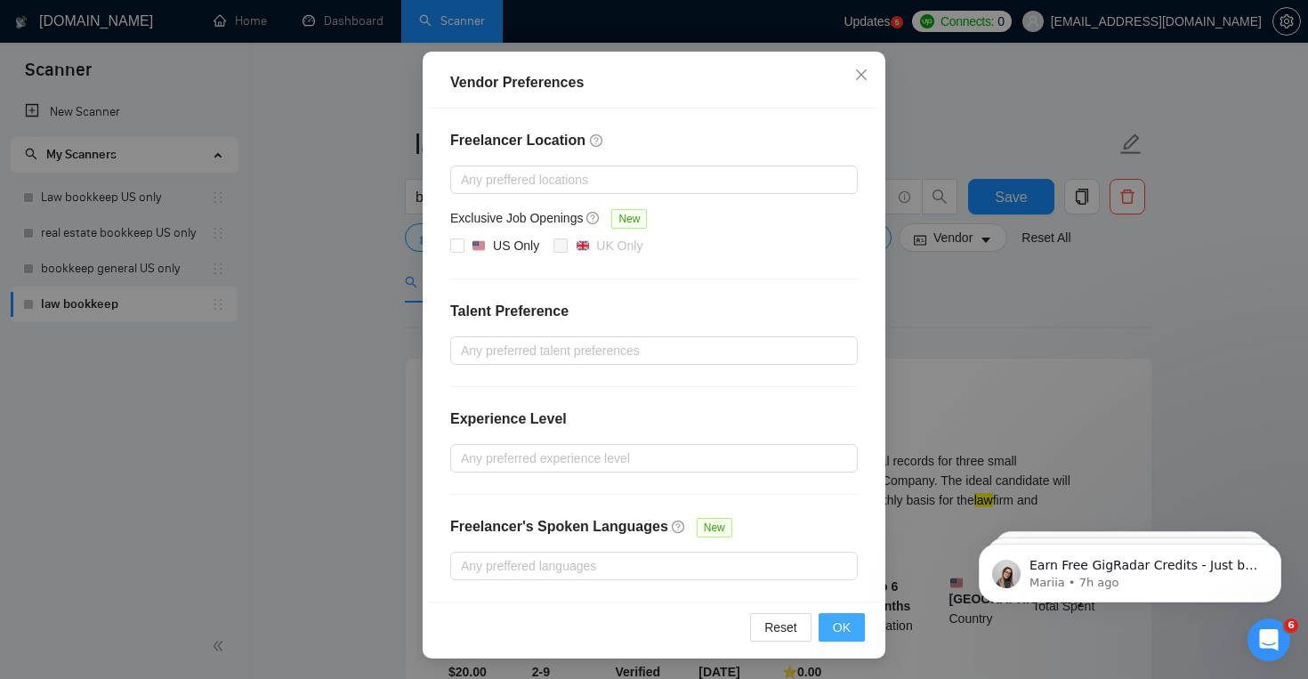
click at [842, 630] on span "OK" at bounding box center [842, 628] width 18 height 20
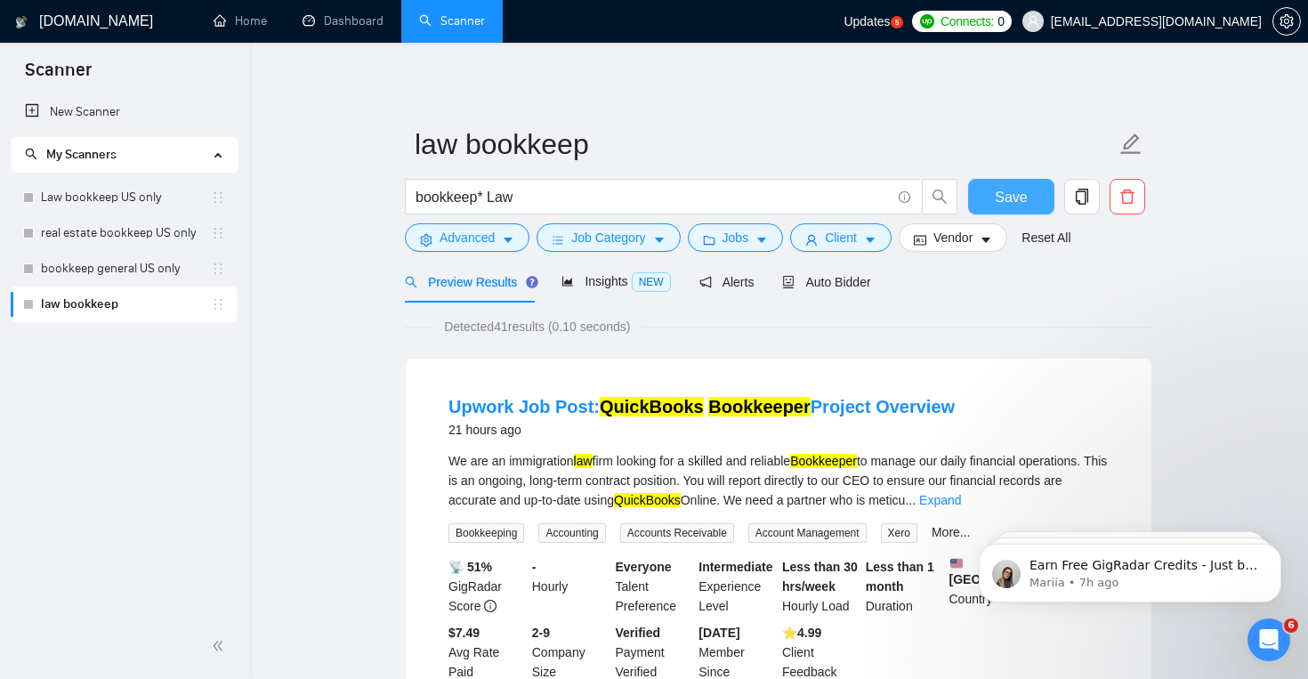
click at [1019, 190] on span "Save" at bounding box center [1011, 197] width 32 height 22
click at [174, 236] on link "real estate bookkeep US only" at bounding box center [126, 233] width 170 height 36
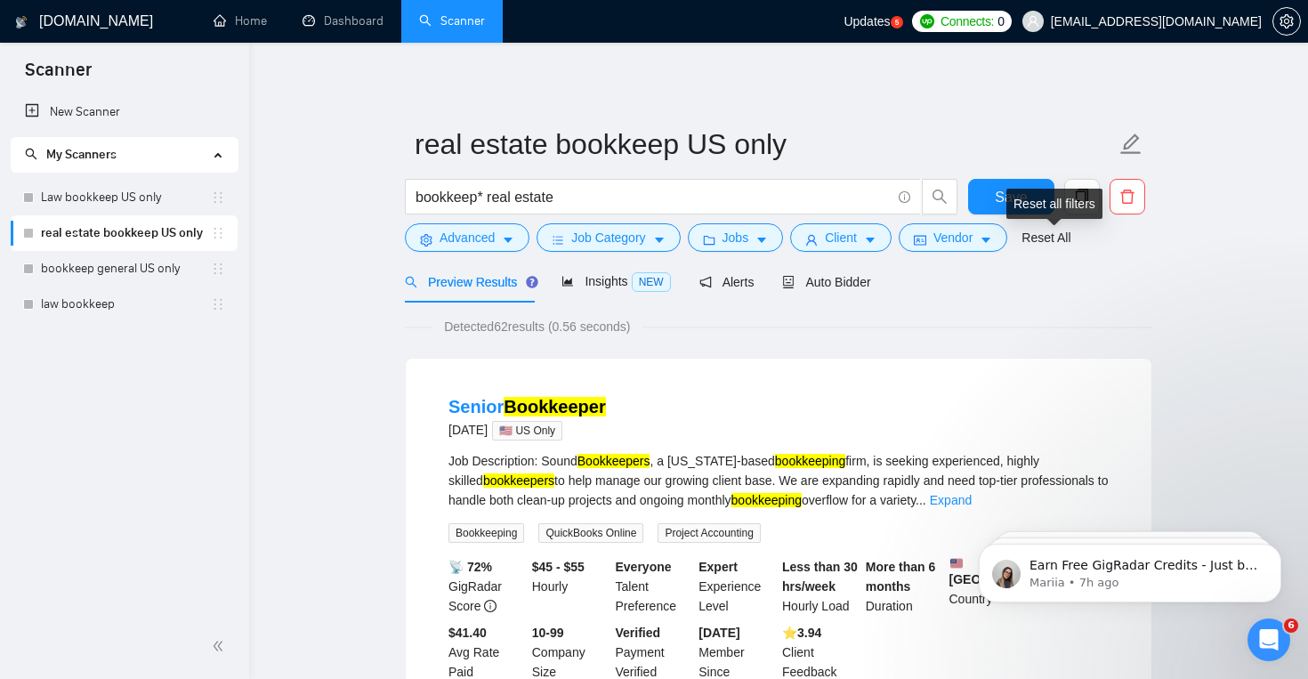
click at [1082, 198] on div "Reset all filters" at bounding box center [1054, 204] width 96 height 30
click at [1083, 186] on button "button" at bounding box center [1082, 197] width 36 height 36
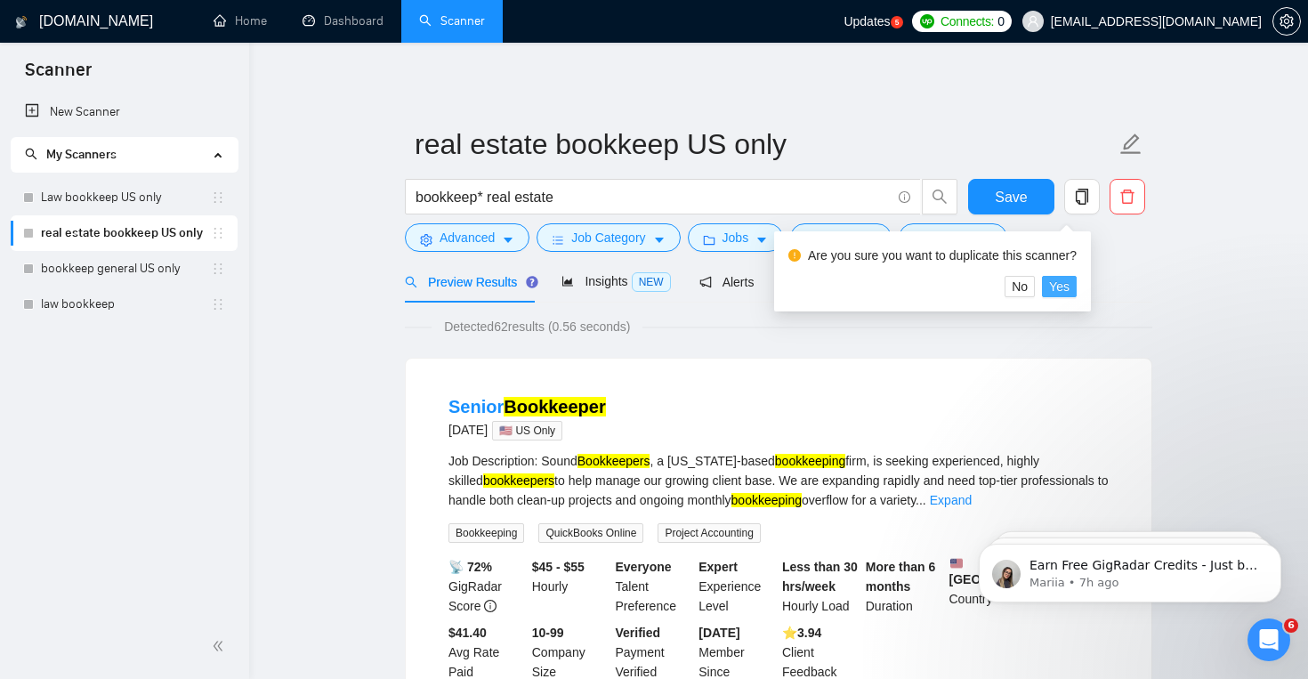
click at [1070, 288] on span "Yes" at bounding box center [1059, 287] width 20 height 20
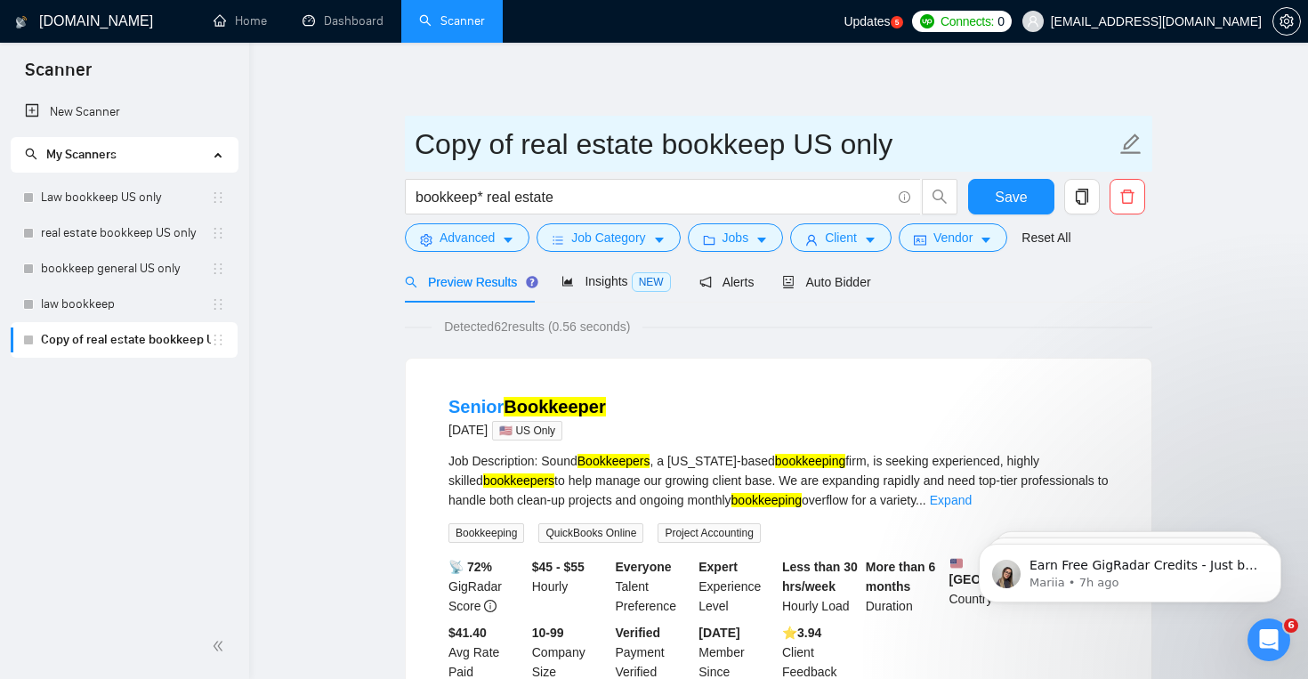
click at [513, 155] on input "Copy of real estate bookkeep US only" at bounding box center [765, 144] width 701 height 44
drag, startPoint x: 511, startPoint y: 155, endPoint x: 391, endPoint y: 155, distance: 120.1
click at [868, 139] on input "real estate bookkeep US only" at bounding box center [765, 144] width 701 height 44
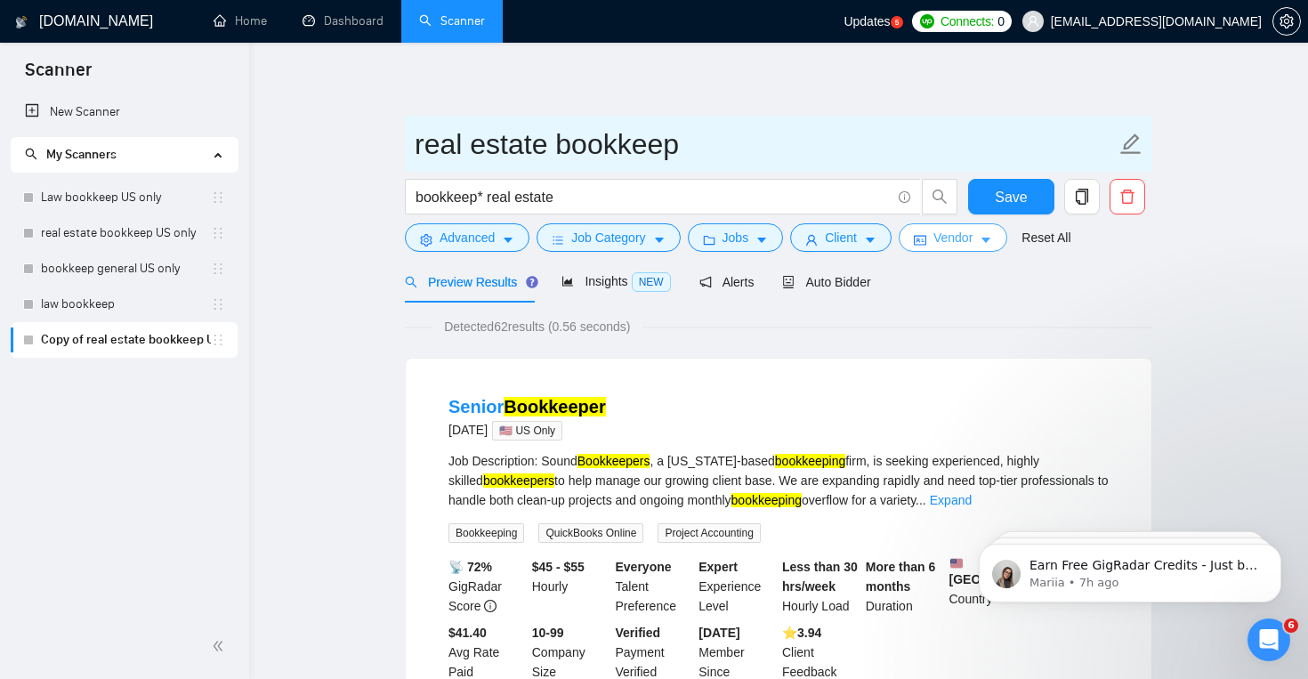
type input "real estate bookkeep"
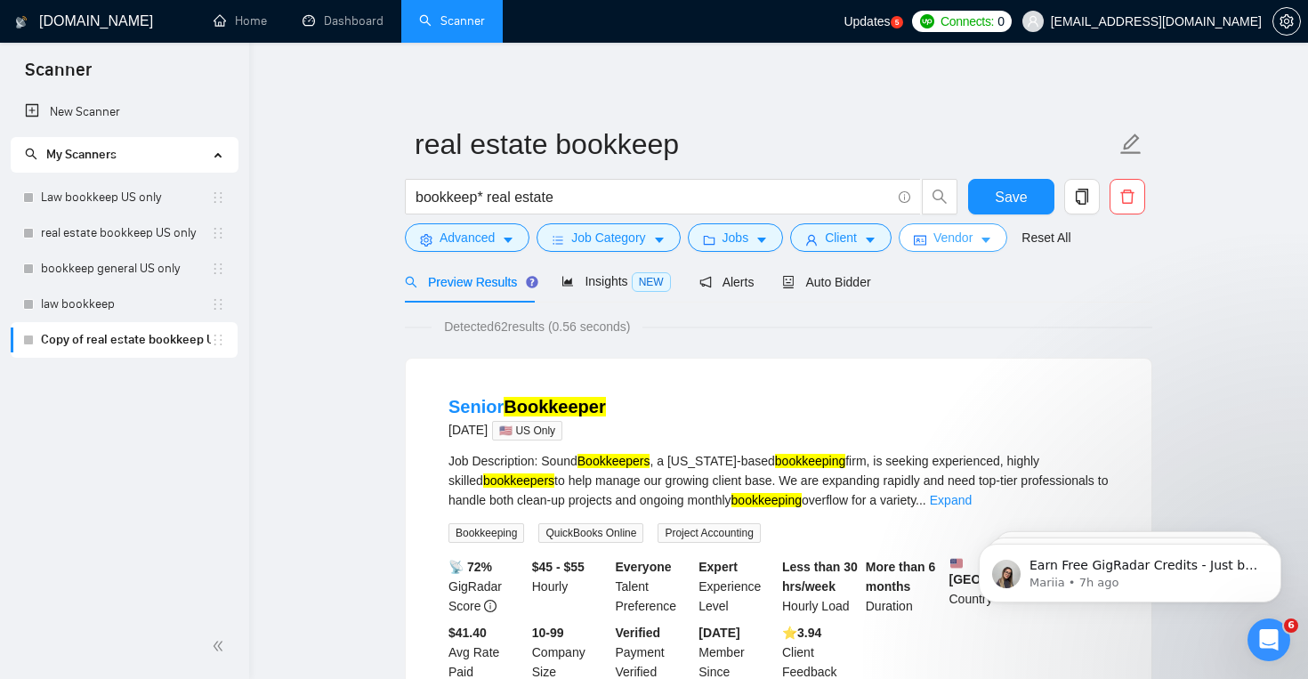
click at [978, 249] on button "Vendor" at bounding box center [953, 237] width 109 height 28
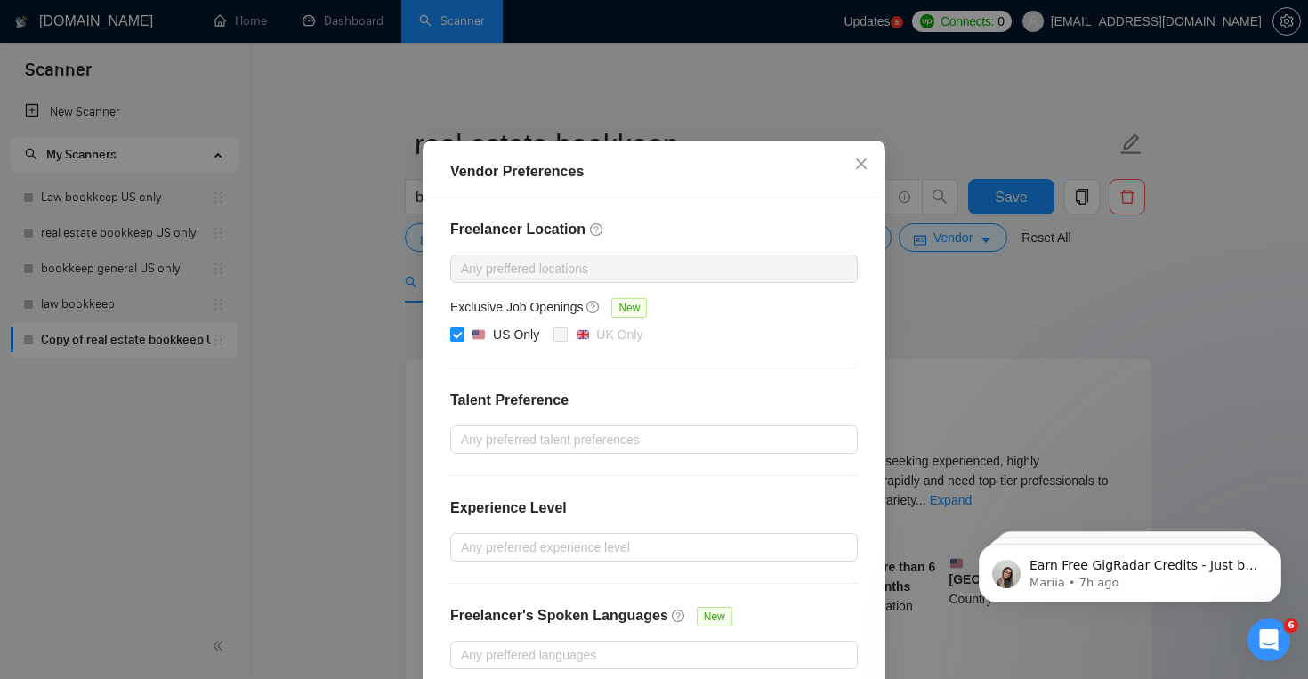
click at [497, 344] on div "US Only" at bounding box center [516, 335] width 46 height 20
click at [463, 340] on input "US Only" at bounding box center [456, 333] width 12 height 12
checkbox input "false"
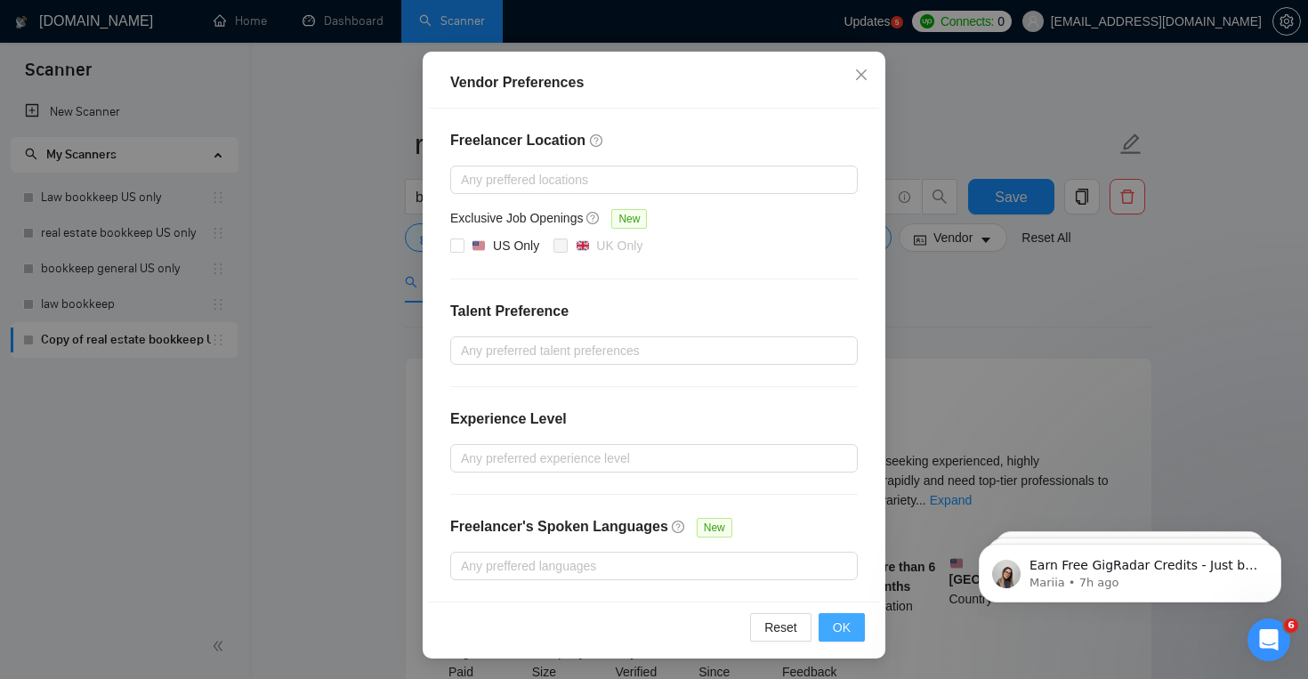
click at [850, 636] on button "OK" at bounding box center [842, 627] width 46 height 28
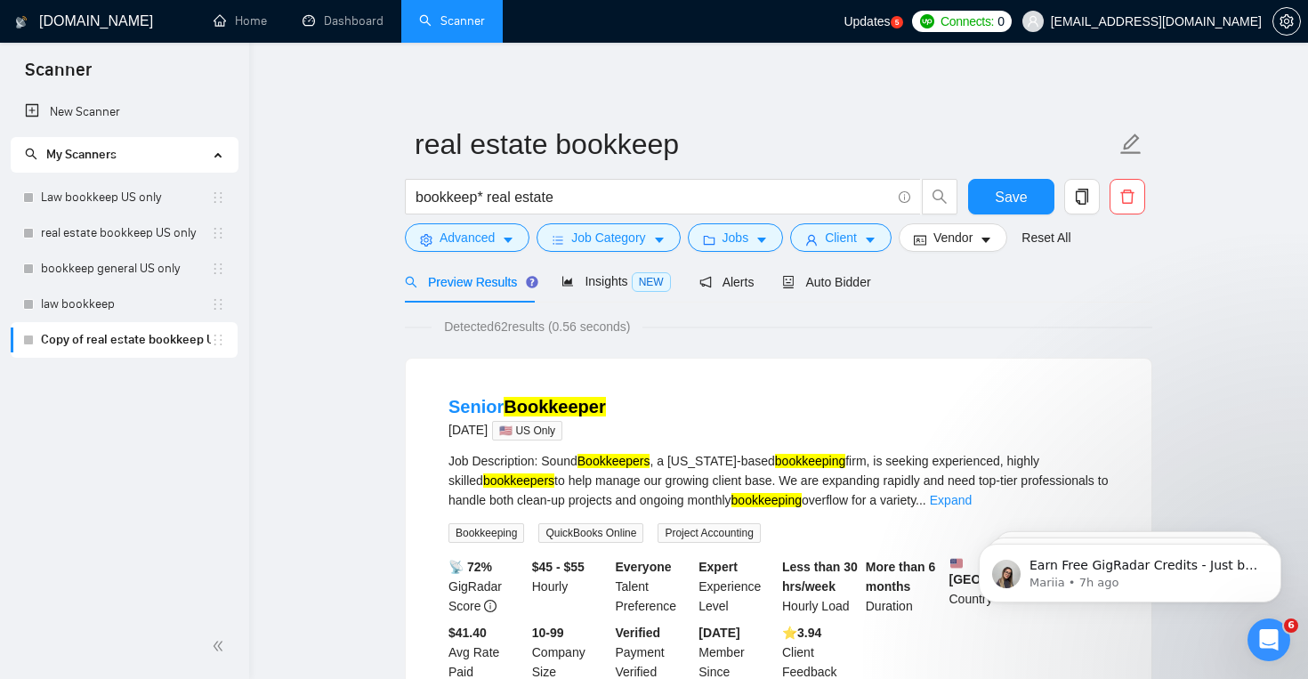
scroll to position [55, 0]
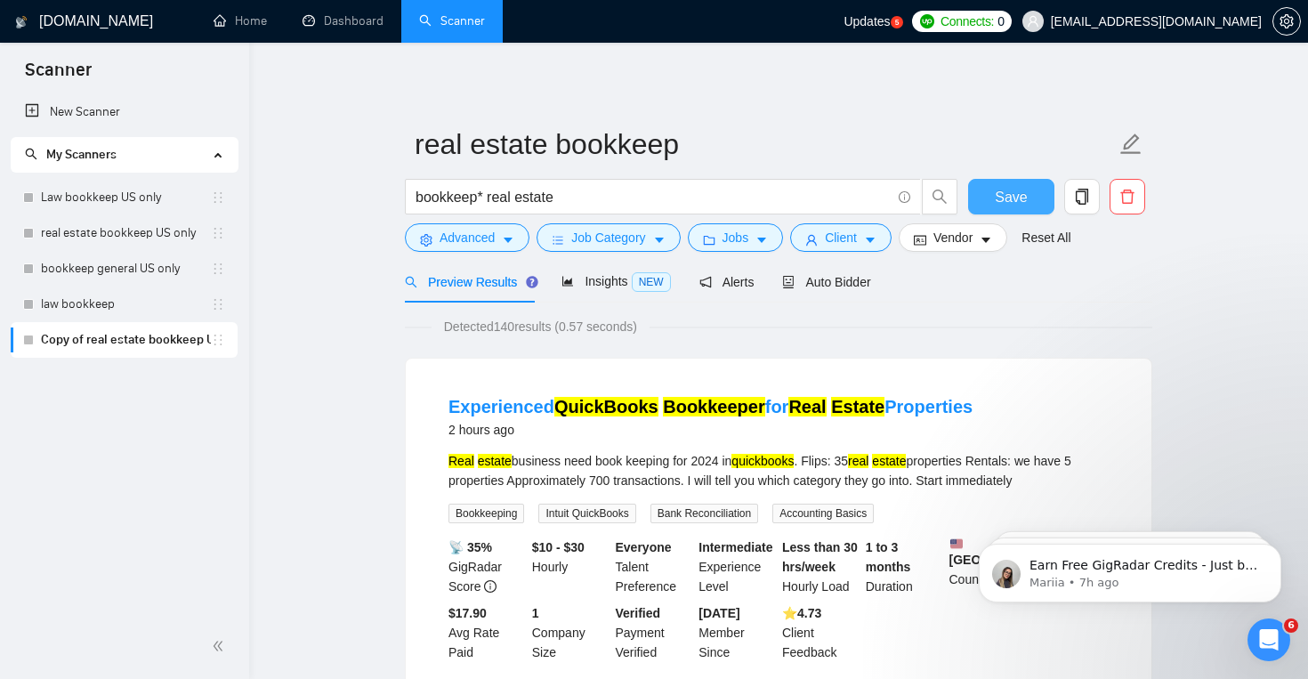
click at [1017, 198] on span "Save" at bounding box center [1011, 197] width 32 height 22
click at [156, 270] on link "bookkeep general US only" at bounding box center [126, 269] width 170 height 36
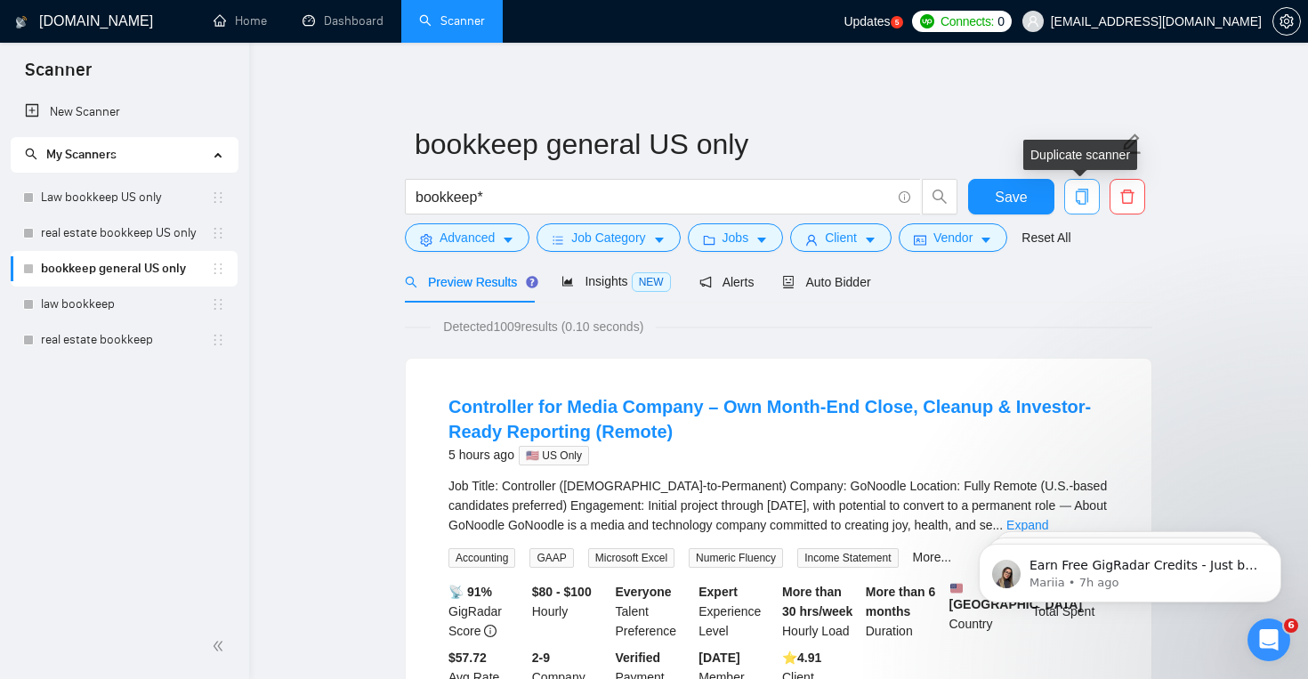
click at [1078, 201] on icon "copy" at bounding box center [1082, 197] width 12 height 16
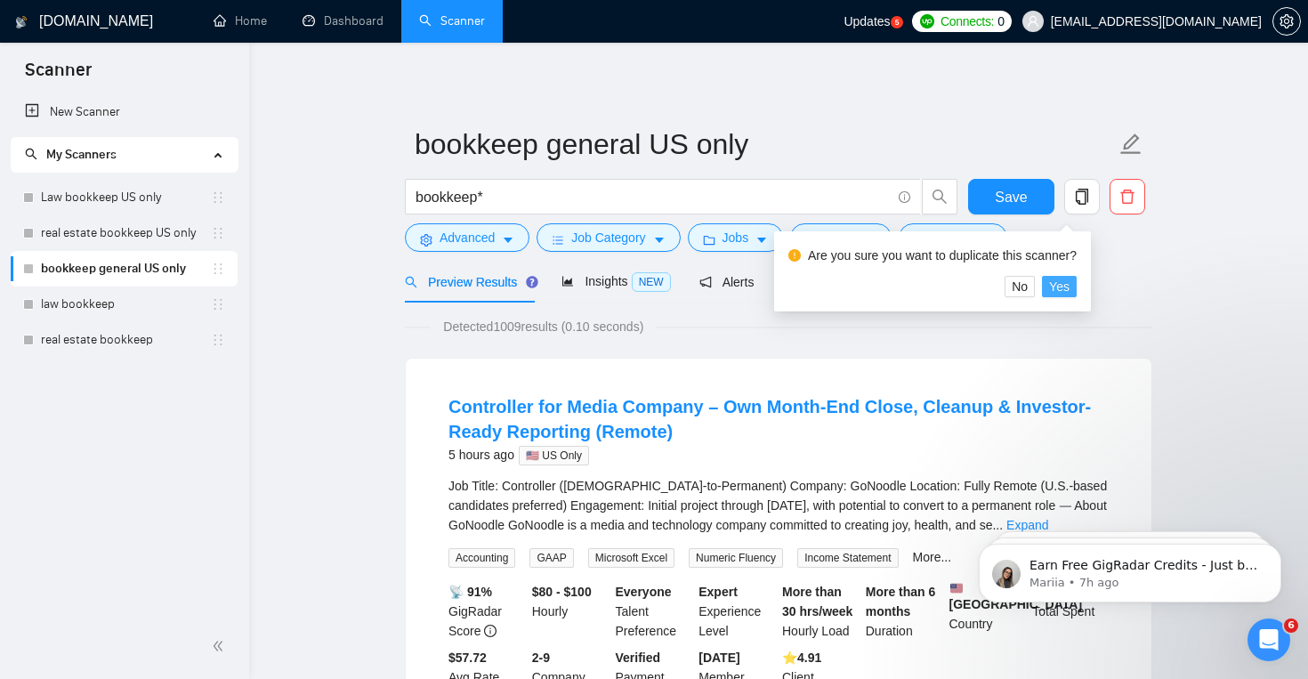
click at [1070, 289] on span "Yes" at bounding box center [1059, 287] width 20 height 20
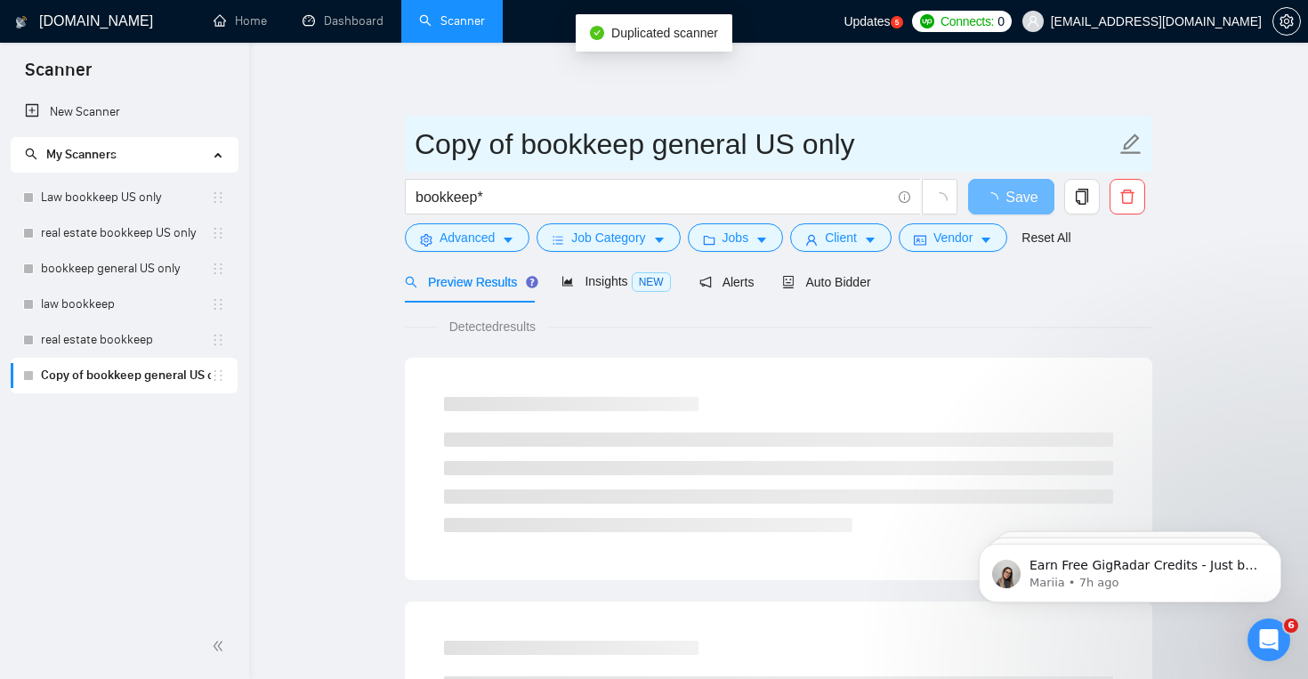
click at [572, 133] on input "Copy of bookkeep general US only" at bounding box center [765, 144] width 701 height 44
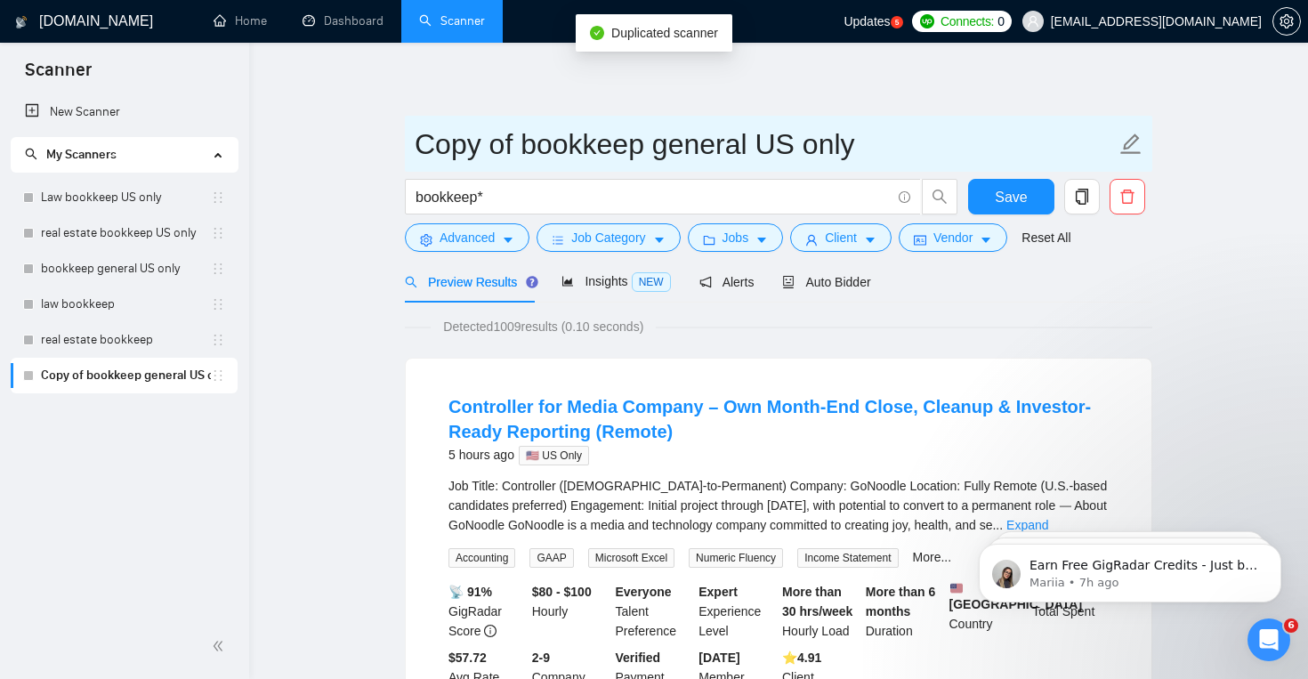
drag, startPoint x: 520, startPoint y: 157, endPoint x: 328, endPoint y: 149, distance: 191.5
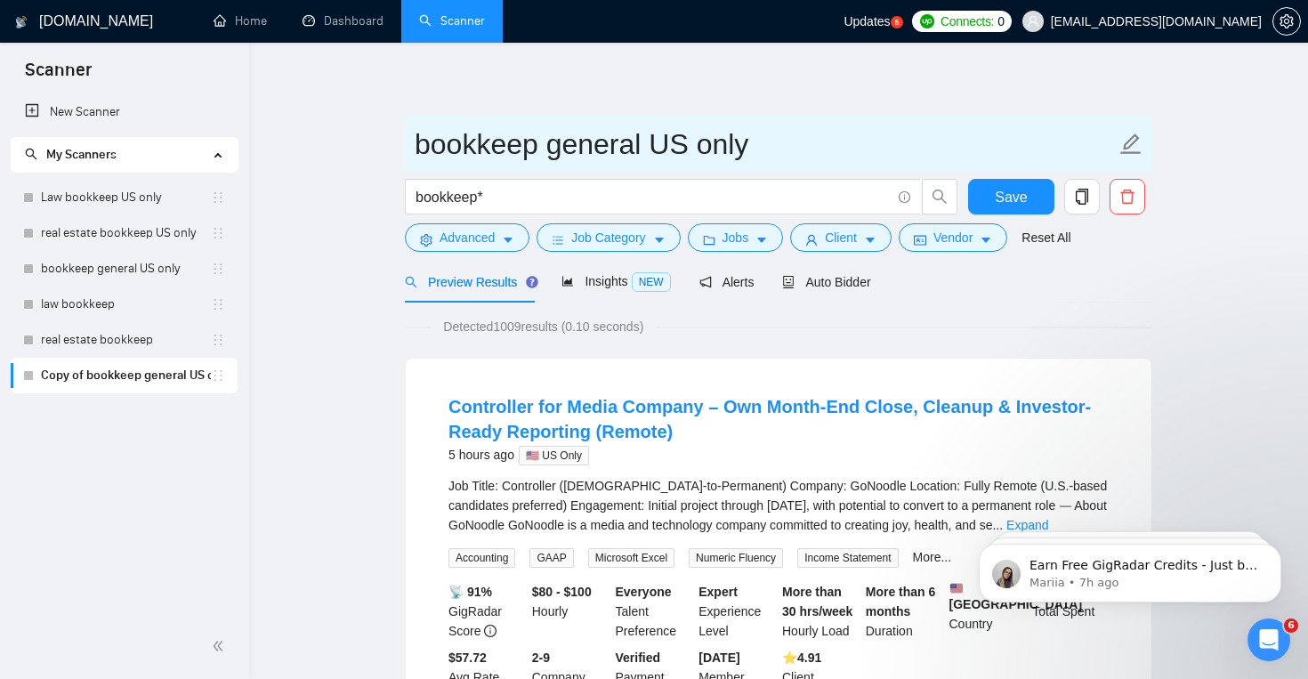
drag, startPoint x: 779, startPoint y: 141, endPoint x: 645, endPoint y: 137, distance: 133.5
click at [645, 137] on input "bookkeep general US only" at bounding box center [765, 144] width 701 height 44
type input "bookkeep general"
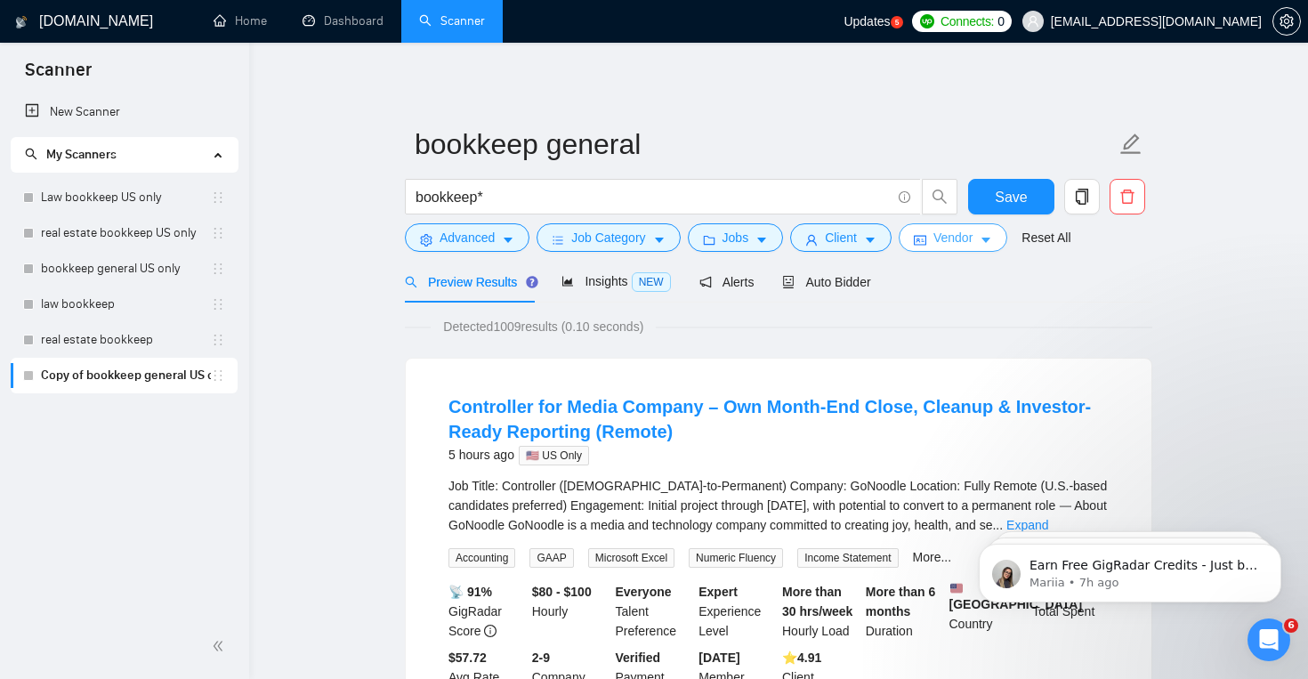
click at [960, 241] on span "Vendor" at bounding box center [952, 238] width 39 height 20
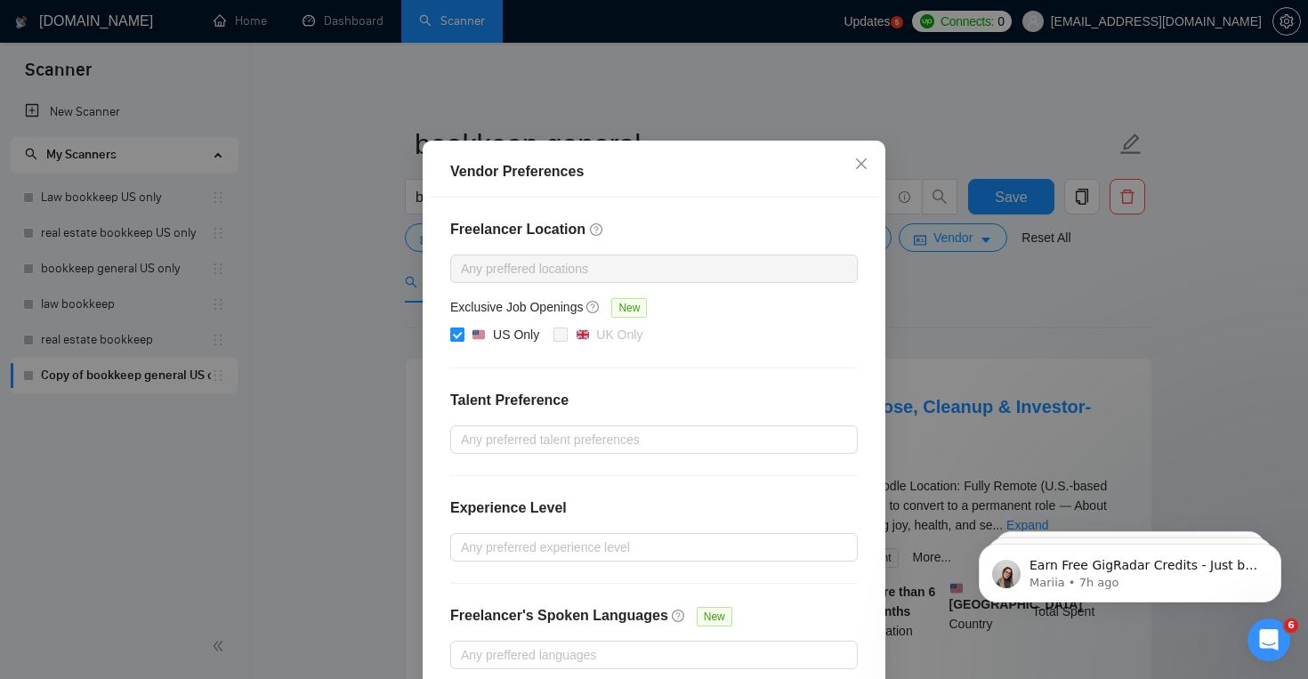
click at [512, 344] on div "US Only" at bounding box center [516, 335] width 46 height 20
click at [463, 340] on input "US Only" at bounding box center [456, 333] width 12 height 12
checkbox input "false"
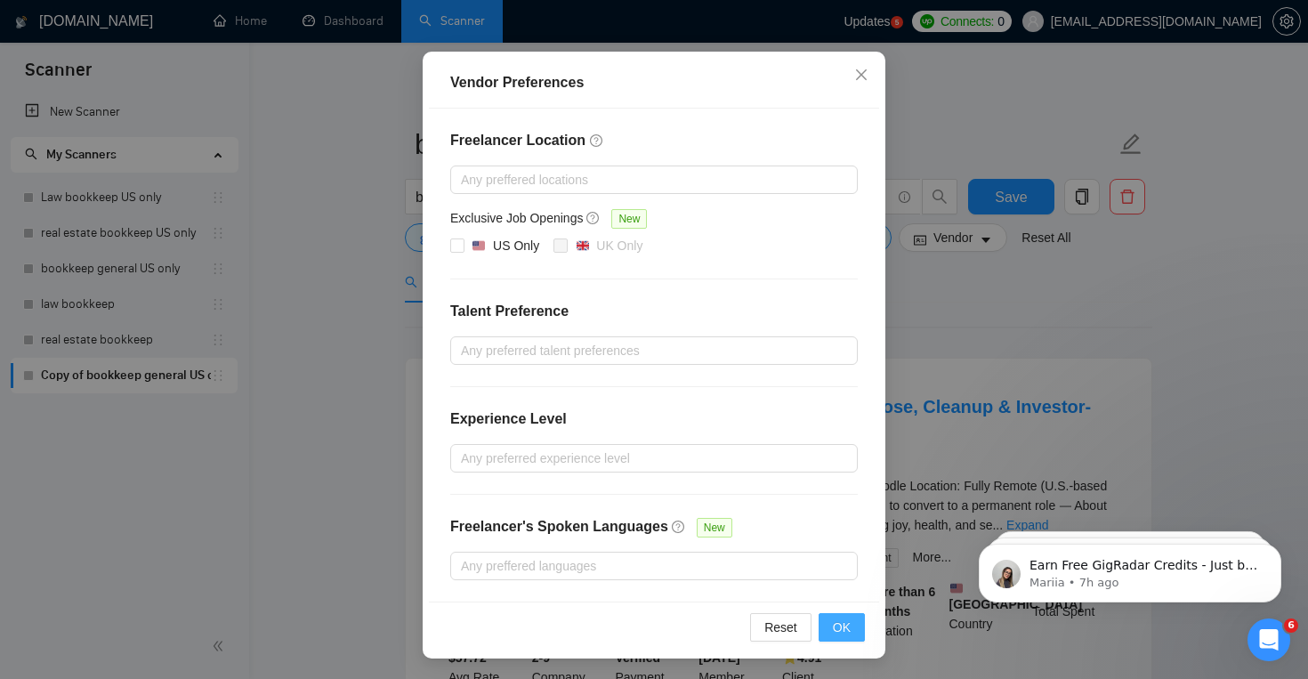
click at [834, 632] on span "OK" at bounding box center [842, 628] width 18 height 20
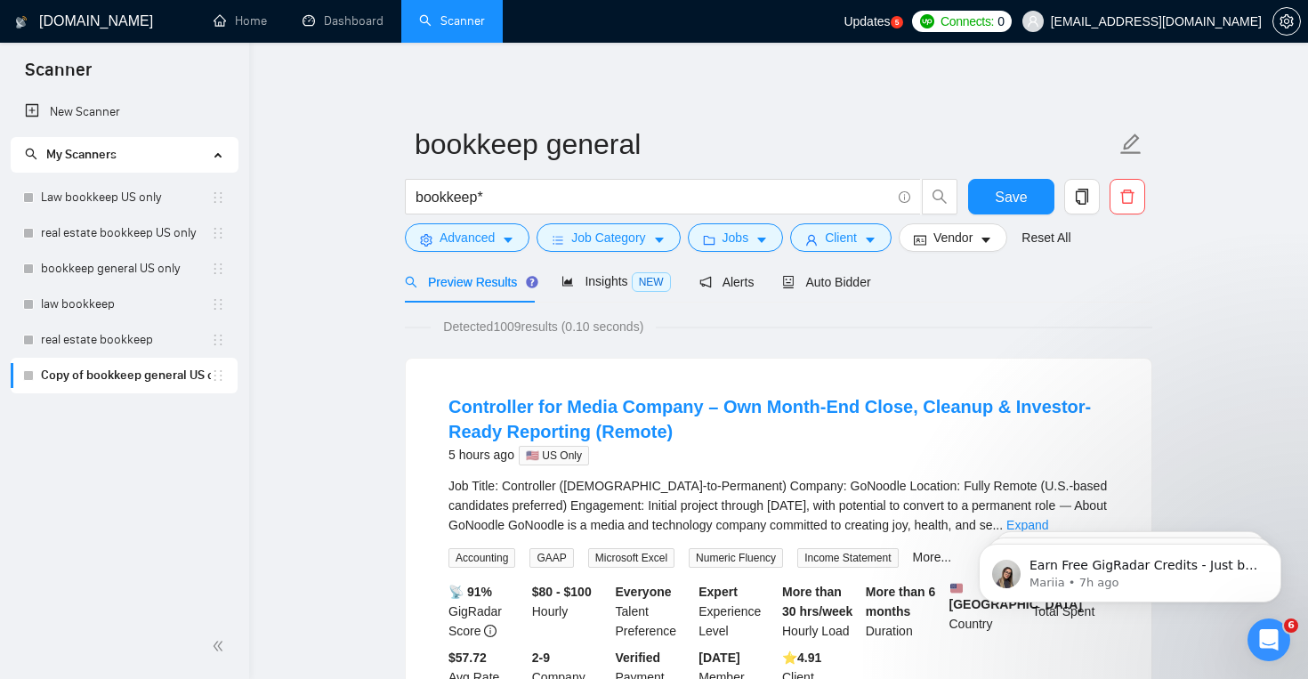
scroll to position [55, 0]
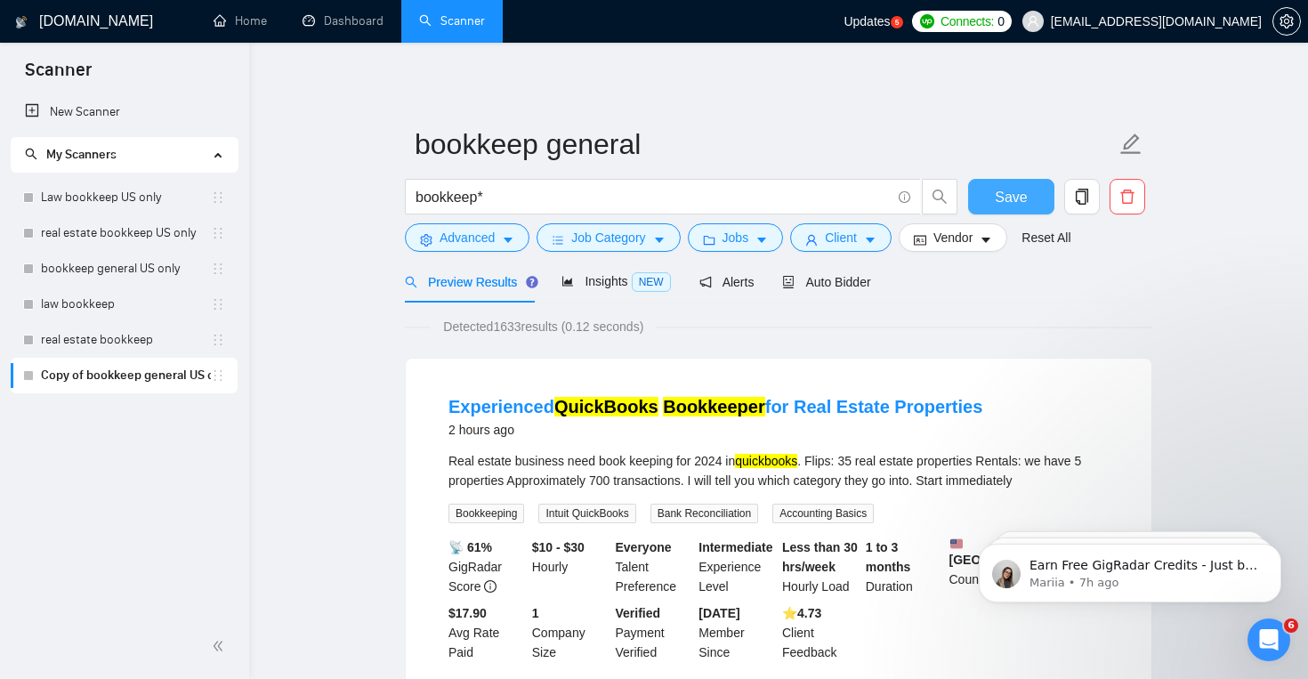
click at [997, 199] on span "Save" at bounding box center [1011, 197] width 32 height 22
click at [824, 279] on span "Auto Bidder" at bounding box center [826, 282] width 88 height 14
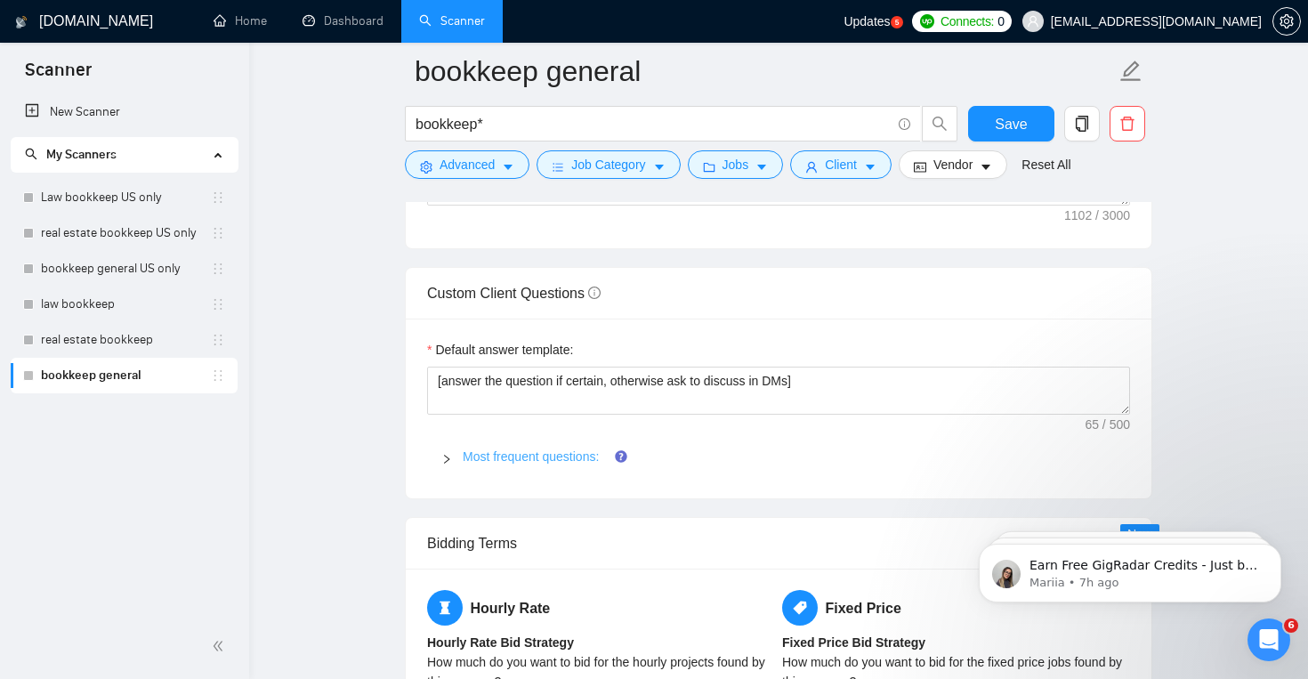
click at [599, 460] on link "Most frequent questions:" at bounding box center [531, 456] width 136 height 14
